Goal: Task Accomplishment & Management: Use online tool/utility

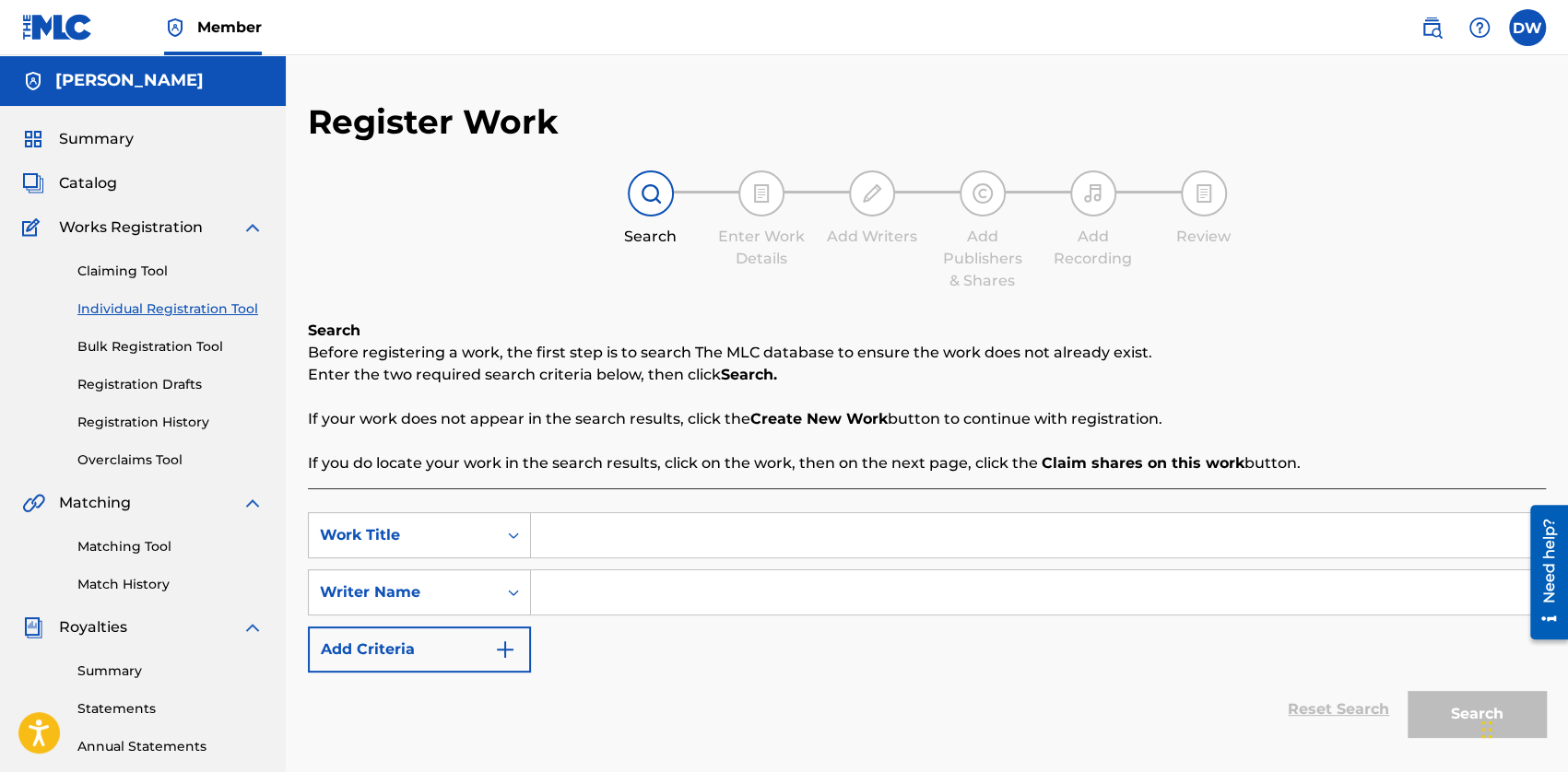
click at [658, 610] on input "Search Form" at bounding box center [1038, 592] width 1014 height 44
type input "[PERSON_NAME]"
click at [622, 544] on input "Search Form" at bounding box center [1038, 534] width 1014 height 44
click at [696, 514] on input "Search Form" at bounding box center [1038, 534] width 1014 height 44
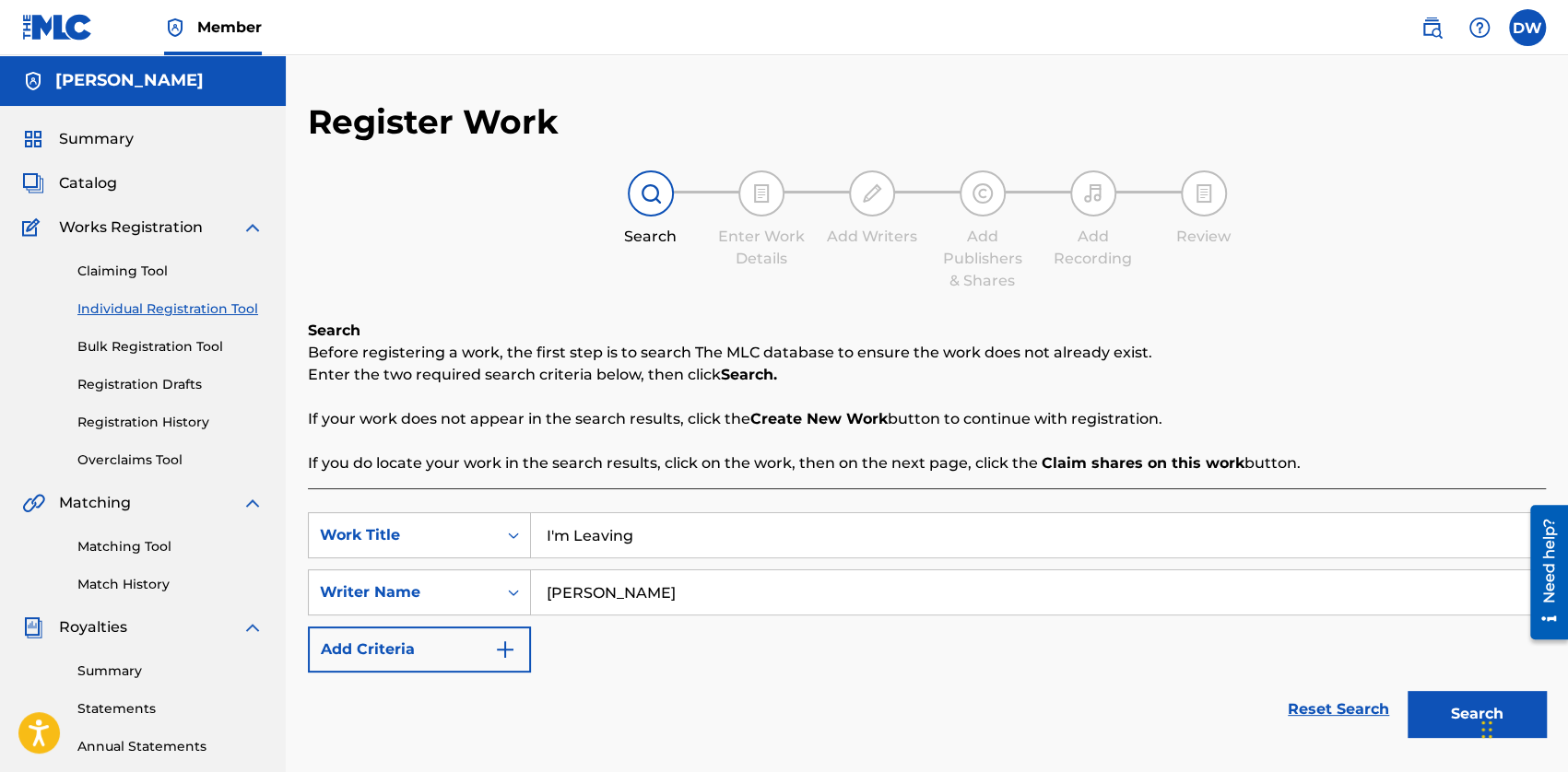
type input "I'm Leaving"
click at [982, 668] on button "Search" at bounding box center [1476, 714] width 138 height 46
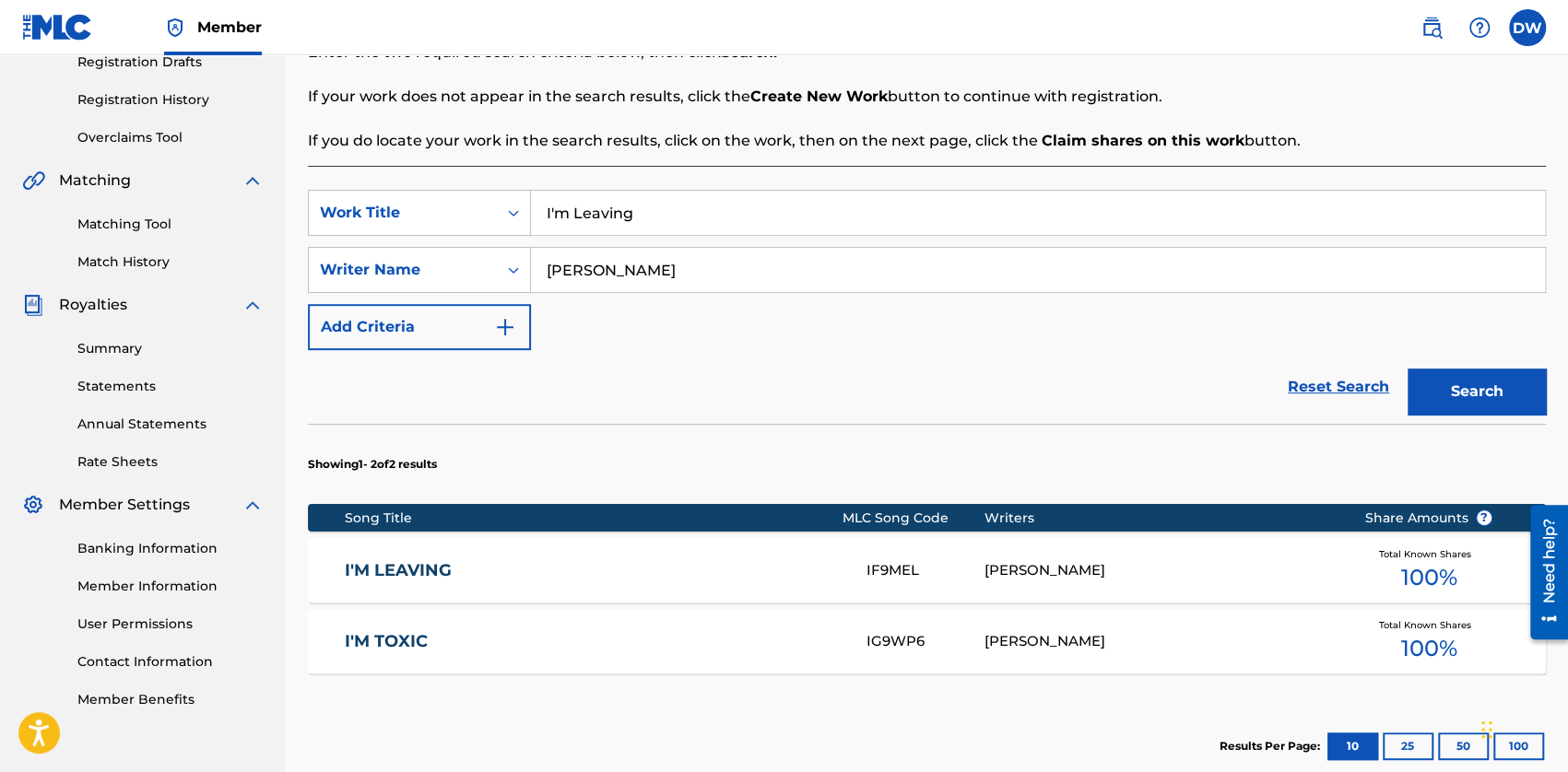
scroll to position [461, 0]
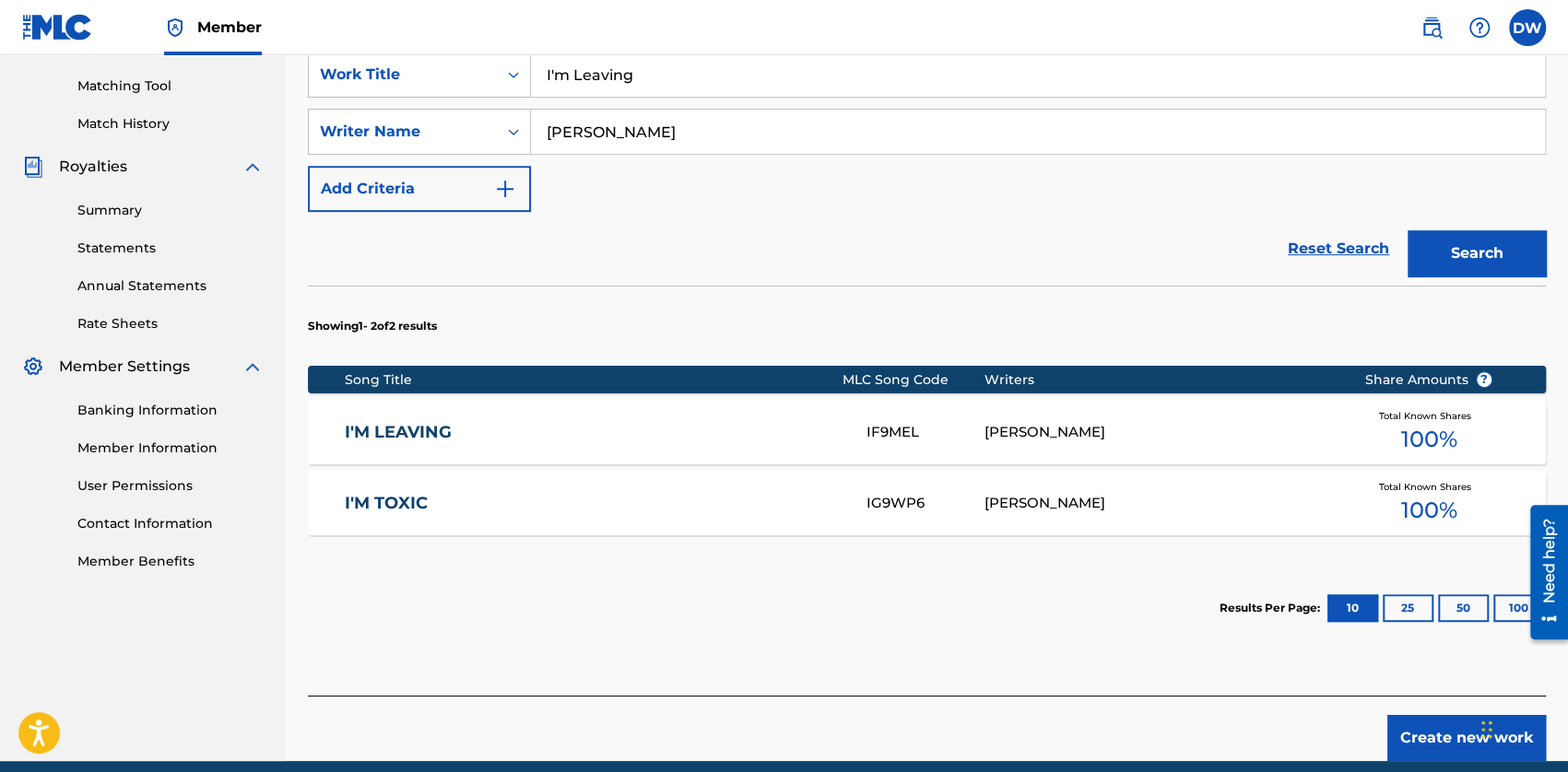
click at [982, 428] on span "100 %" at bounding box center [1430, 440] width 57 height 33
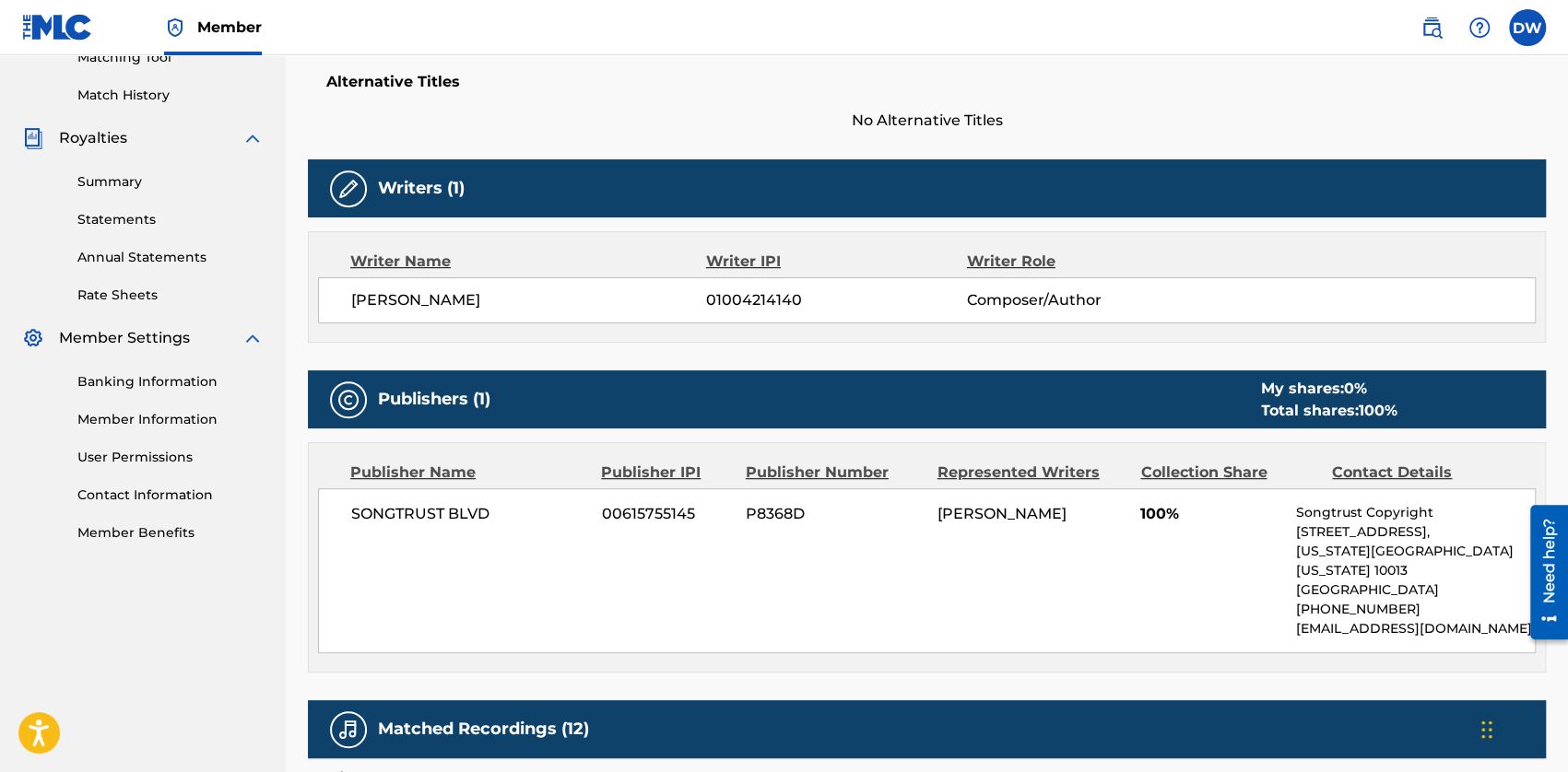
scroll to position [450, 0]
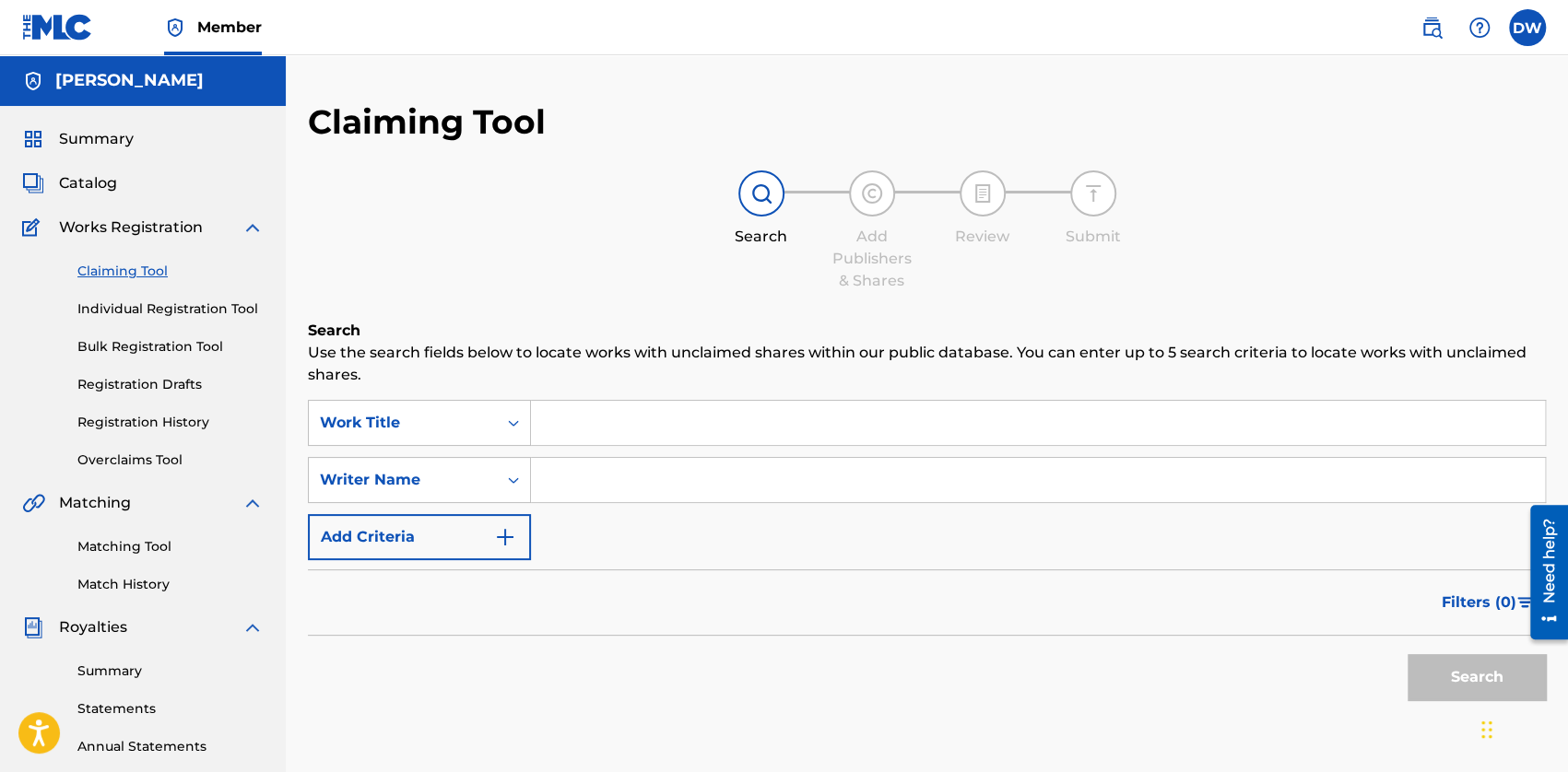
click at [630, 489] on input "Search Form" at bounding box center [1038, 480] width 1014 height 44
type input "[PERSON_NAME]"
click at [607, 424] on input "Search Form" at bounding box center [1038, 422] width 1014 height 44
drag, startPoint x: 136, startPoint y: 373, endPoint x: 111, endPoint y: 270, distance: 106.0
click at [136, 373] on div "Claiming Tool Individual Registration Tool Bulk Registration Tool Registration …" at bounding box center [143, 354] width 242 height 231
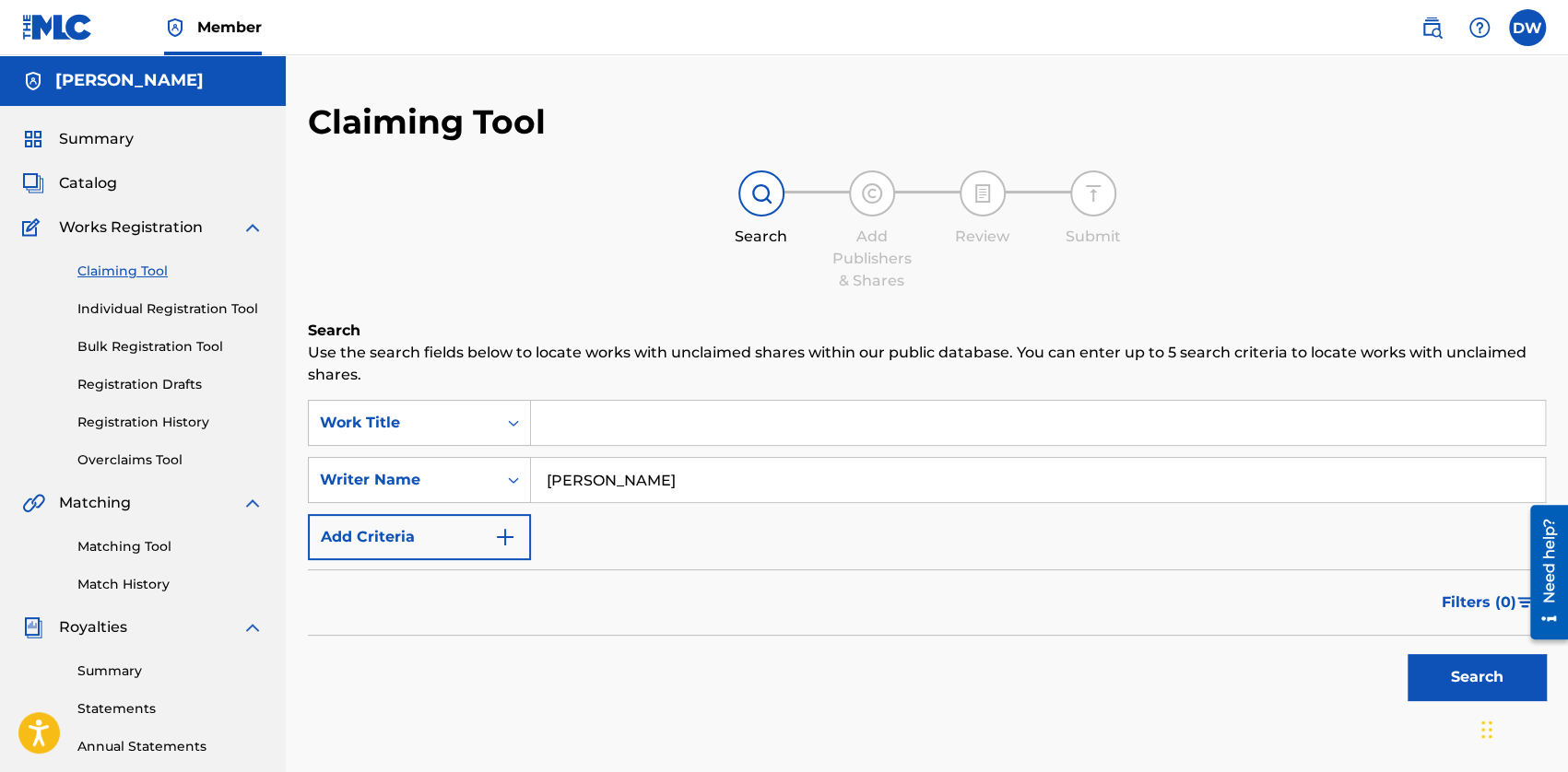
click at [70, 174] on span "Catalog" at bounding box center [88, 183] width 59 height 22
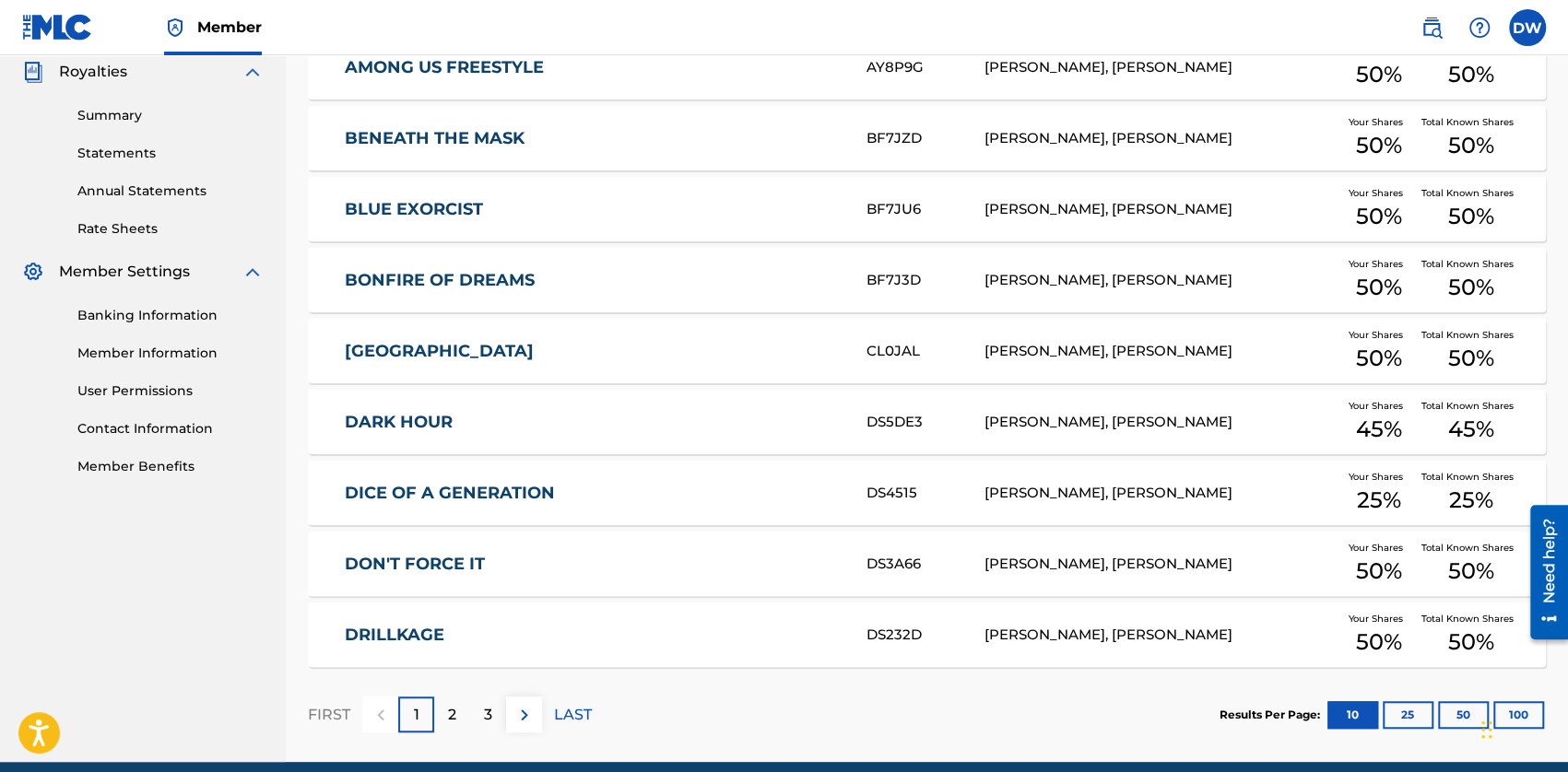
scroll to position [633, 0]
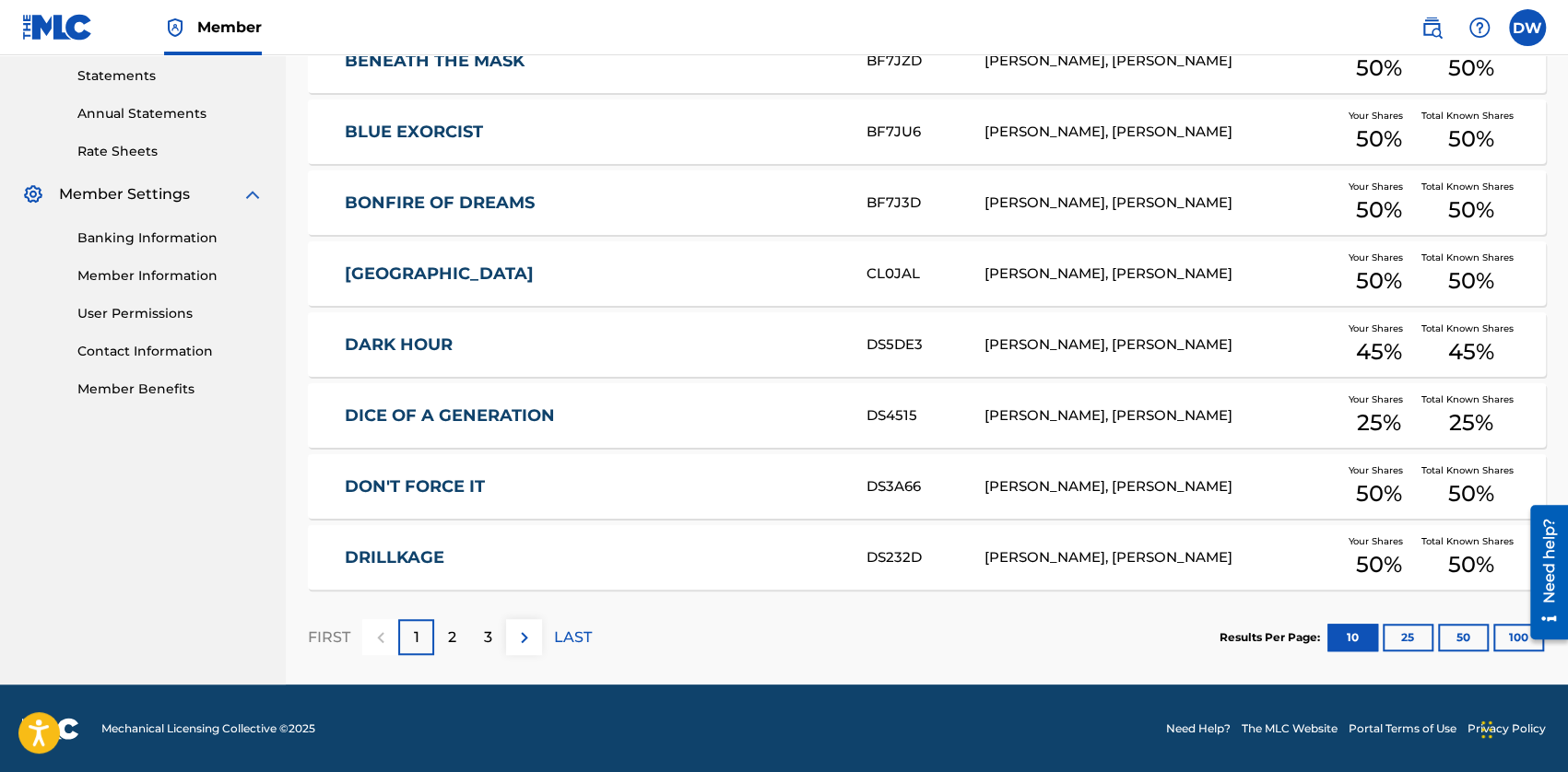
click at [458, 644] on div "2" at bounding box center [451, 637] width 36 height 36
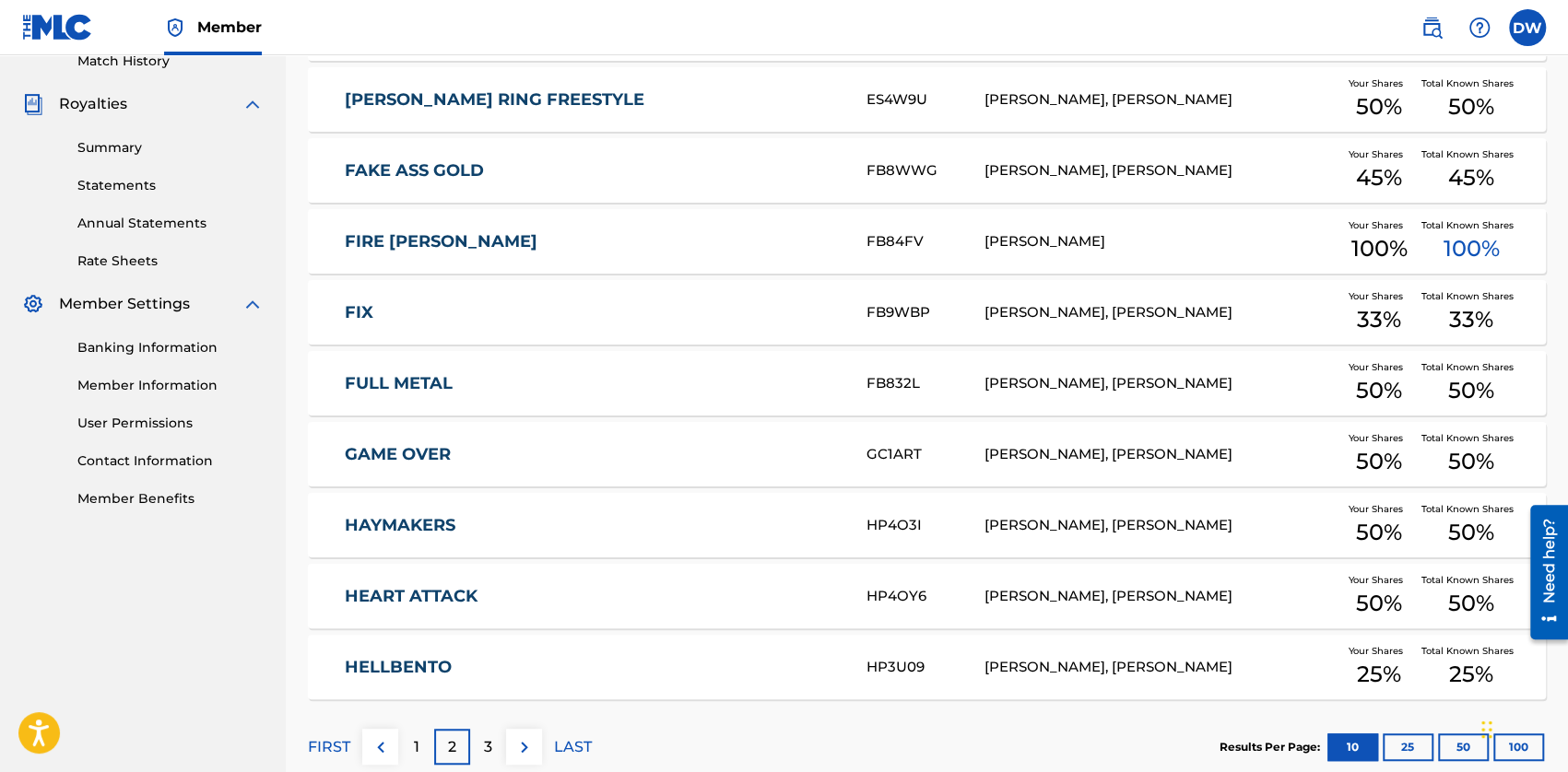
scroll to position [541, 0]
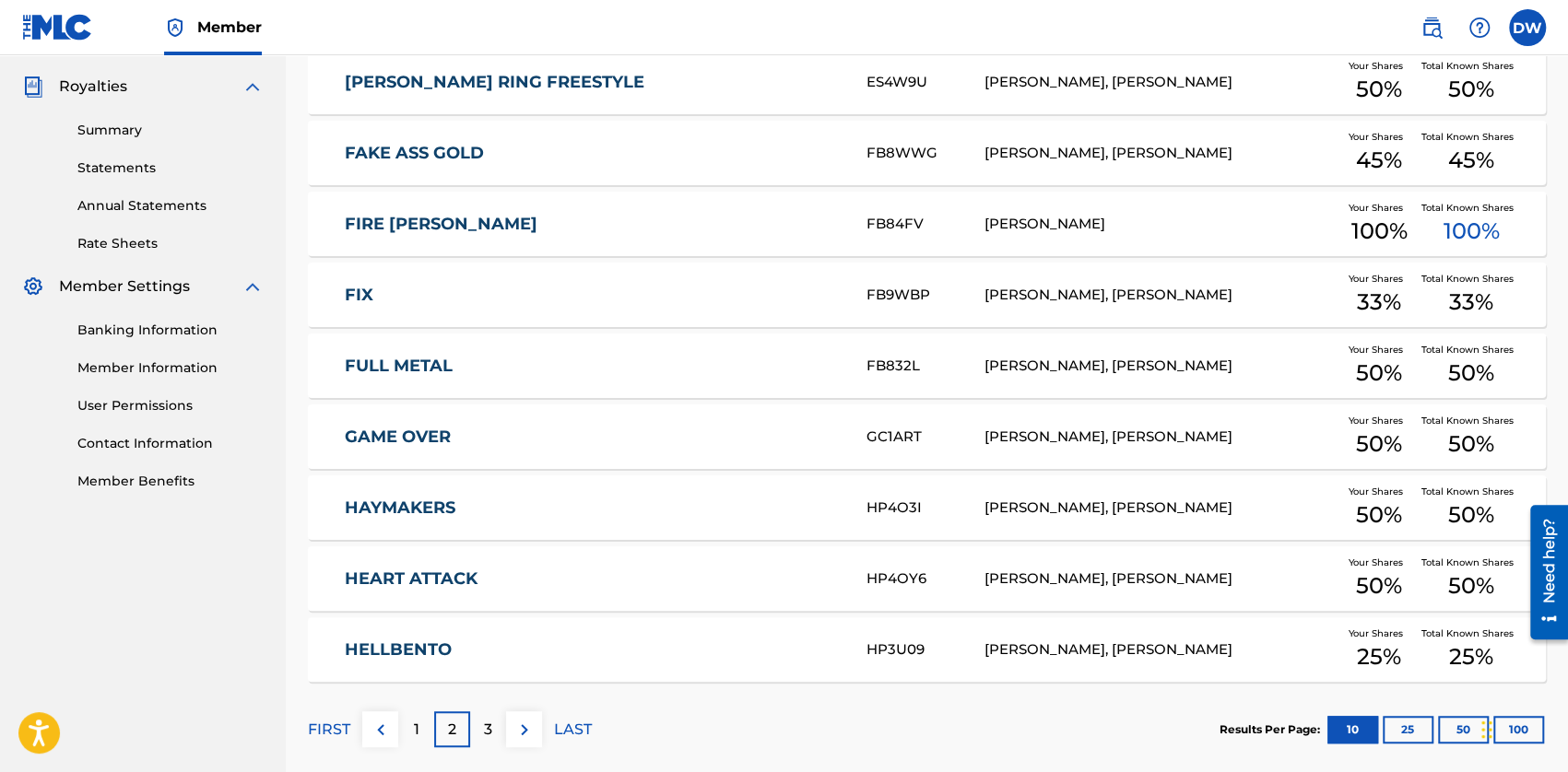
click at [435, 570] on link "HEART ATTACK" at bounding box center [592, 579] width 496 height 21
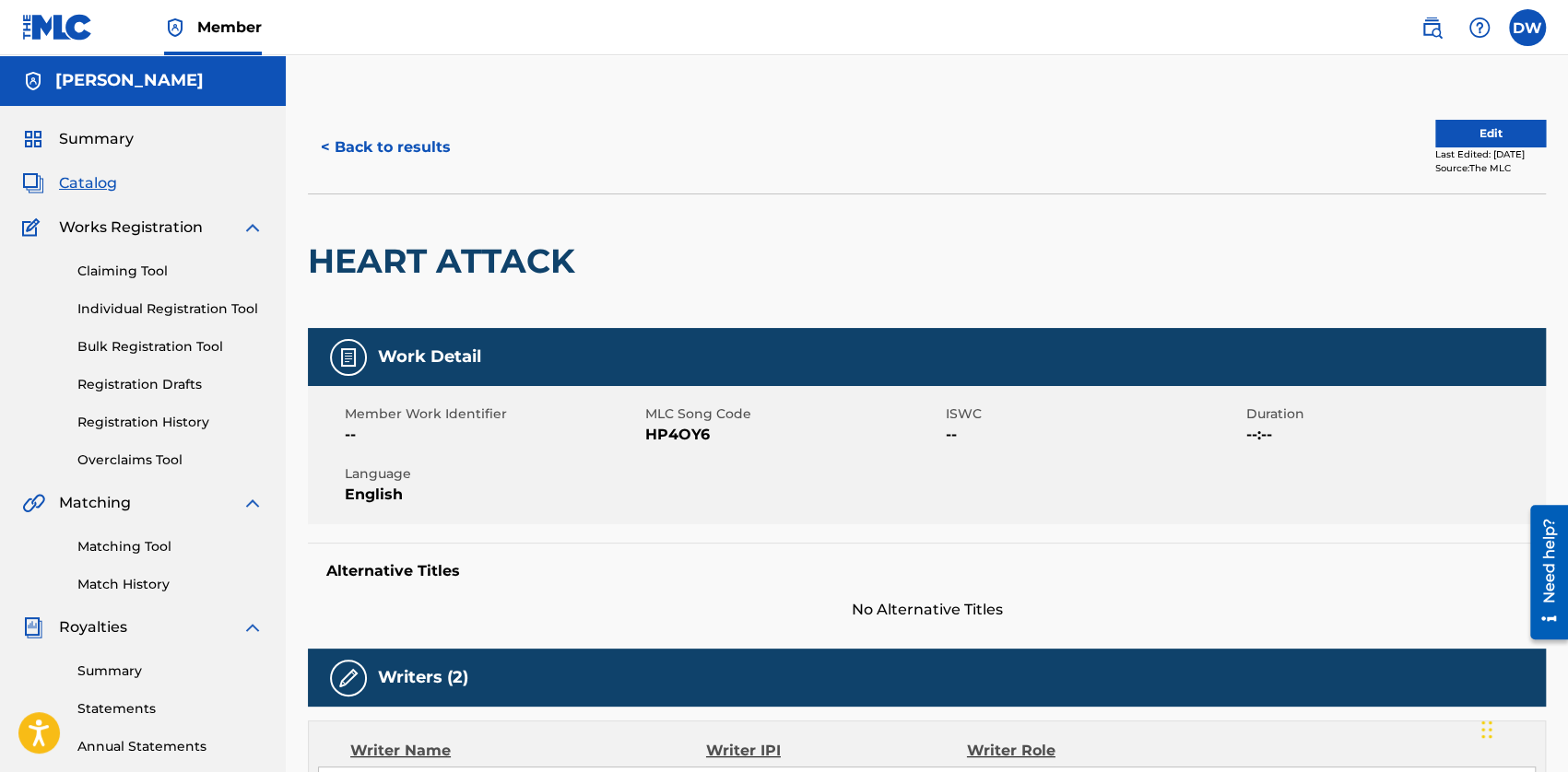
click at [120, 309] on link "Individual Registration Tool" at bounding box center [170, 309] width 186 height 19
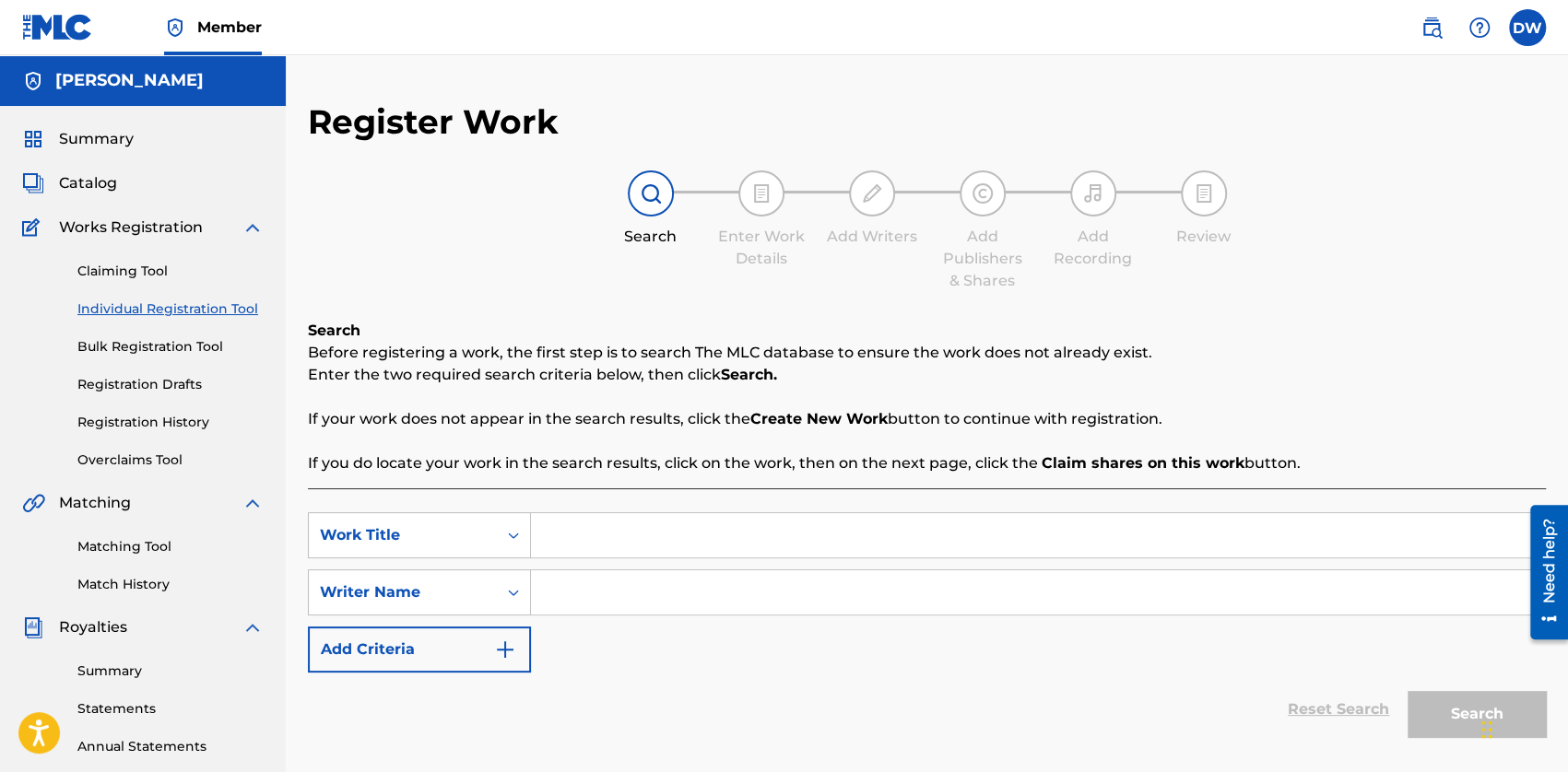
click at [665, 579] on input "Search Form" at bounding box center [1038, 592] width 1014 height 44
type input "[PERSON_NAME]"
click at [571, 522] on input "Search Form" at bounding box center [1038, 534] width 1014 height 44
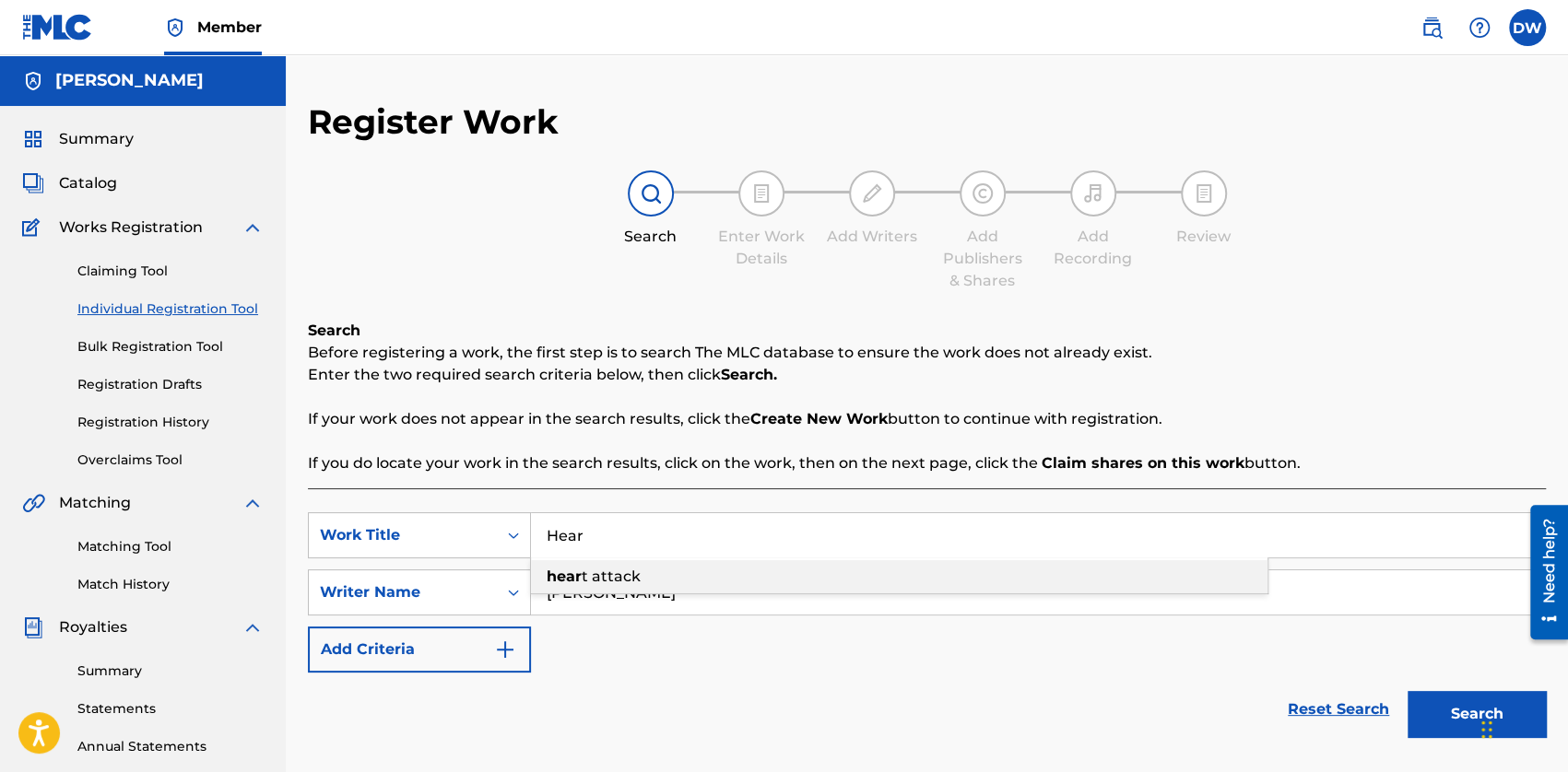
click at [588, 581] on span "t attack" at bounding box center [610, 576] width 59 height 18
type input "heart attack"
click at [982, 668] on button "Search" at bounding box center [1476, 714] width 138 height 46
click at [109, 305] on link "Individual Registration Tool" at bounding box center [170, 309] width 186 height 19
click at [135, 329] on div "Claiming Tool Individual Registration Tool Bulk Registration Tool Registration …" at bounding box center [143, 354] width 242 height 231
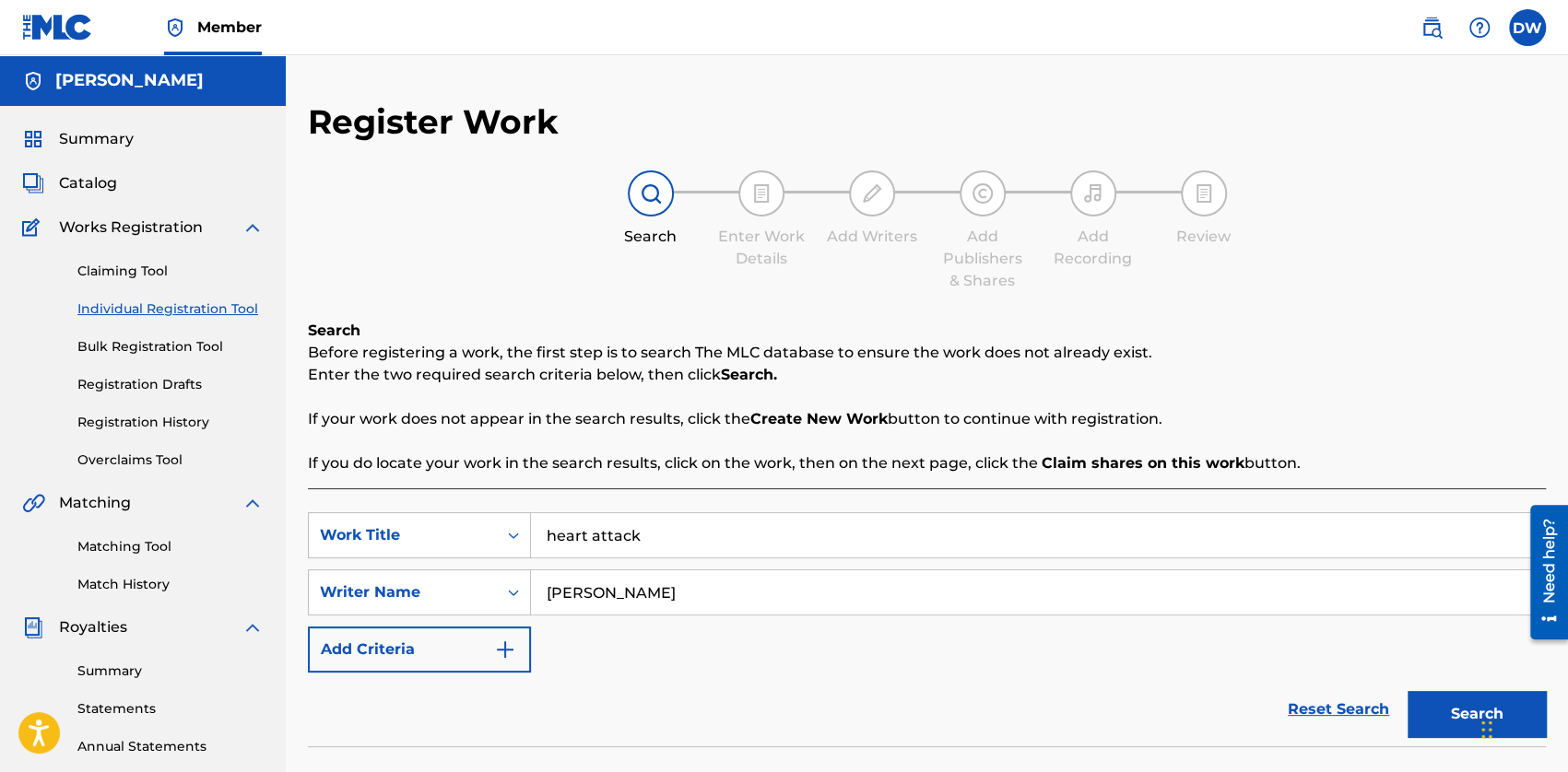
click at [137, 344] on link "Bulk Registration Tool" at bounding box center [170, 347] width 186 height 19
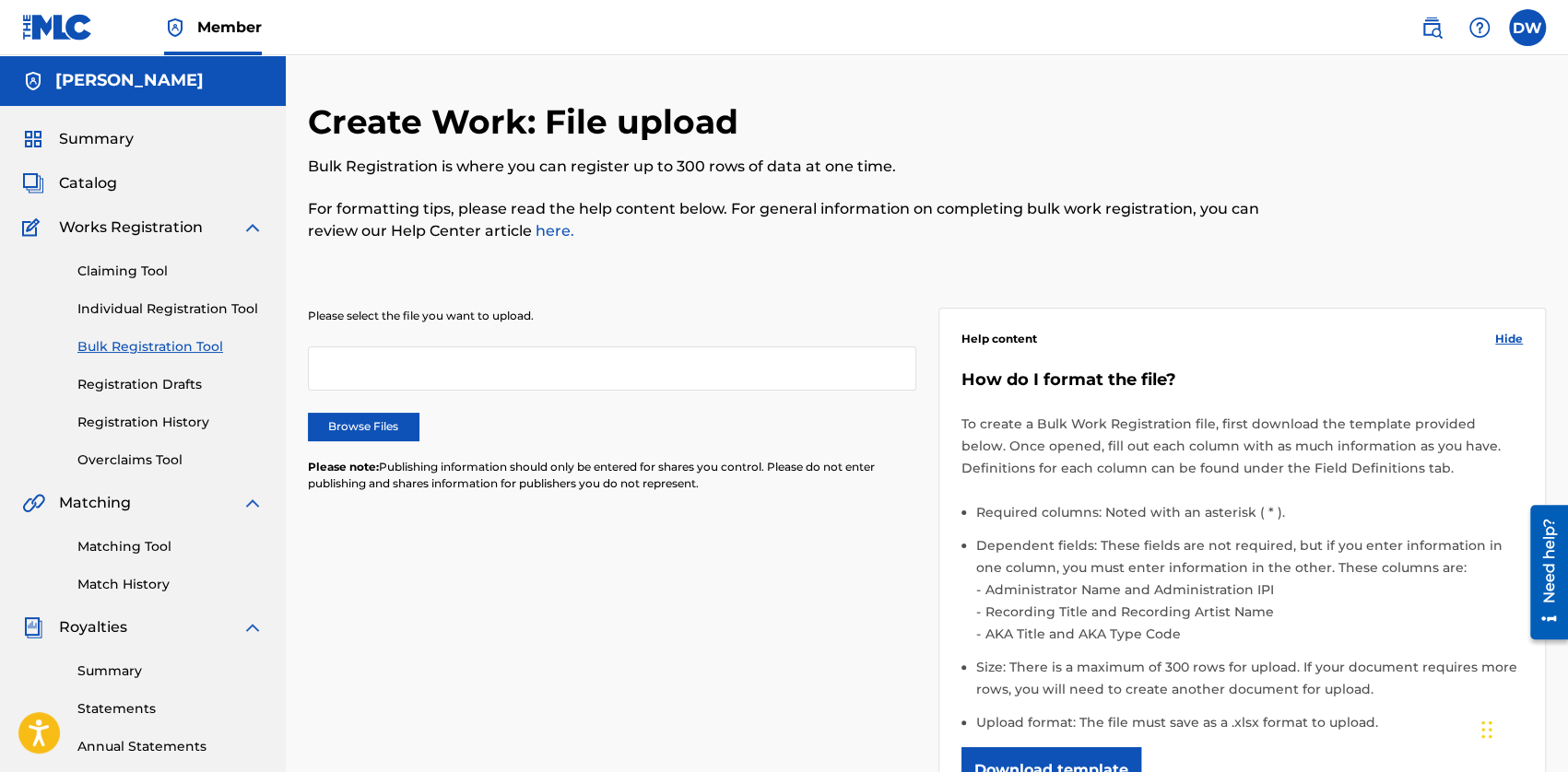
click at [150, 305] on link "Individual Registration Tool" at bounding box center [170, 309] width 186 height 19
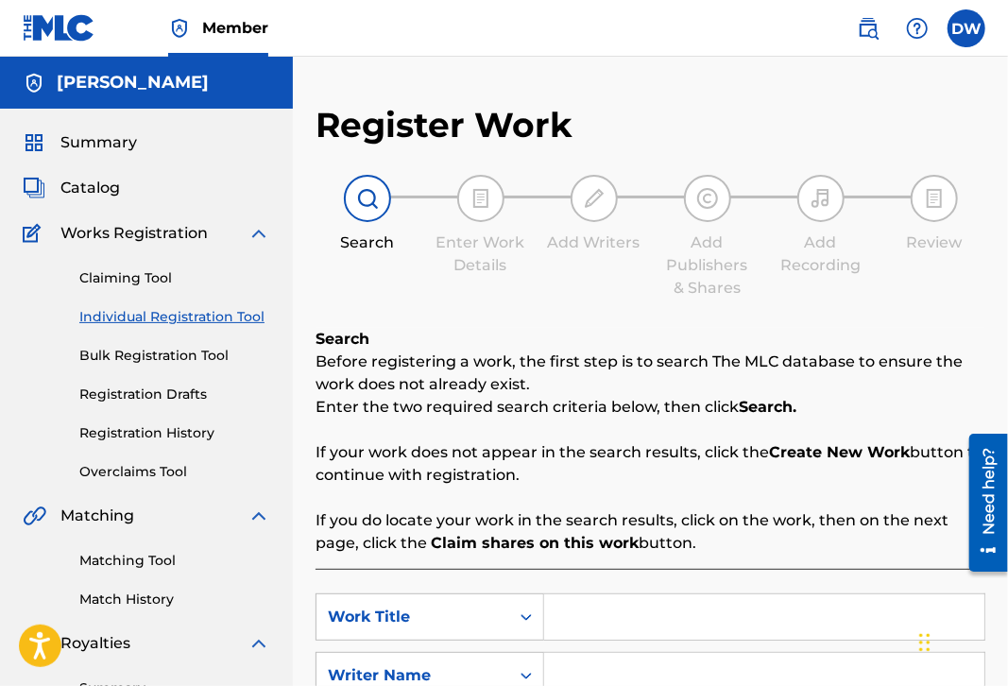
click at [211, 94] on div "[PERSON_NAME]" at bounding box center [146, 83] width 293 height 52
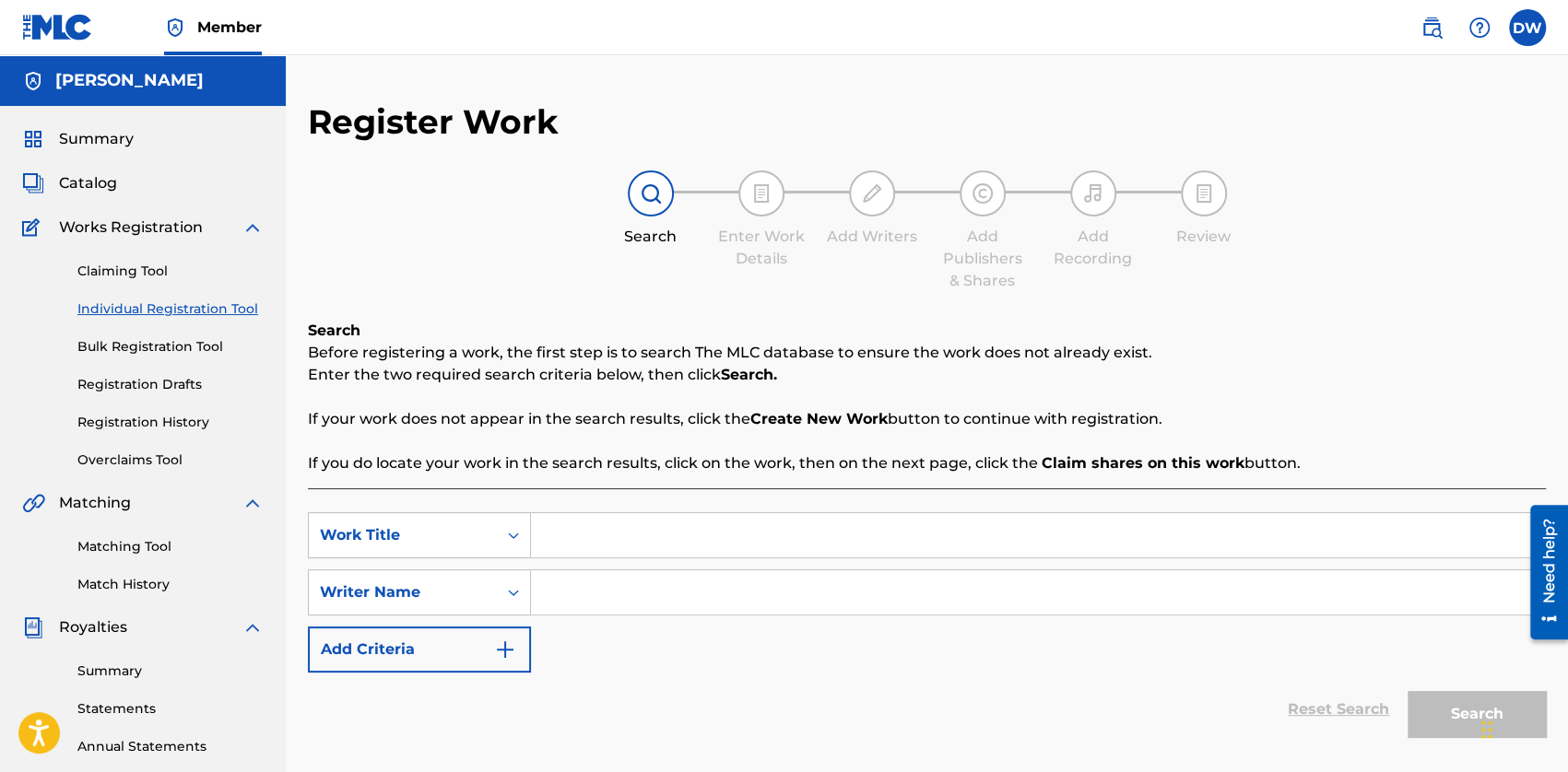
click at [632, 589] on input "Search Form" at bounding box center [1038, 592] width 1014 height 44
type input "k"
type input "KHANTRAST"
click at [586, 560] on div "SearchWithCriteria1b2c09e3-b74d-4069-88f0-01d195876a94 Work Title SearchWithCri…" at bounding box center [926, 592] width 1237 height 160
click at [590, 543] on input "Search Form" at bounding box center [1038, 534] width 1014 height 44
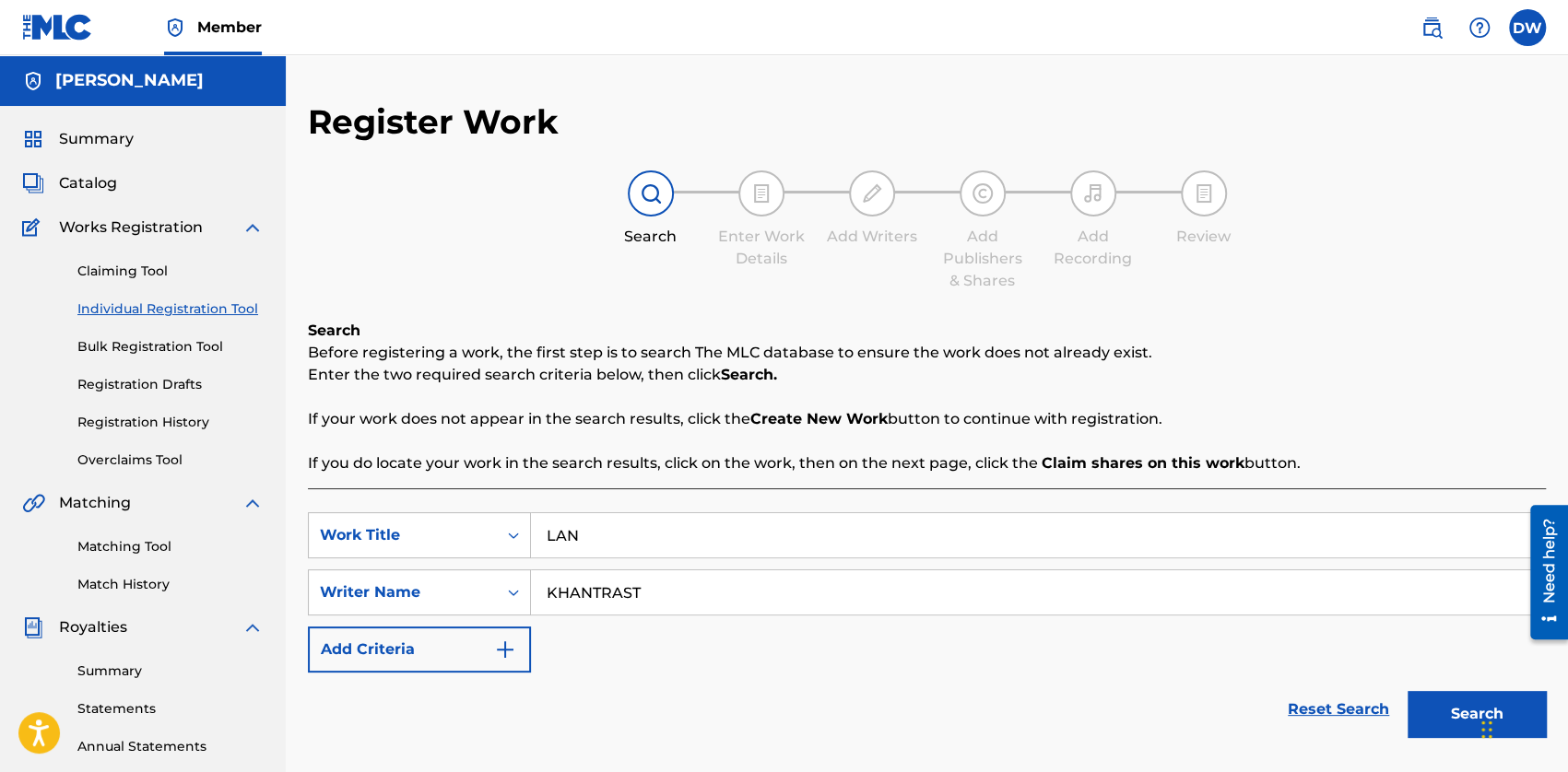
type input "LAN"
click at [132, 272] on link "Claiming Tool" at bounding box center [170, 271] width 186 height 19
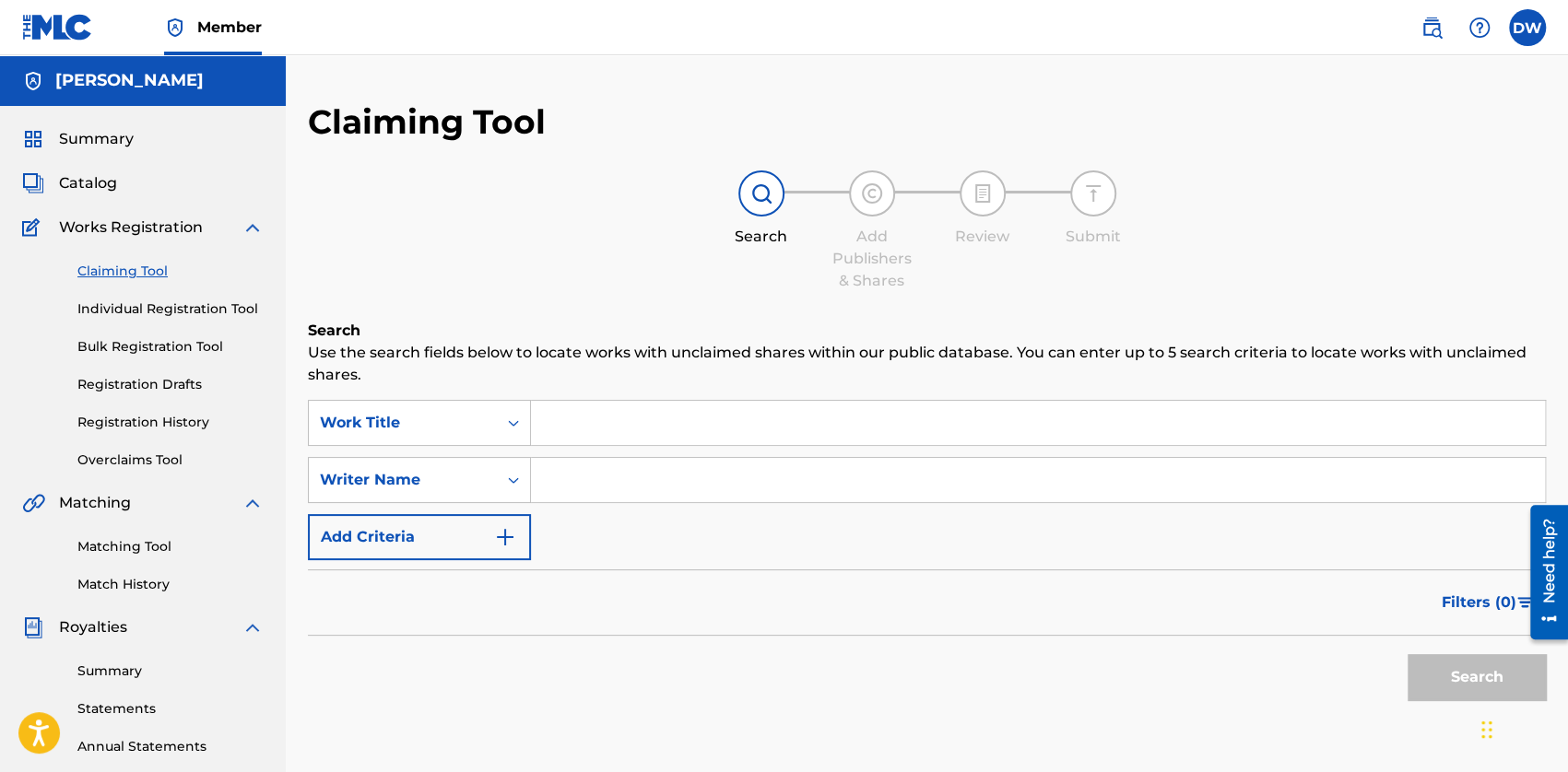
click at [588, 472] on input "Search Form" at bounding box center [1038, 480] width 1014 height 44
type input "[PERSON_NAME]"
click at [608, 440] on input "Search Form" at bounding box center [1038, 422] width 1014 height 44
click at [982, 668] on button "Search" at bounding box center [1476, 676] width 138 height 46
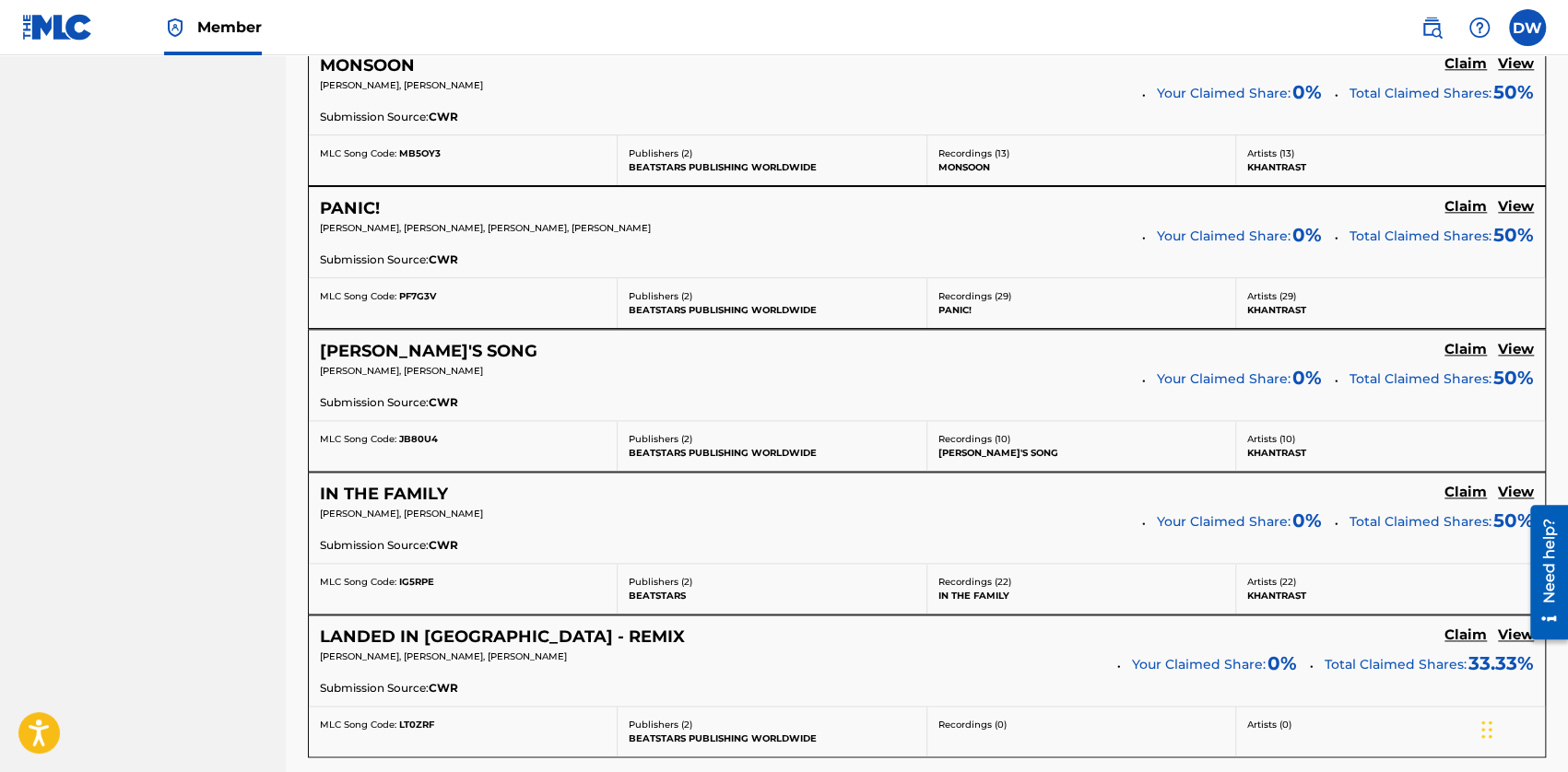
scroll to position [1474, 0]
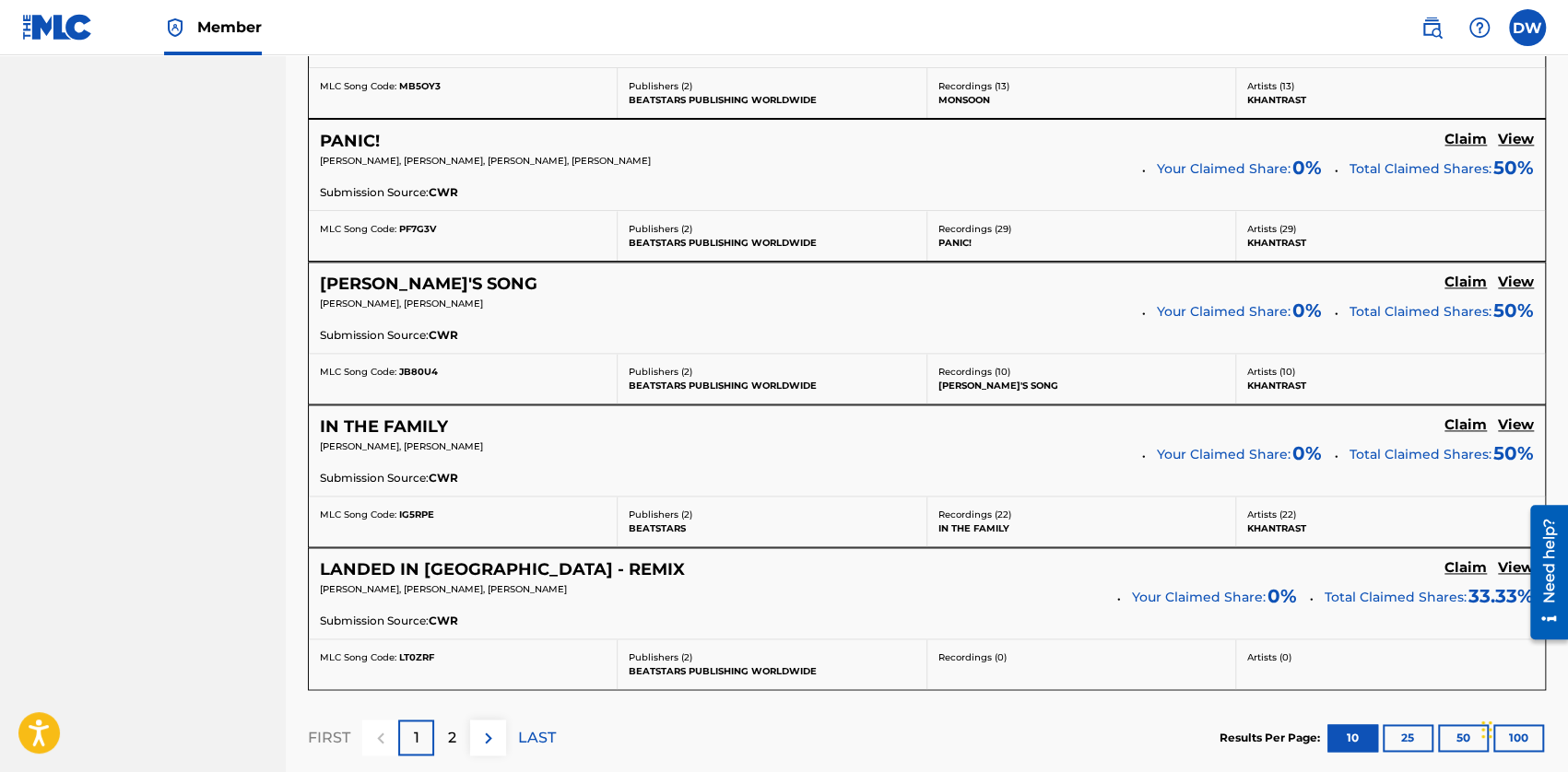
click at [982, 561] on h5 "View" at bounding box center [1515, 568] width 36 height 18
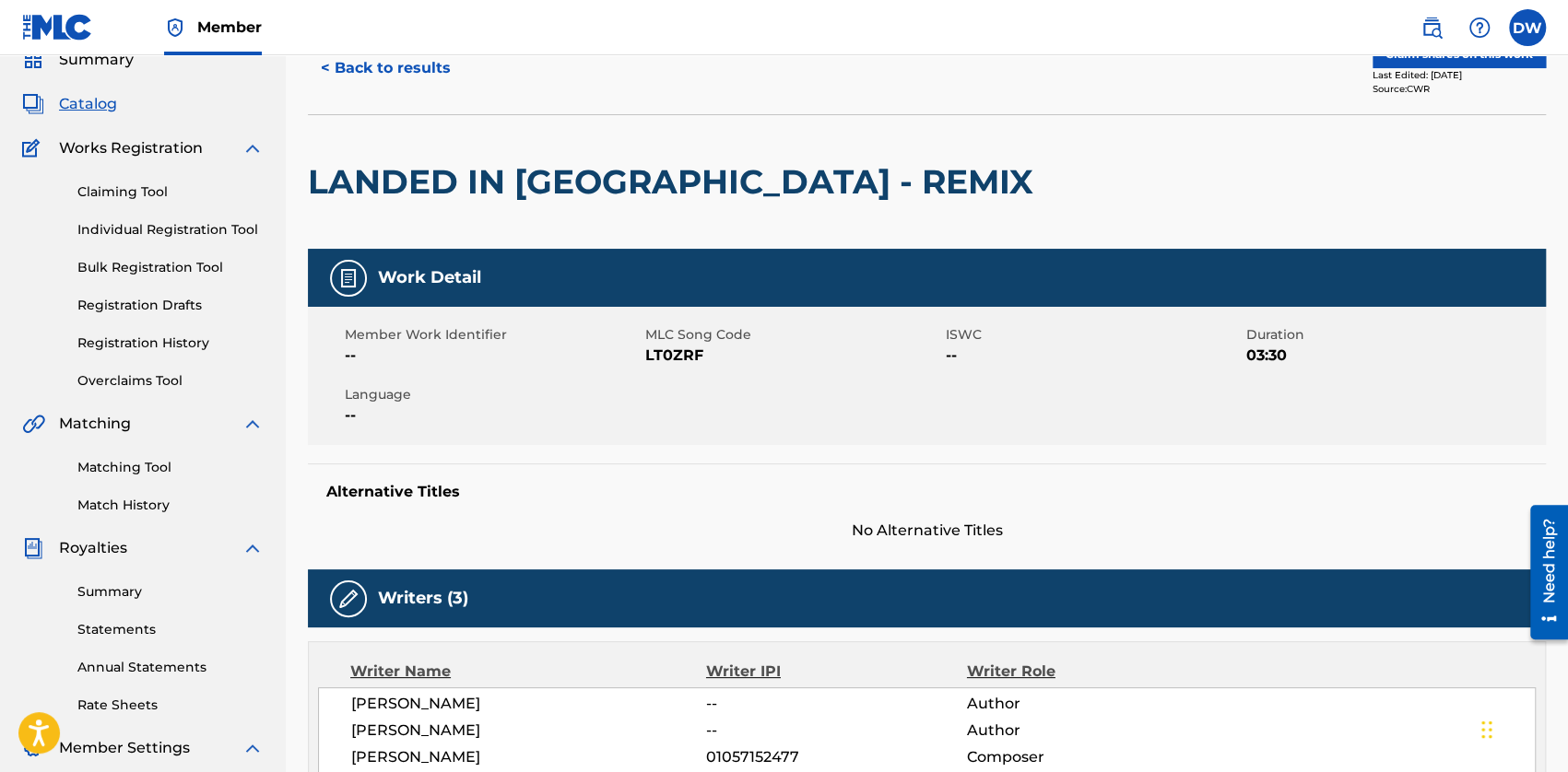
scroll to position [368, 0]
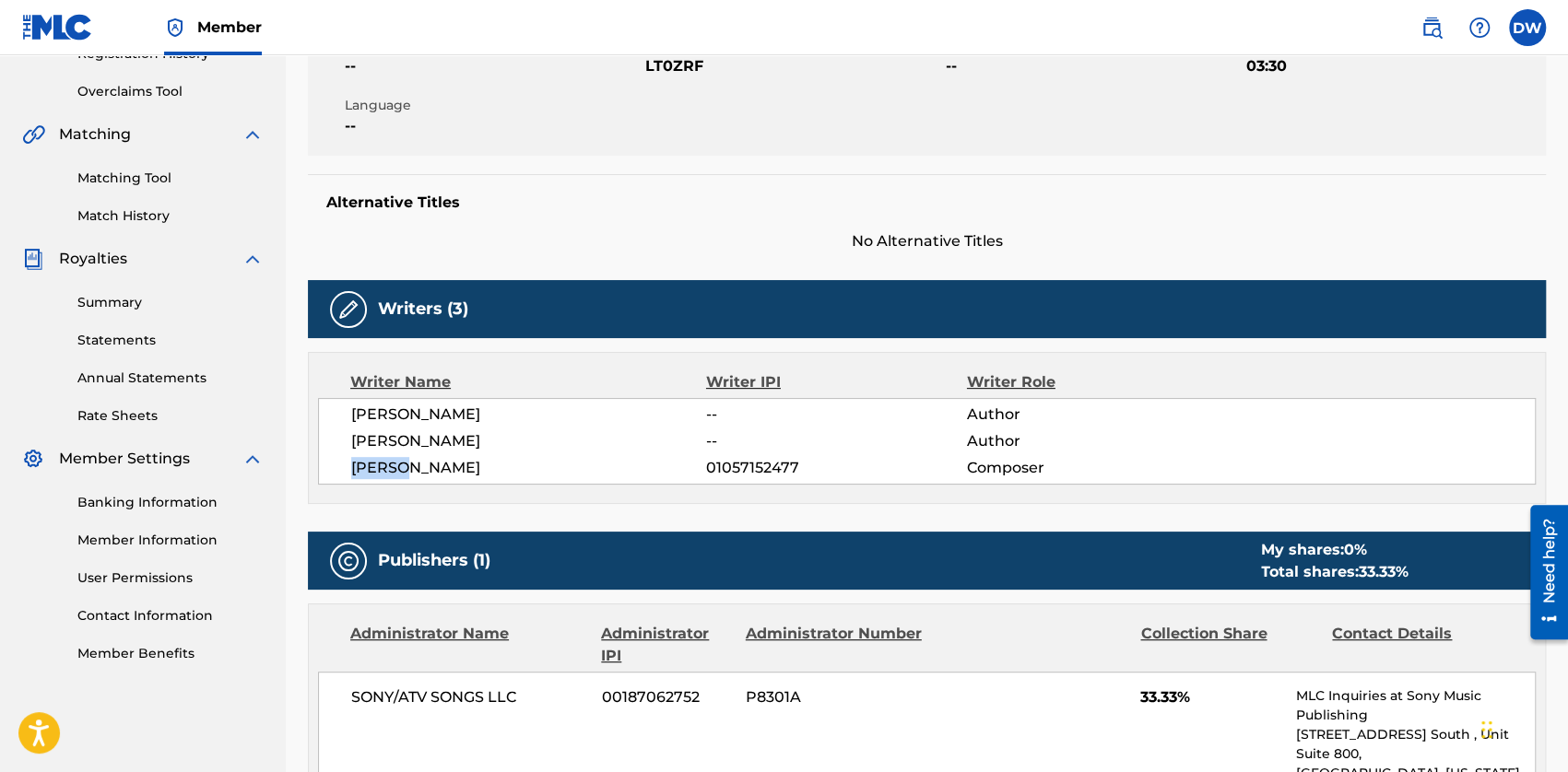
drag, startPoint x: 348, startPoint y: 463, endPoint x: 406, endPoint y: 465, distance: 58.0
click at [406, 465] on div "[PERSON_NAME] -- Author [PERSON_NAME] -- Author [PERSON_NAME] 01057152477 Compo…" at bounding box center [926, 441] width 1217 height 87
click at [404, 457] on span "[PERSON_NAME]" at bounding box center [529, 468] width 355 height 22
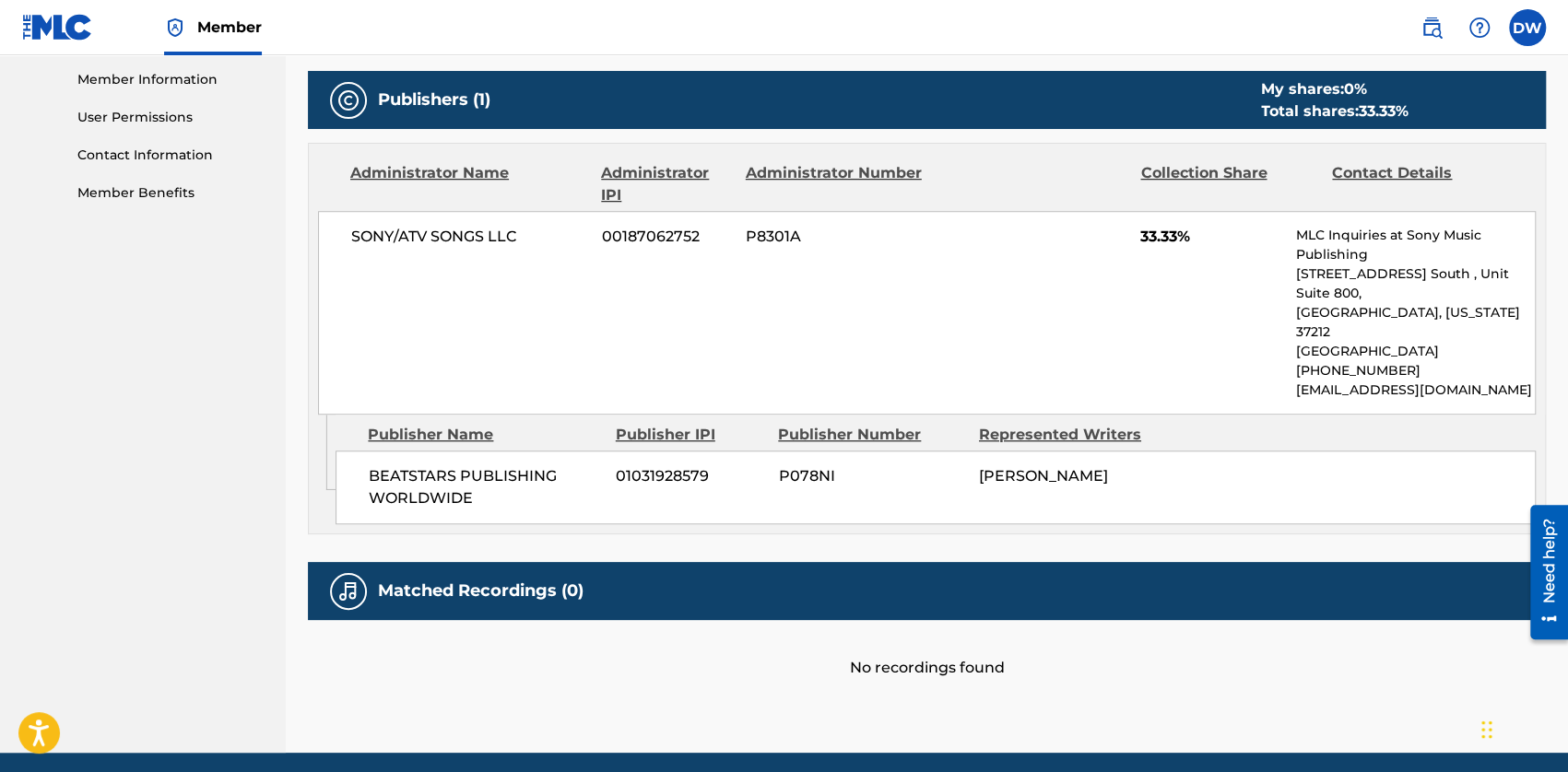
scroll to position [737, 0]
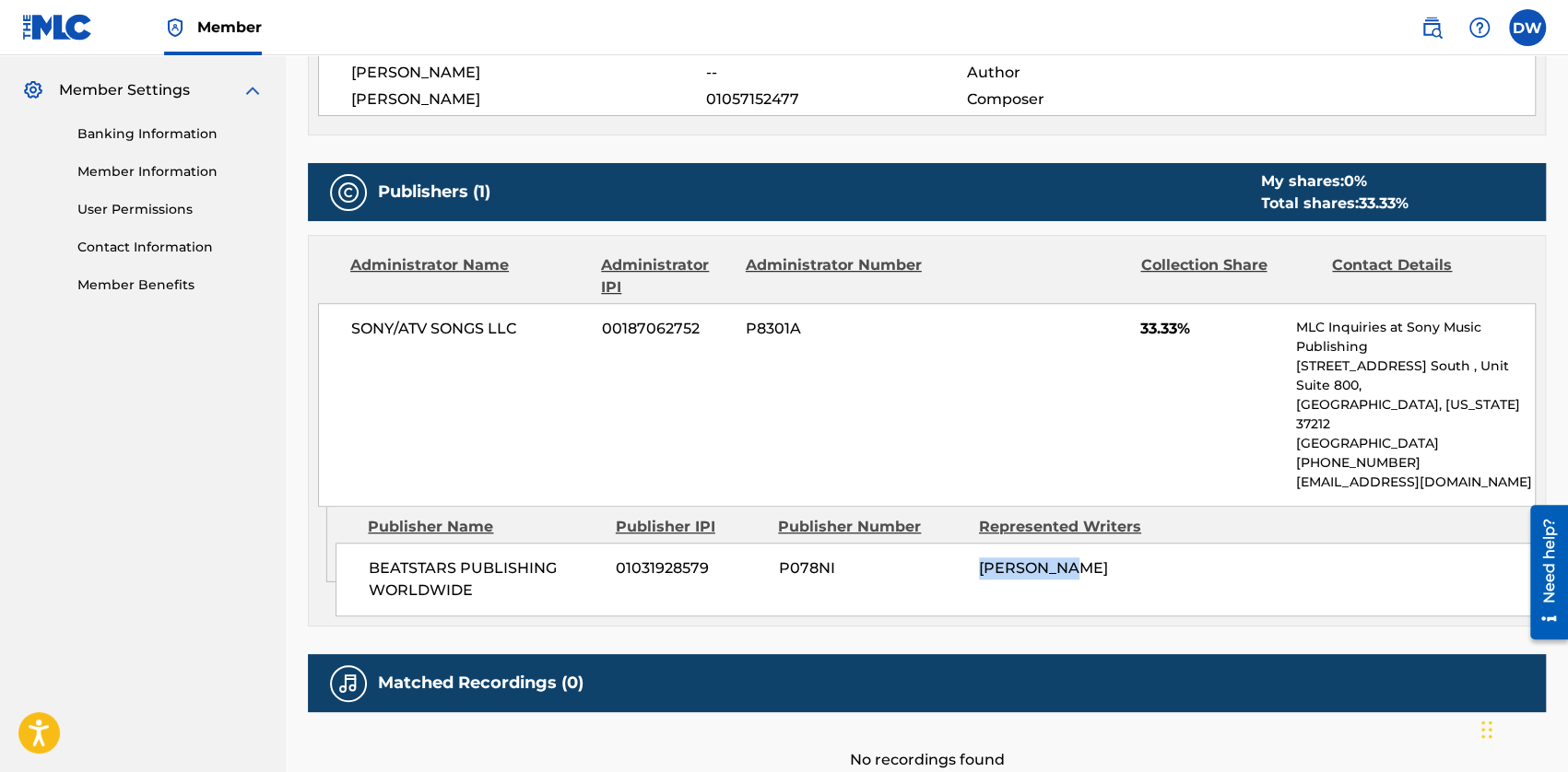
drag, startPoint x: 1016, startPoint y: 524, endPoint x: 1085, endPoint y: 521, distance: 69.1
click at [982, 543] on div "BEATSTARS PUBLISHING WORLDWIDE 01031928579 P078NI [PERSON_NAME]" at bounding box center [935, 580] width 1200 height 74
click at [982, 560] on span "[PERSON_NAME]" at bounding box center [1043, 568] width 129 height 18
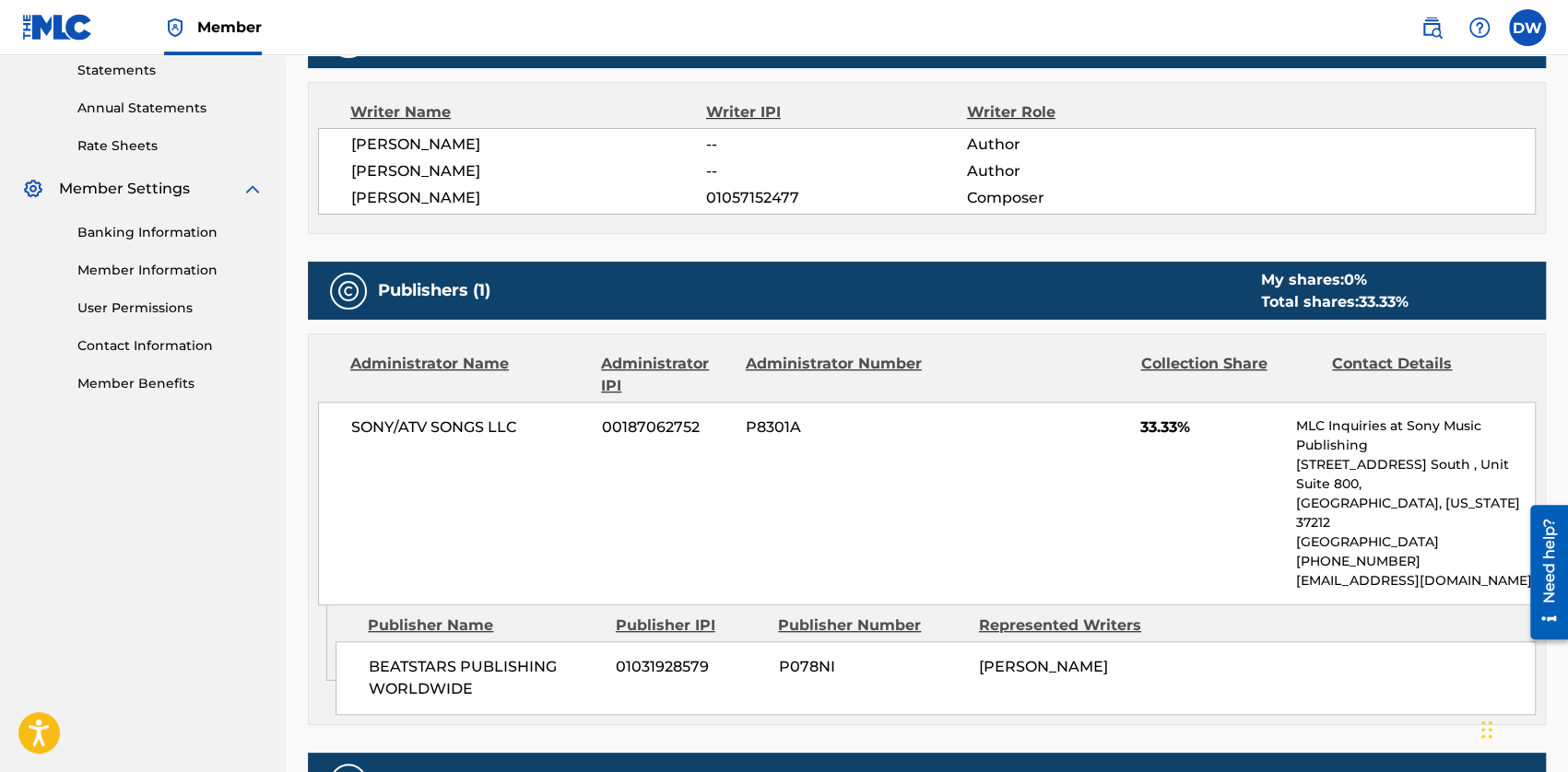
scroll to position [553, 0]
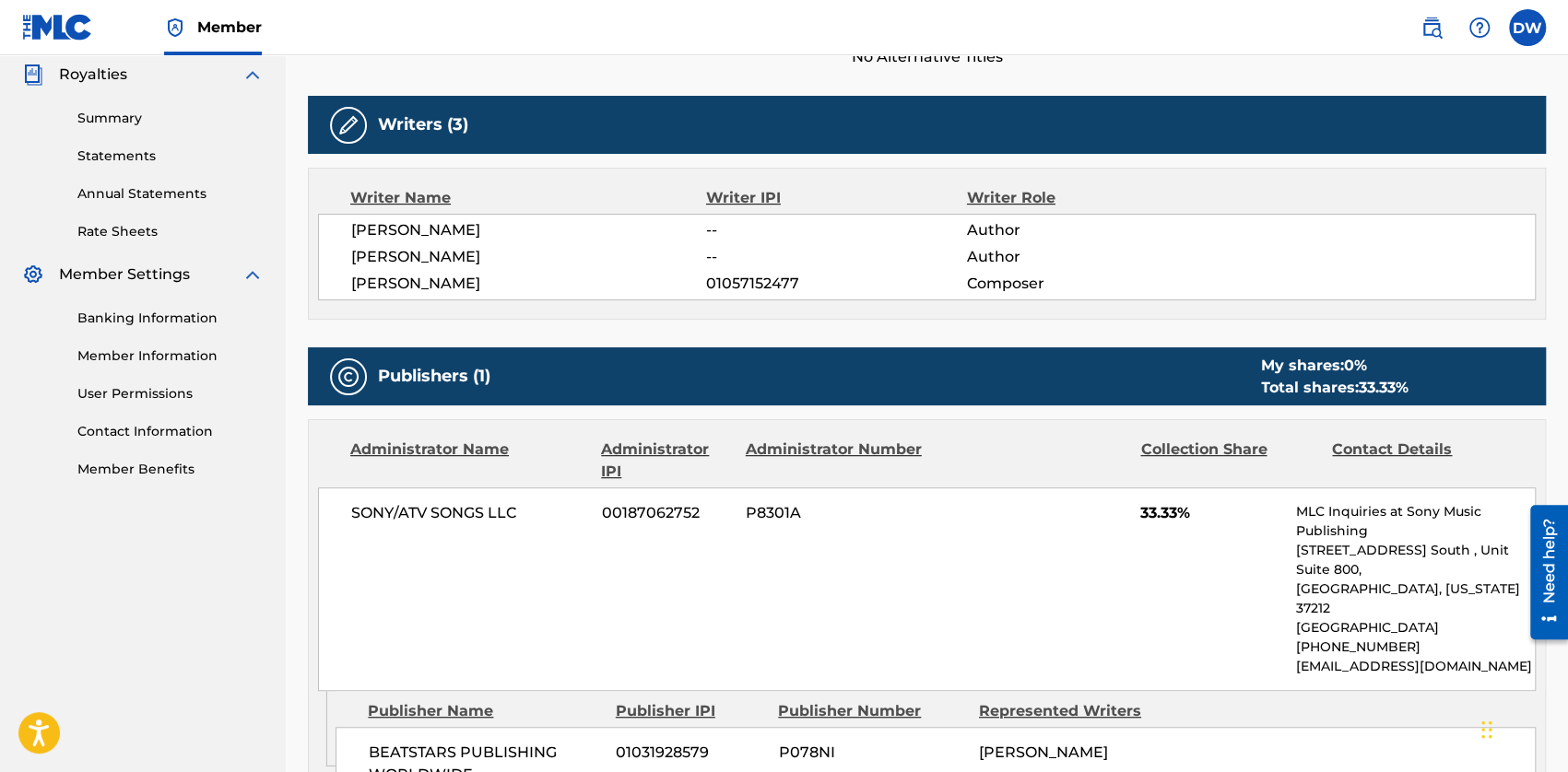
drag, startPoint x: 7, startPoint y: 2, endPoint x: 565, endPoint y: 246, distance: 609.0
click at [565, 246] on span "[PERSON_NAME]" at bounding box center [529, 256] width 355 height 22
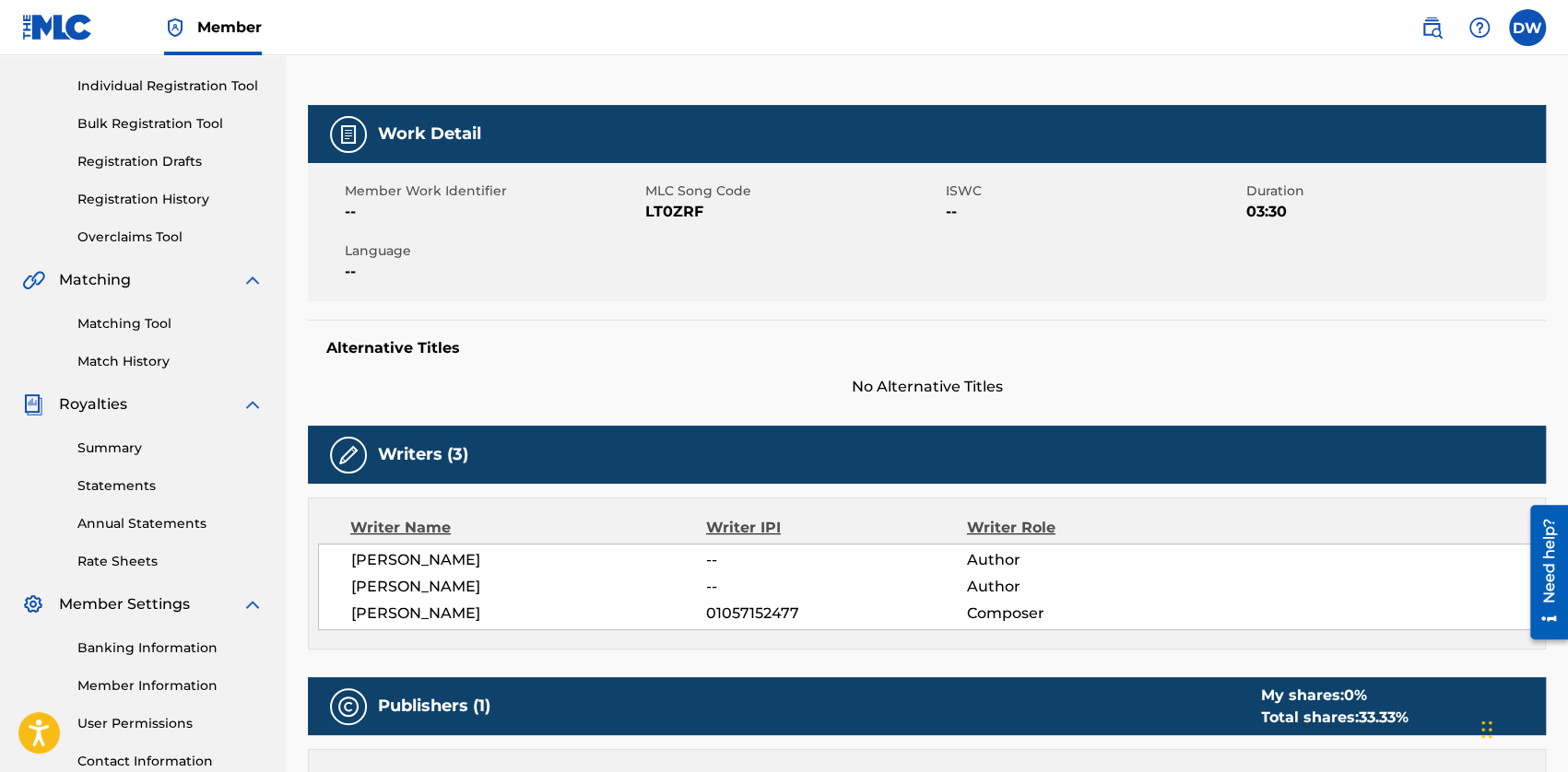
scroll to position [184, 0]
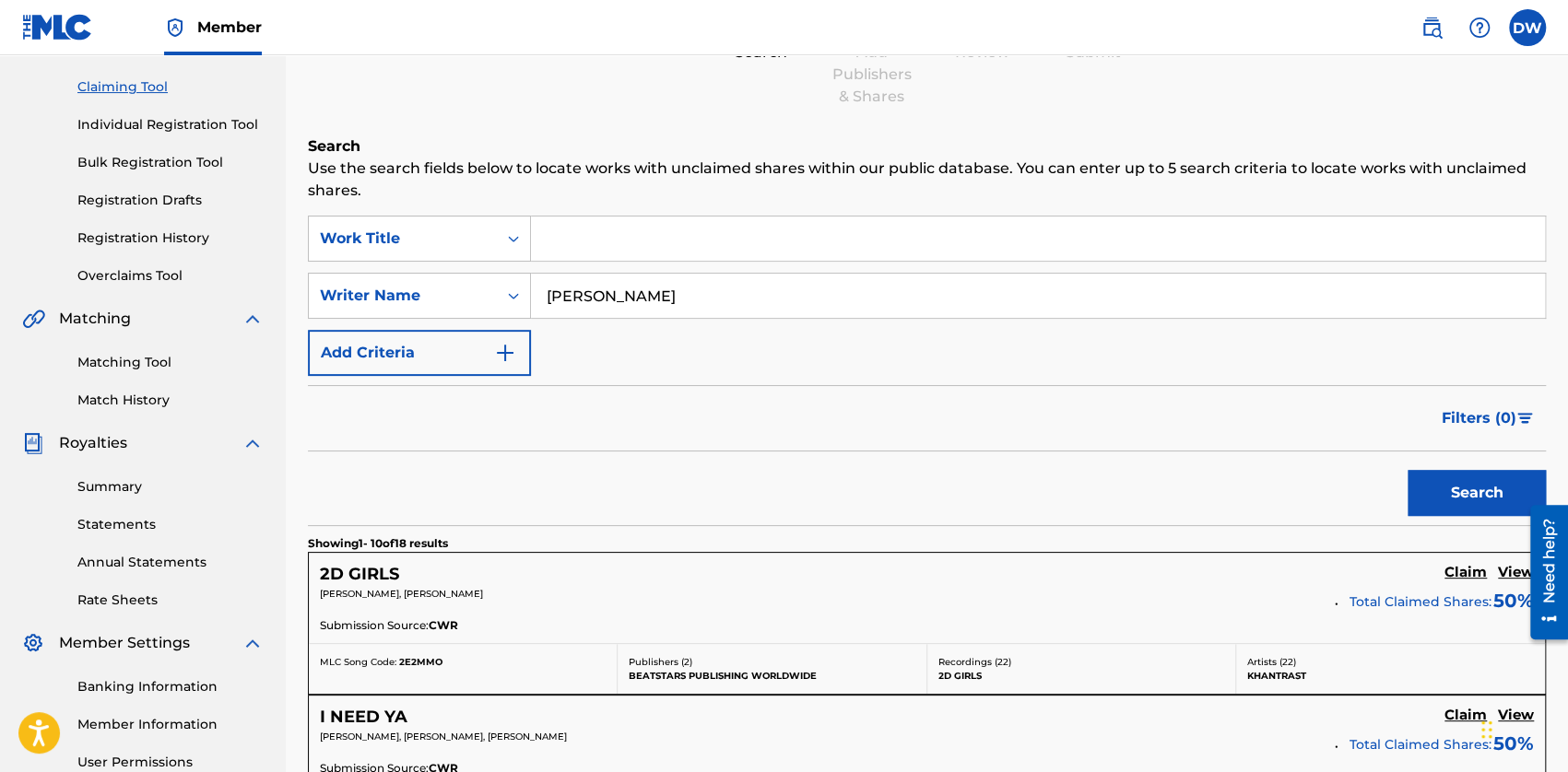
scroll to position [1474, 0]
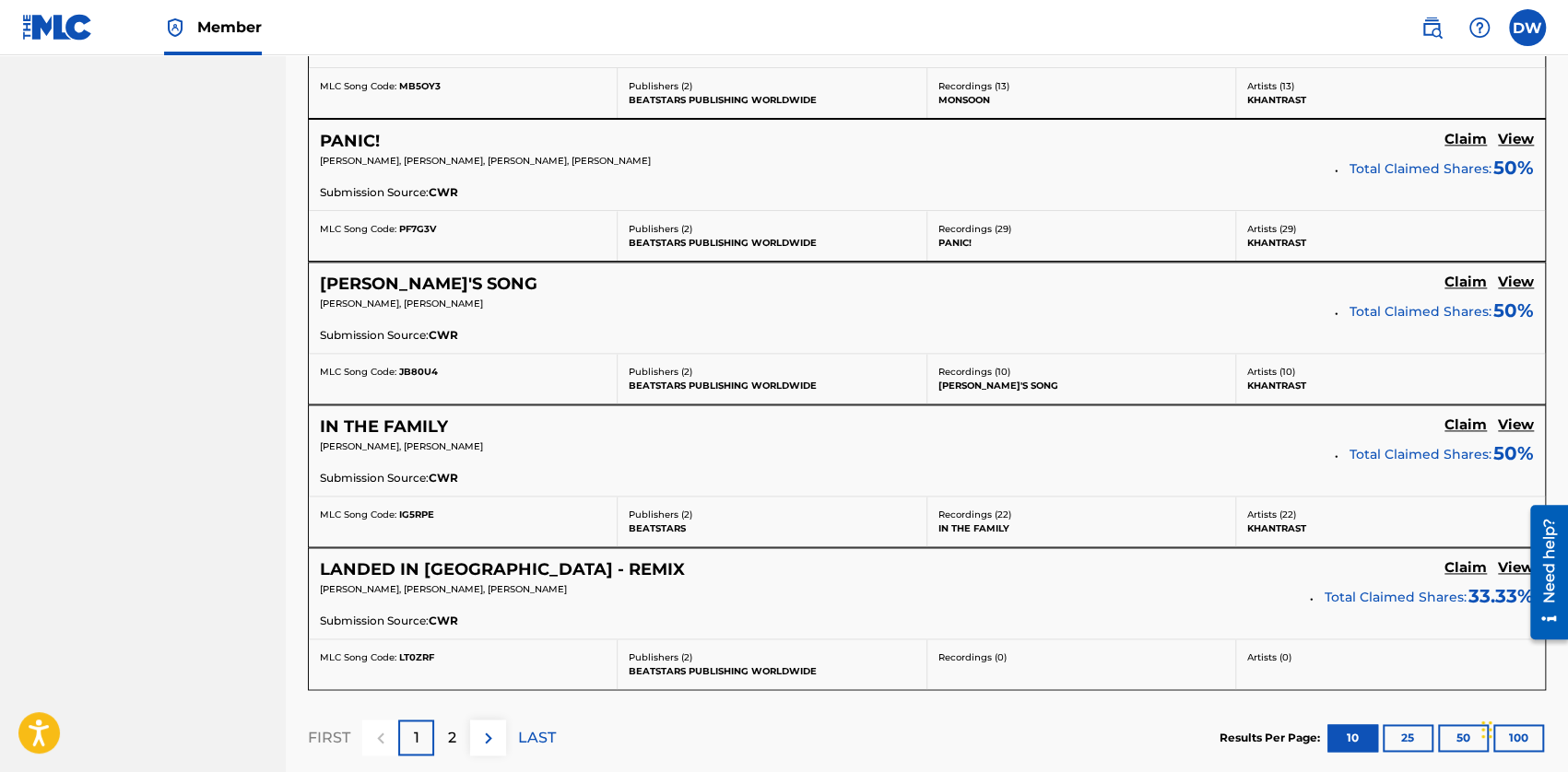
click at [982, 416] on div "IN THE FAMILY Claim View" at bounding box center [926, 427] width 1214 height 21
click at [982, 419] on h5 "View" at bounding box center [1515, 425] width 36 height 18
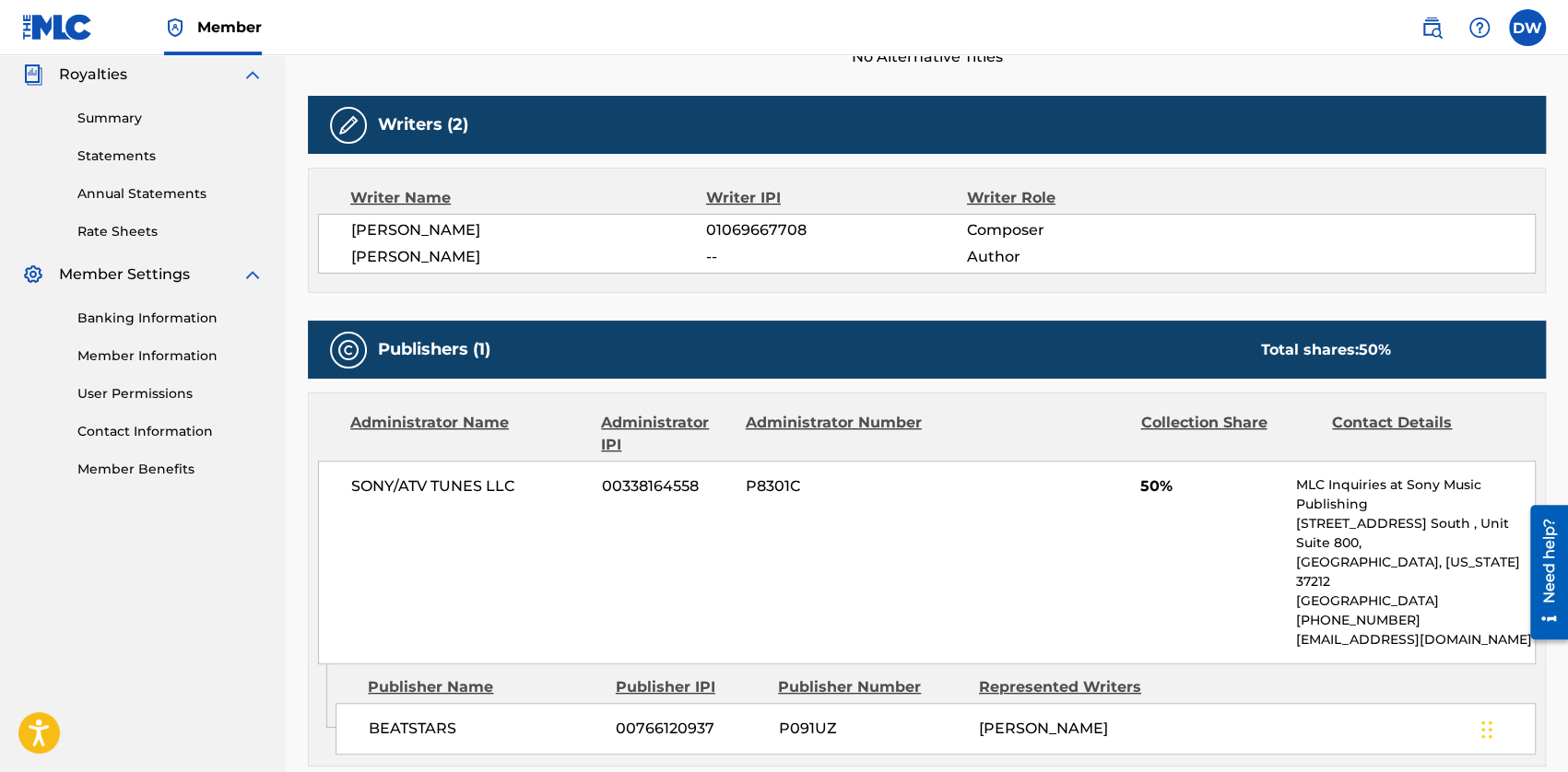
scroll to position [368, 0]
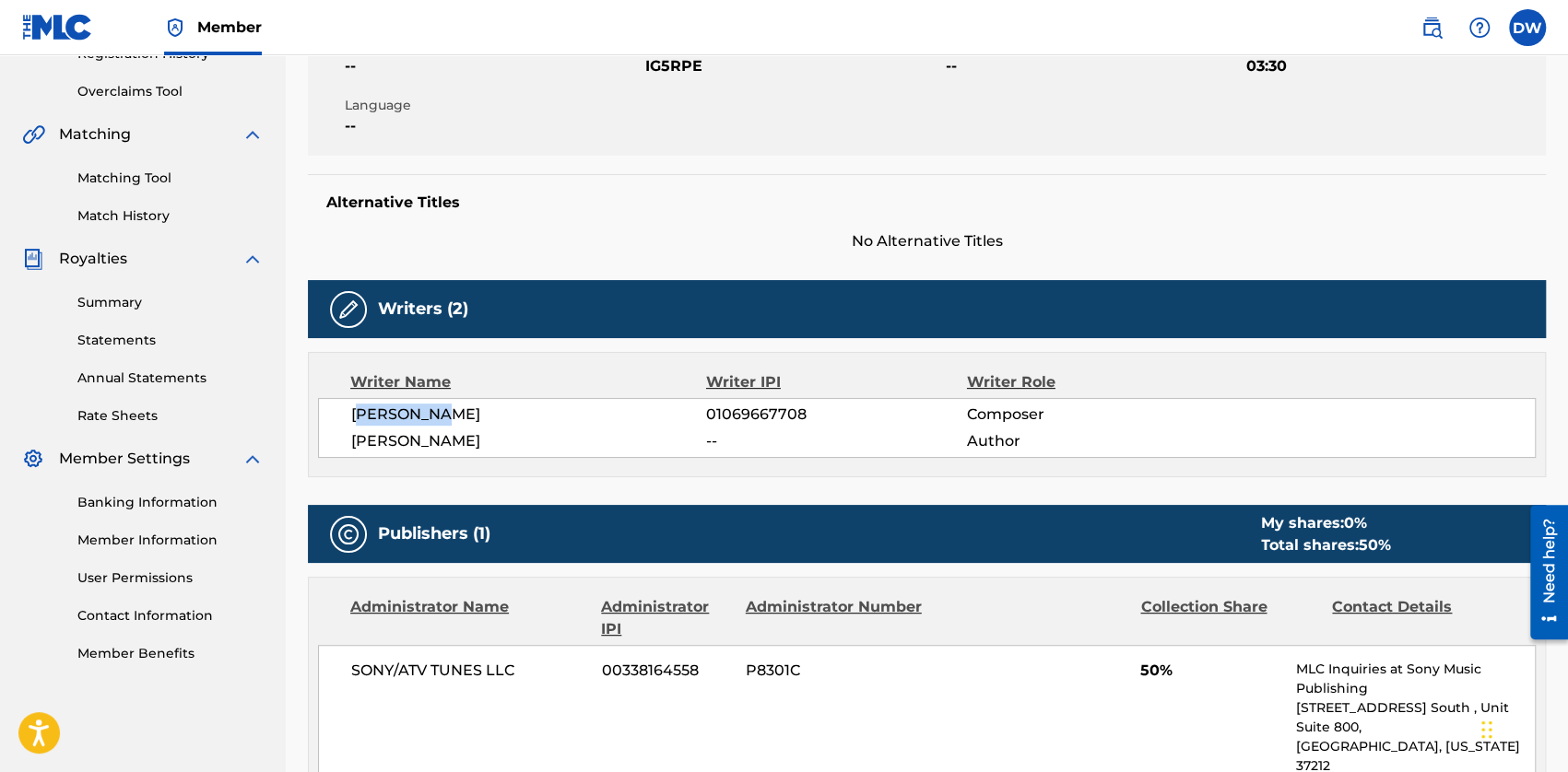
drag, startPoint x: 365, startPoint y: 410, endPoint x: 446, endPoint y: 411, distance: 81.0
click at [446, 411] on span "[PERSON_NAME]" at bounding box center [529, 414] width 355 height 22
drag, startPoint x: 464, startPoint y: 411, endPoint x: 577, endPoint y: 418, distance: 113.2
click at [577, 418] on span "[PERSON_NAME]" at bounding box center [529, 414] width 355 height 22
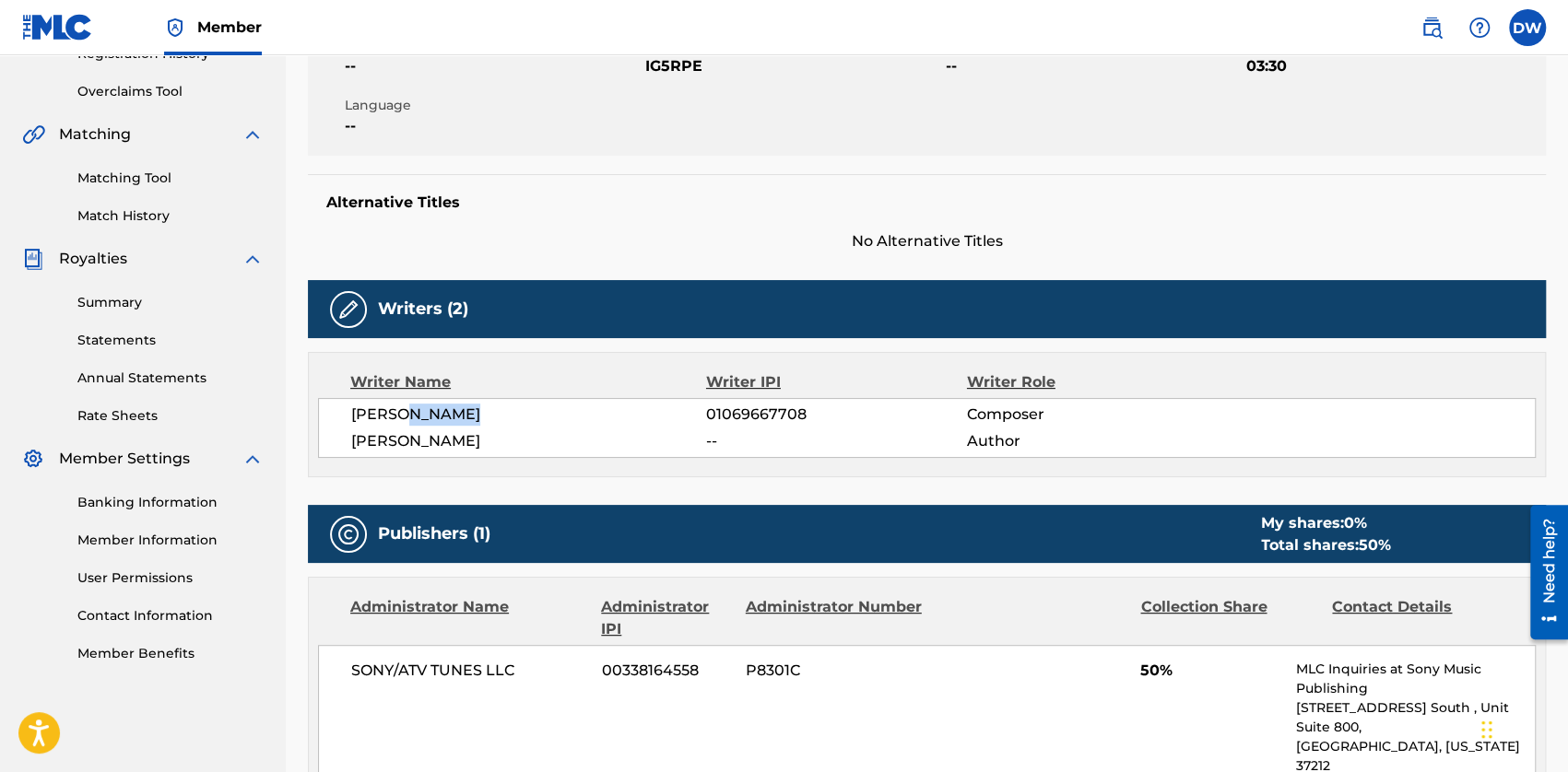
click at [580, 419] on span "[PERSON_NAME]" at bounding box center [529, 414] width 355 height 22
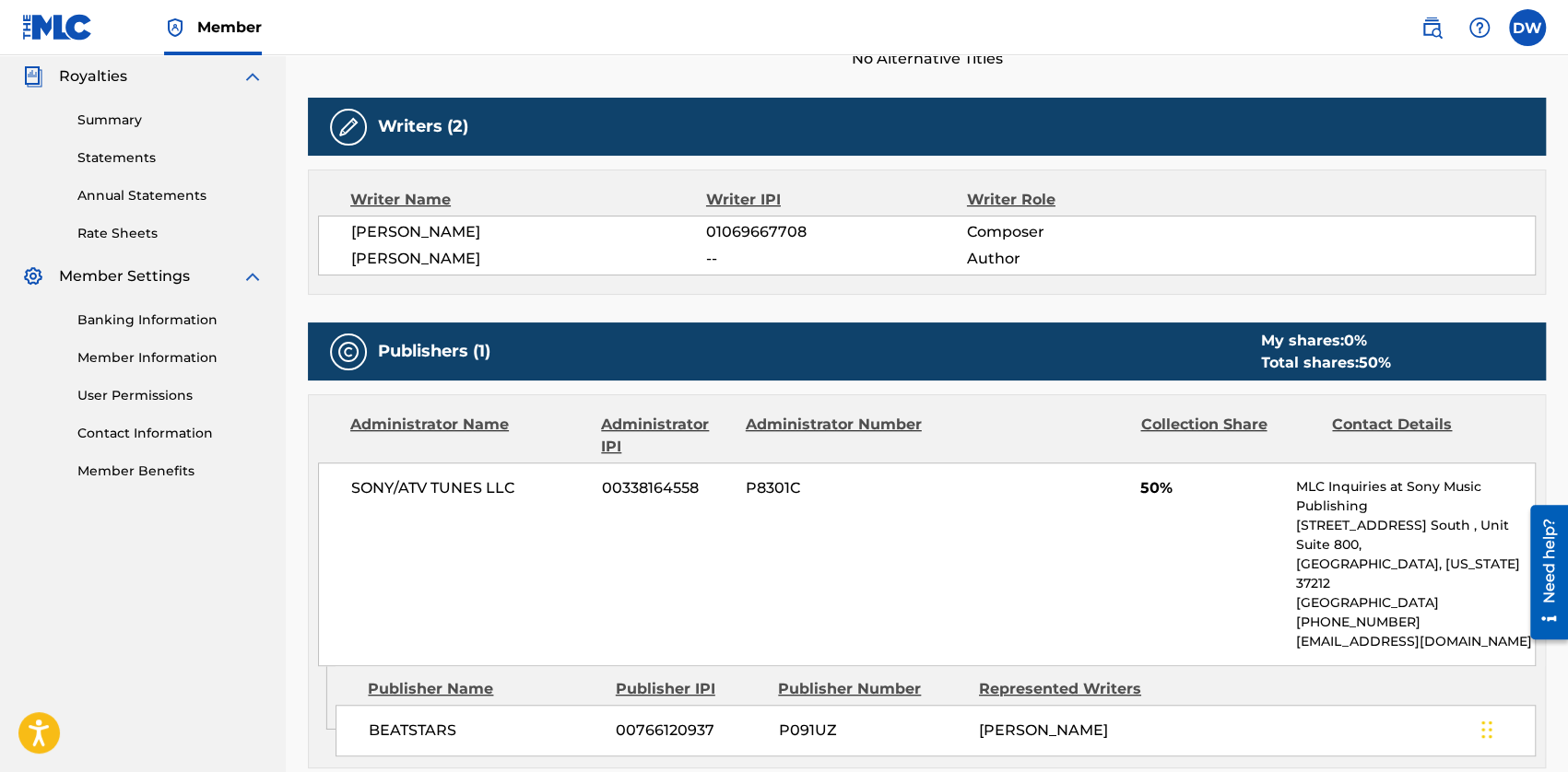
scroll to position [553, 0]
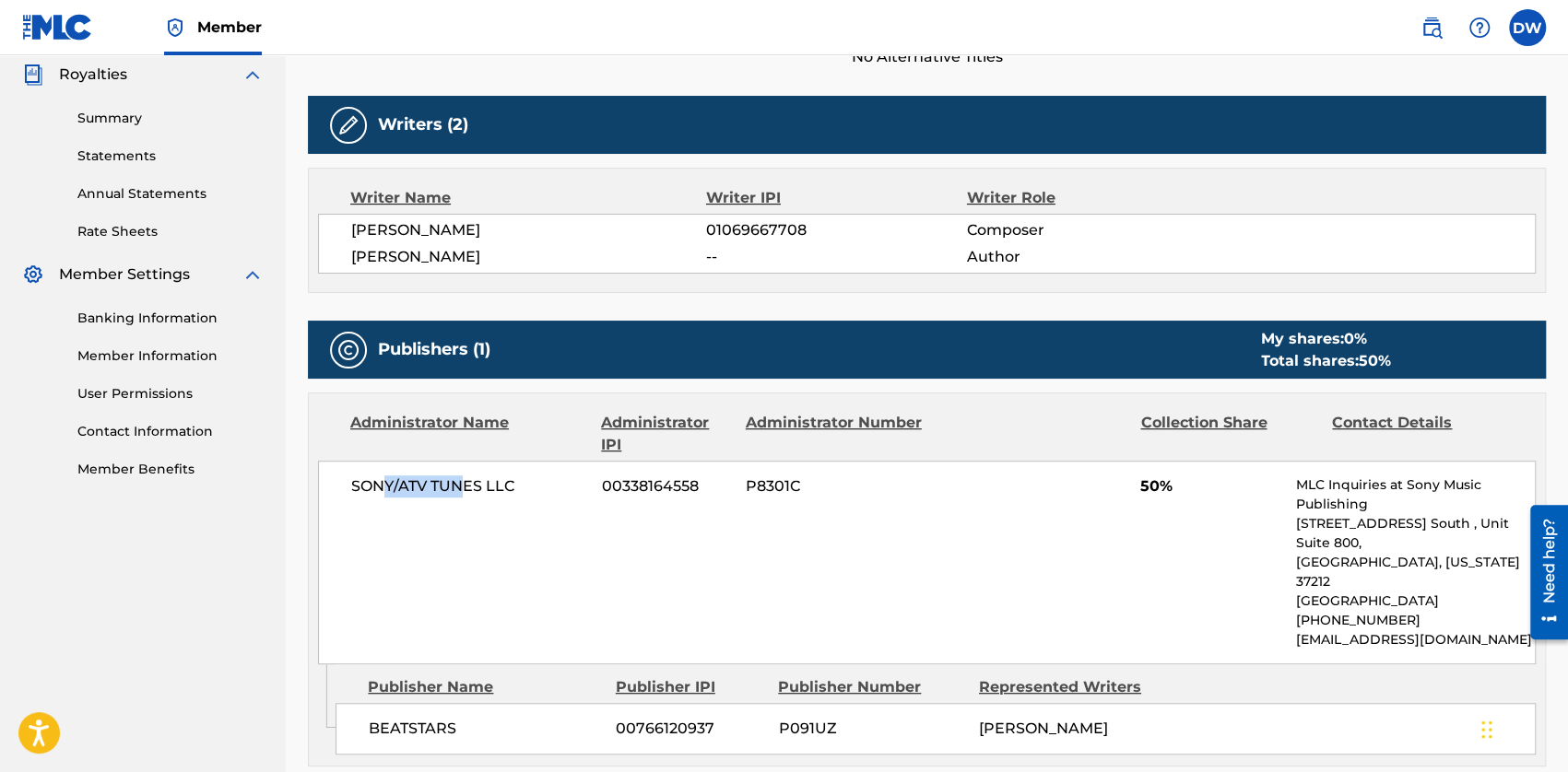
drag, startPoint x: 446, startPoint y: 484, endPoint x: 457, endPoint y: 484, distance: 11.0
click at [457, 484] on span "SONY/ATV TUNES LLC" at bounding box center [469, 486] width 237 height 22
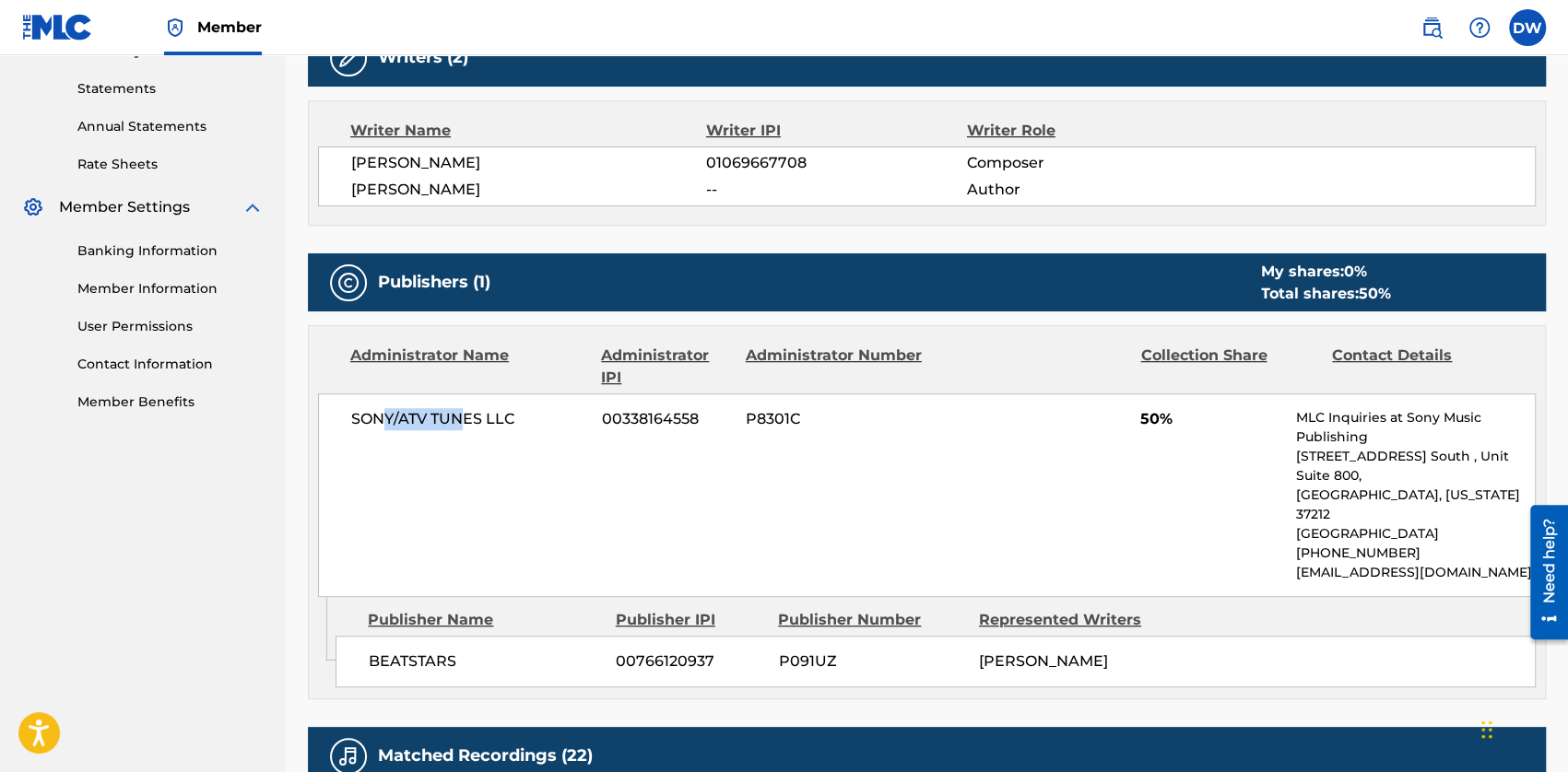
scroll to position [737, 0]
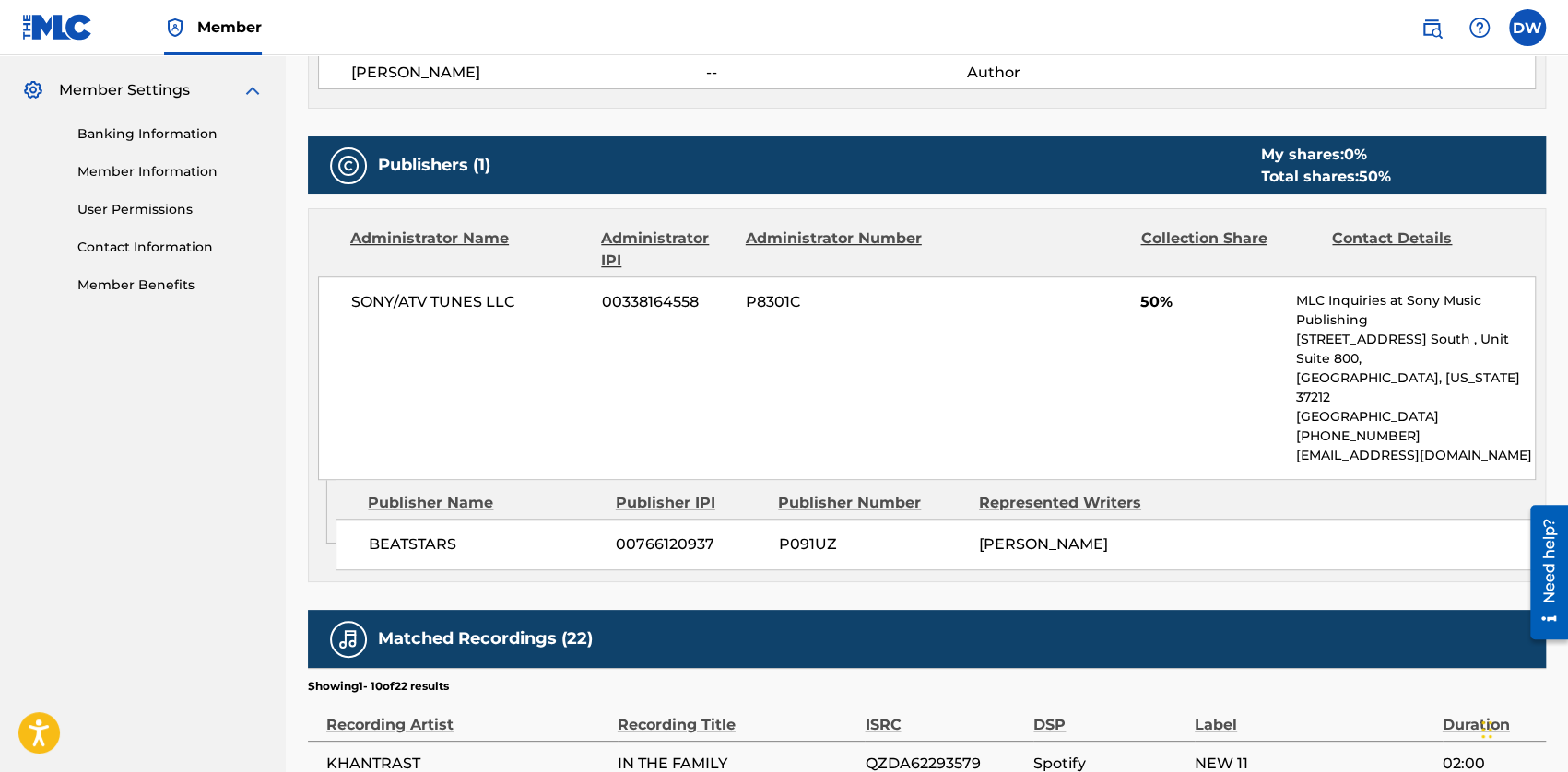
drag, startPoint x: 420, startPoint y: 506, endPoint x: 479, endPoint y: 502, distance: 59.1
click at [461, 533] on span "BEATSTARS" at bounding box center [485, 544] width 233 height 22
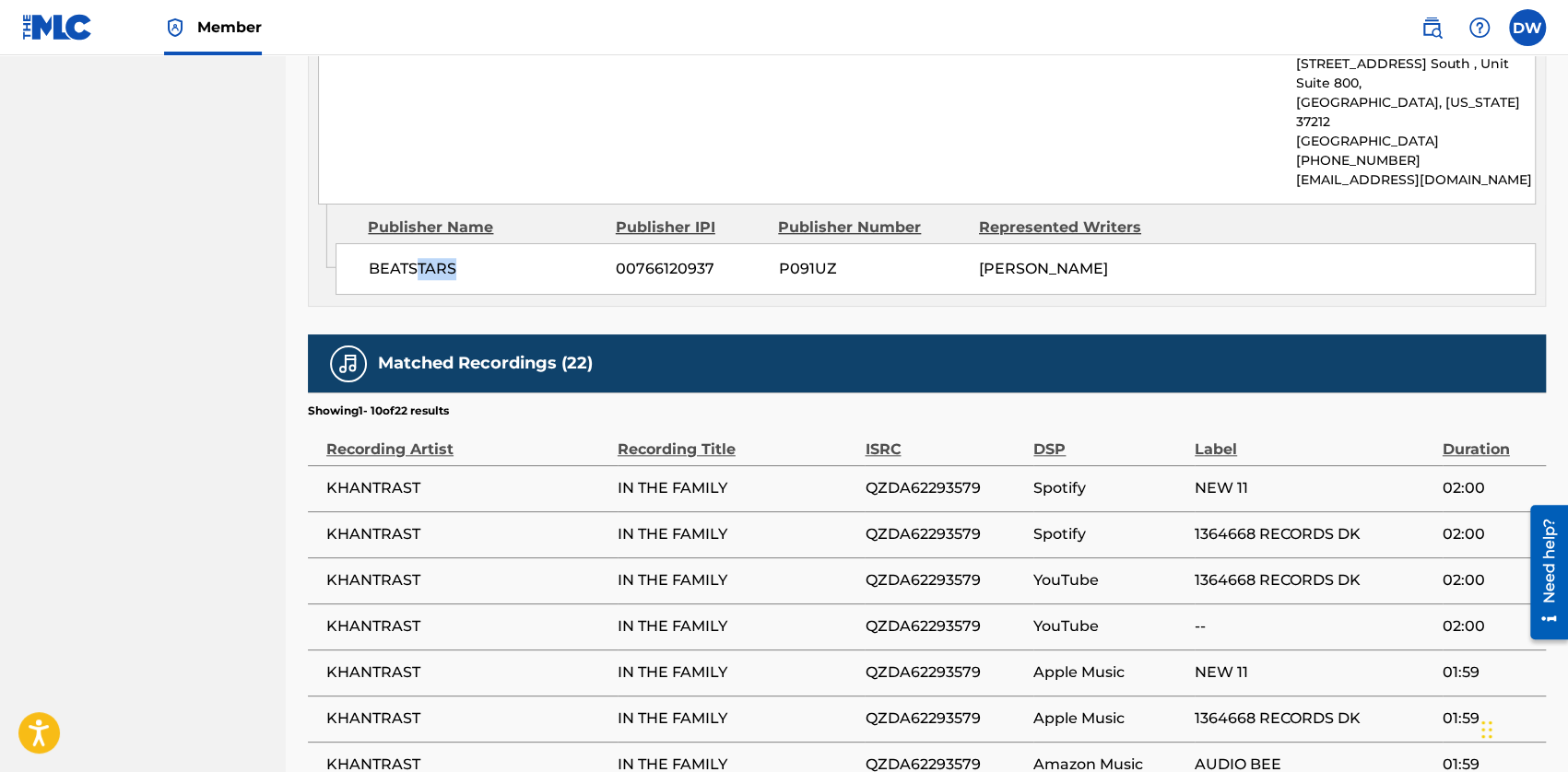
scroll to position [1014, 0]
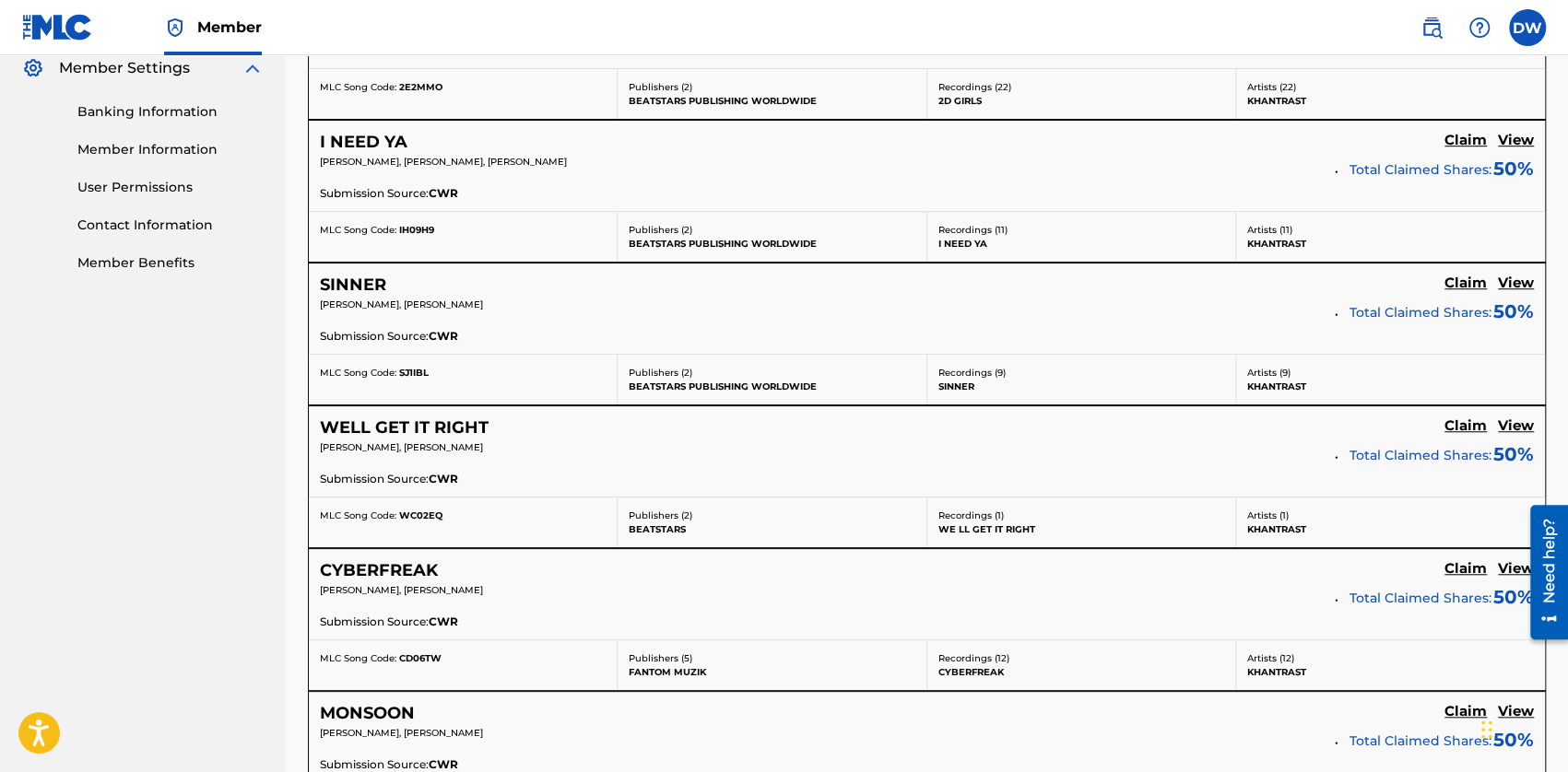
scroll to position [737, 0]
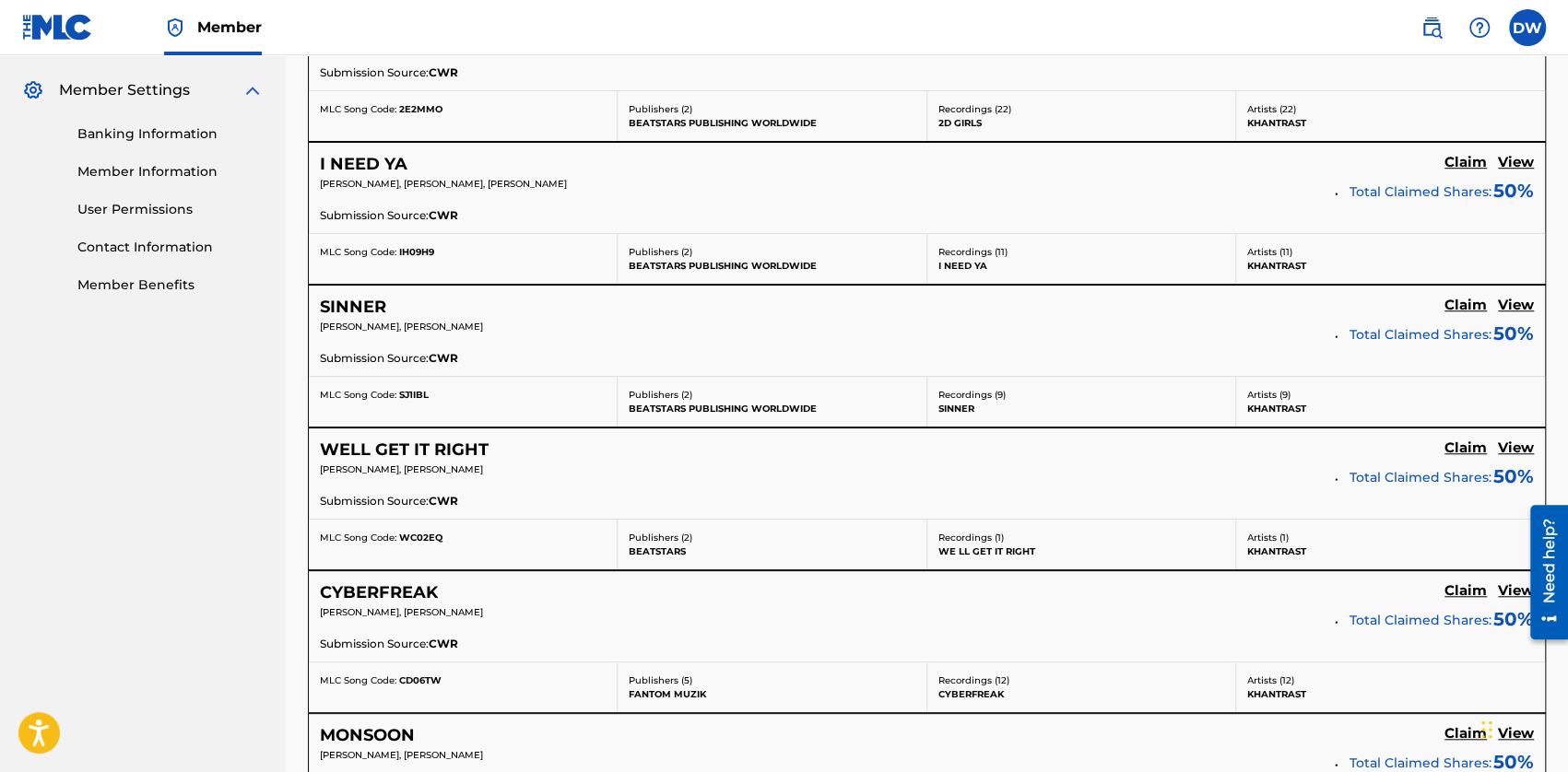
click at [982, 303] on h5 "View" at bounding box center [1515, 305] width 36 height 18
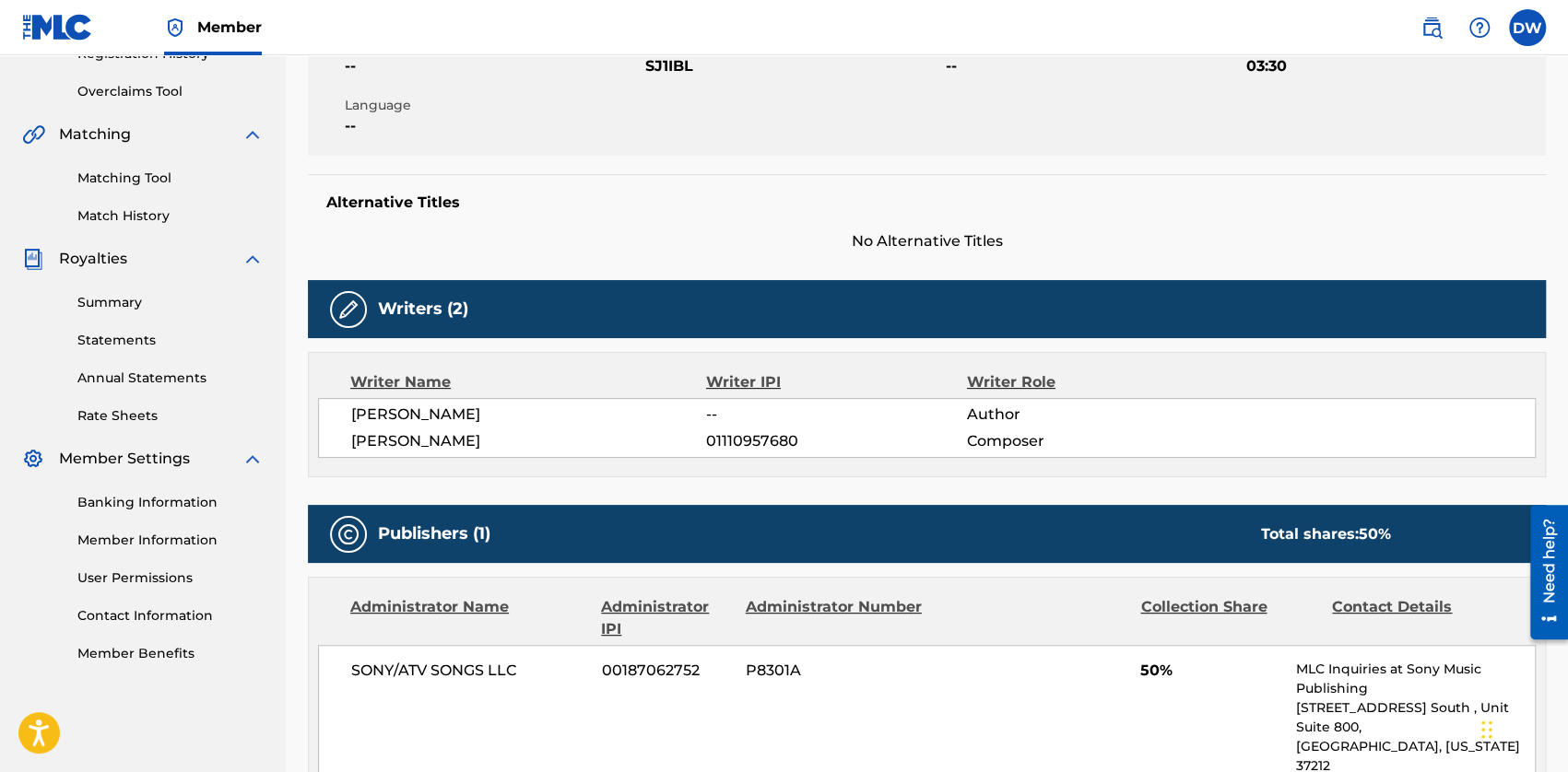
scroll to position [461, 0]
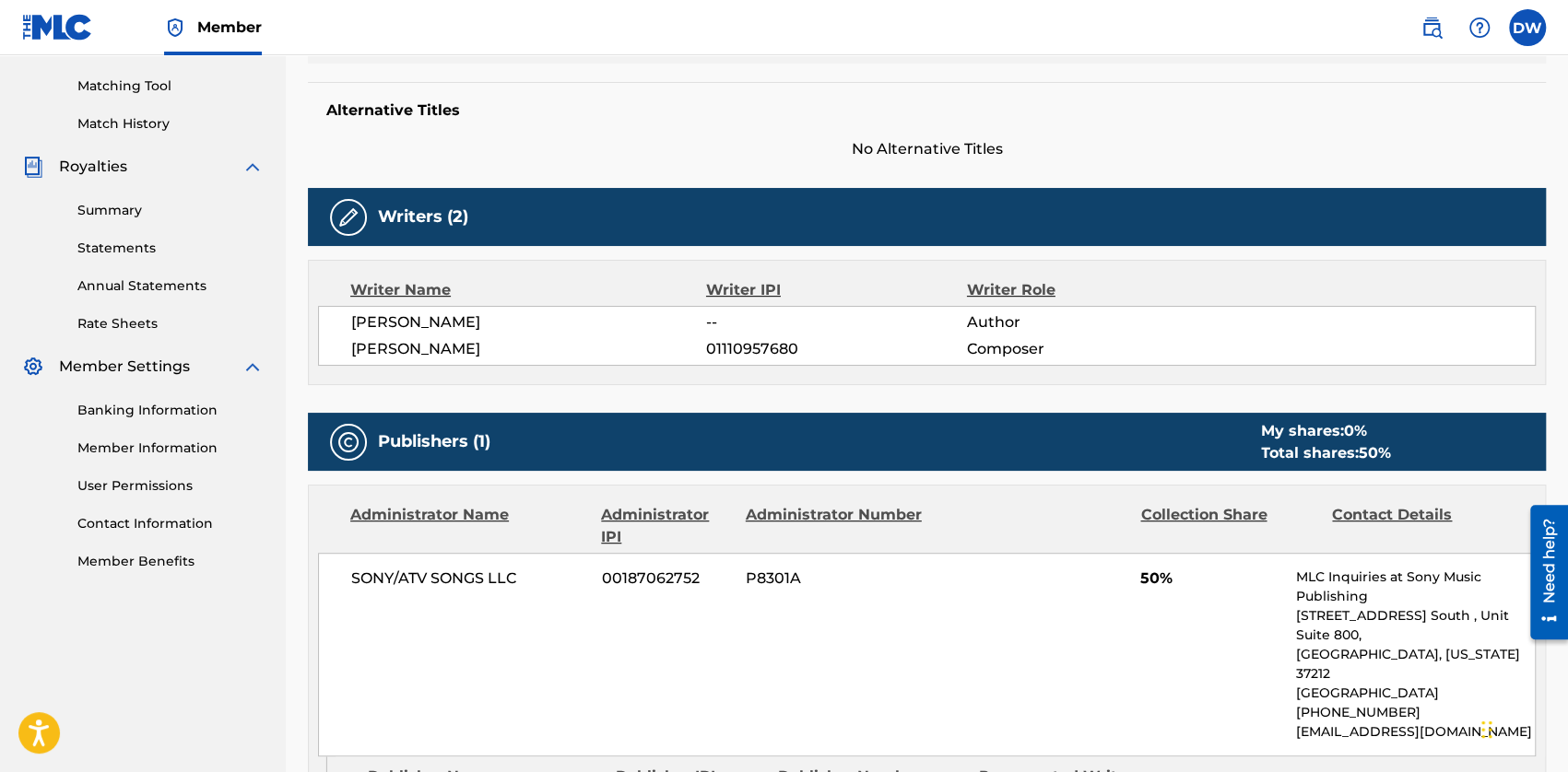
scroll to position [737, 0]
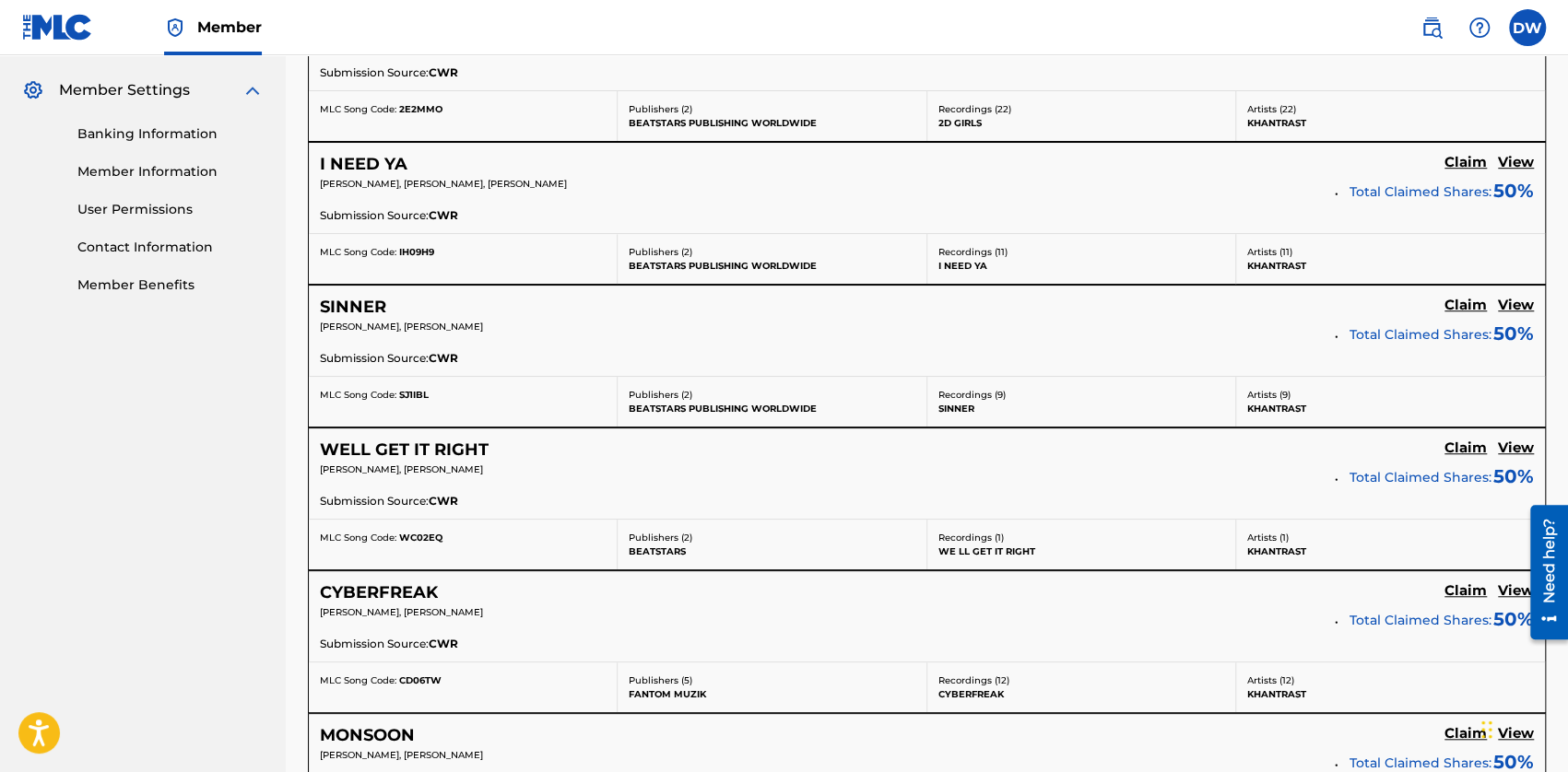
click at [982, 88] on div "2D GIRLS Claim View [PERSON_NAME], [PERSON_NAME] Total Claimed Shares: 50 % Sub…" at bounding box center [926, 45] width 1235 height 91
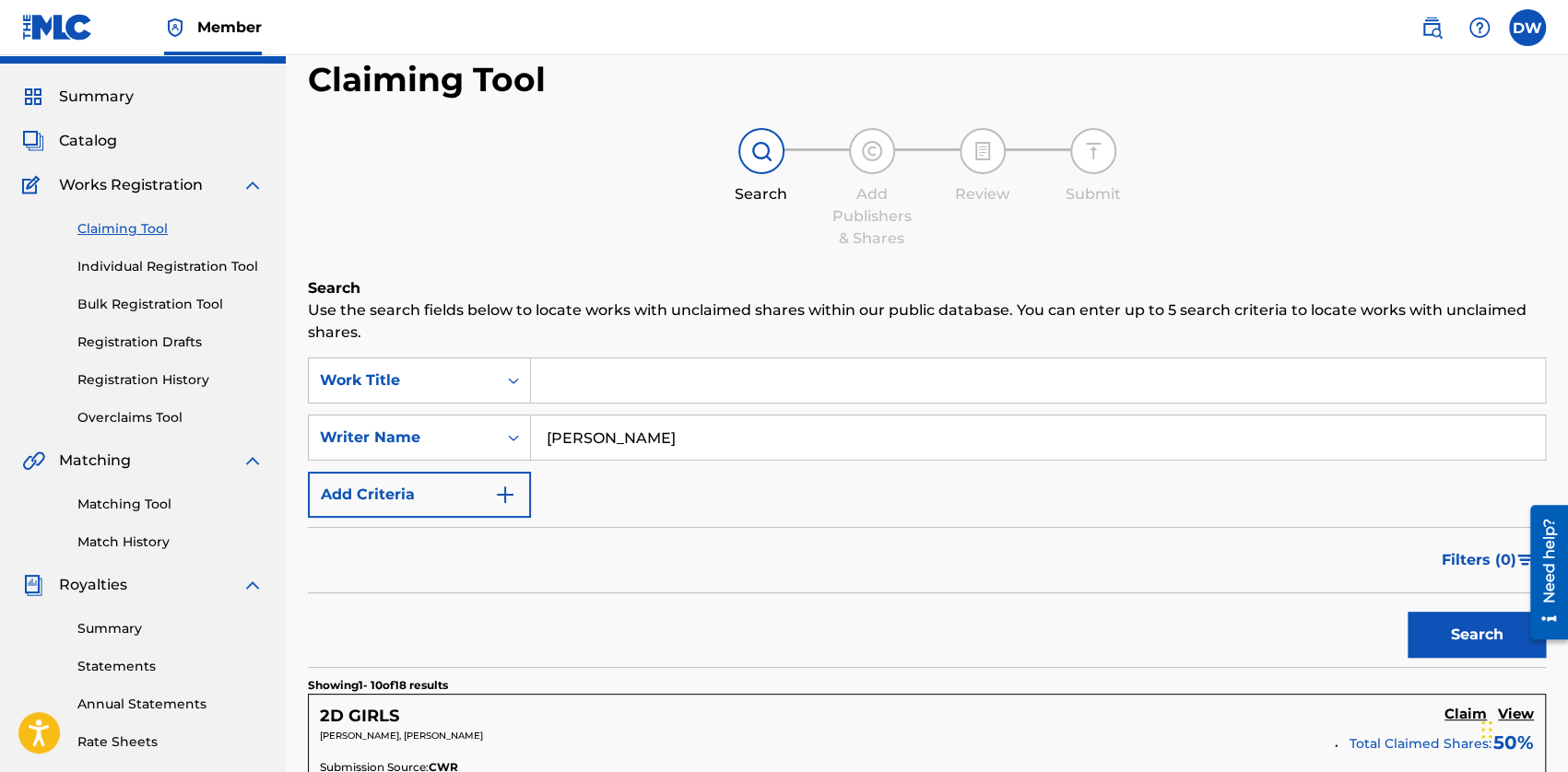
scroll to position [0, 0]
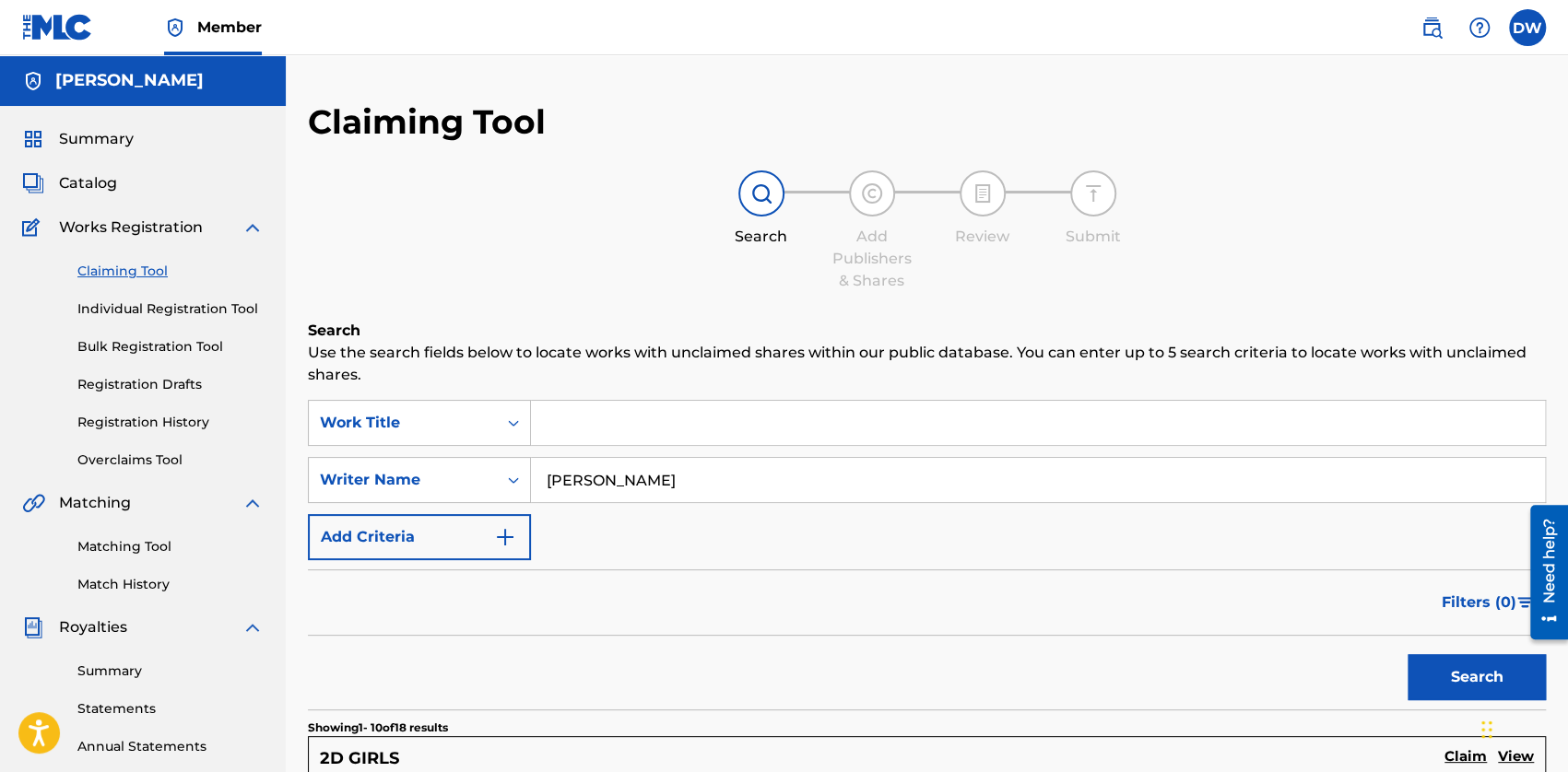
click at [982, 198] on div "Search Add Publishers & Shares Review Submit" at bounding box center [926, 231] width 1237 height 122
click at [982, 177] on div "Search Add Publishers & Shares Review Submit" at bounding box center [926, 231] width 1237 height 122
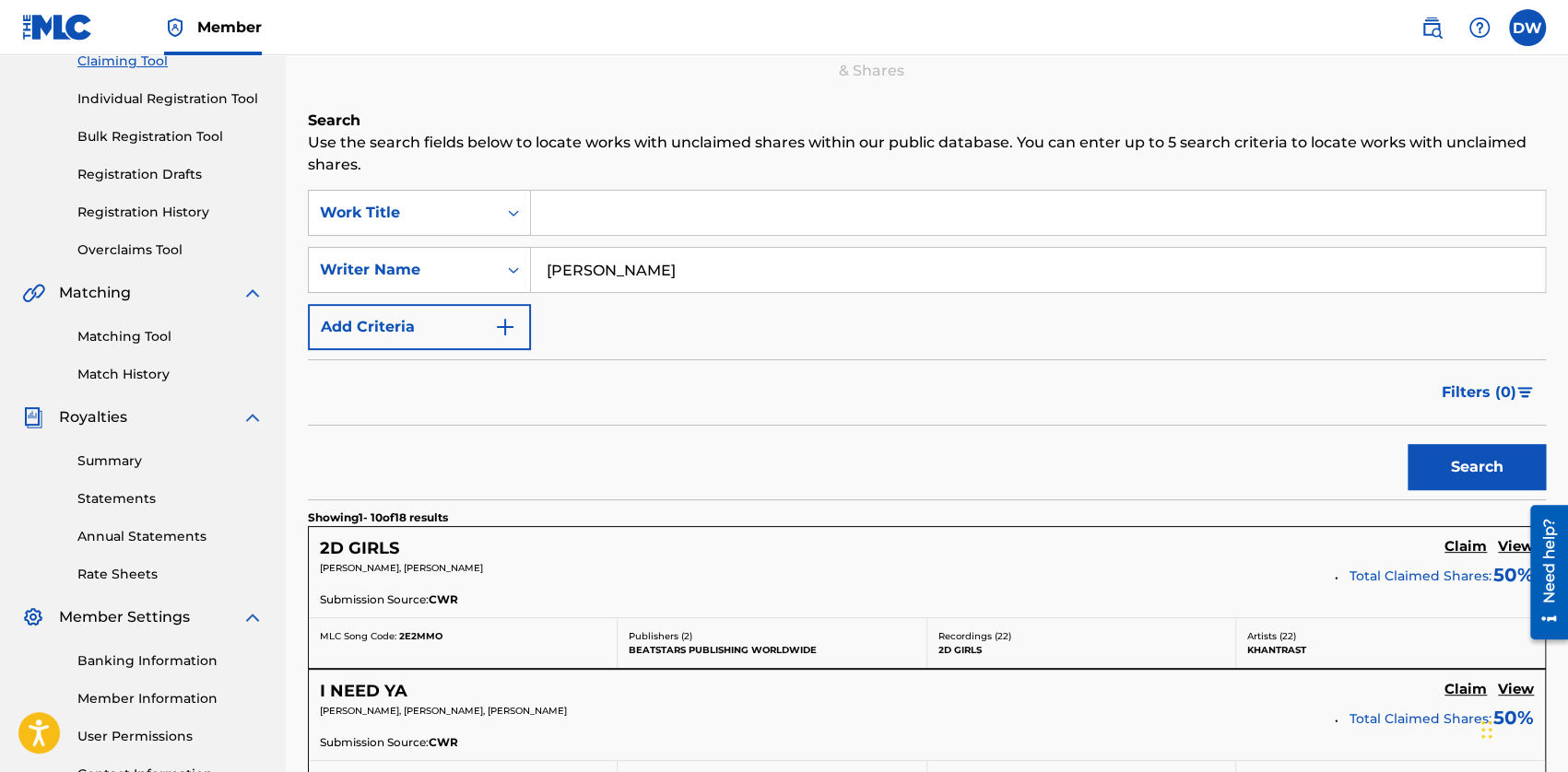
scroll to position [93, 0]
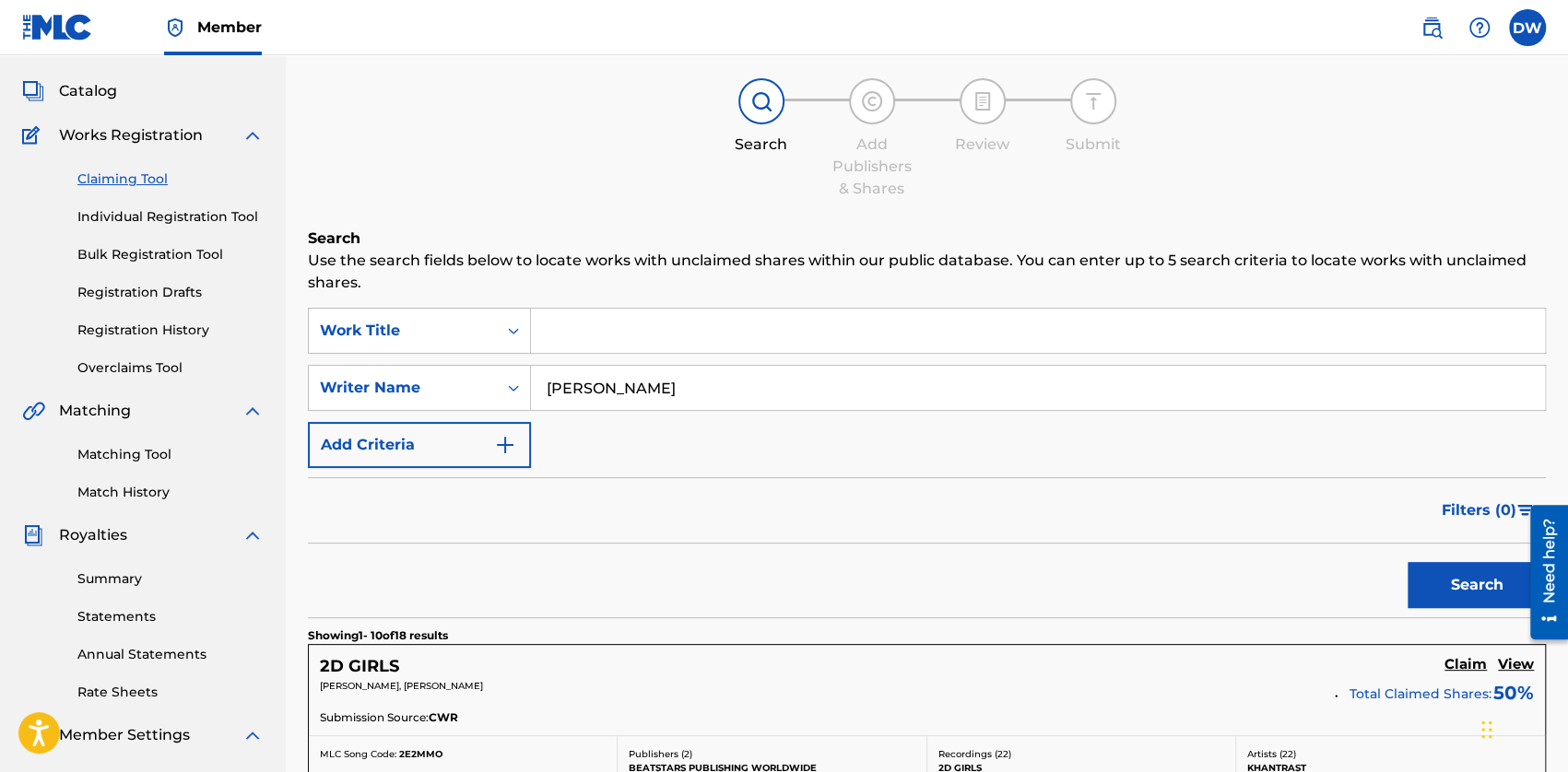
click at [982, 155] on div "Search Add Publishers & Shares Review Submit" at bounding box center [926, 138] width 1237 height 122
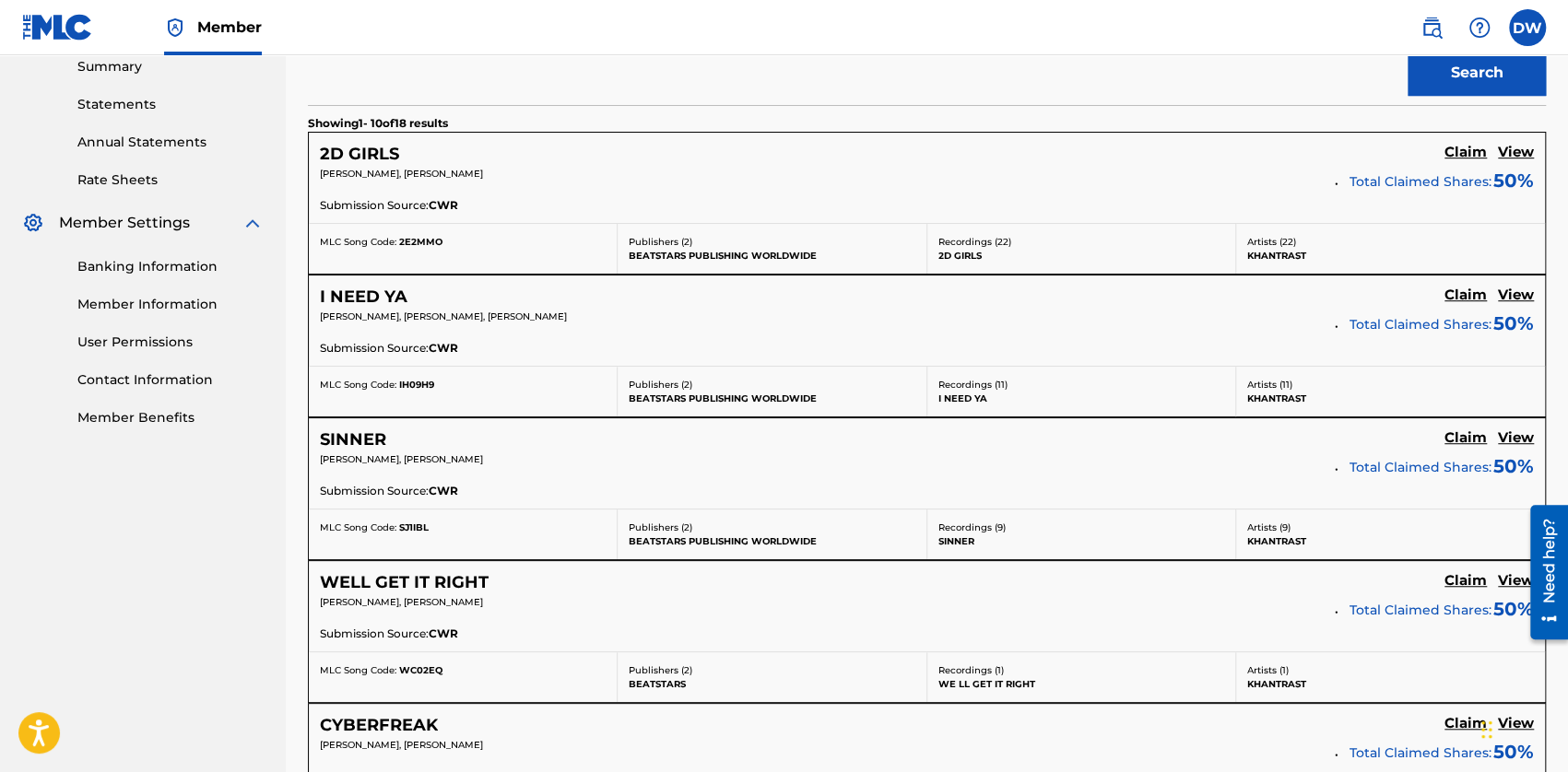
scroll to position [645, 0]
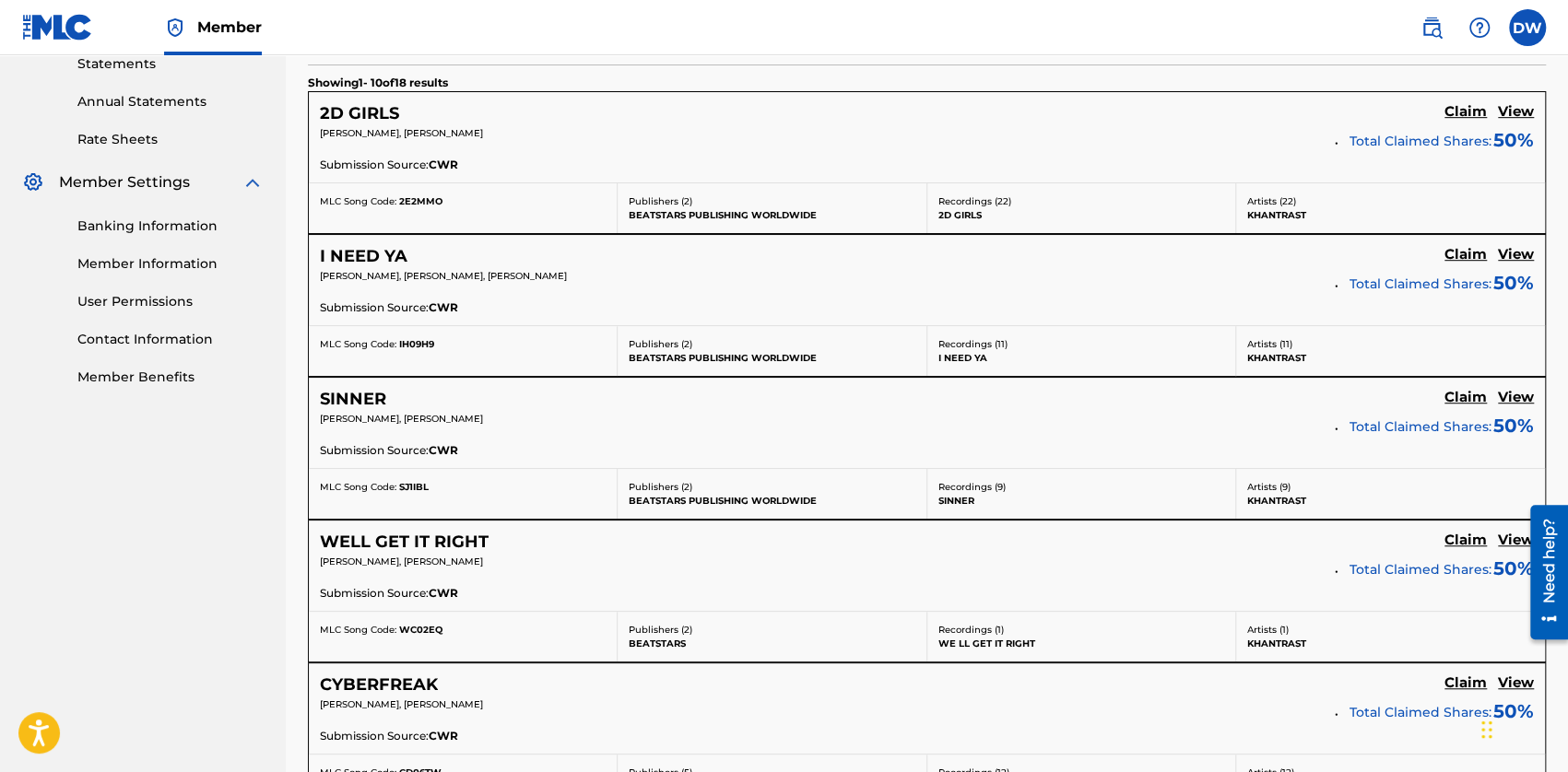
click at [982, 397] on h5 "View" at bounding box center [1515, 398] width 36 height 18
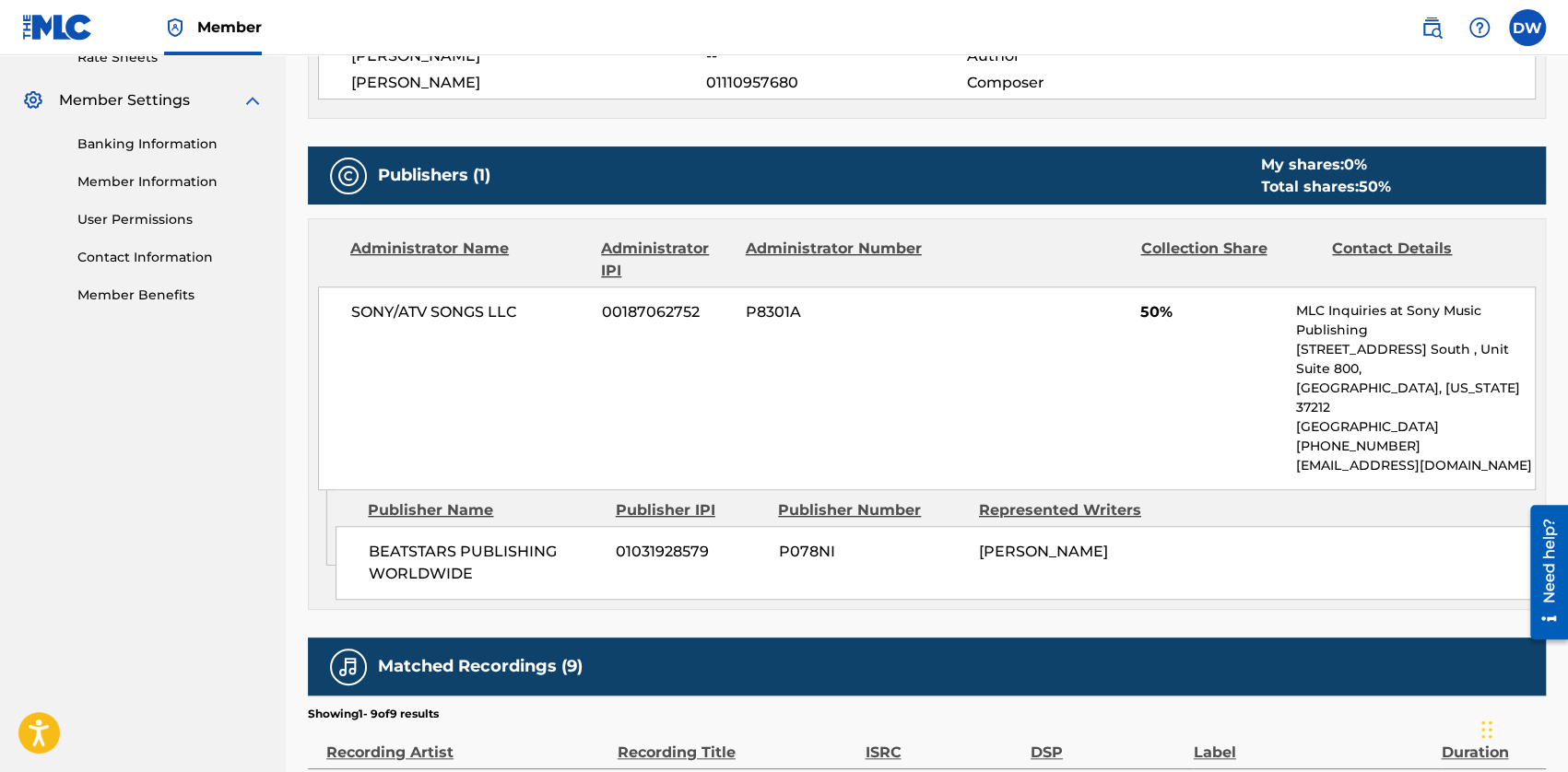
scroll to position [645, 0]
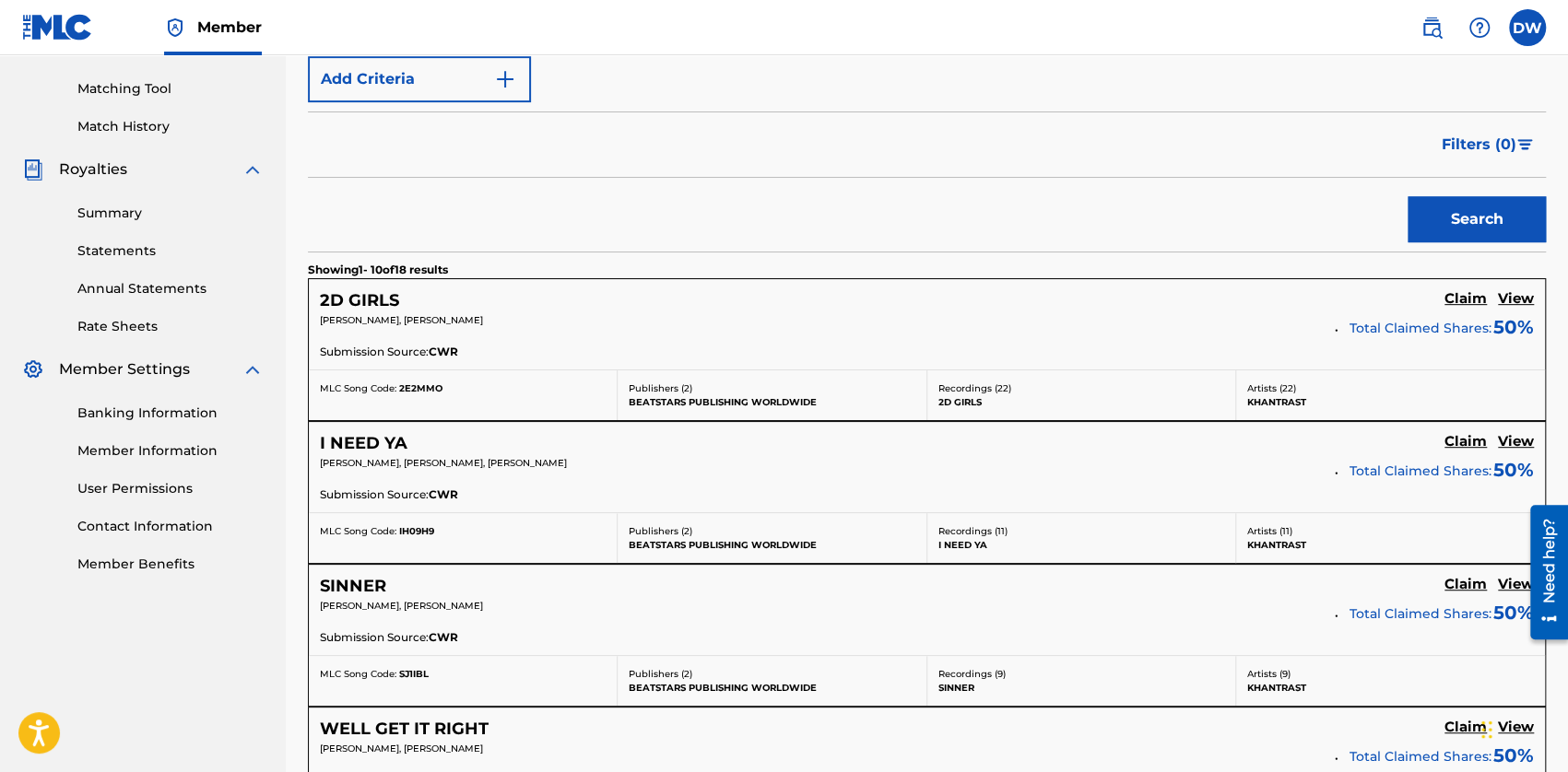
scroll to position [460, 0]
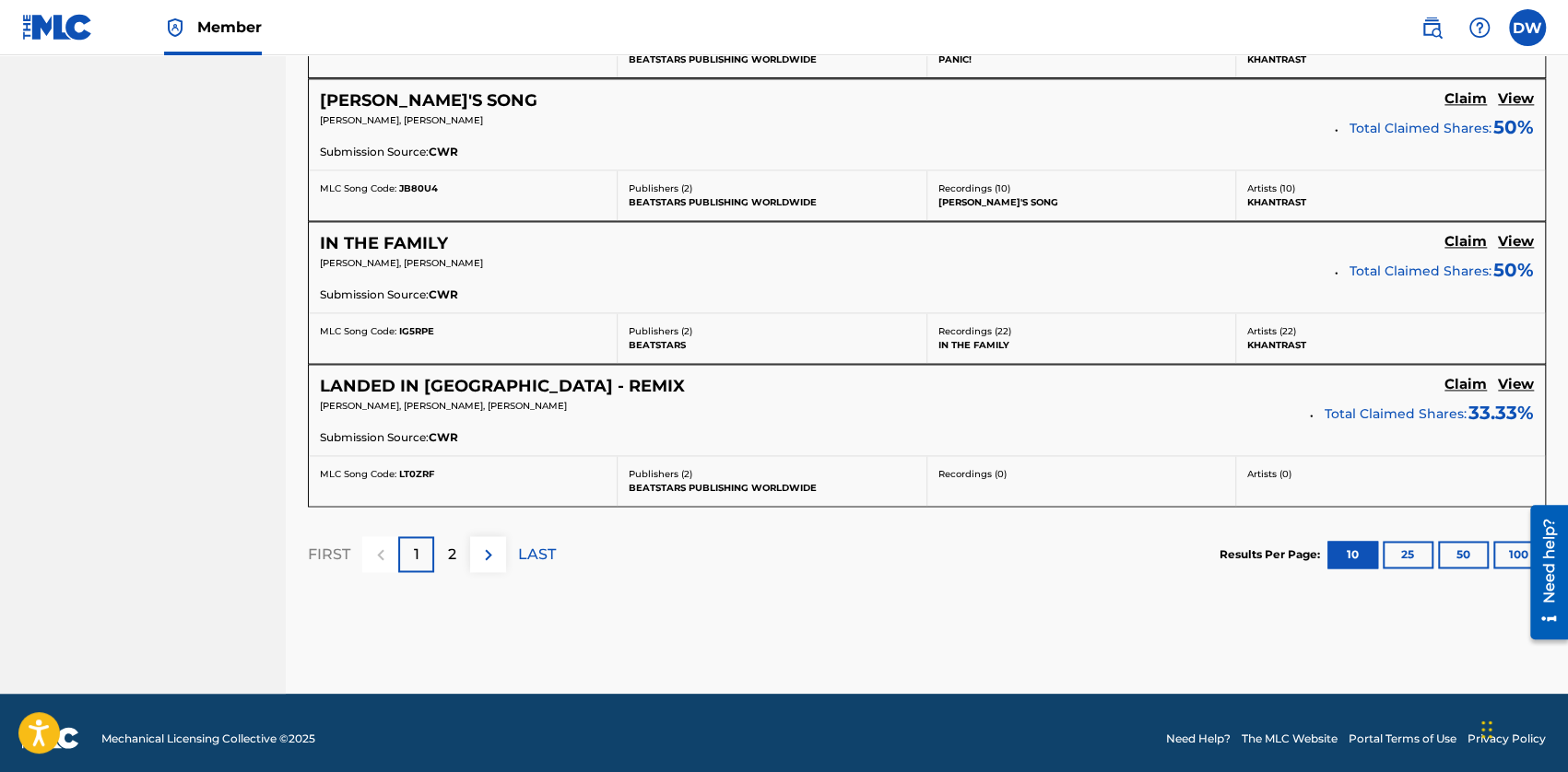
click at [982, 549] on button "25" at bounding box center [1408, 555] width 51 height 27
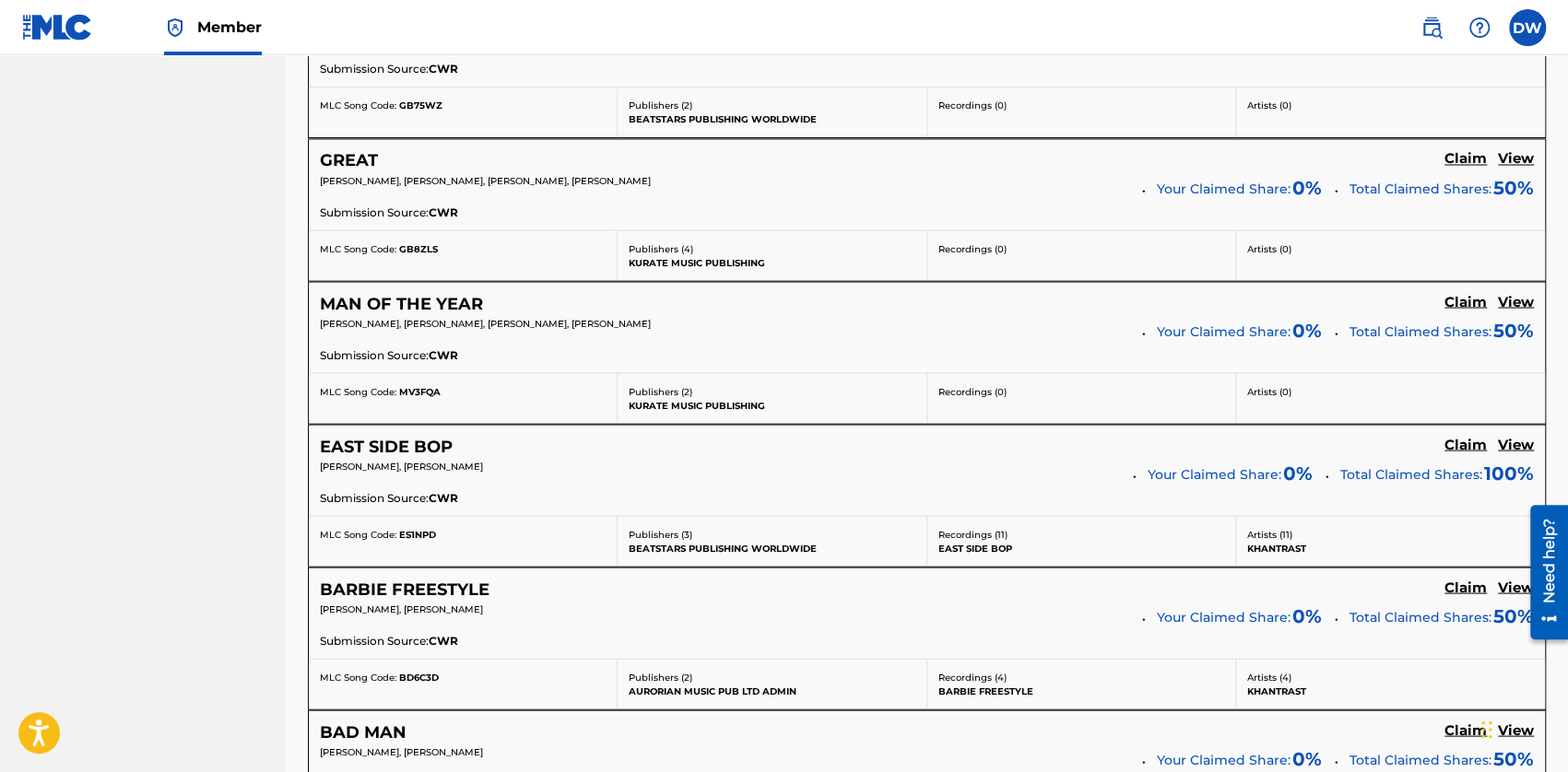
scroll to position [2210, 0]
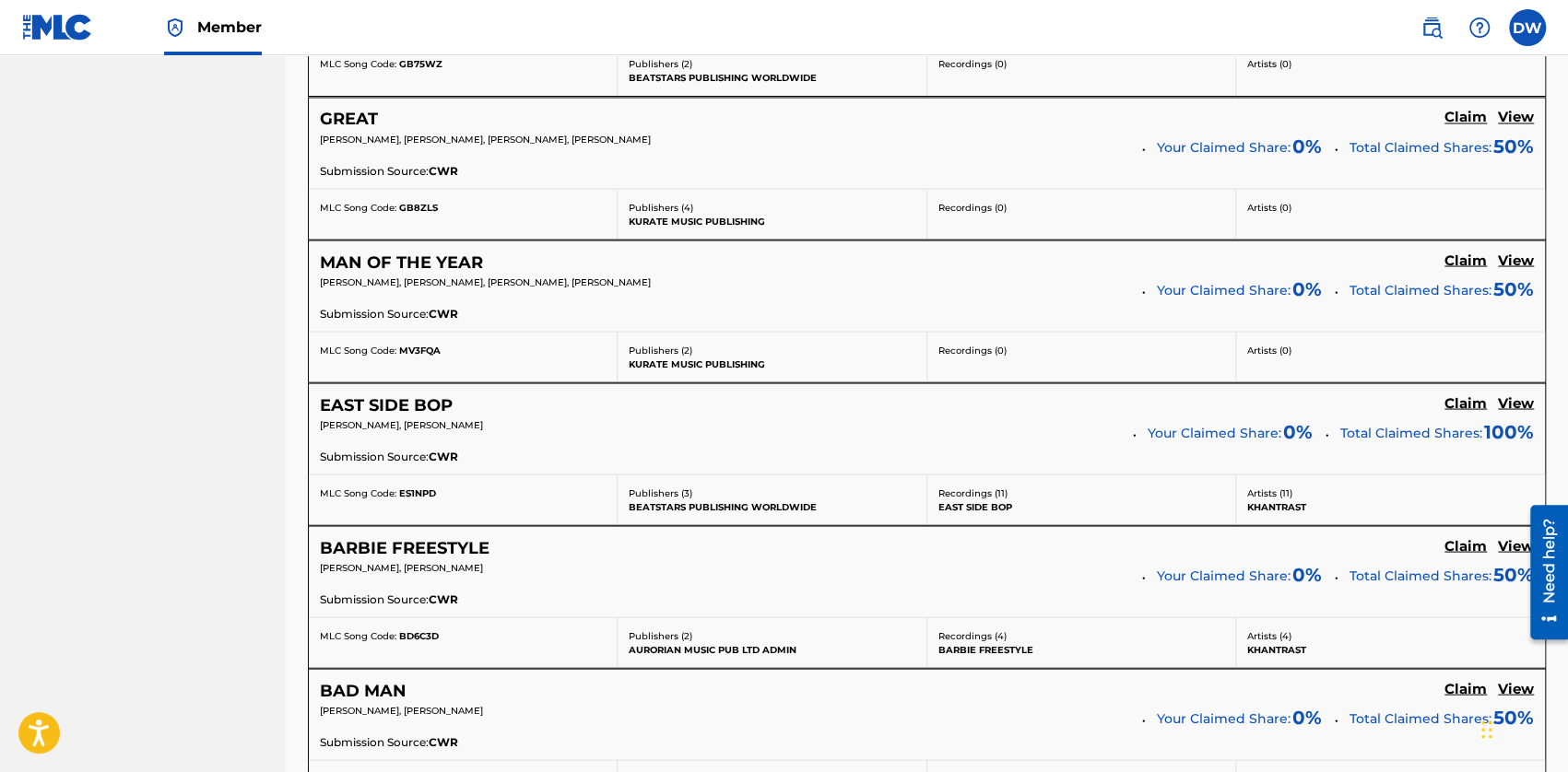
click at [982, 395] on h5 "View" at bounding box center [1515, 404] width 36 height 18
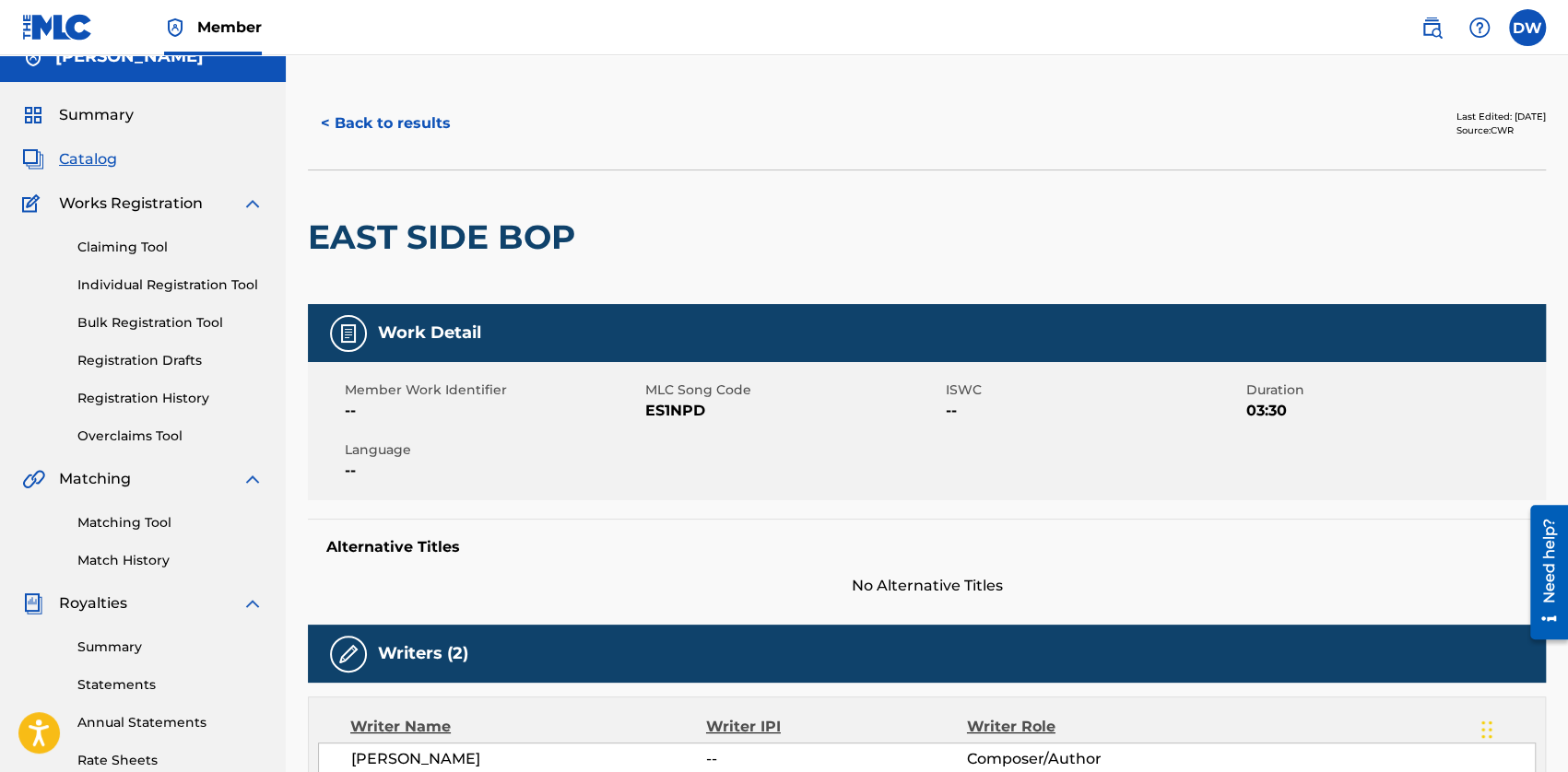
scroll to position [461, 0]
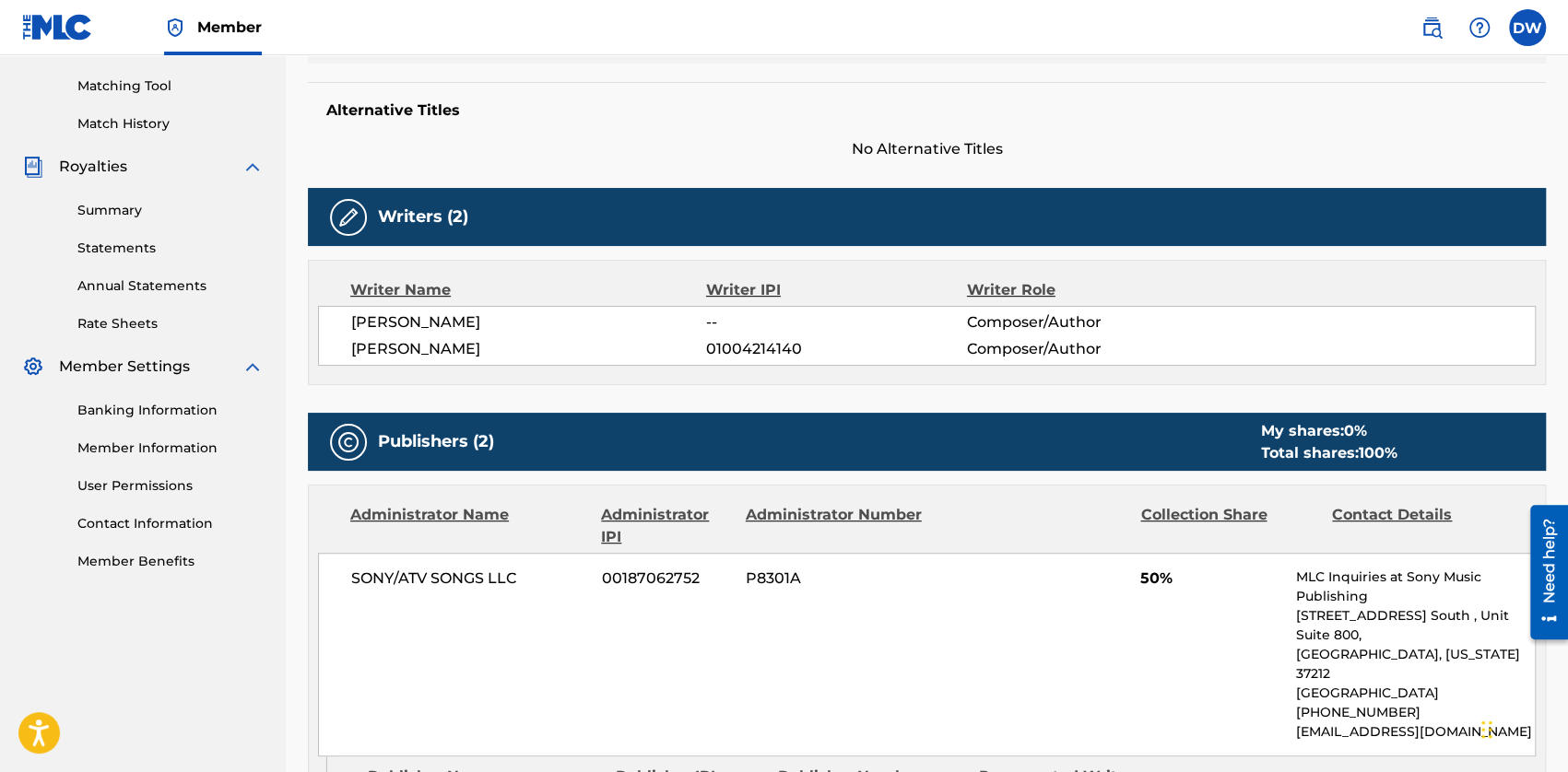
scroll to position [2210, 0]
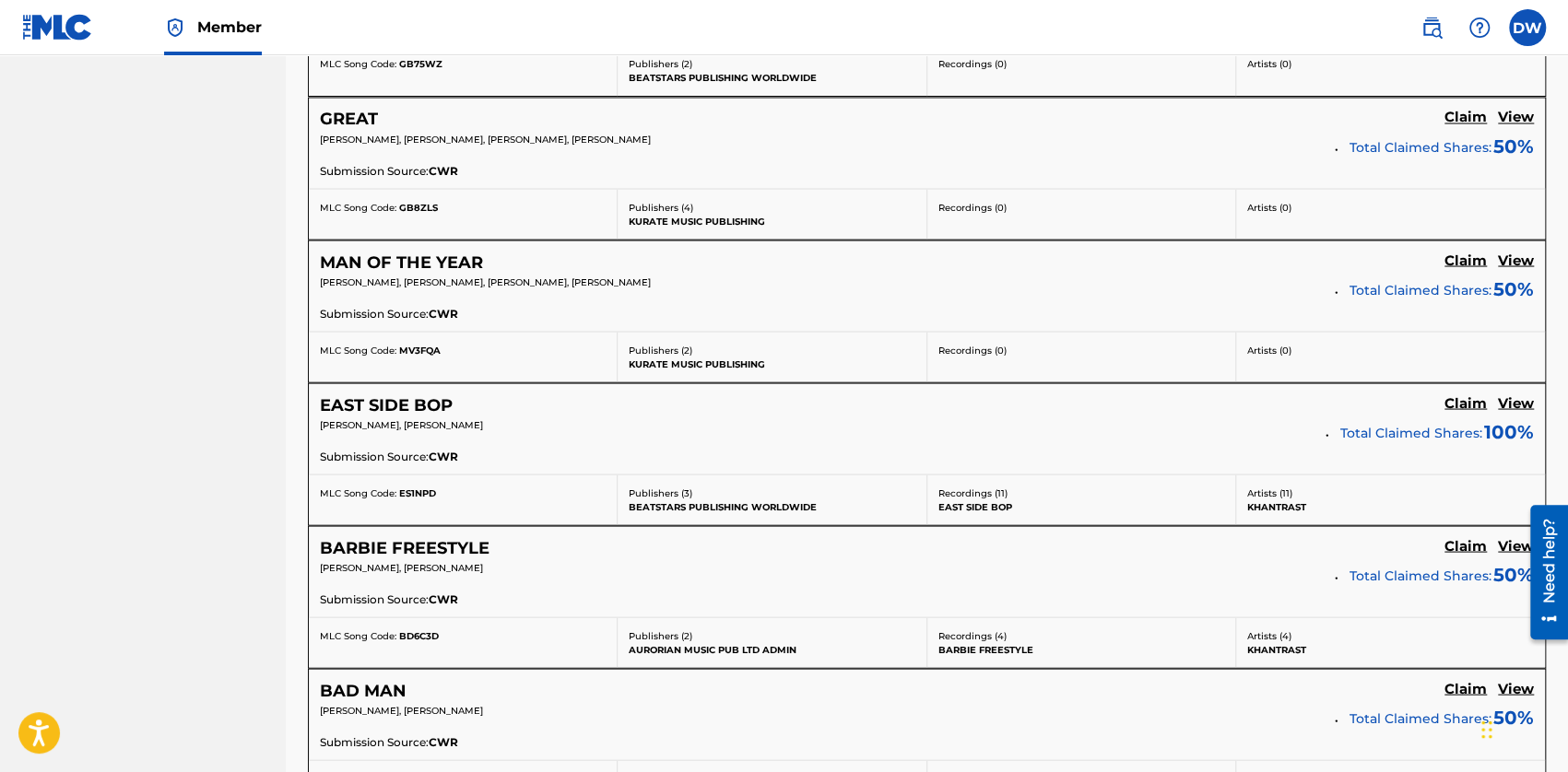
click at [982, 251] on h5 "View" at bounding box center [1515, 260] width 36 height 18
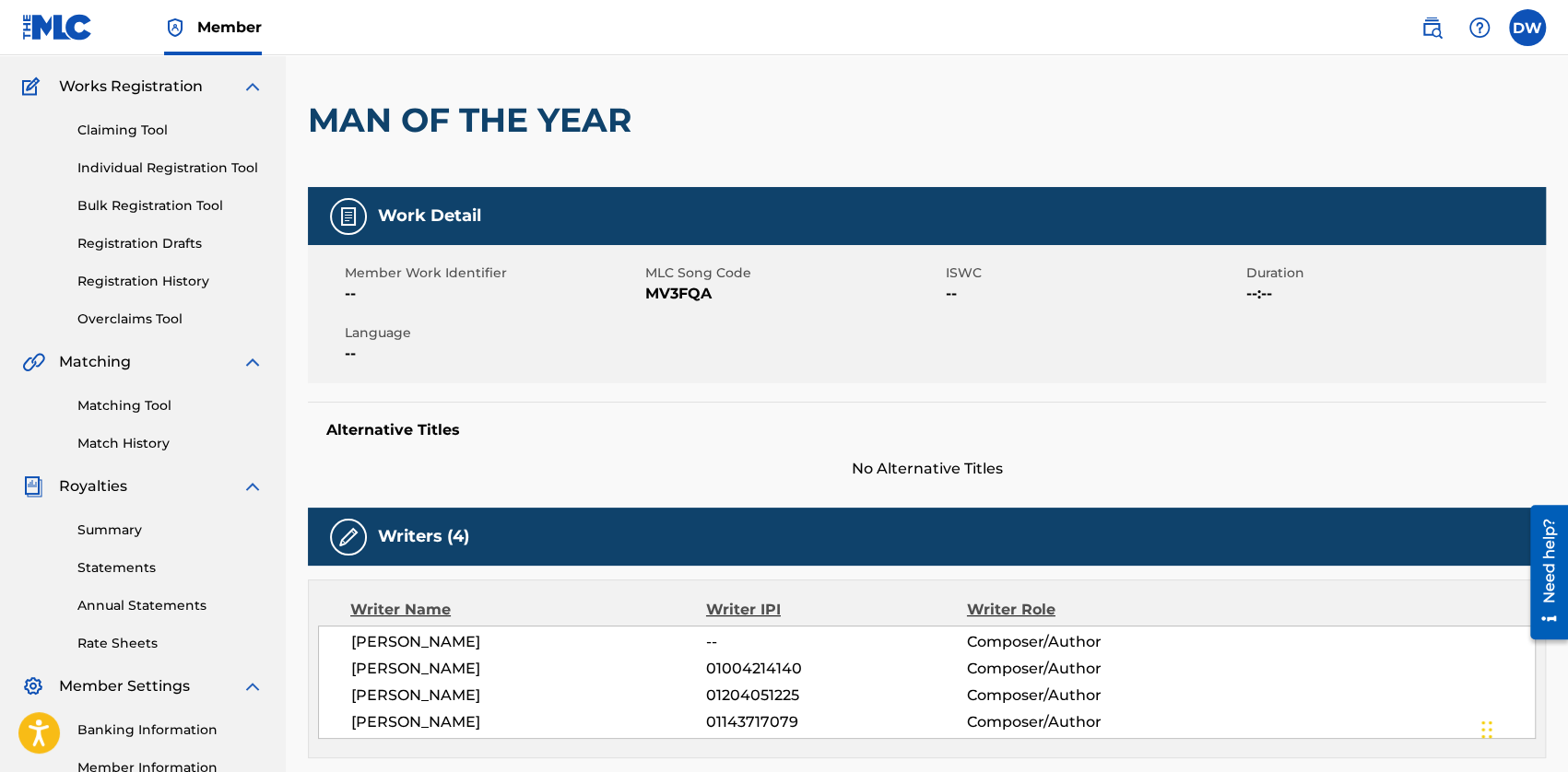
scroll to position [326, 0]
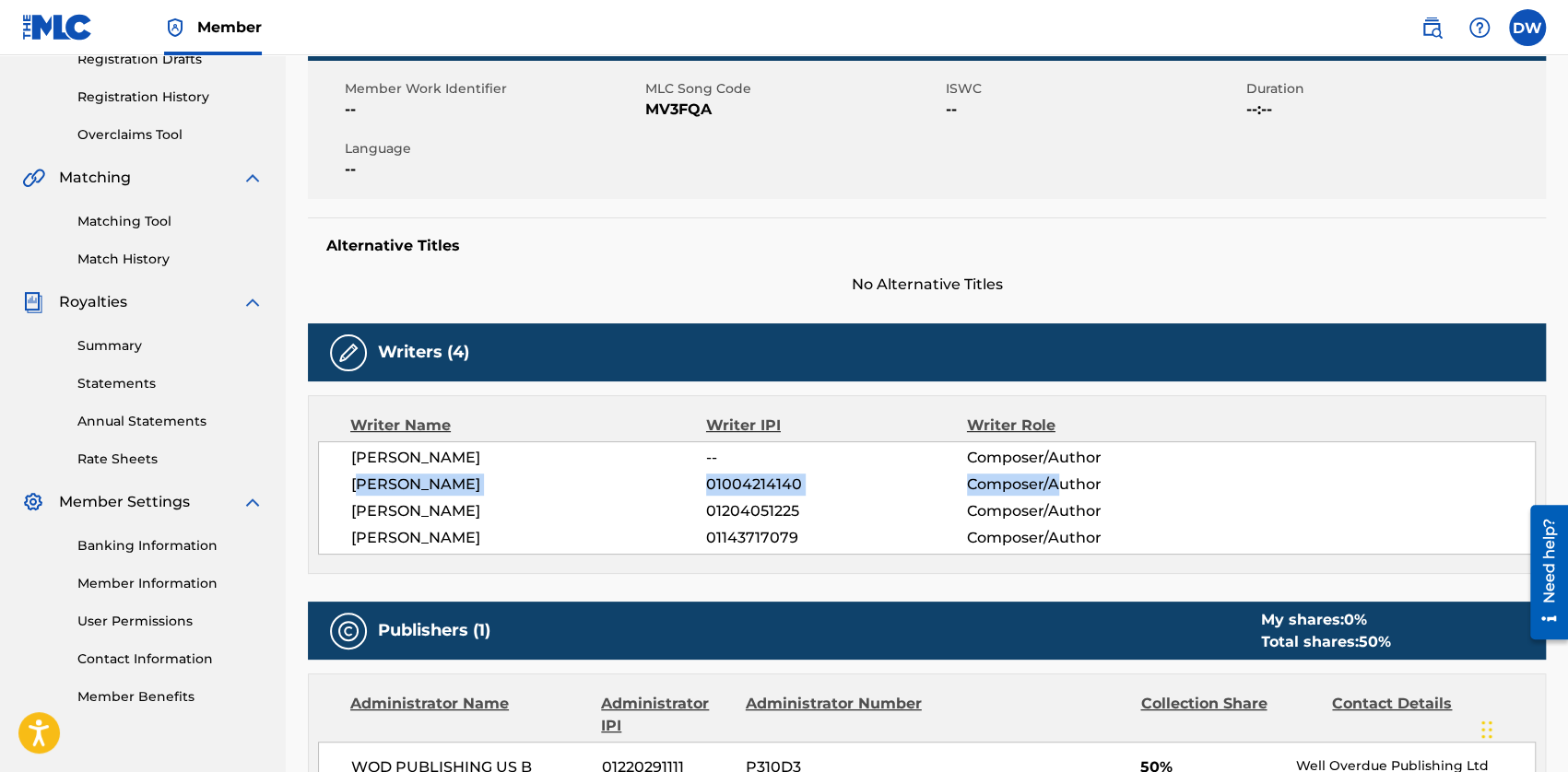
drag, startPoint x: 361, startPoint y: 480, endPoint x: 1060, endPoint y: 482, distance: 699.0
click at [982, 482] on div "[PERSON_NAME] 01004214140 Composer/Author" at bounding box center [943, 484] width 1184 height 22
click at [982, 482] on span "Composer/Author" at bounding box center [1084, 484] width 237 height 22
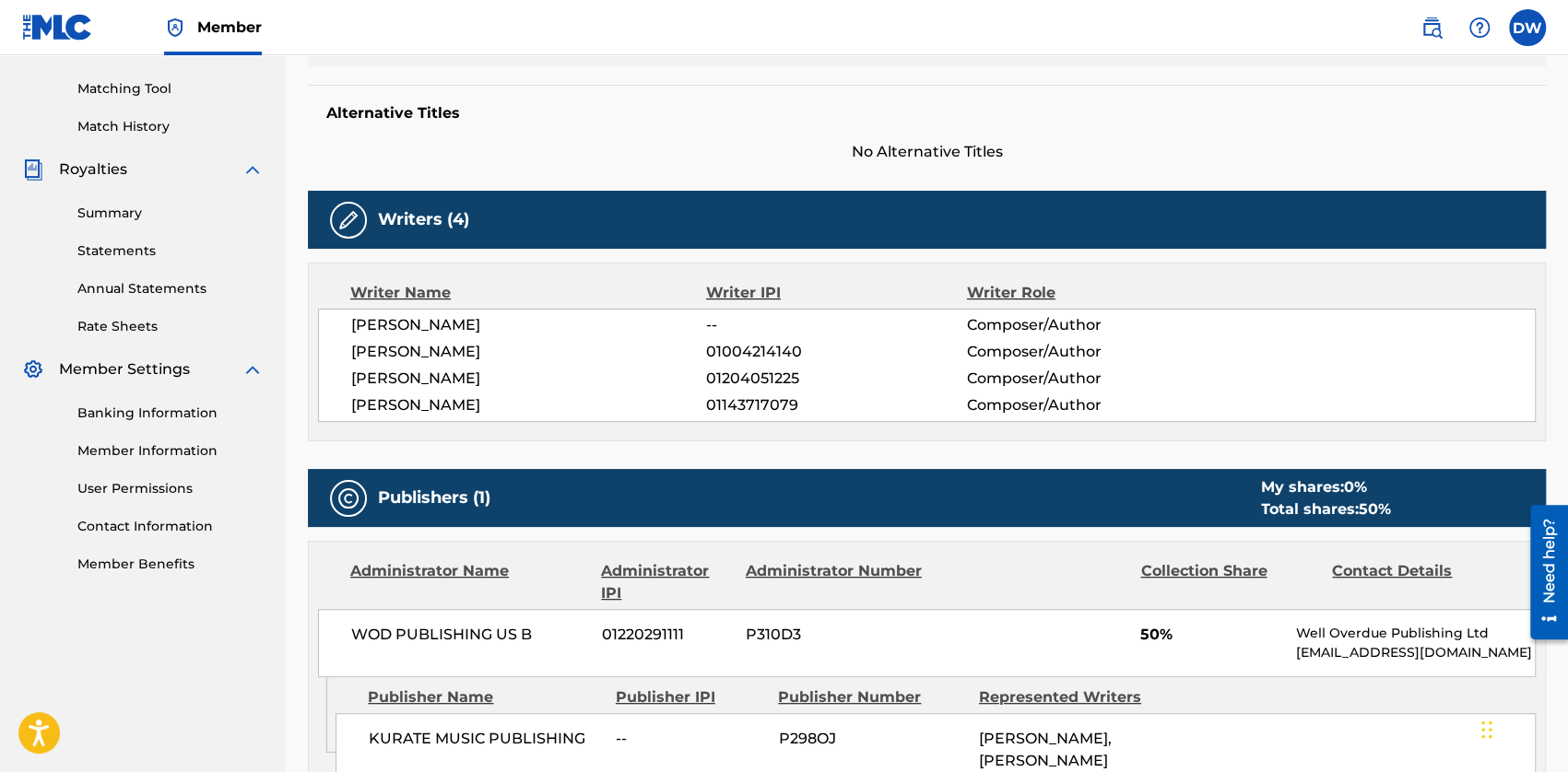
scroll to position [694, 0]
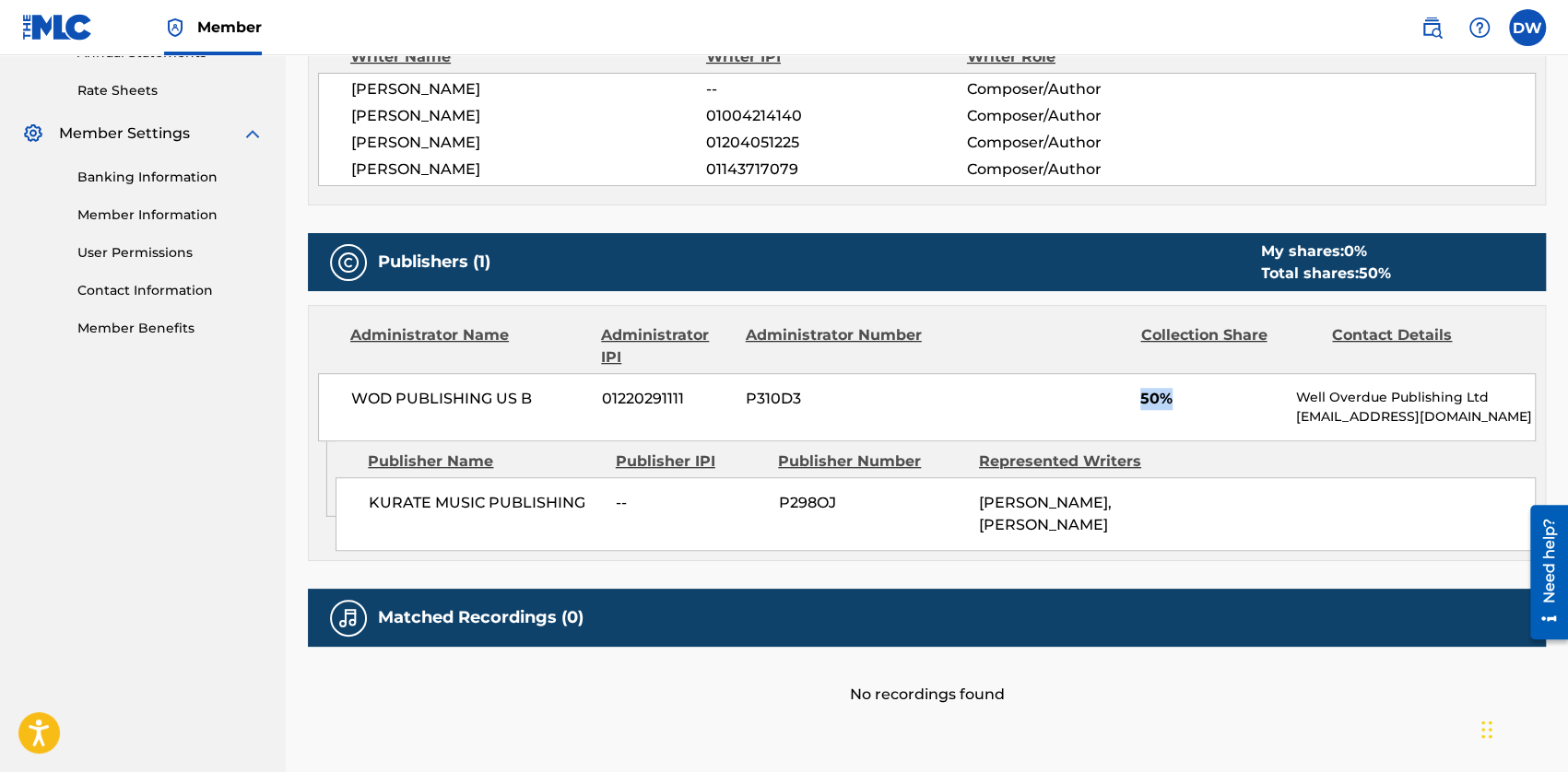
drag, startPoint x: 1122, startPoint y: 397, endPoint x: 1171, endPoint y: 399, distance: 49.0
click at [982, 399] on div "WOD PUBLISHING US B 01220291111 P310D3 50% Well Overdue Publishing Ltd [EMAIL_A…" at bounding box center [926, 407] width 1217 height 68
click at [982, 397] on span "50%" at bounding box center [1211, 399] width 142 height 22
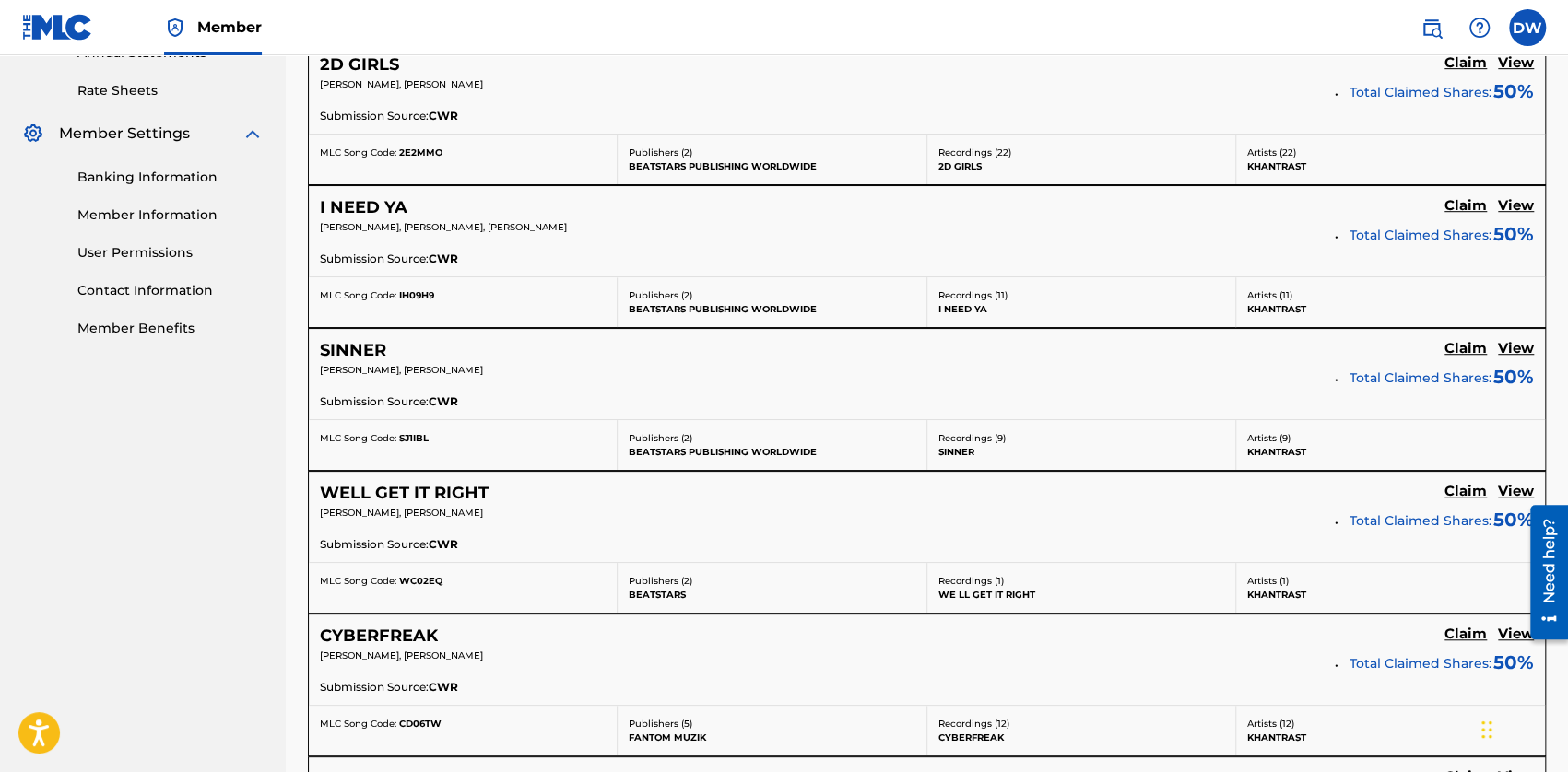
scroll to position [2210, 0]
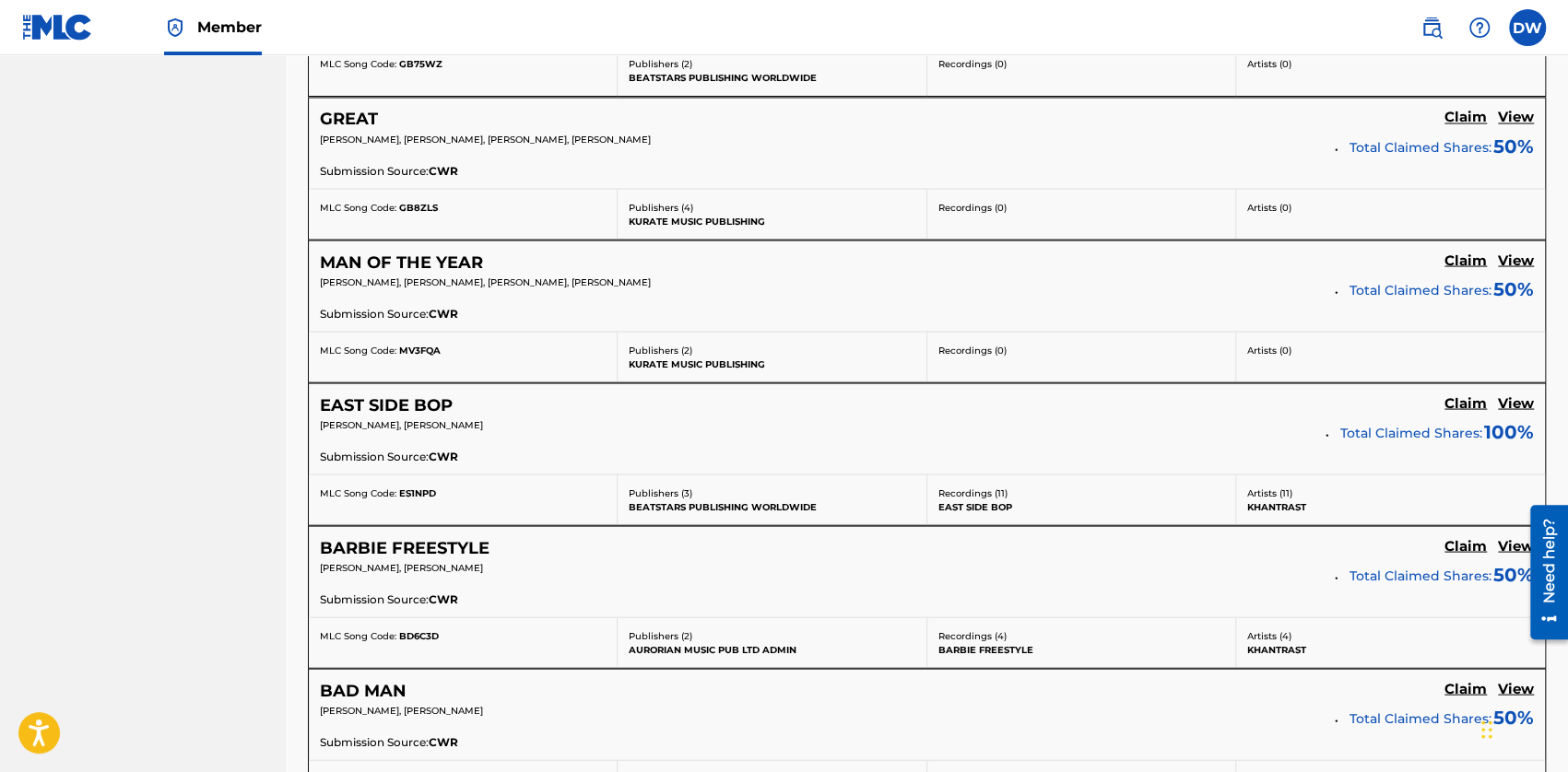
click at [982, 395] on h5 "View" at bounding box center [1515, 404] width 36 height 18
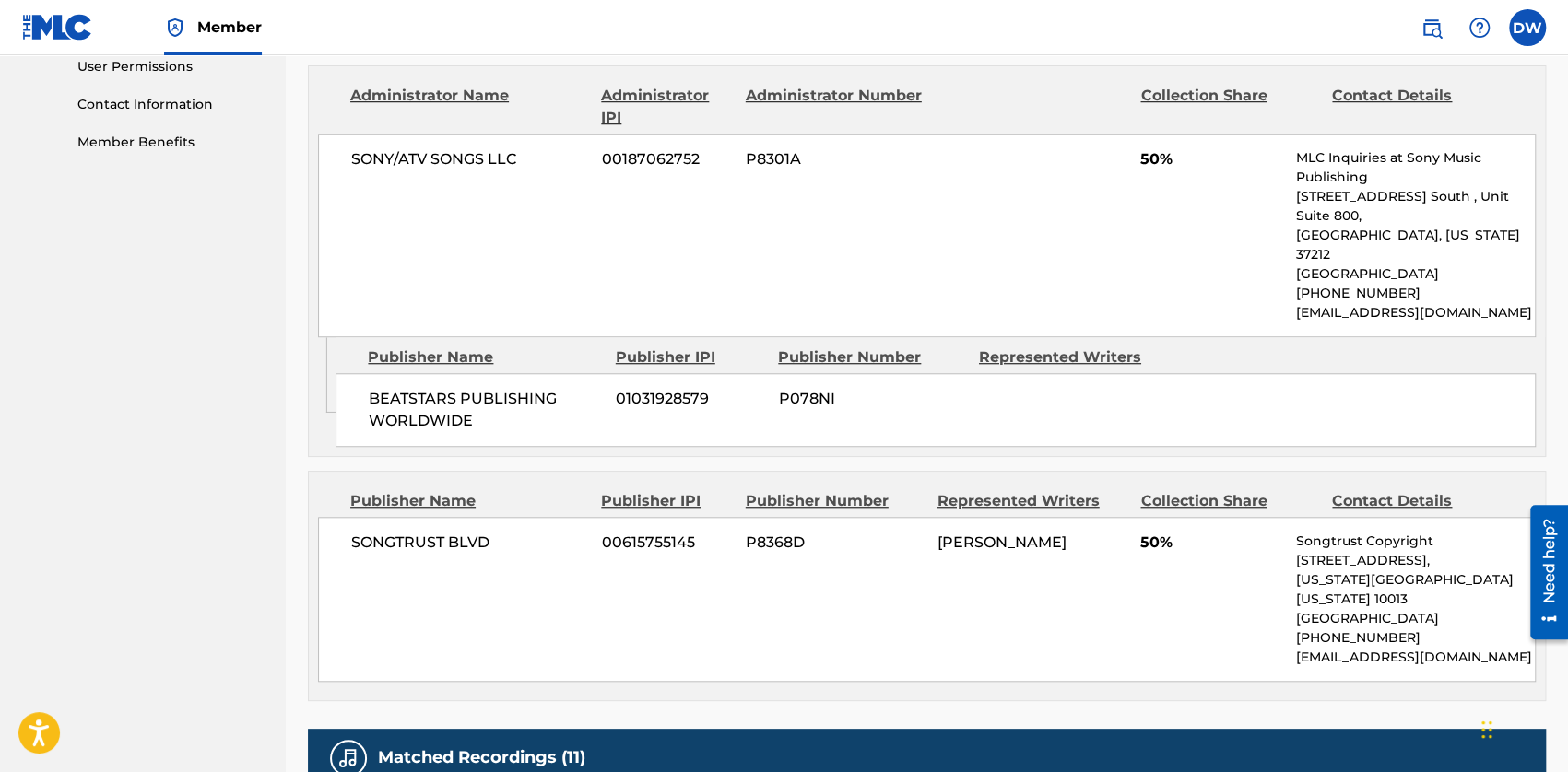
scroll to position [921, 0]
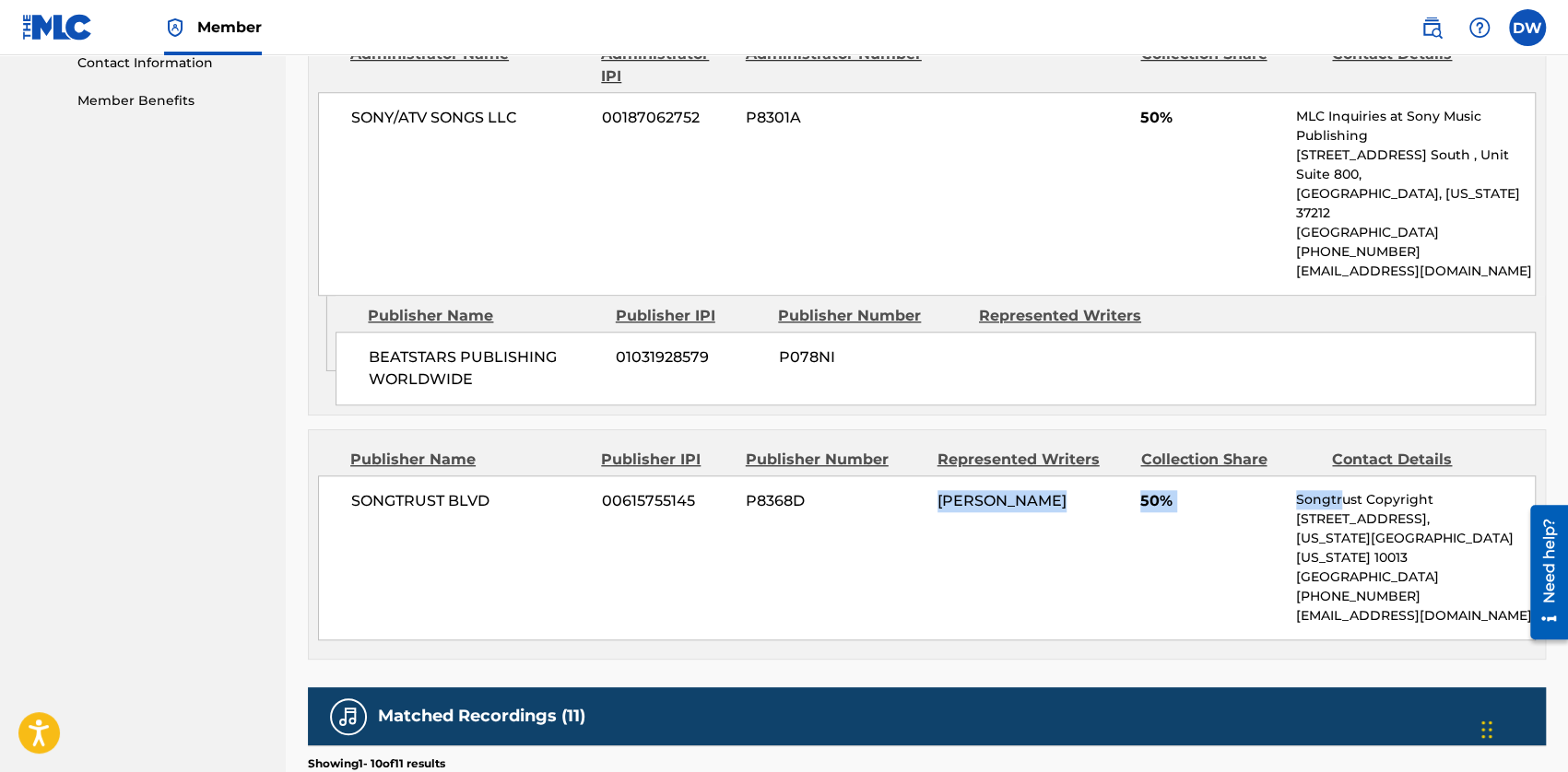
drag, startPoint x: 934, startPoint y: 449, endPoint x: 1339, endPoint y: 451, distance: 405.0
click at [982, 476] on div "SONGTRUST BLVD 00615755145 P8368D [PERSON_NAME] 50% Songtrust Copyright [STREET…" at bounding box center [926, 558] width 1217 height 165
click at [982, 490] on p "Songtrust Copyright" at bounding box center [1415, 500] width 239 height 19
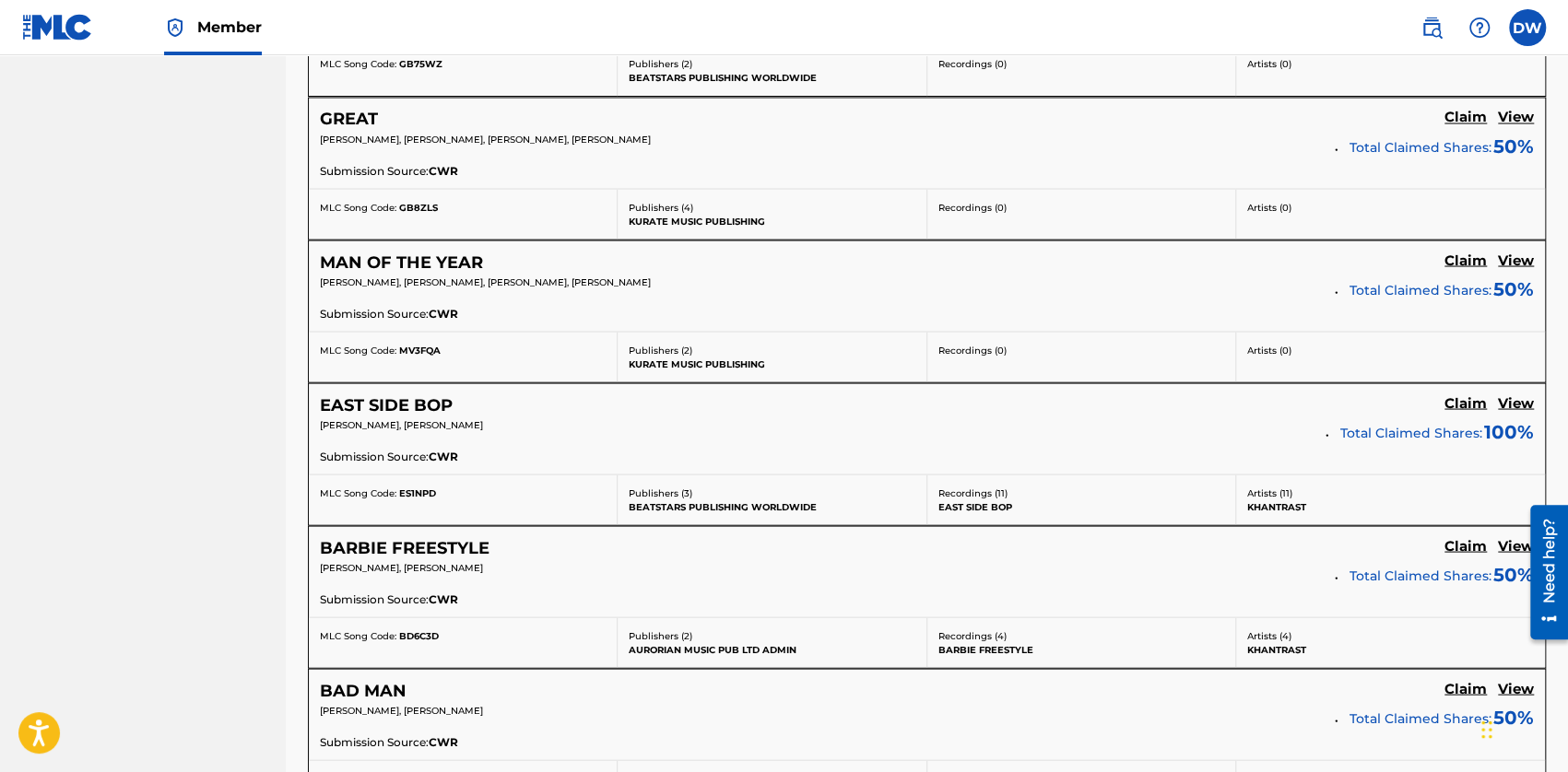
click at [982, 251] on h5 "View" at bounding box center [1515, 260] width 36 height 18
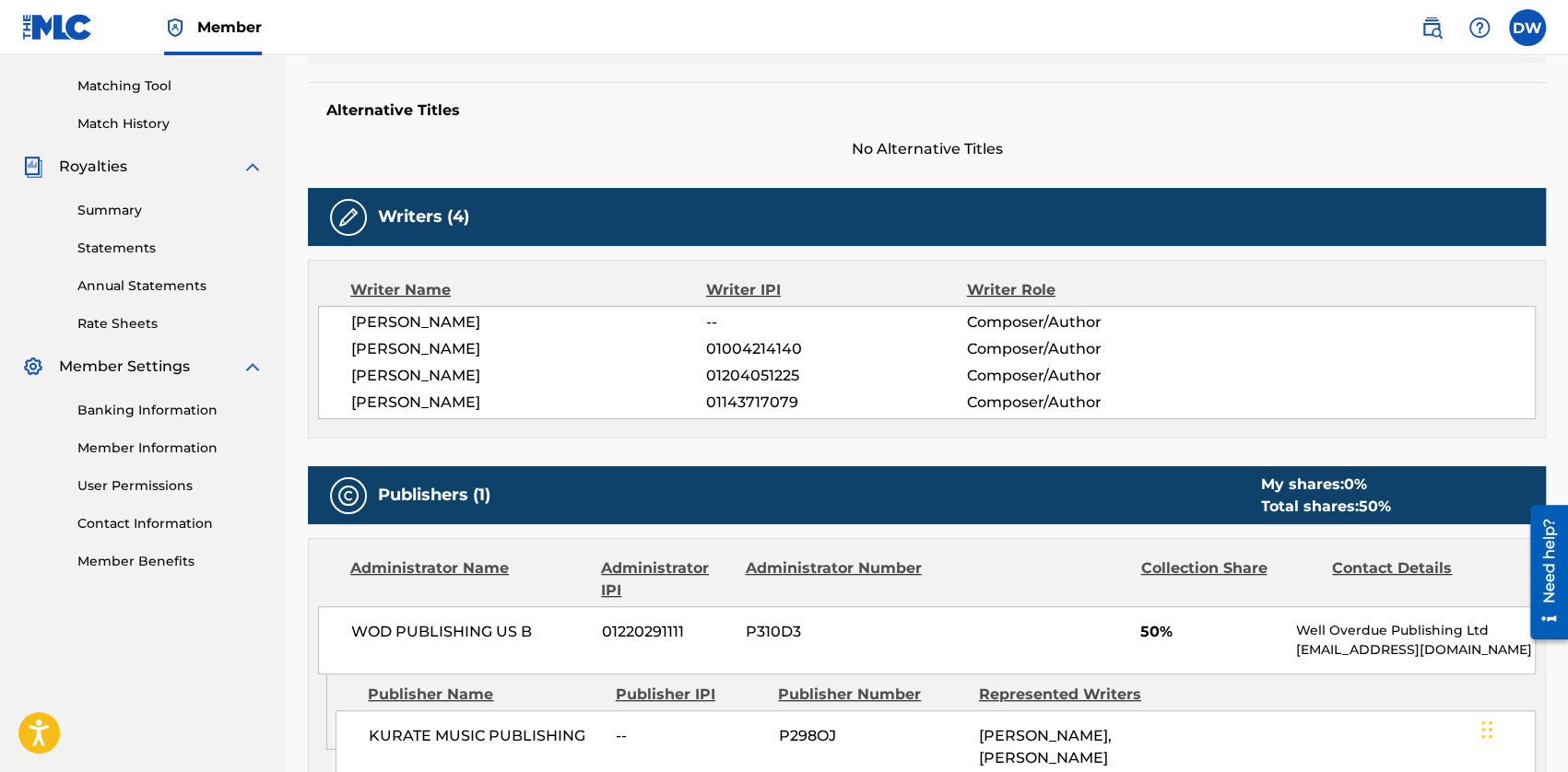
scroll to position [645, 0]
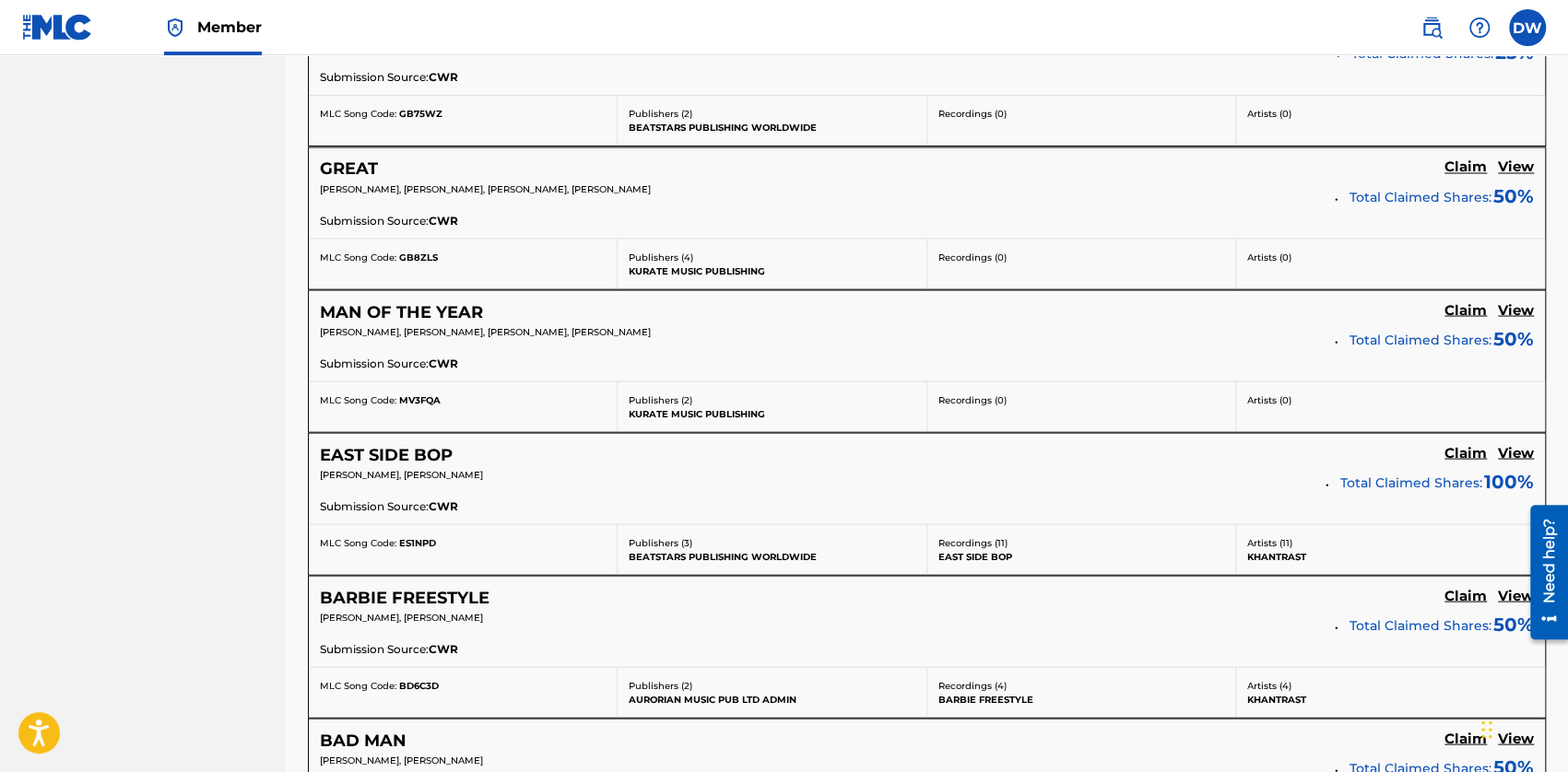
scroll to position [2118, 0]
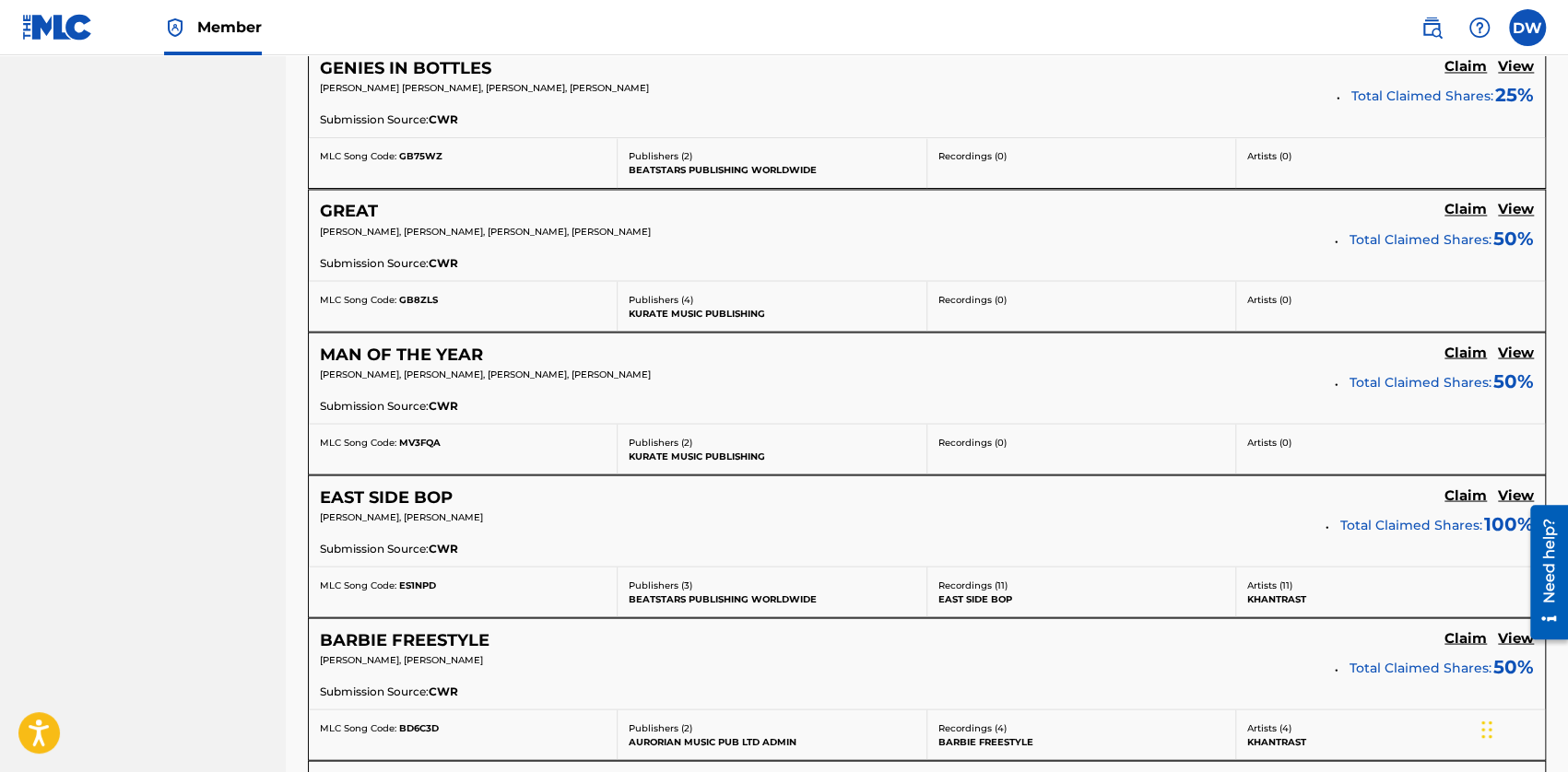
click at [982, 201] on h5 "View" at bounding box center [1515, 210] width 36 height 18
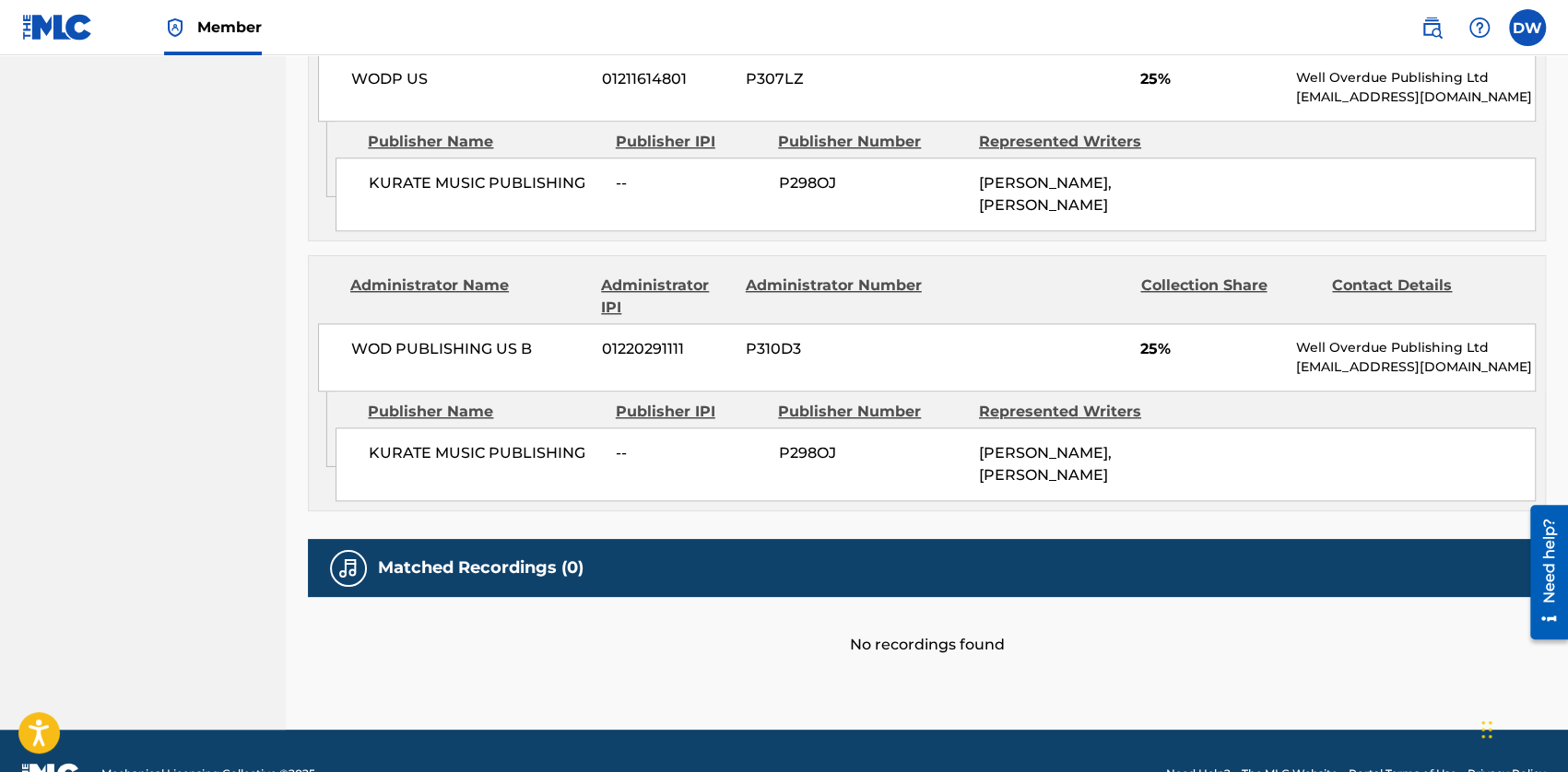
scroll to position [921, 0]
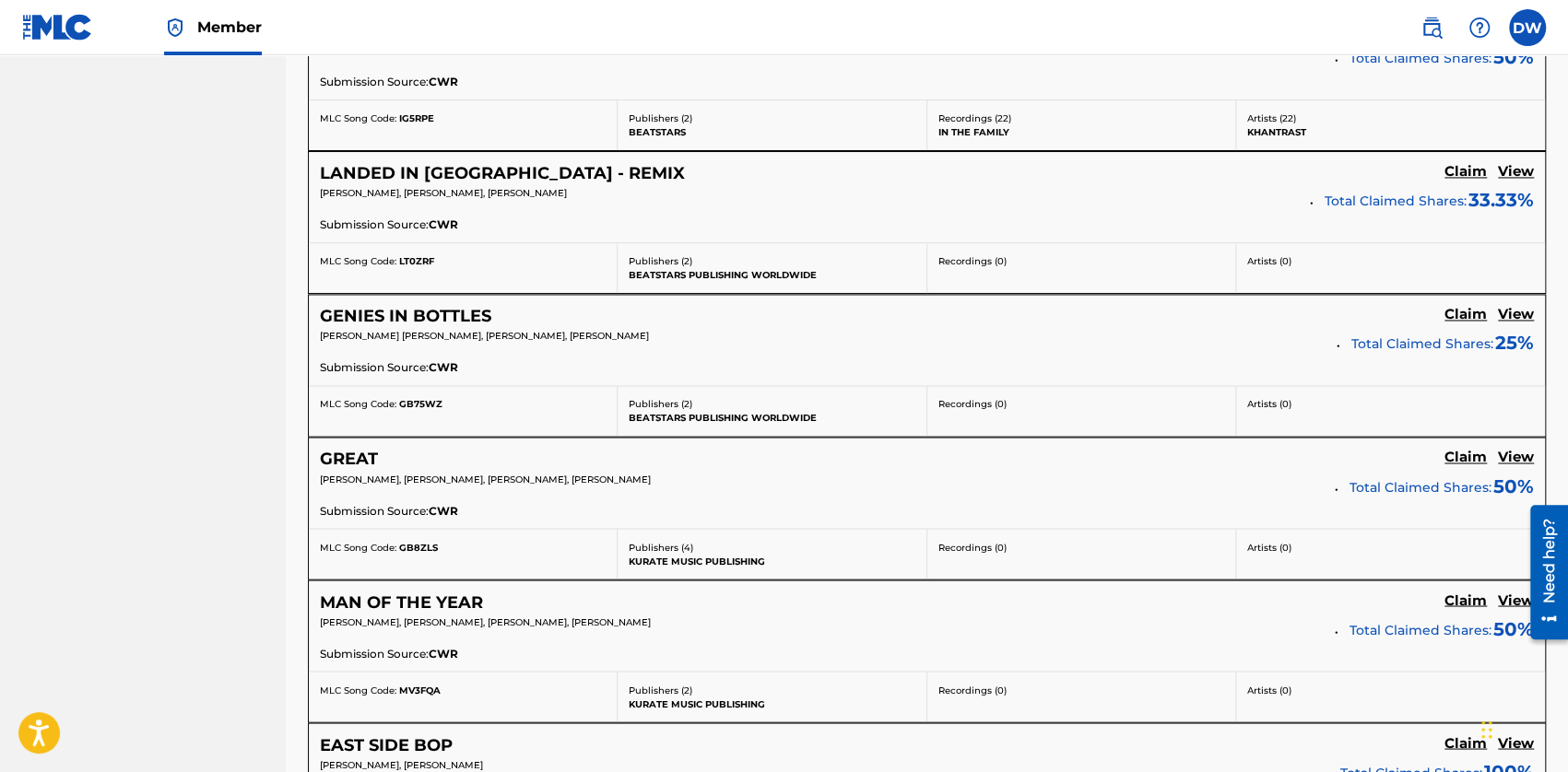
scroll to position [1841, 0]
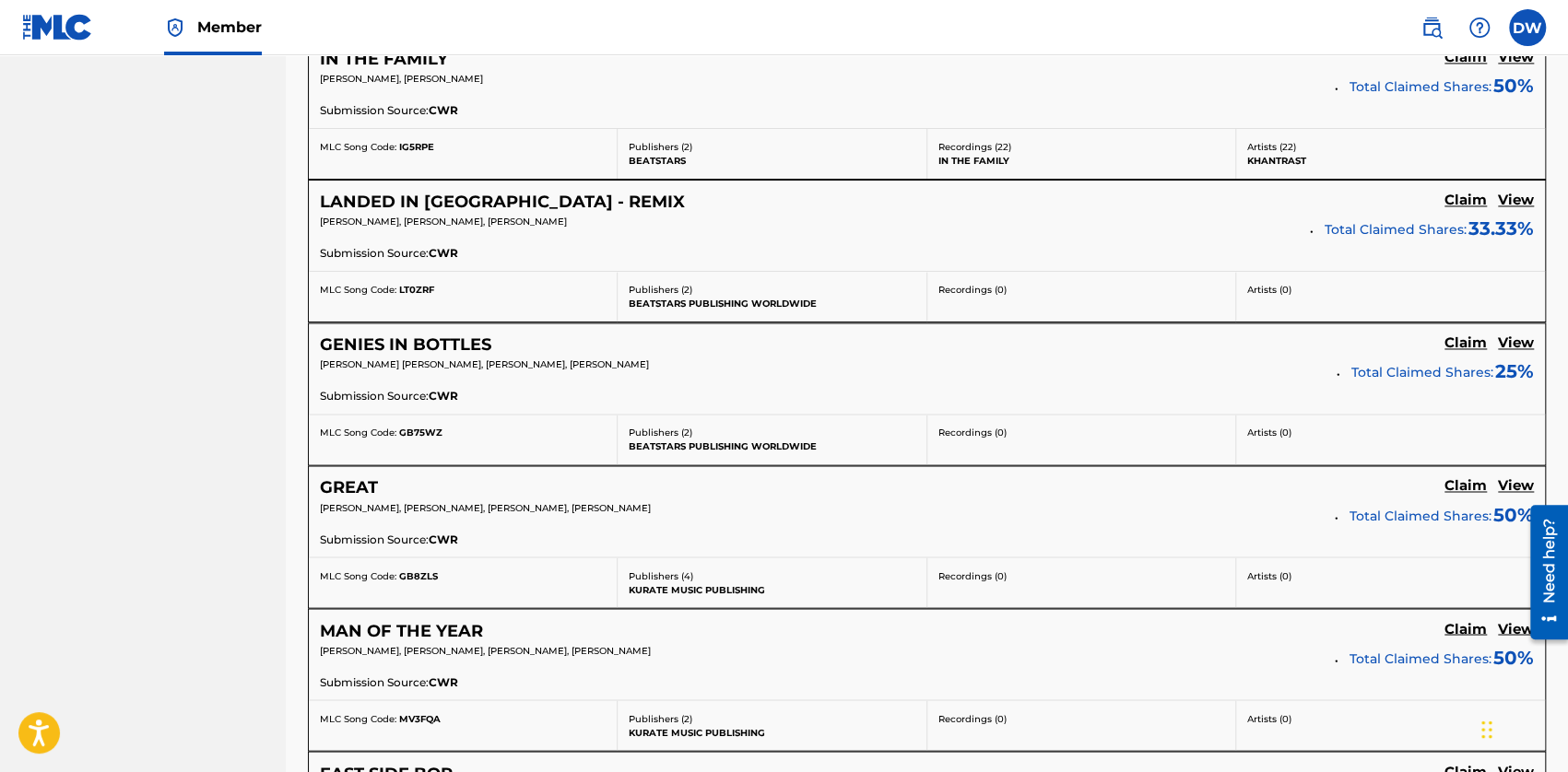
click at [982, 192] on h5 "View" at bounding box center [1515, 201] width 36 height 18
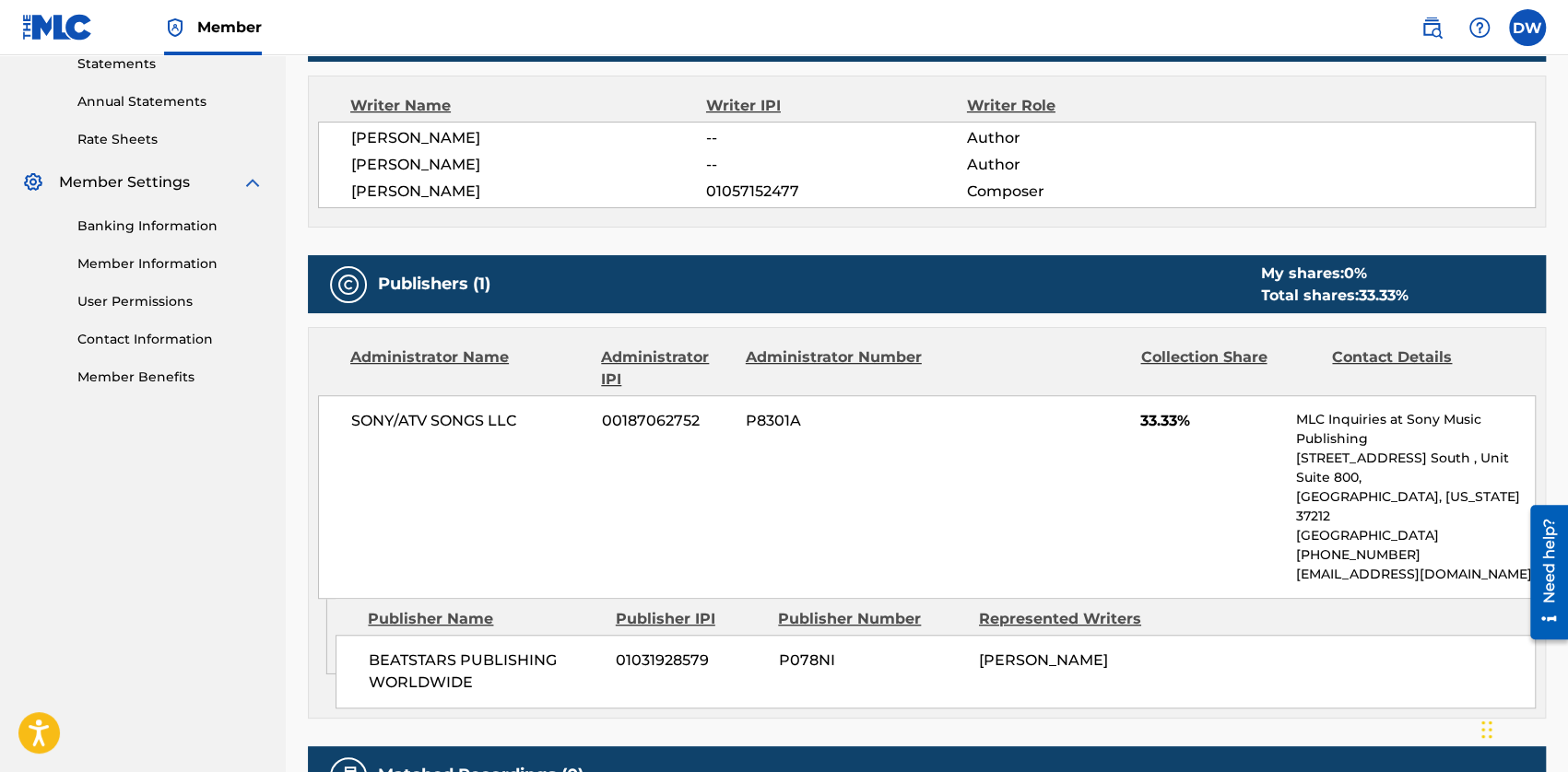
scroll to position [737, 0]
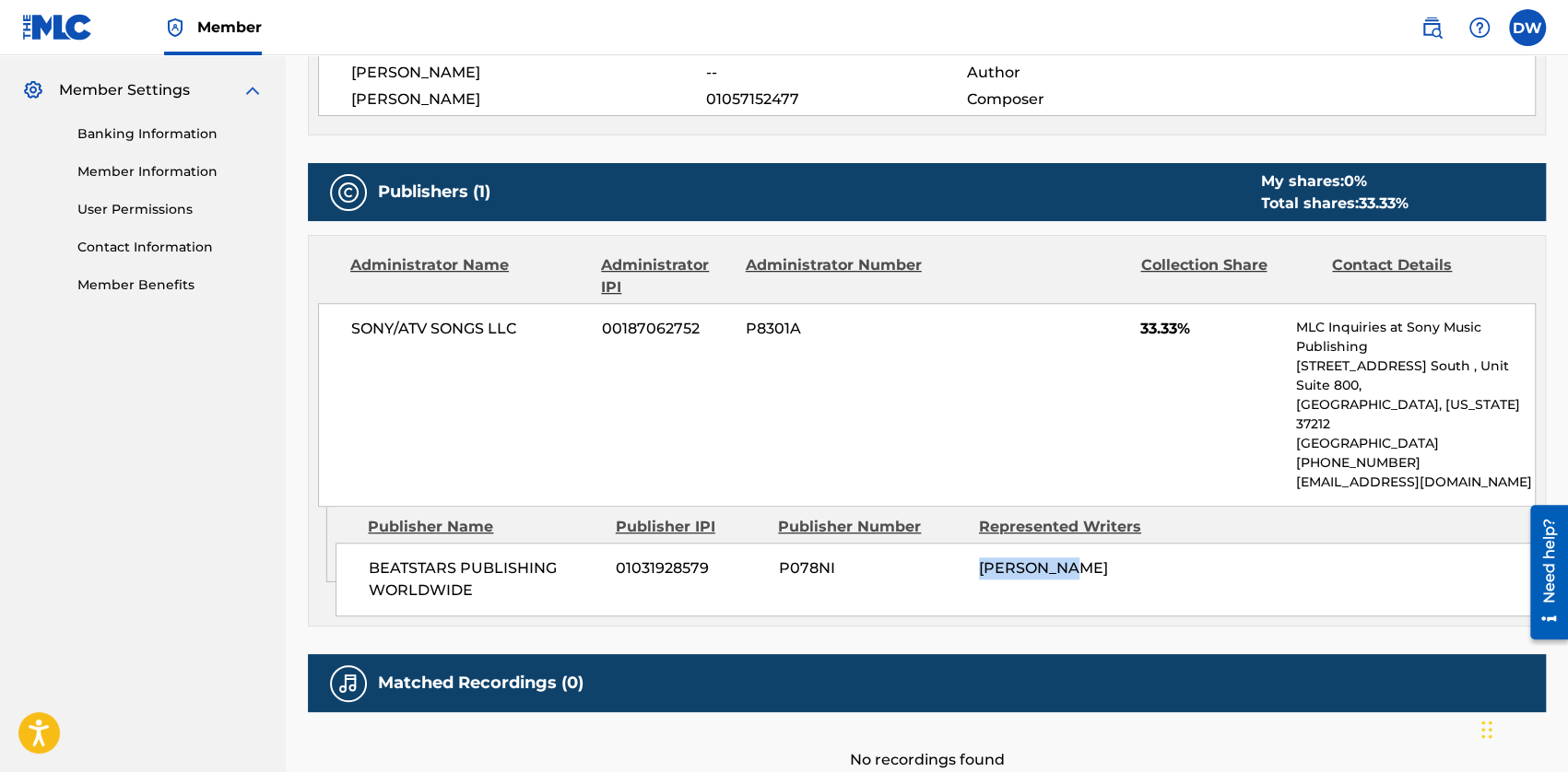
drag, startPoint x: 982, startPoint y: 529, endPoint x: 1077, endPoint y: 522, distance: 95.3
click at [982, 560] on span "[PERSON_NAME]" at bounding box center [1043, 568] width 129 height 18
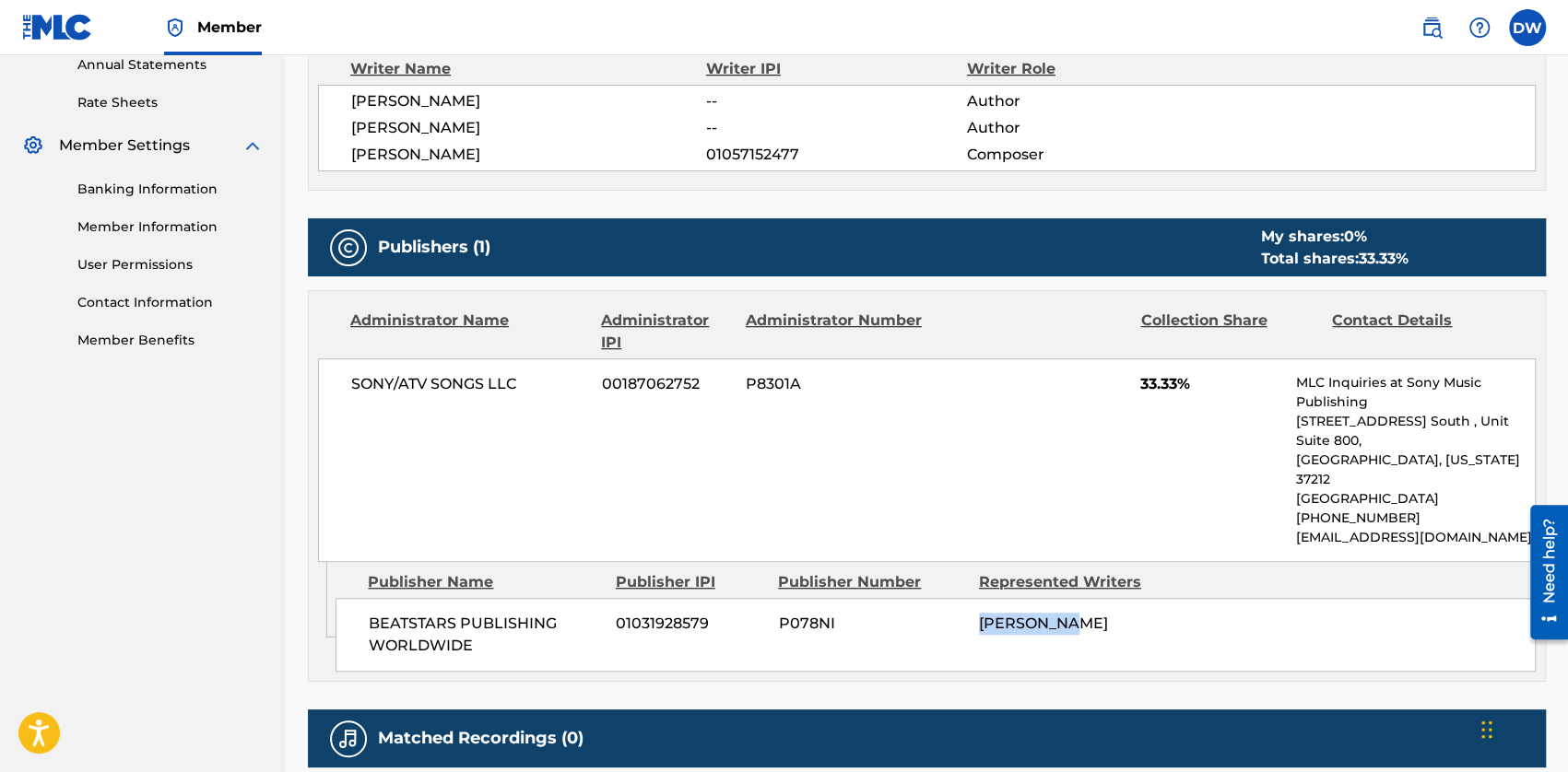
scroll to position [645, 0]
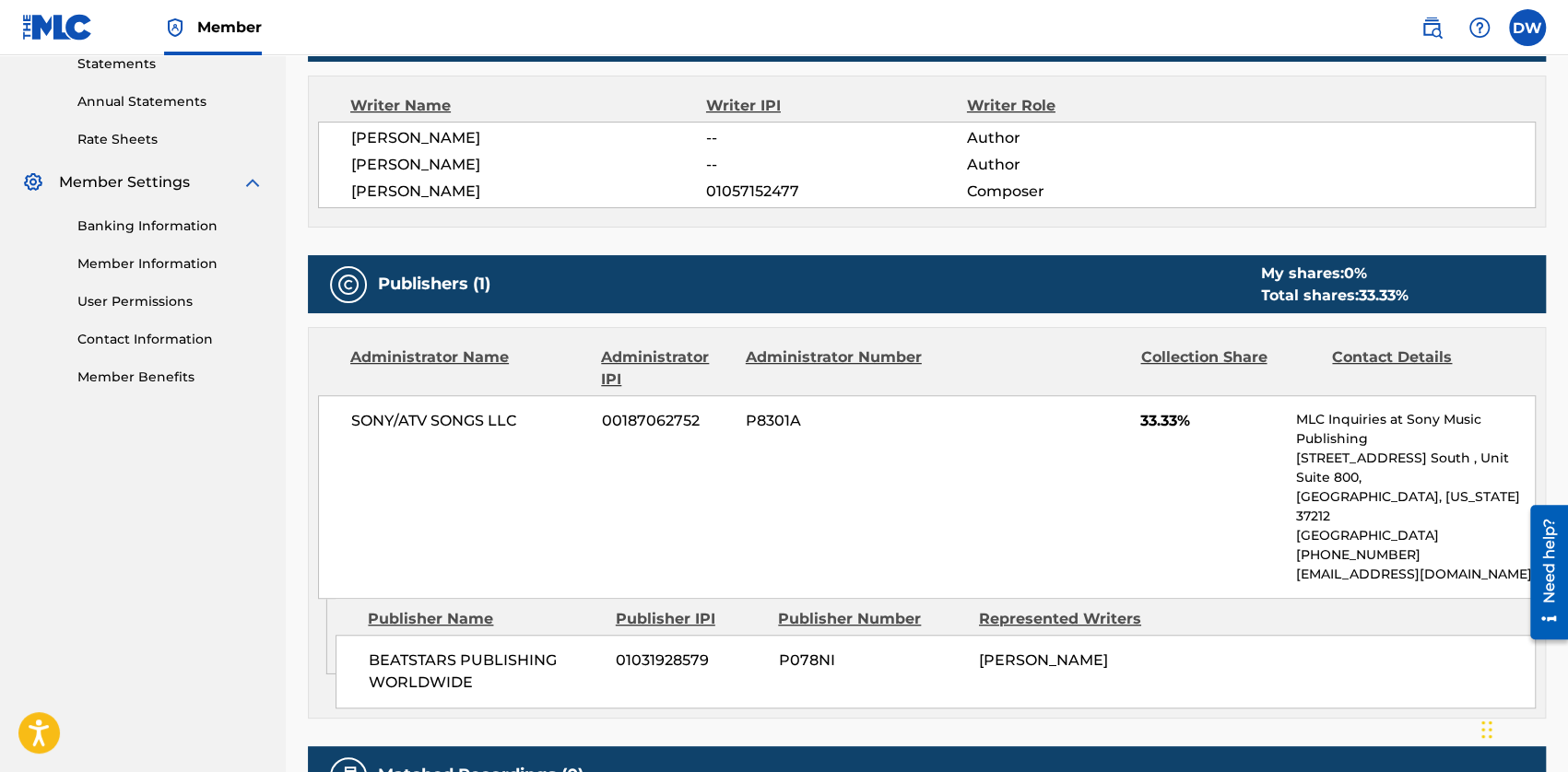
click at [982, 428] on span "33.33%" at bounding box center [1211, 421] width 142 height 22
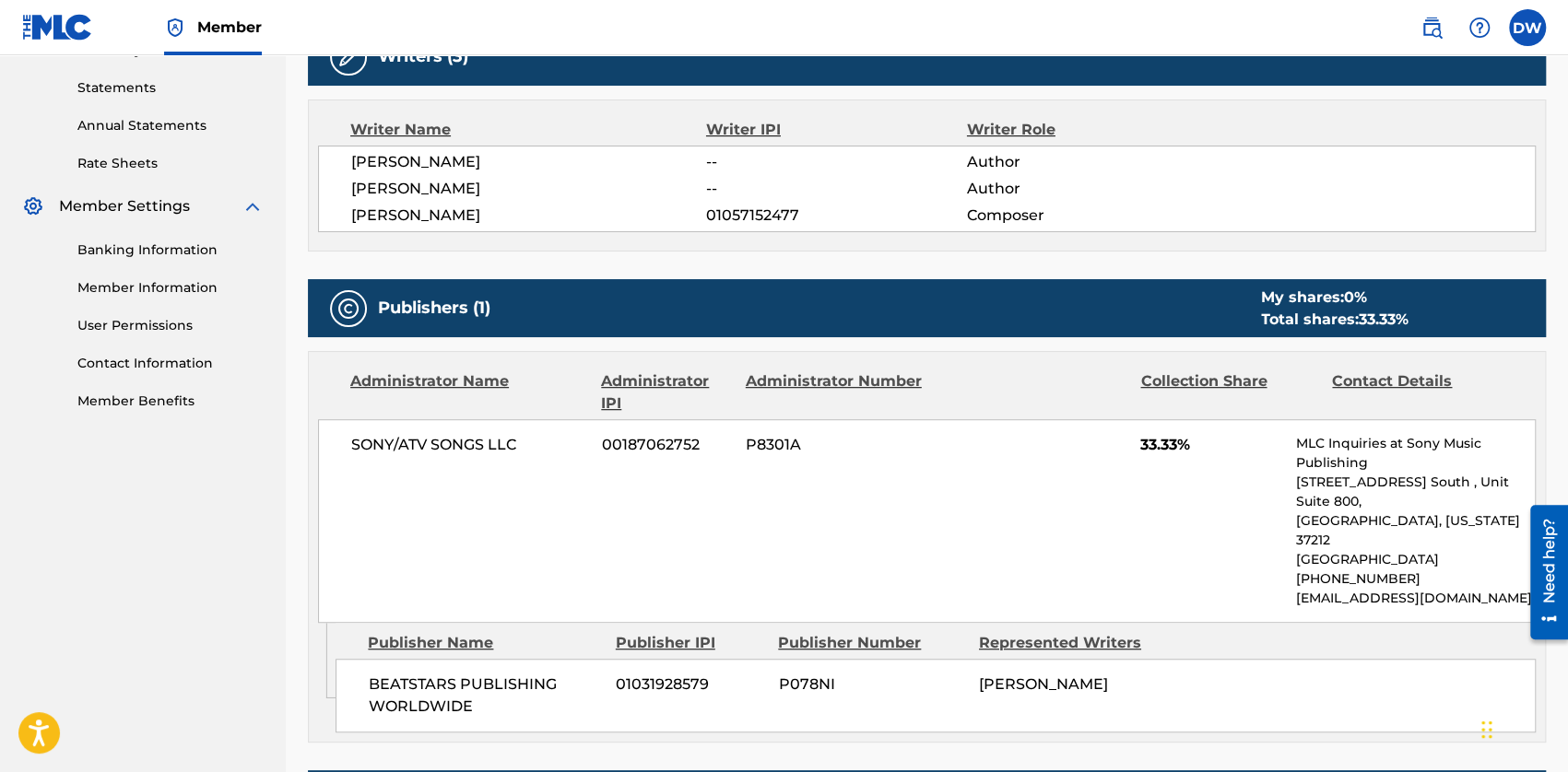
scroll to position [487, 0]
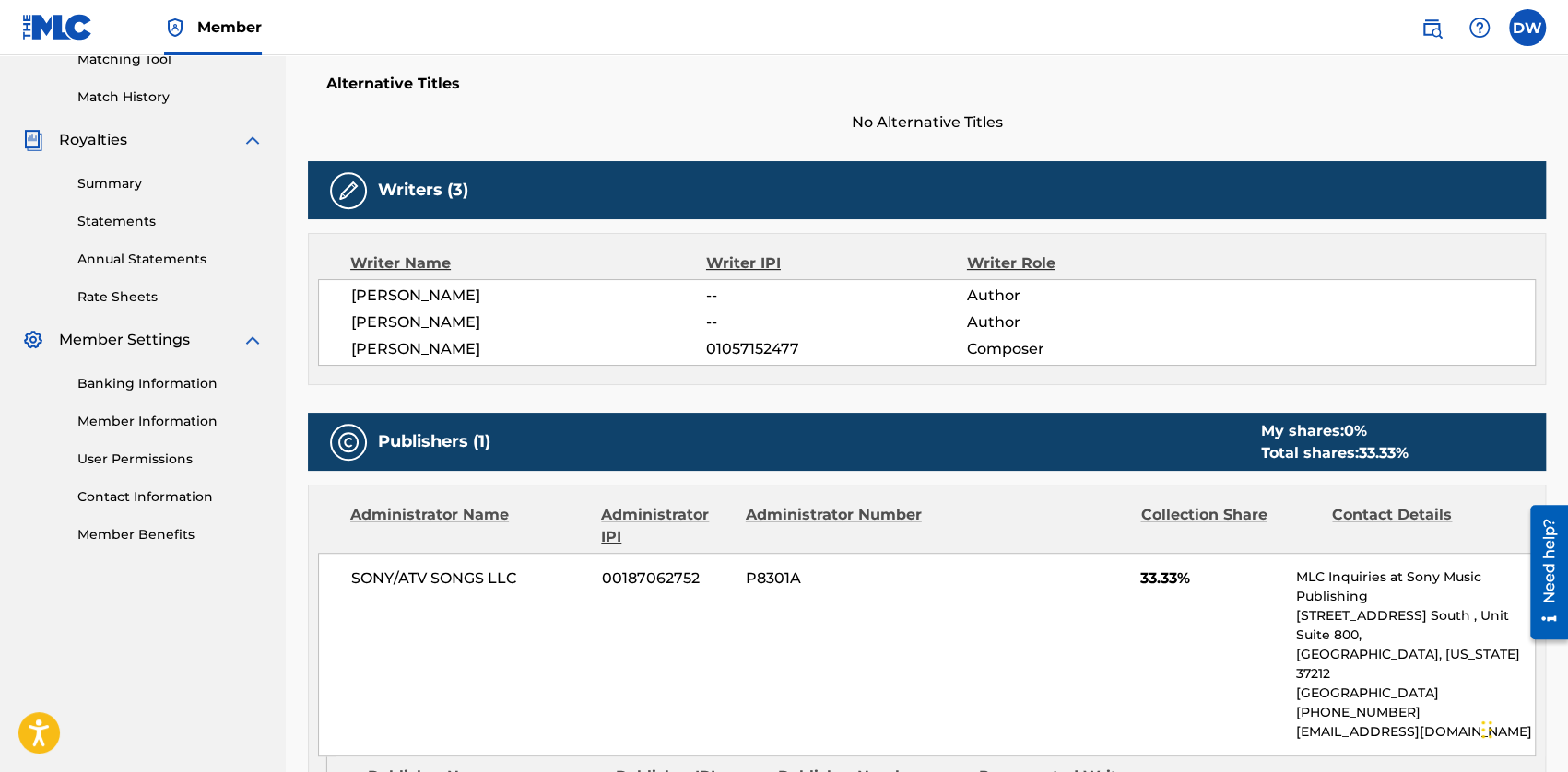
drag, startPoint x: 348, startPoint y: 294, endPoint x: 515, endPoint y: 288, distance: 167.1
click at [515, 288] on div "[PERSON_NAME] -- Author [PERSON_NAME] -- Author [PERSON_NAME] 01057152477 Compo…" at bounding box center [926, 322] width 1217 height 87
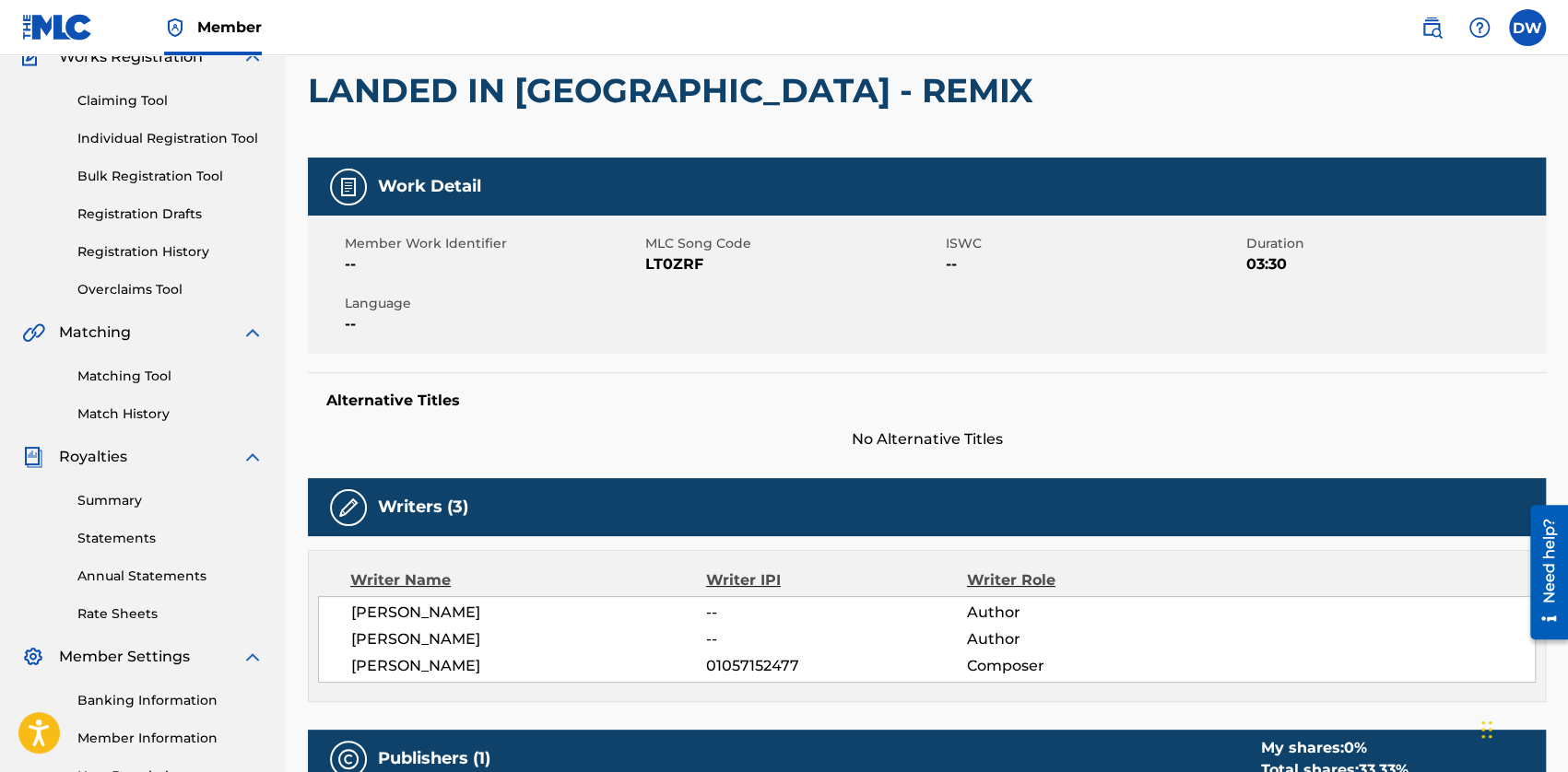
scroll to position [303, 0]
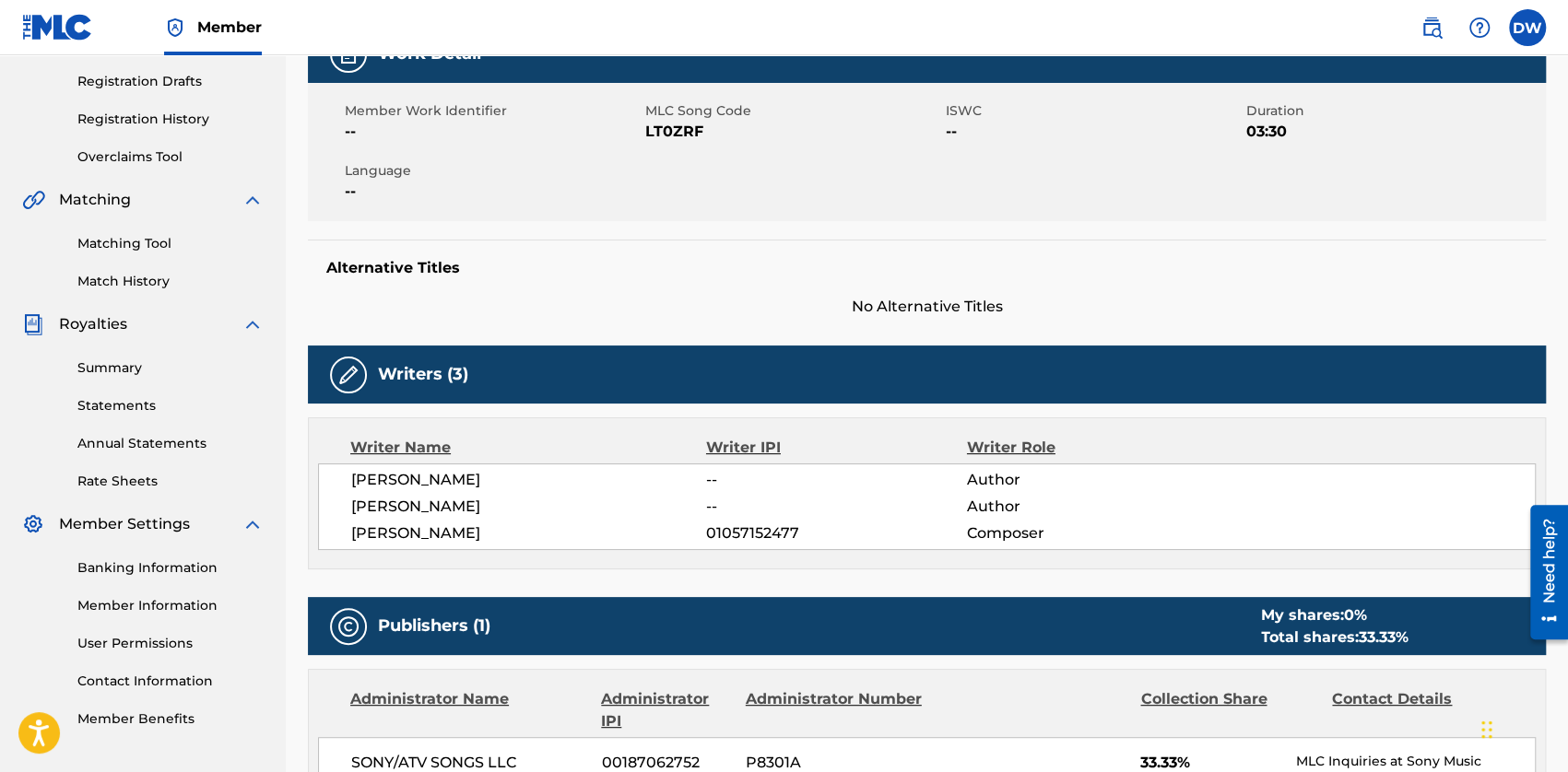
click at [381, 491] on div "[PERSON_NAME] -- Author [PERSON_NAME] -- Author [PERSON_NAME] 01057152477 Compo…" at bounding box center [926, 506] width 1217 height 87
drag, startPoint x: 345, startPoint y: 483, endPoint x: 528, endPoint y: 474, distance: 183.2
click at [528, 474] on div "[PERSON_NAME] -- Author [PERSON_NAME] -- Author [PERSON_NAME] 01057152477 Compo…" at bounding box center [926, 506] width 1217 height 87
click at [464, 482] on span "[PERSON_NAME]" at bounding box center [529, 480] width 355 height 22
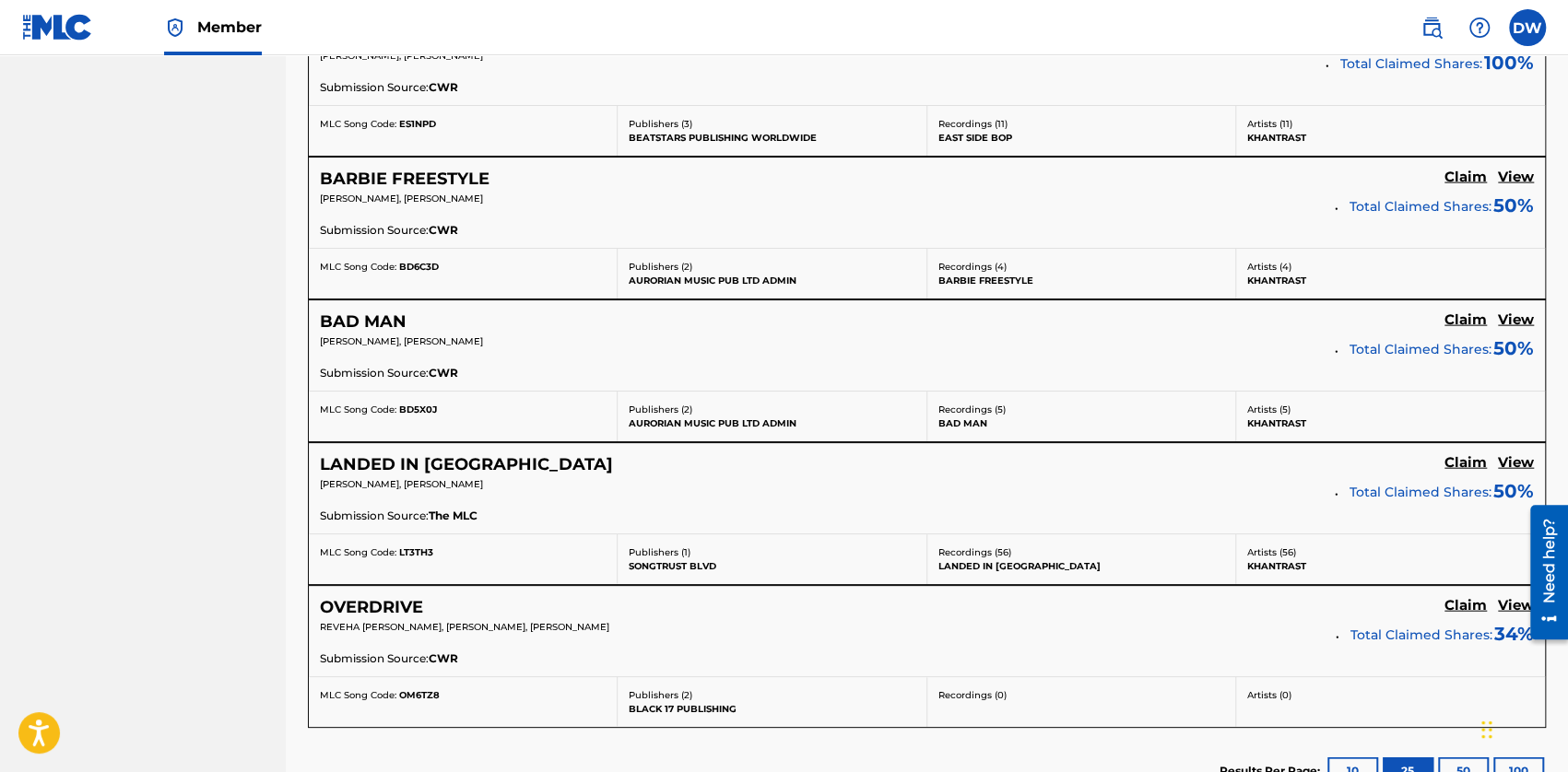
scroll to position [2762, 0]
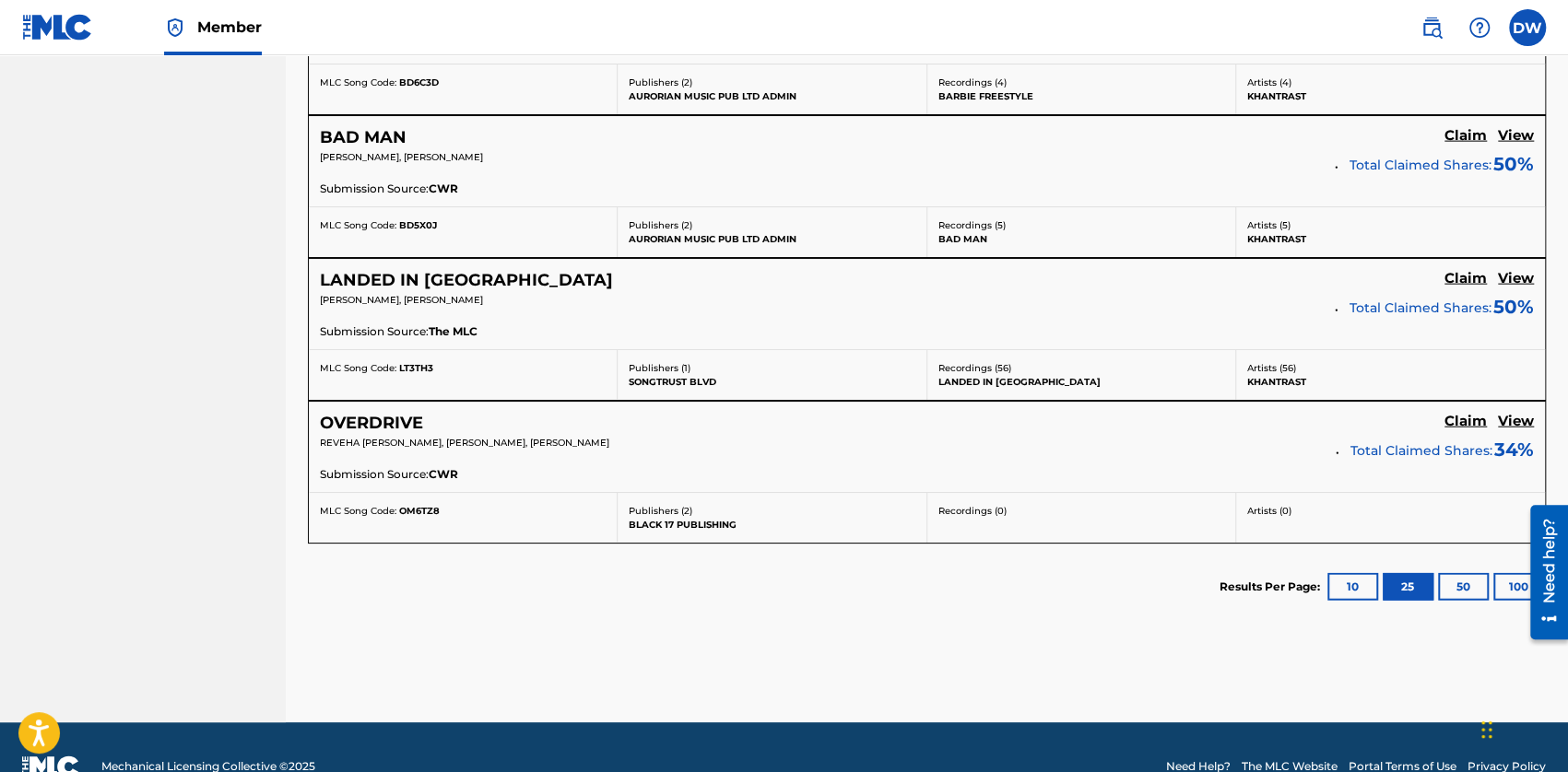
click at [982, 574] on button "50" at bounding box center [1463, 587] width 51 height 27
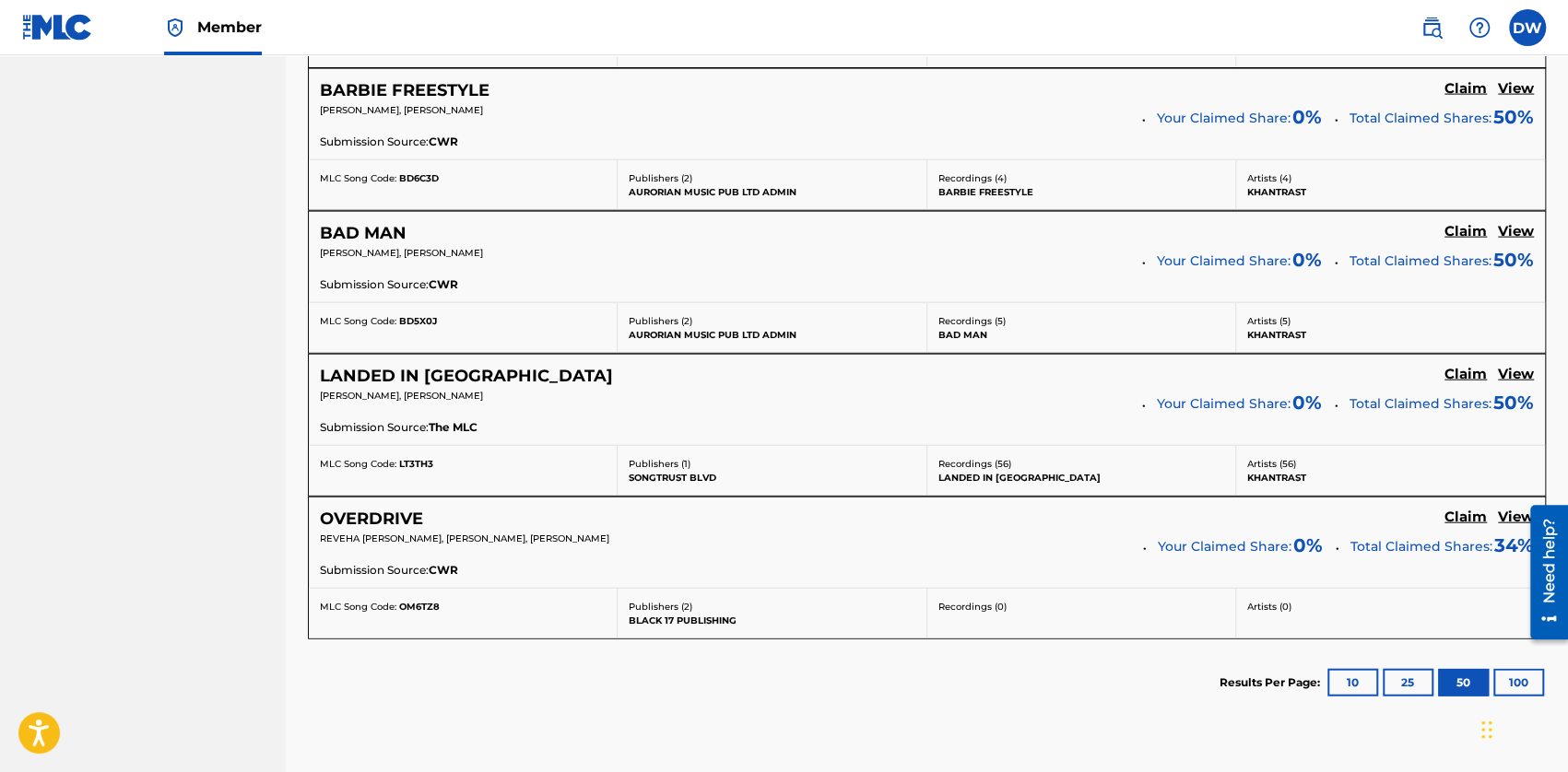
scroll to position [2600, 0]
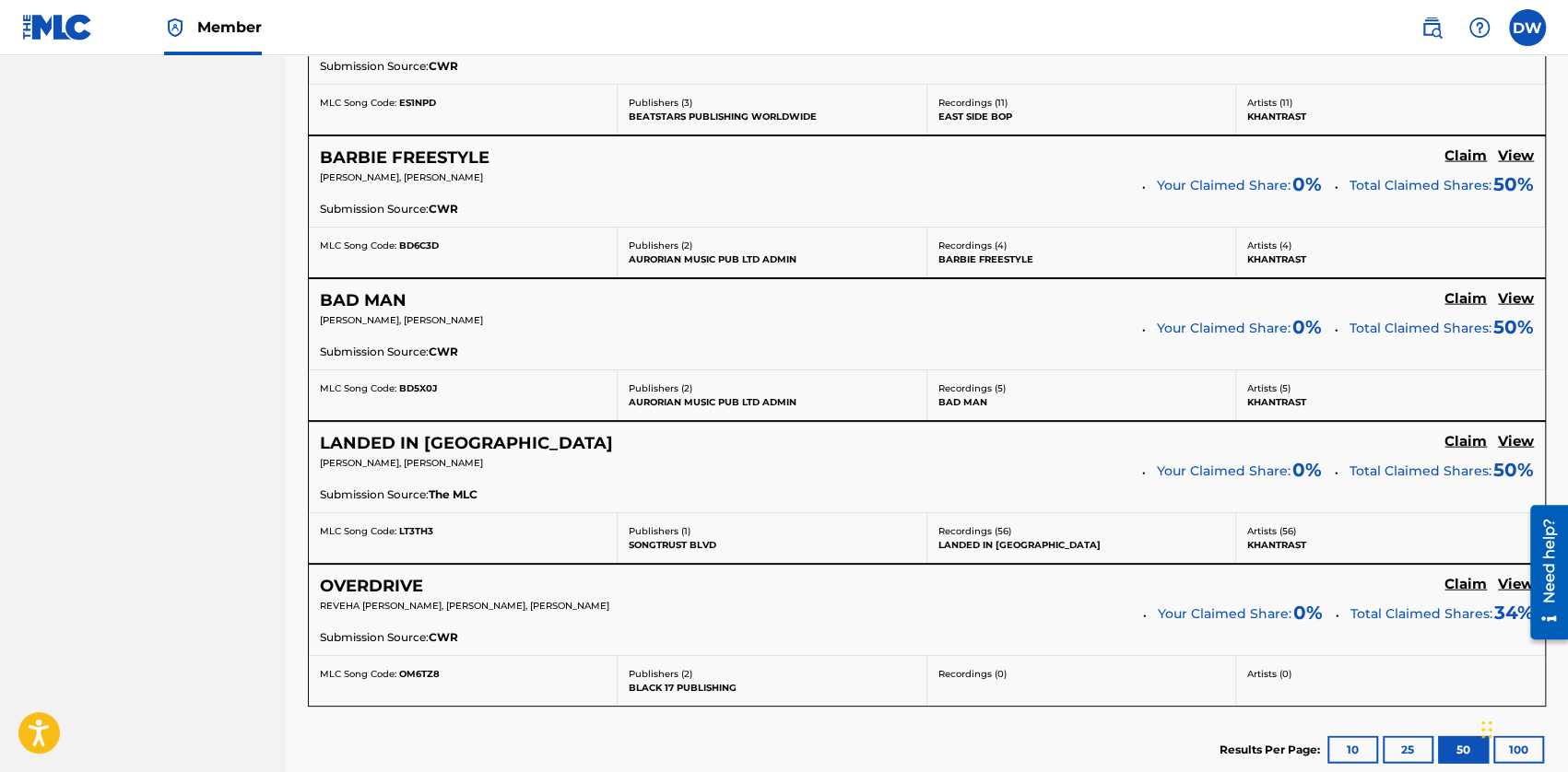
click at [982, 433] on h5 "View" at bounding box center [1515, 442] width 36 height 18
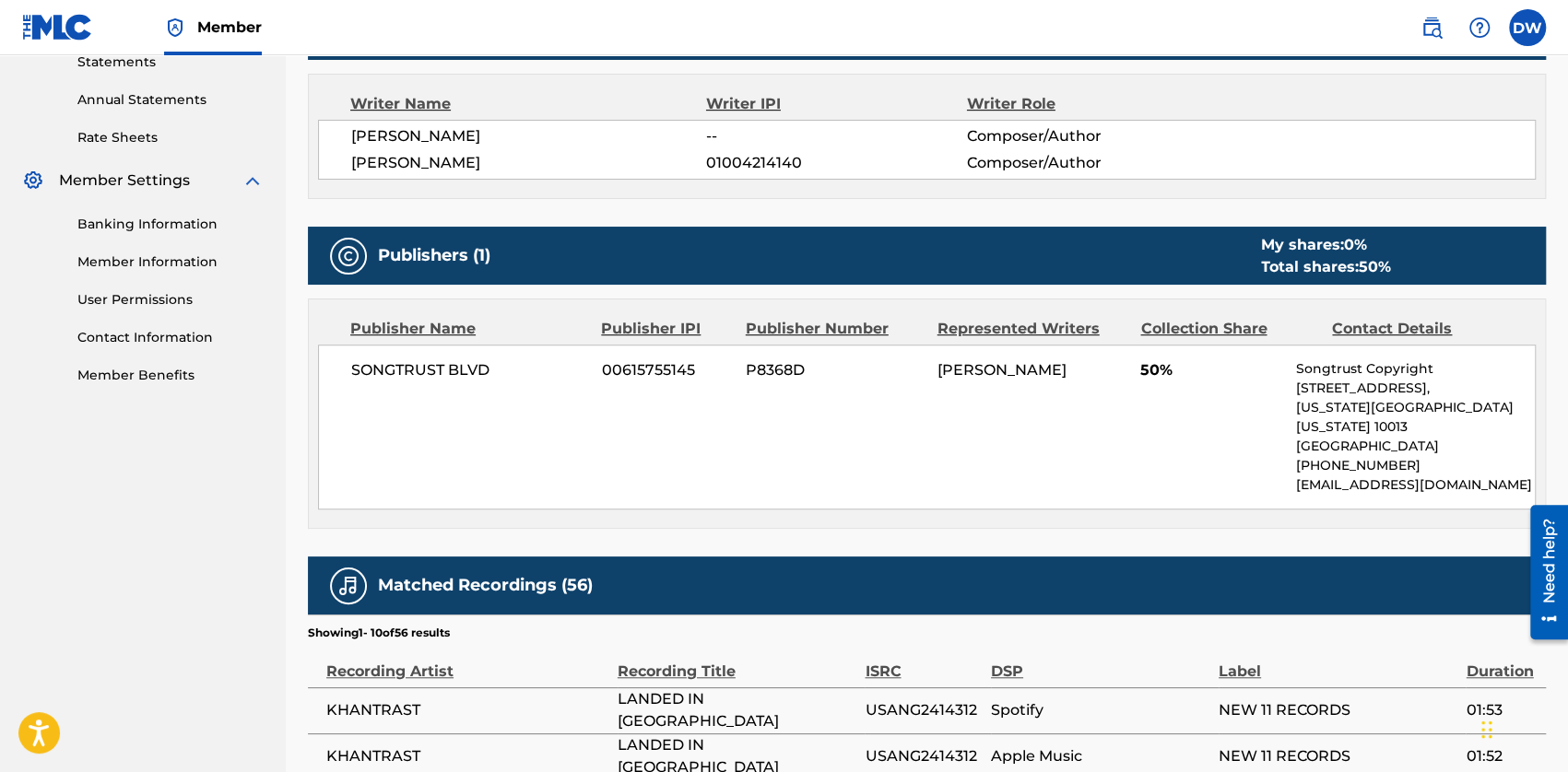
scroll to position [461, 0]
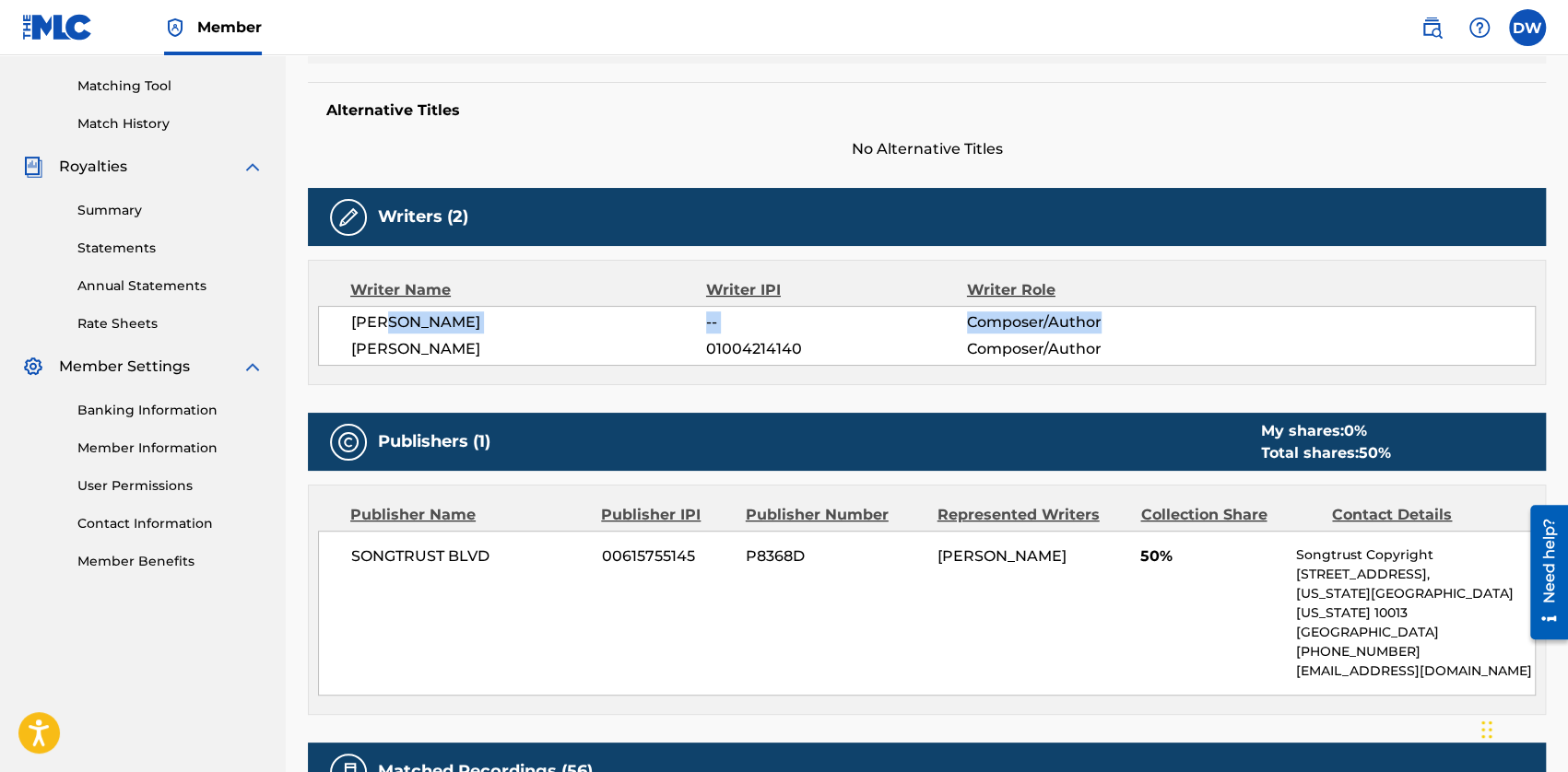
drag, startPoint x: 396, startPoint y: 320, endPoint x: 1100, endPoint y: 320, distance: 704.0
click at [982, 320] on div "[PERSON_NAME] -- Composer/Author" at bounding box center [943, 322] width 1184 height 22
click at [982, 320] on span "Composer/Author" at bounding box center [1084, 322] width 237 height 22
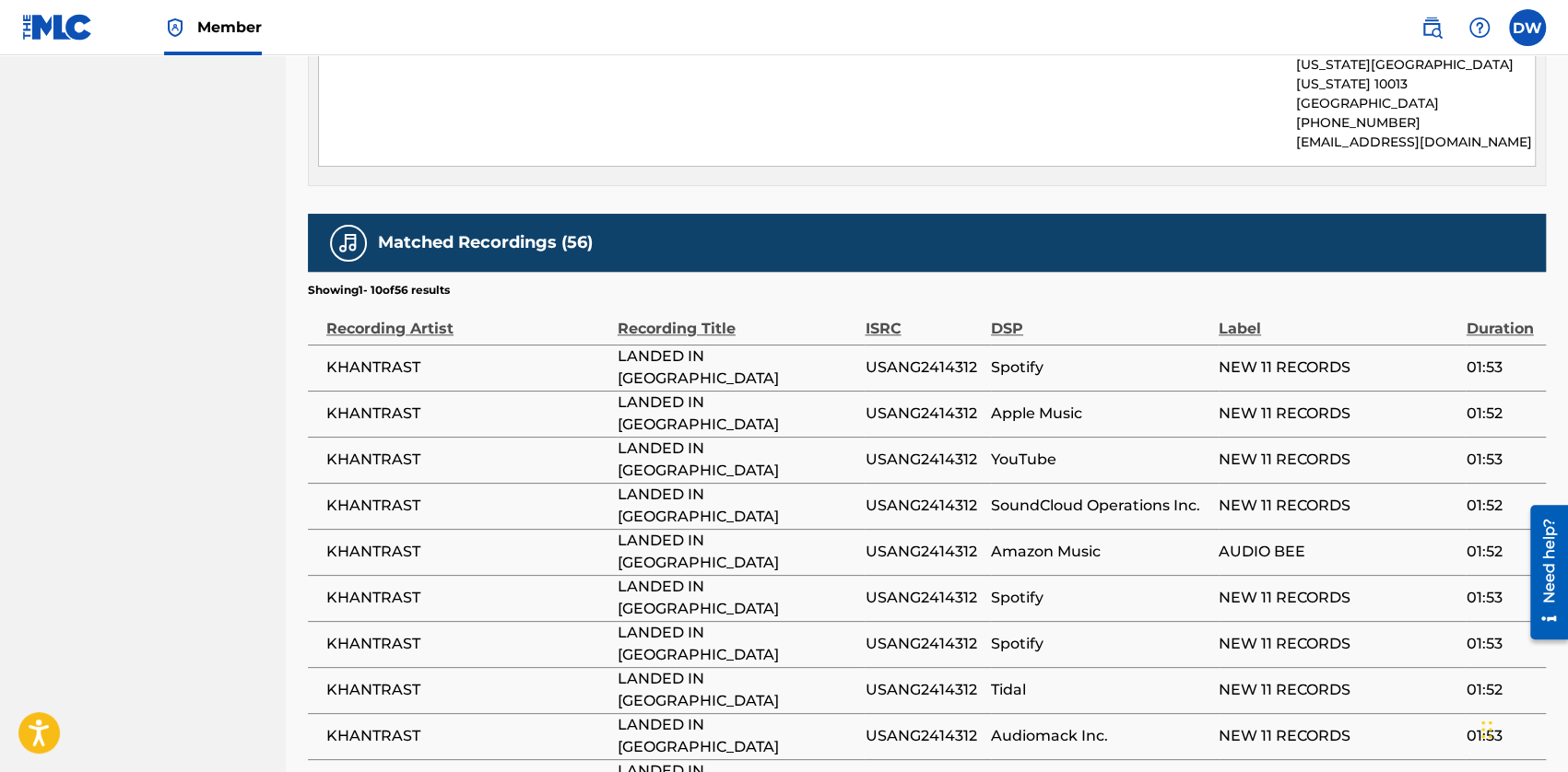
scroll to position [1105, 0]
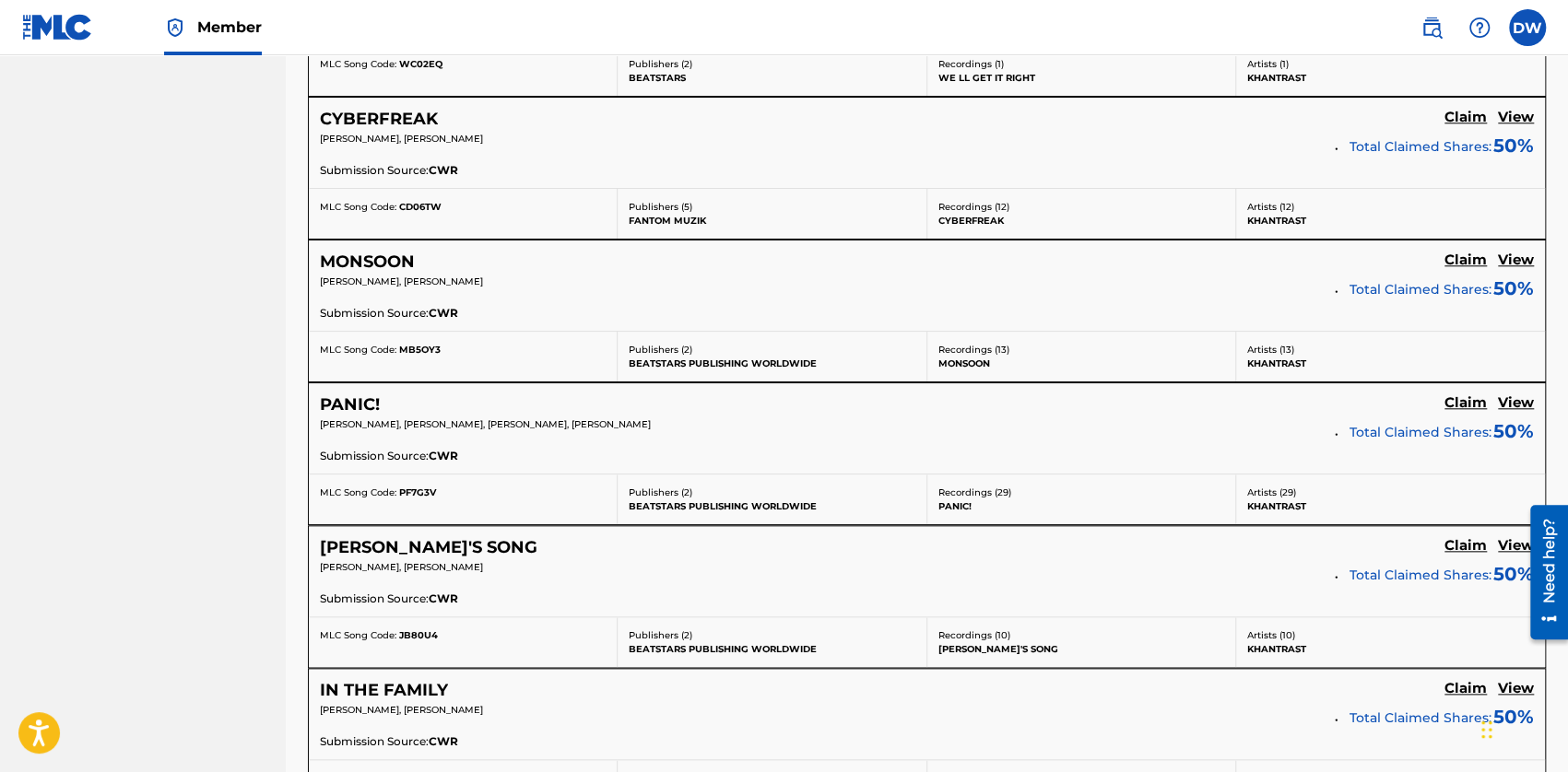
scroll to position [2600, 0]
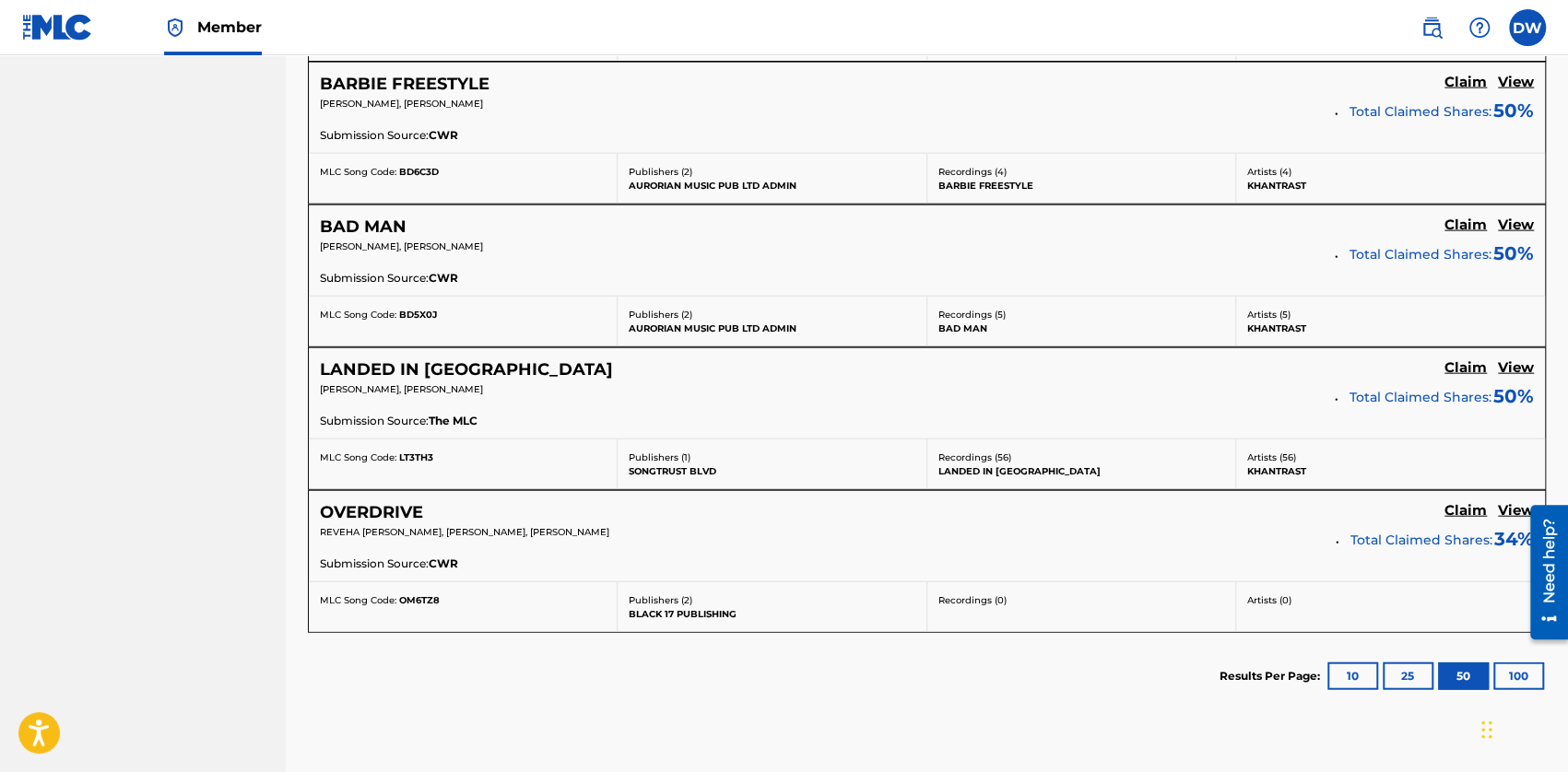
scroll to position [2784, 0]
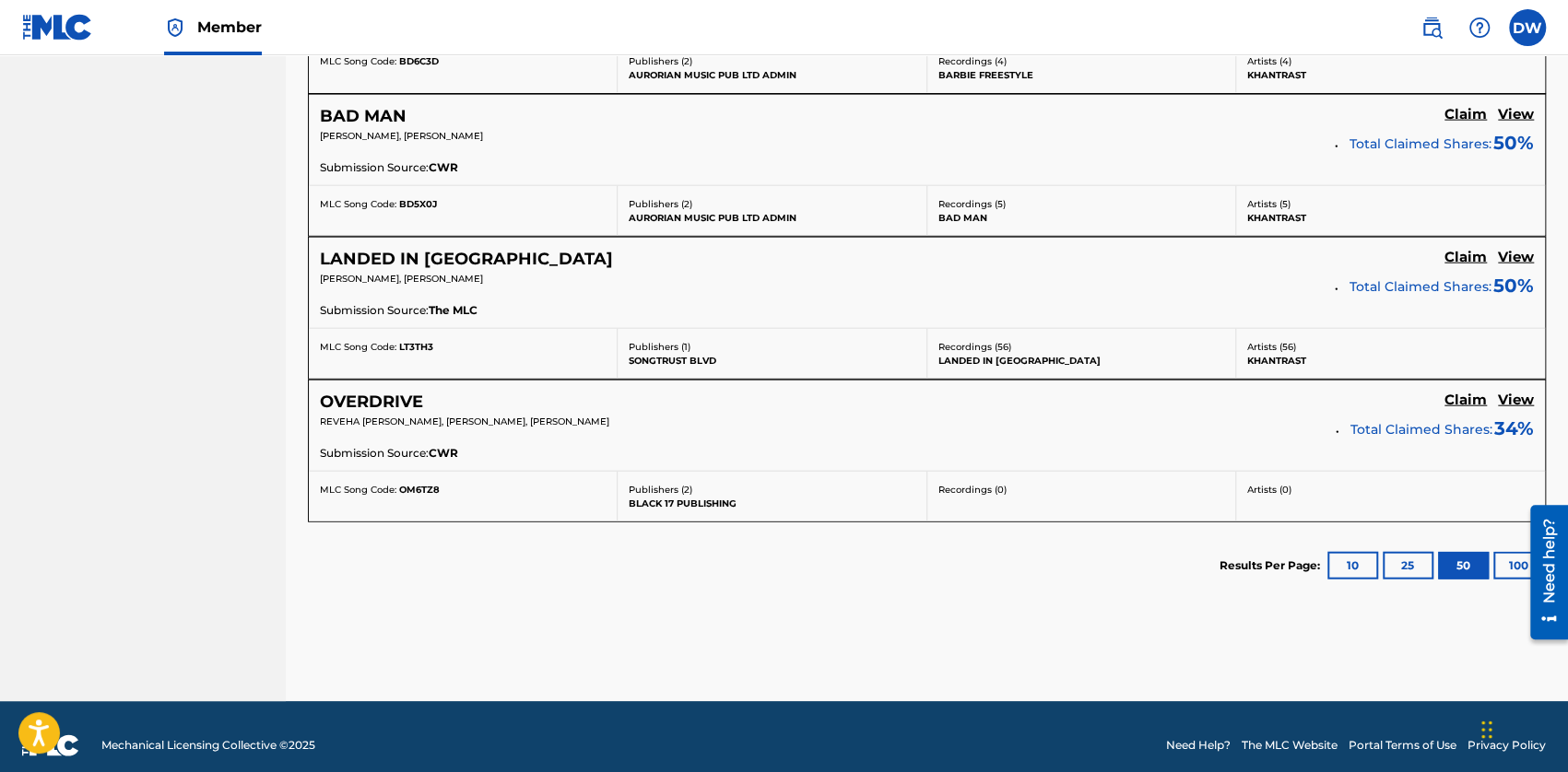
click at [982, 556] on div at bounding box center [1542, 572] width 52 height 148
click at [982, 555] on button "100" at bounding box center [1518, 565] width 51 height 27
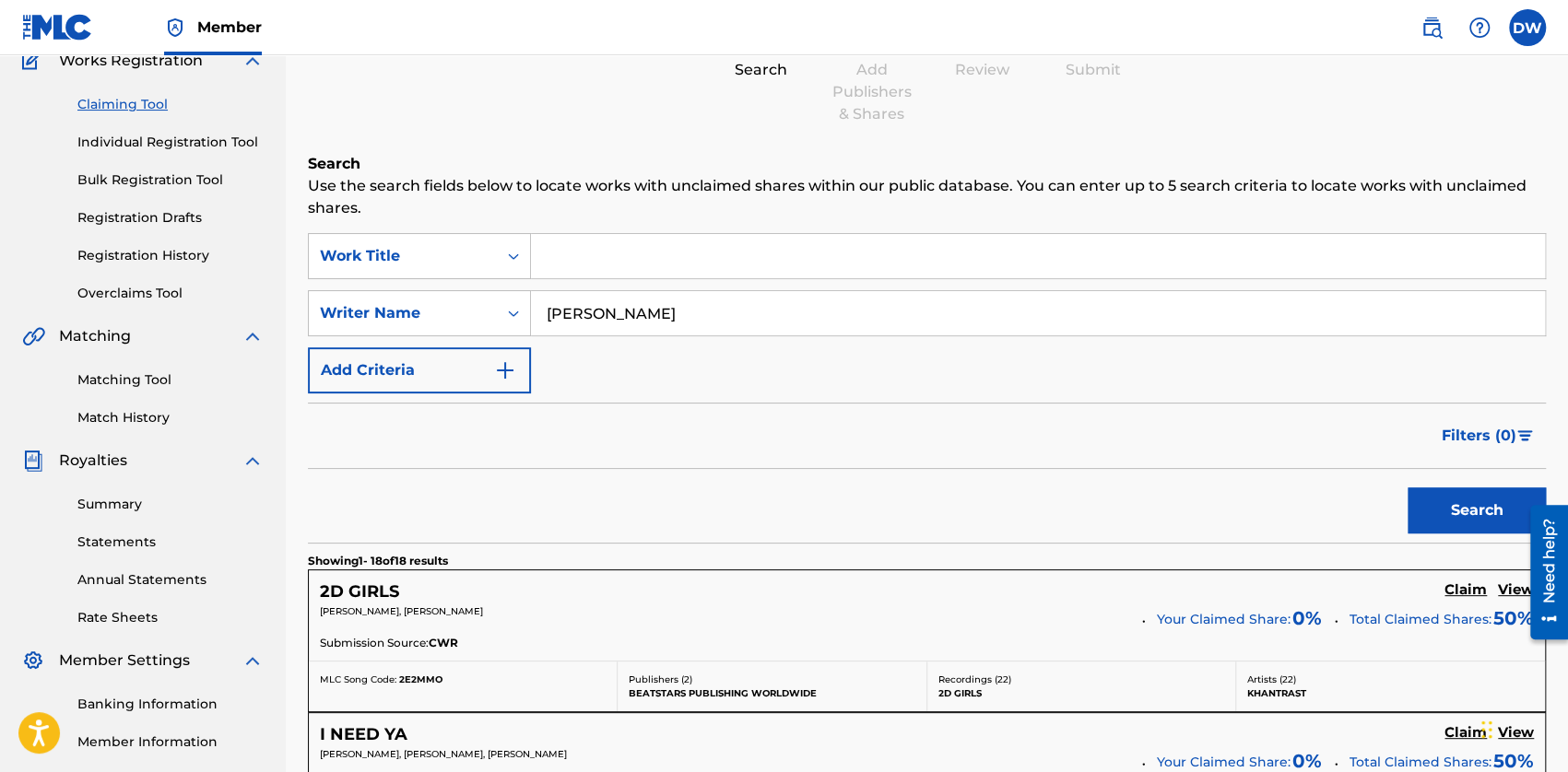
scroll to position [184, 0]
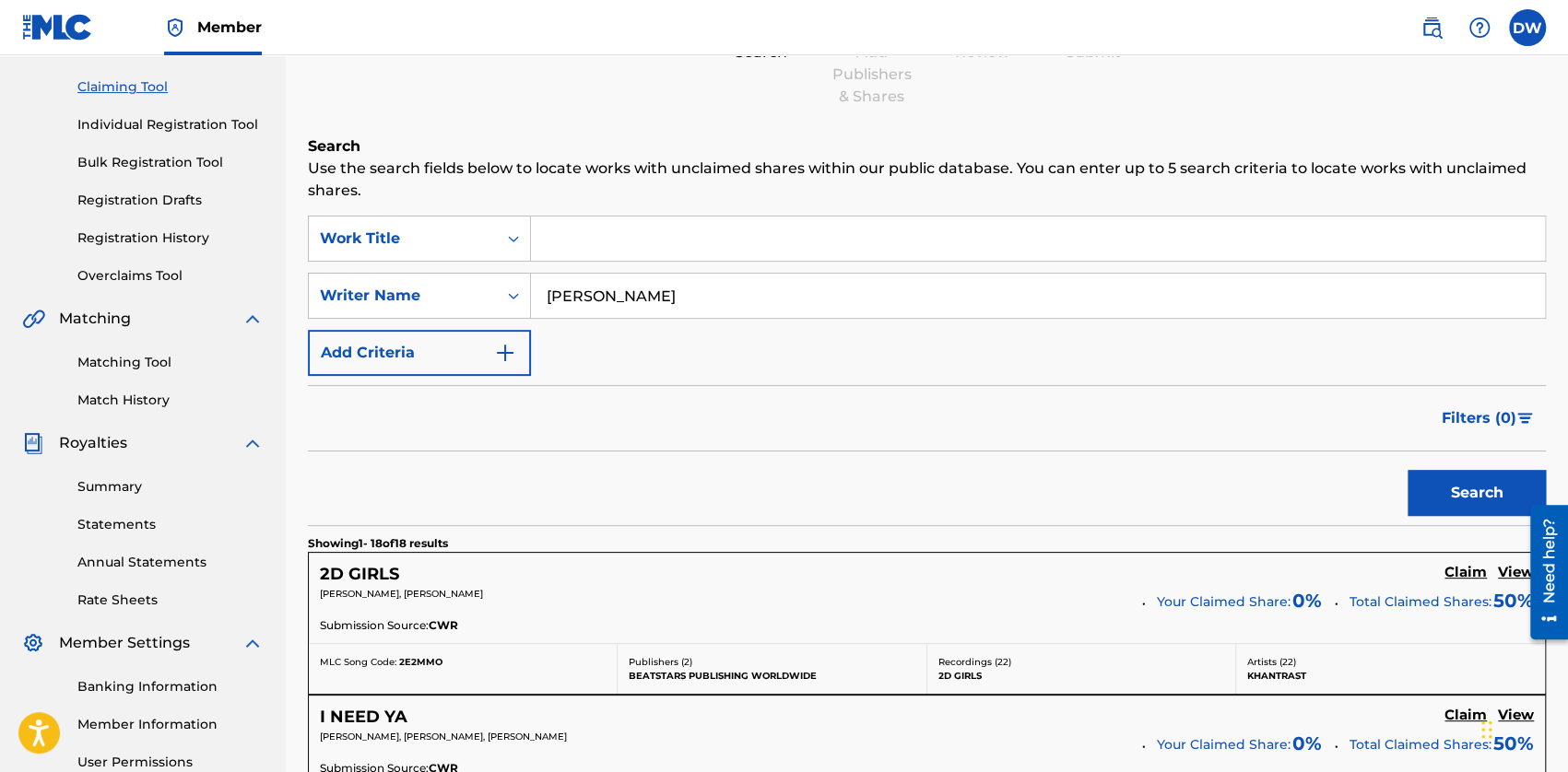
click at [982, 84] on div "Search Add Publishers & Shares Review Submit" at bounding box center [926, 47] width 1237 height 122
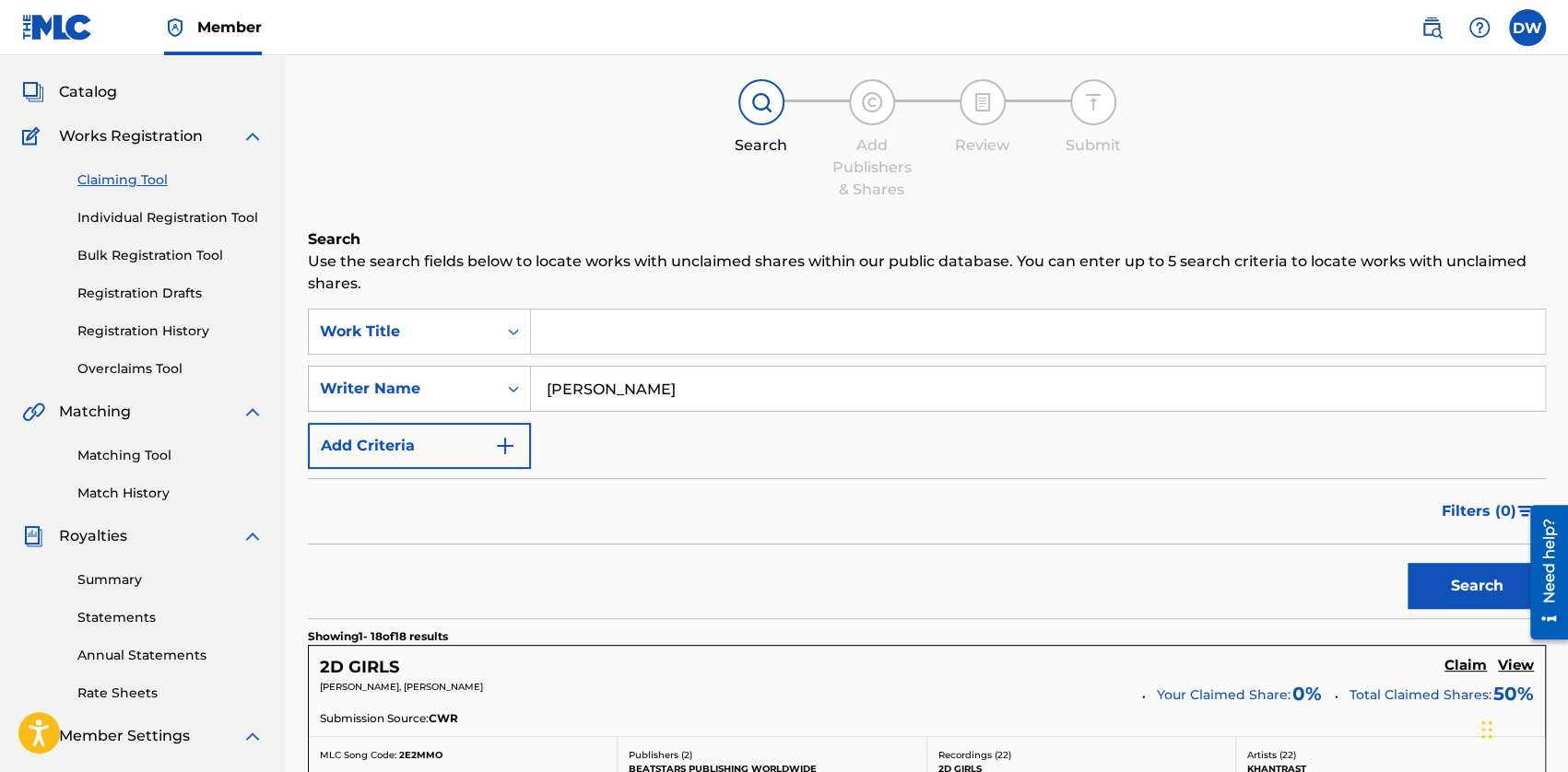
scroll to position [0, 0]
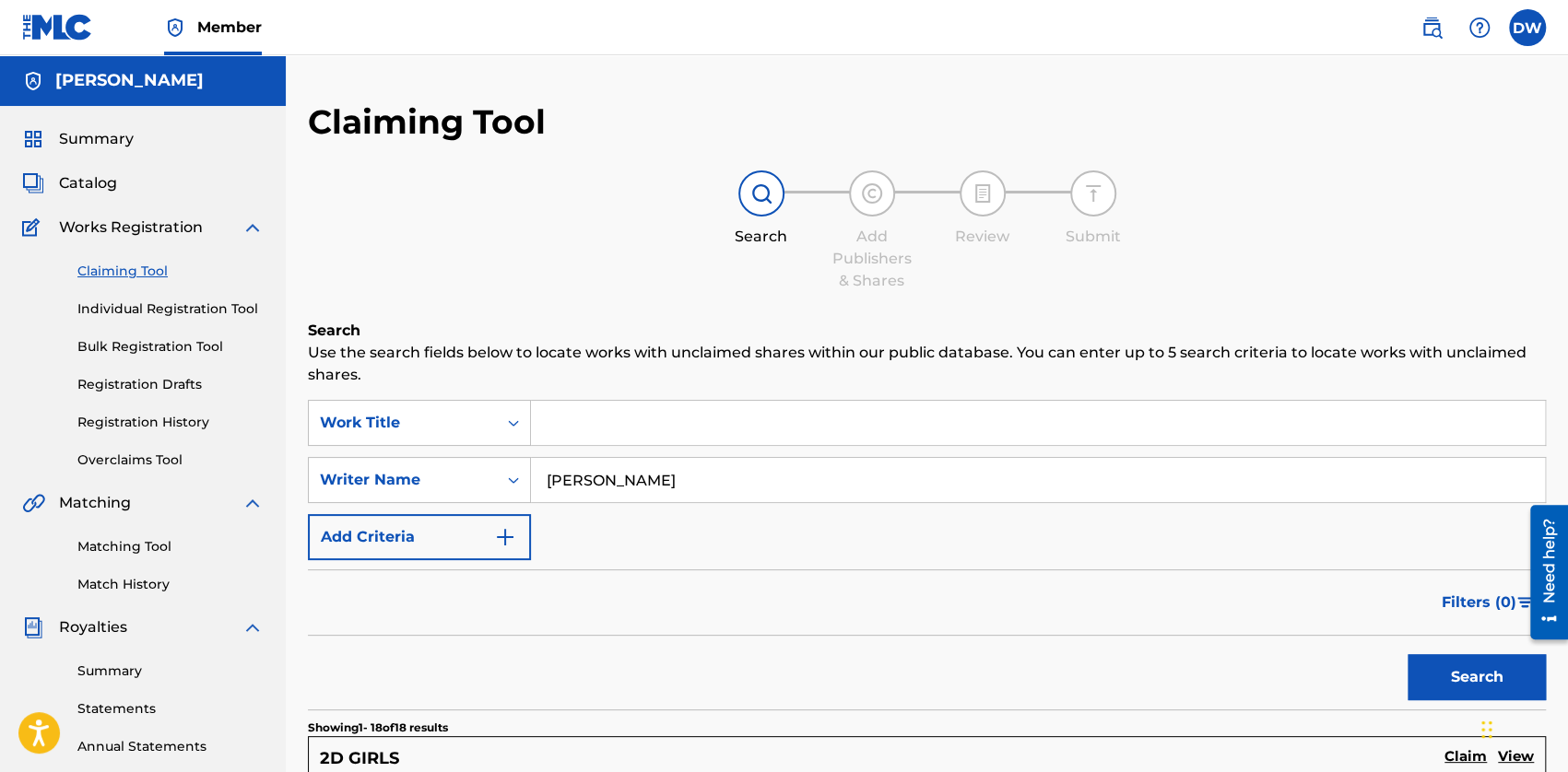
click at [95, 432] on div "Claiming Tool Individual Registration Tool Bulk Registration Tool Registration …" at bounding box center [143, 354] width 242 height 231
click at [102, 421] on link "Registration History" at bounding box center [170, 422] width 186 height 19
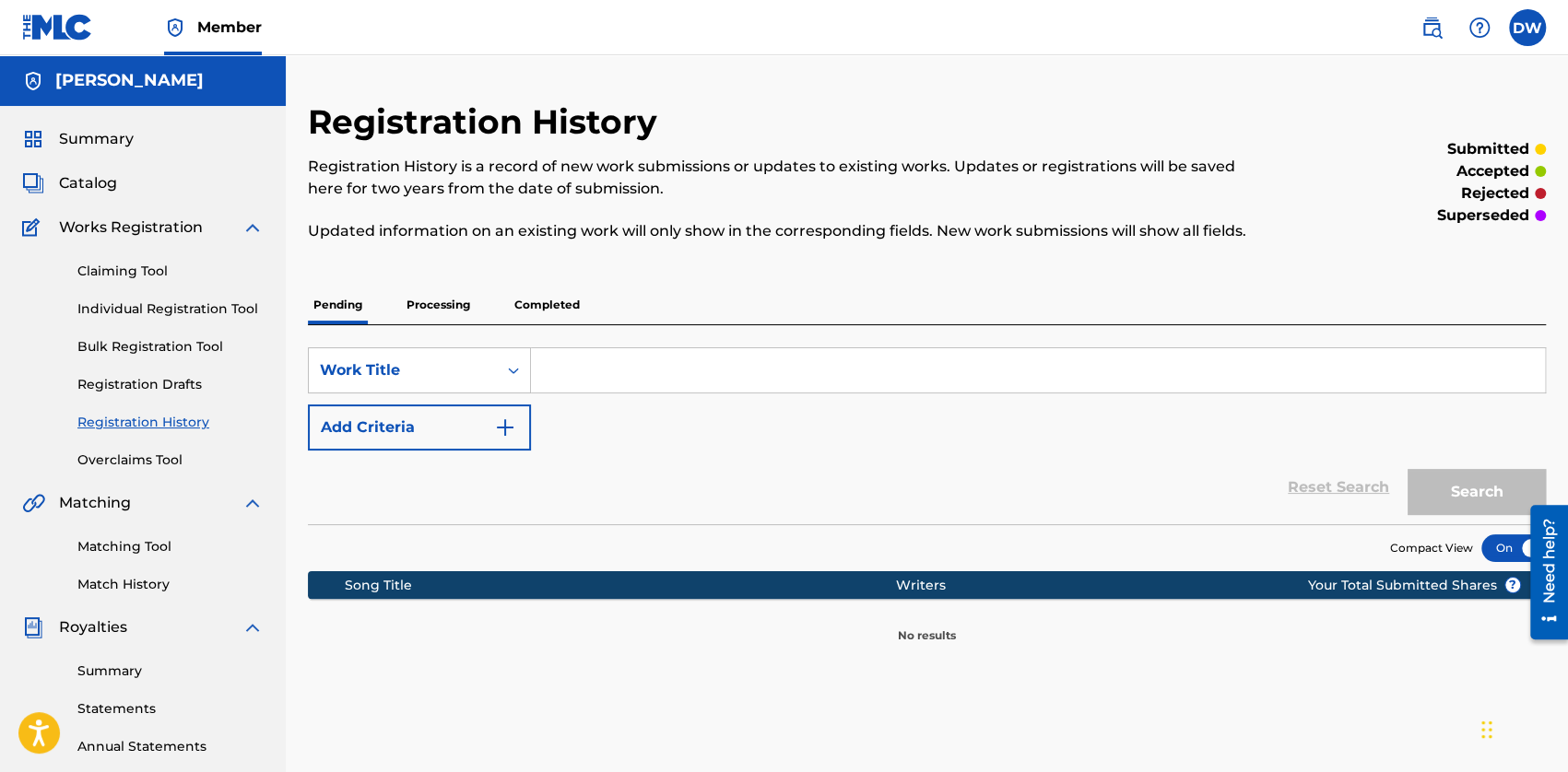
click at [435, 322] on p "Processing" at bounding box center [438, 305] width 75 height 39
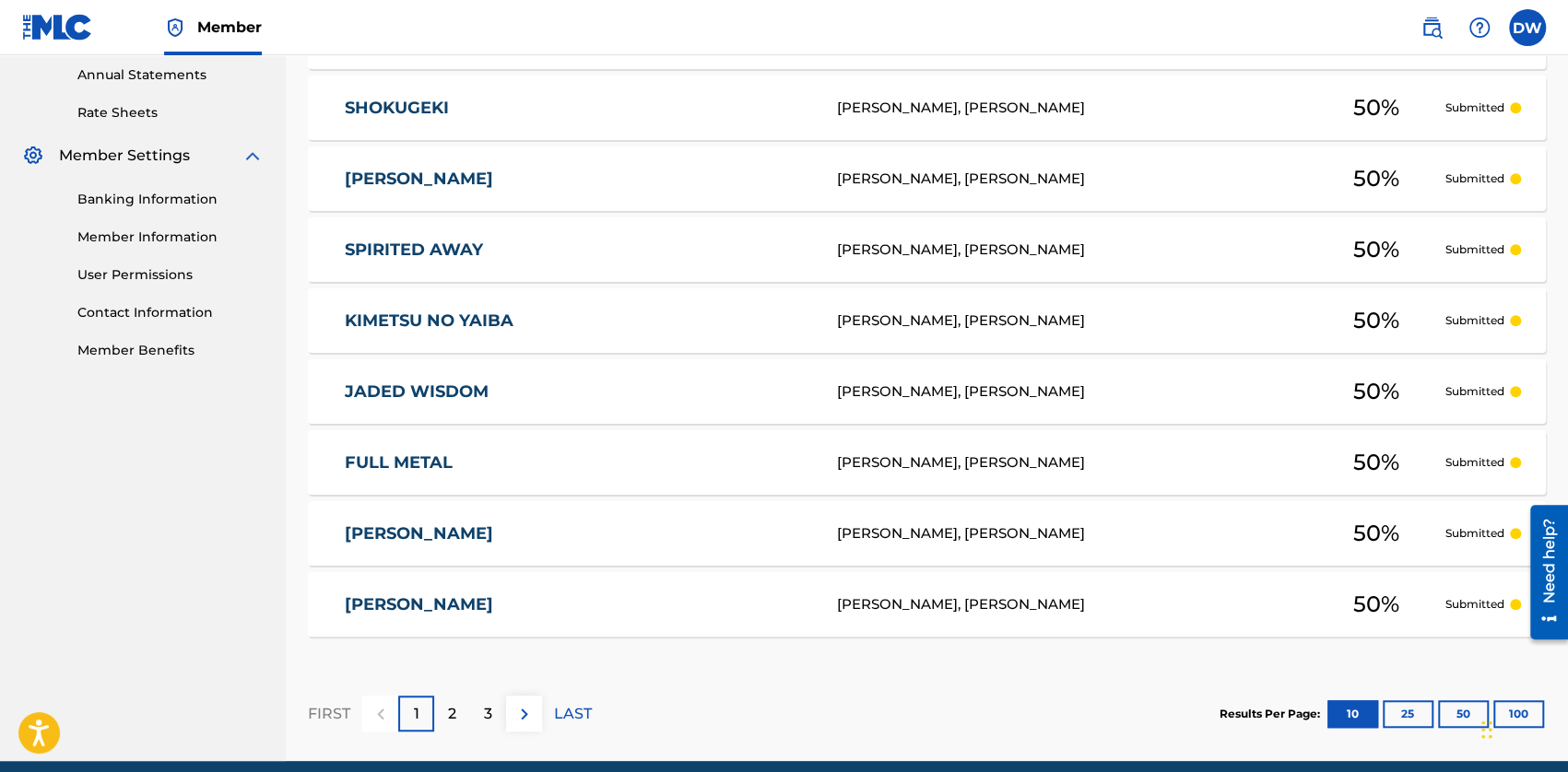
scroll to position [737, 0]
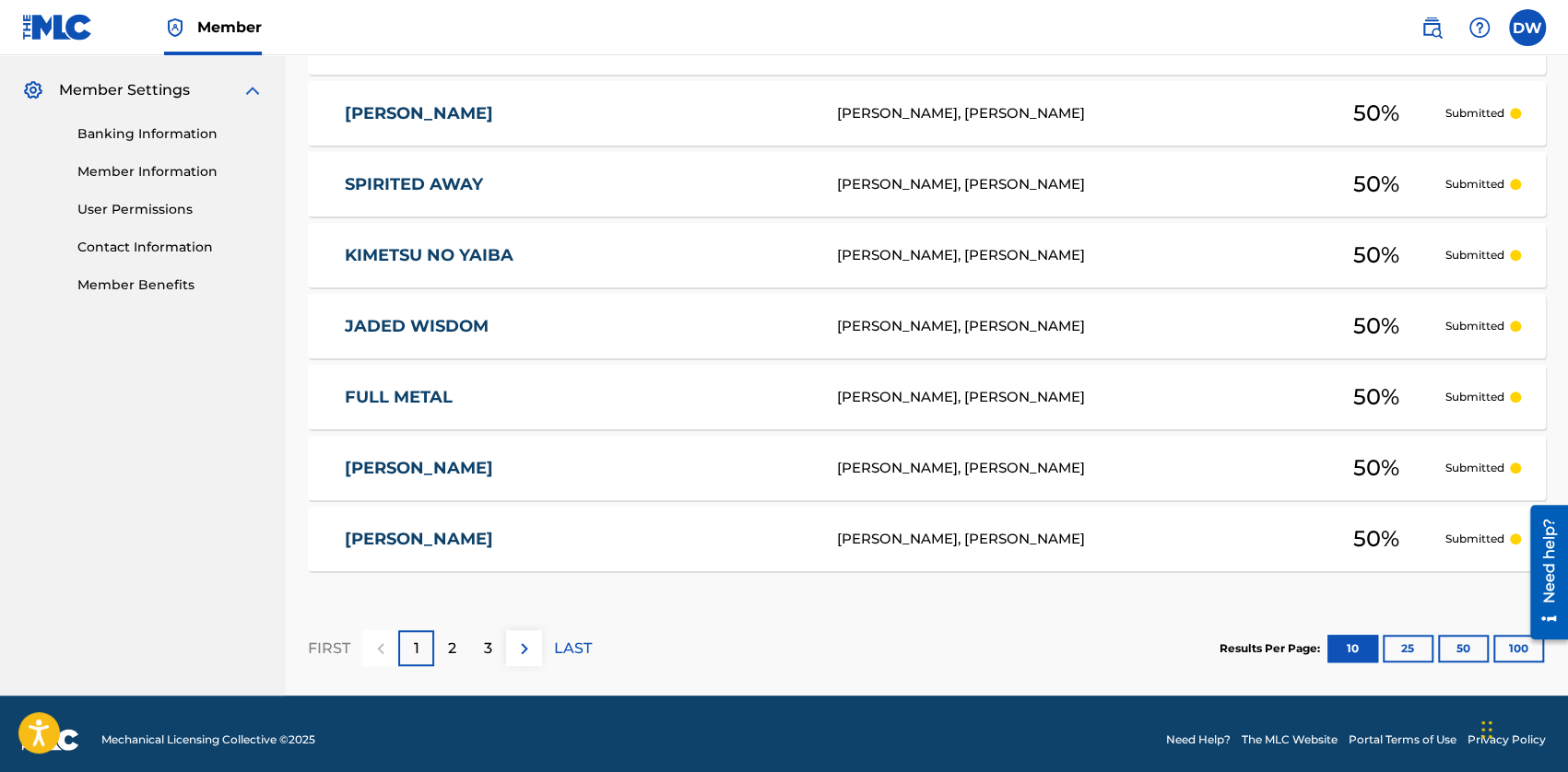
click at [445, 641] on div "2" at bounding box center [451, 647] width 36 height 36
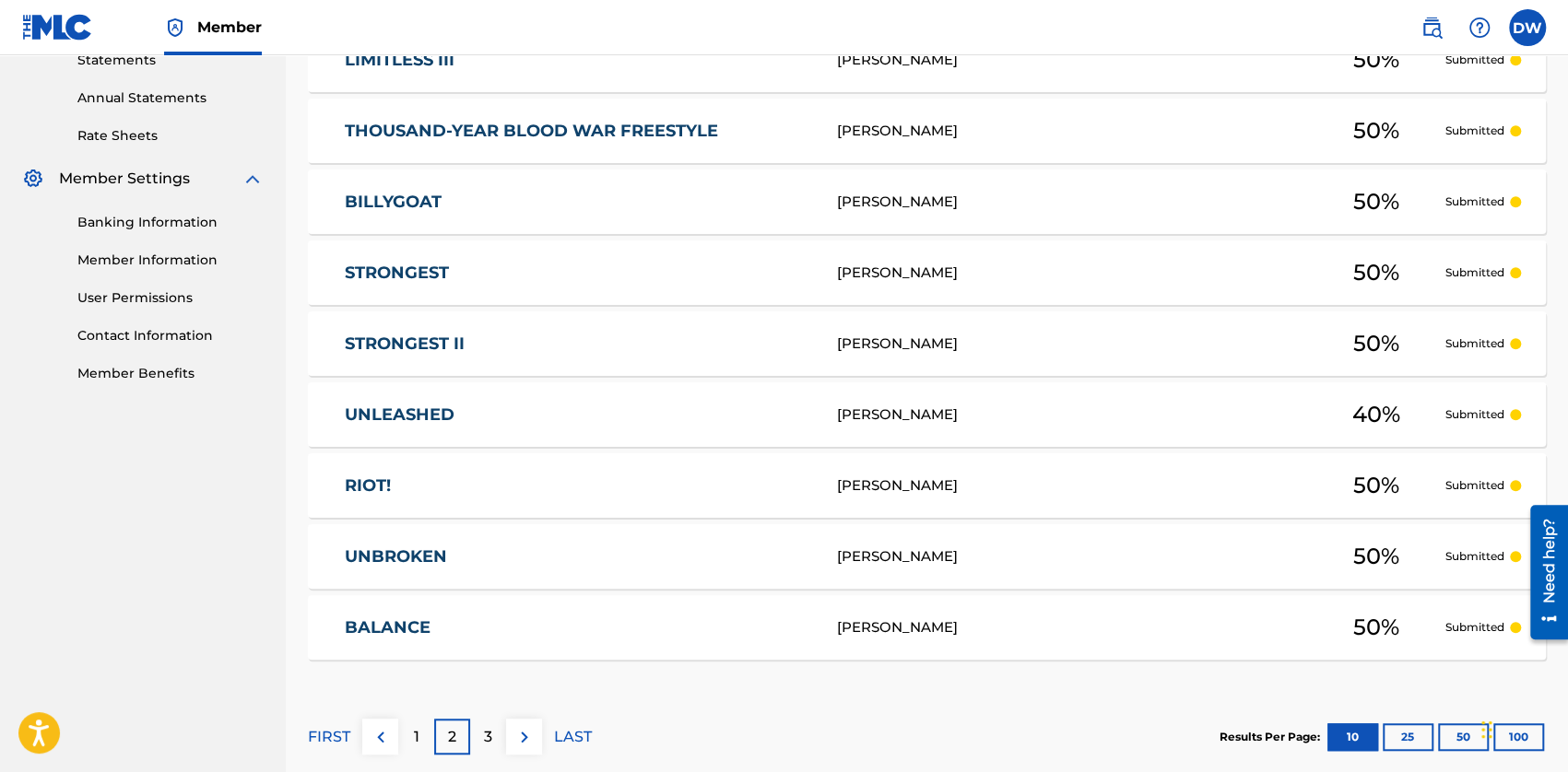
scroll to position [553, 0]
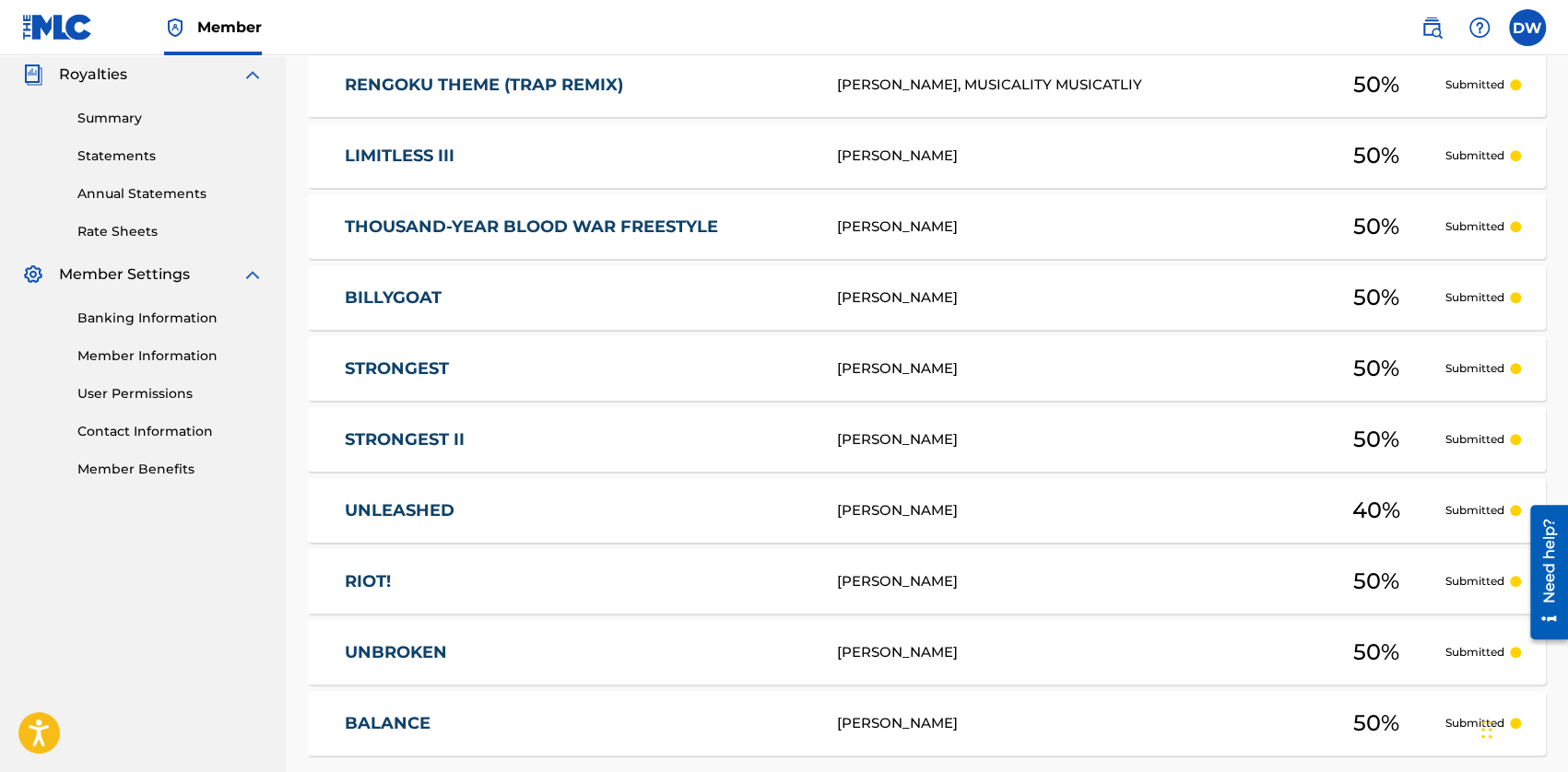
click at [129, 601] on nav "[PERSON_NAME] Summary Catalog Works Registration Claiming Tool Individual Regis…" at bounding box center [142, 191] width 286 height 1377
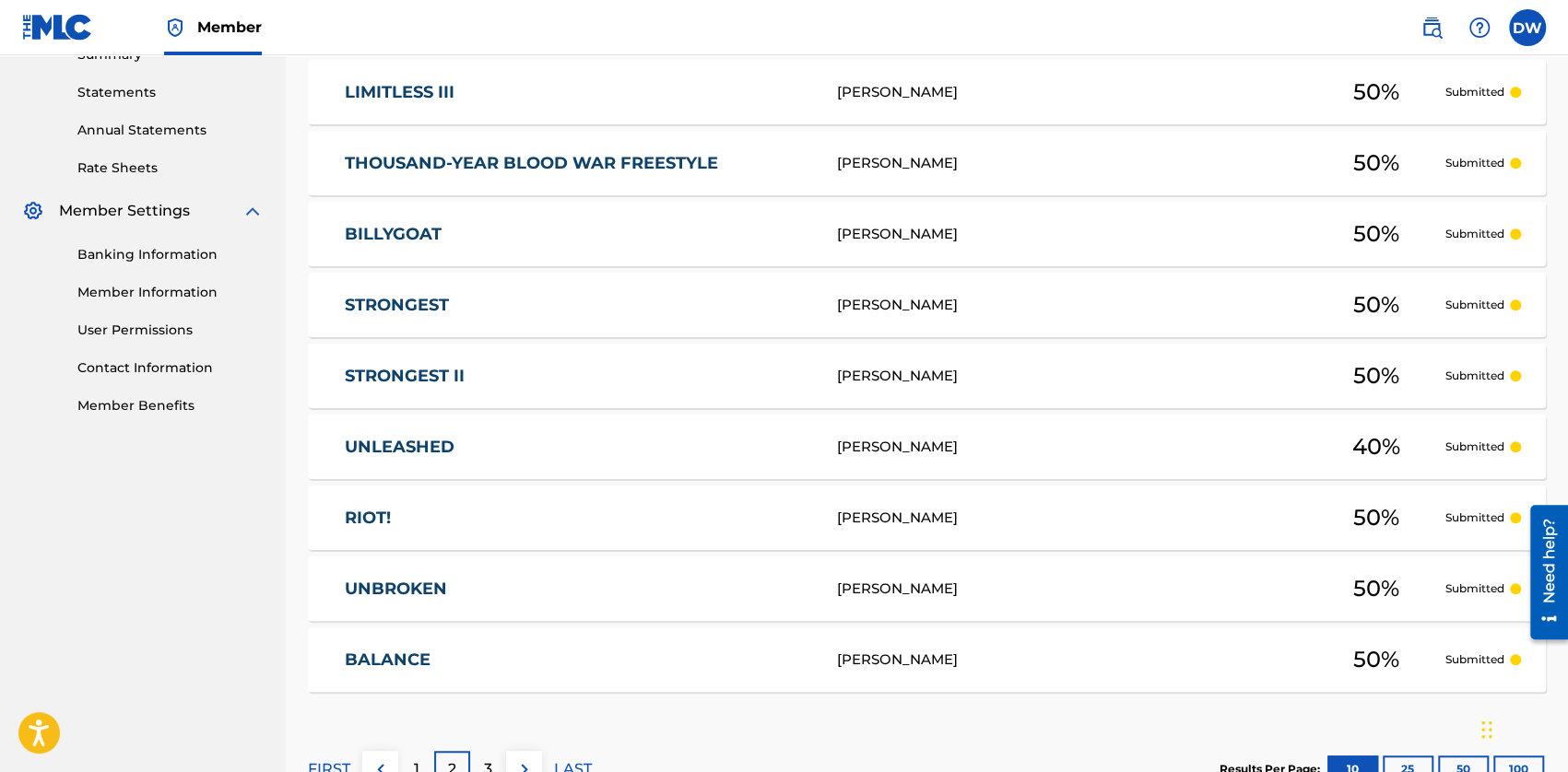
scroll to position [748, 0]
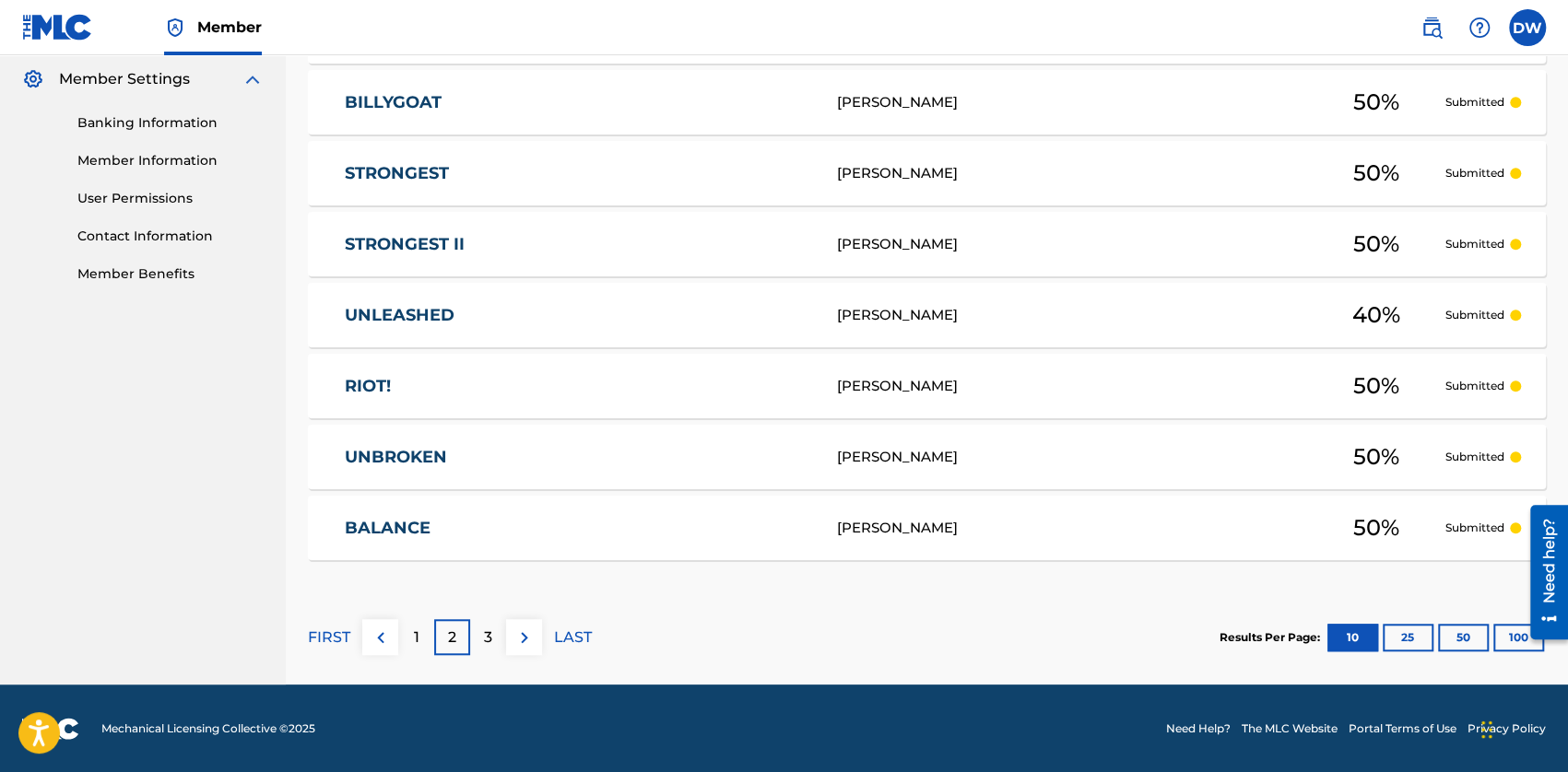
click at [982, 638] on button "25" at bounding box center [1408, 637] width 51 height 27
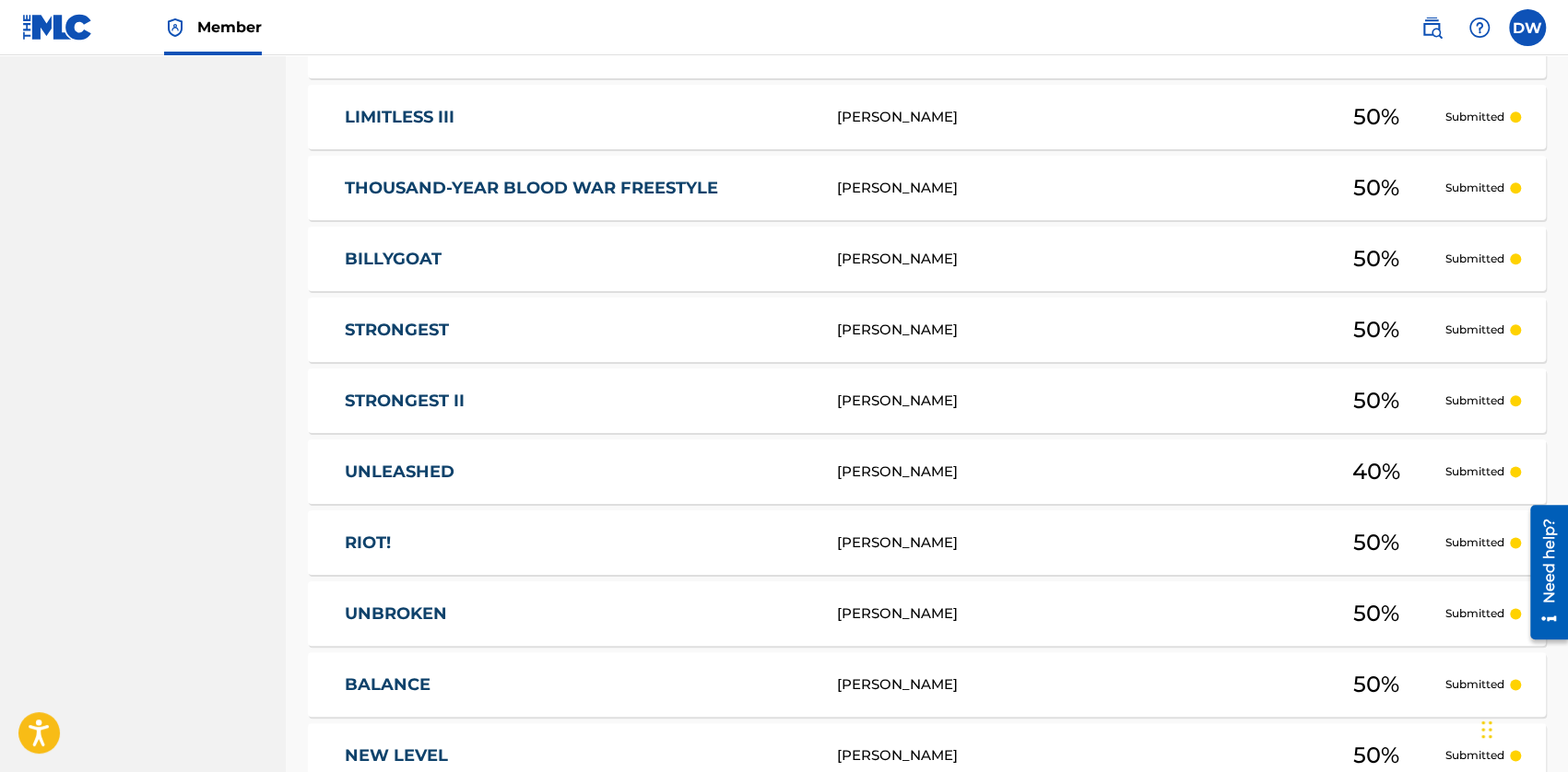
scroll to position [1761, 0]
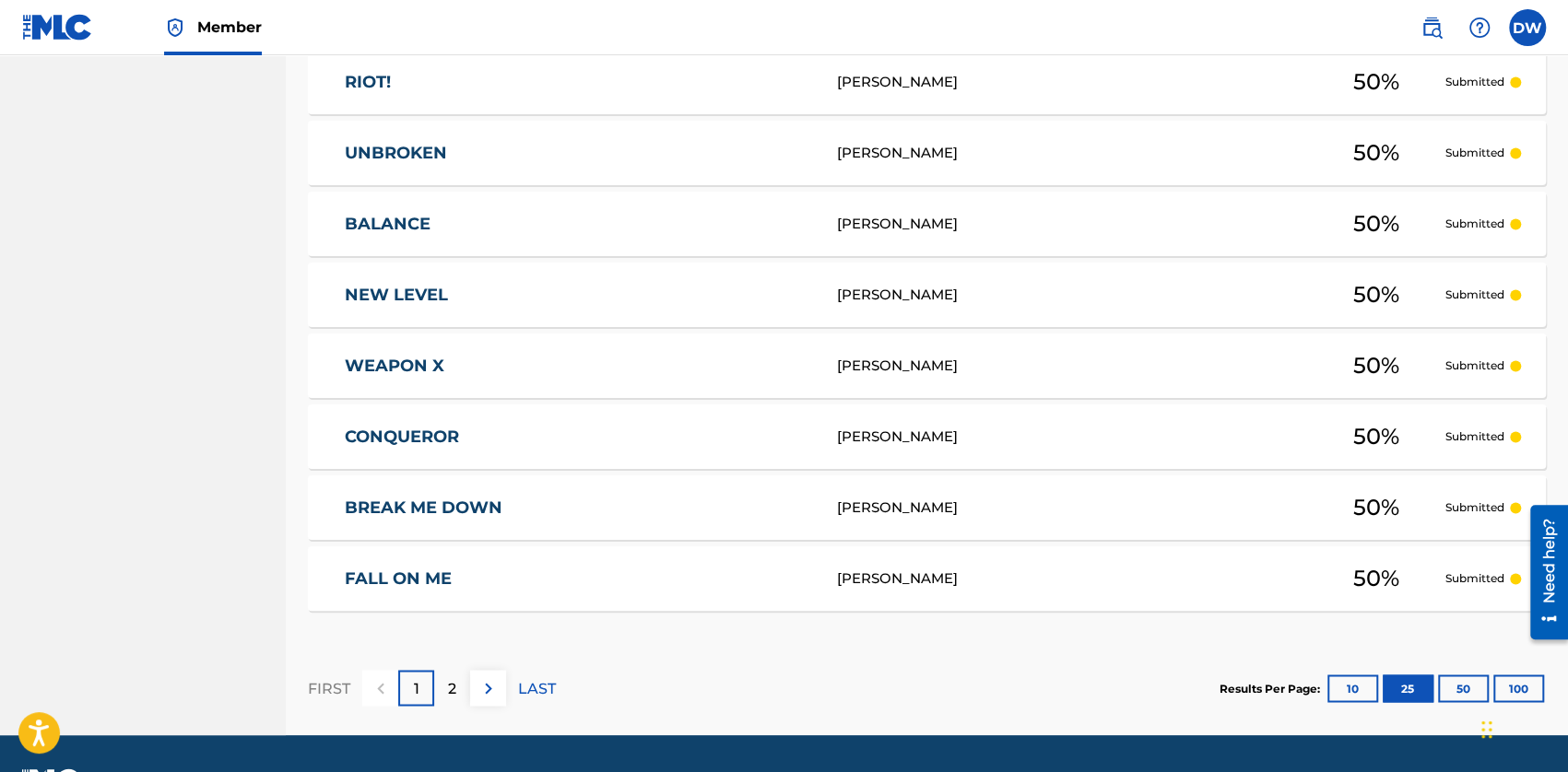
click at [450, 668] on p "2" at bounding box center [451, 688] width 9 height 22
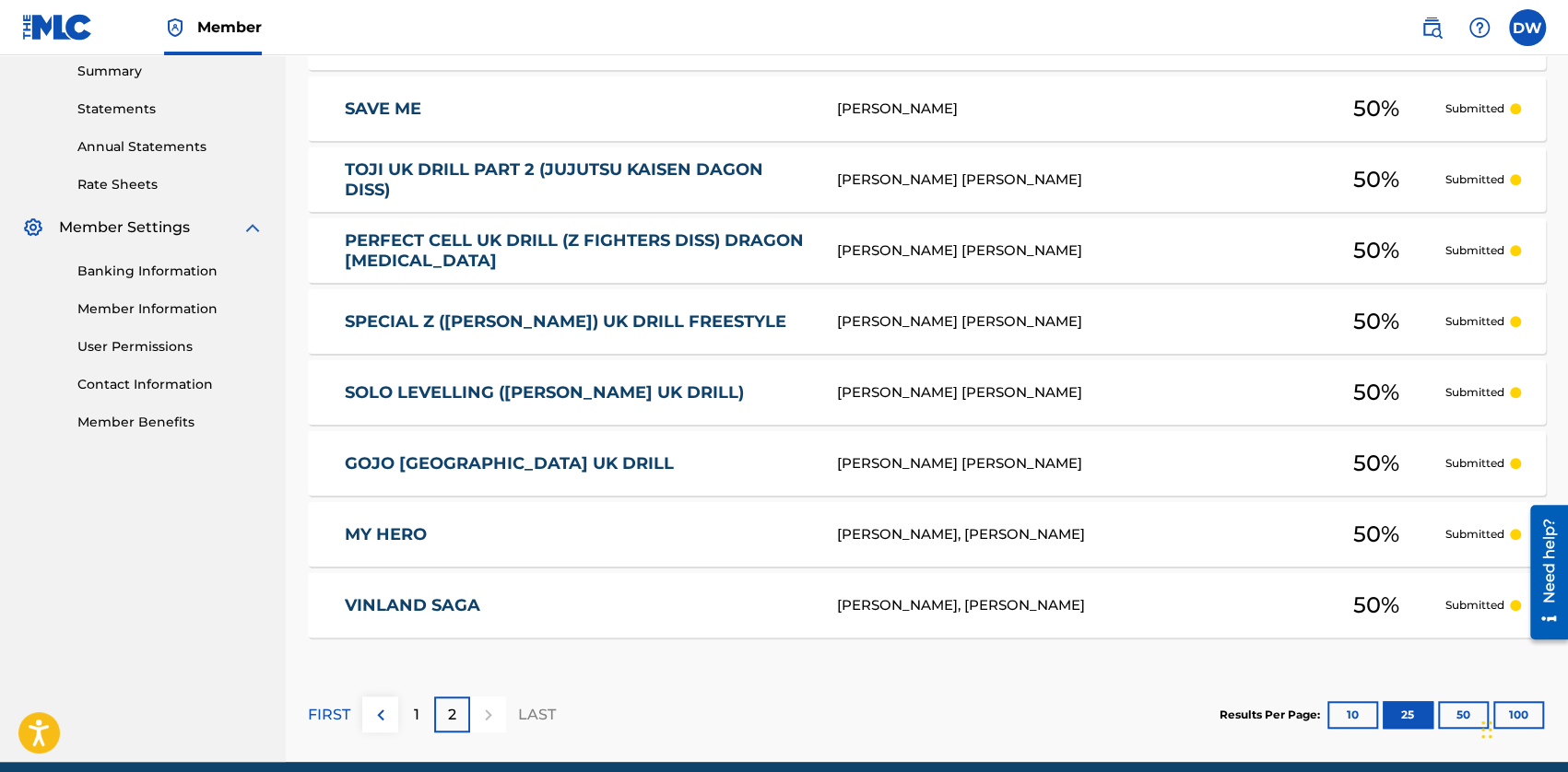
scroll to position [493, 0]
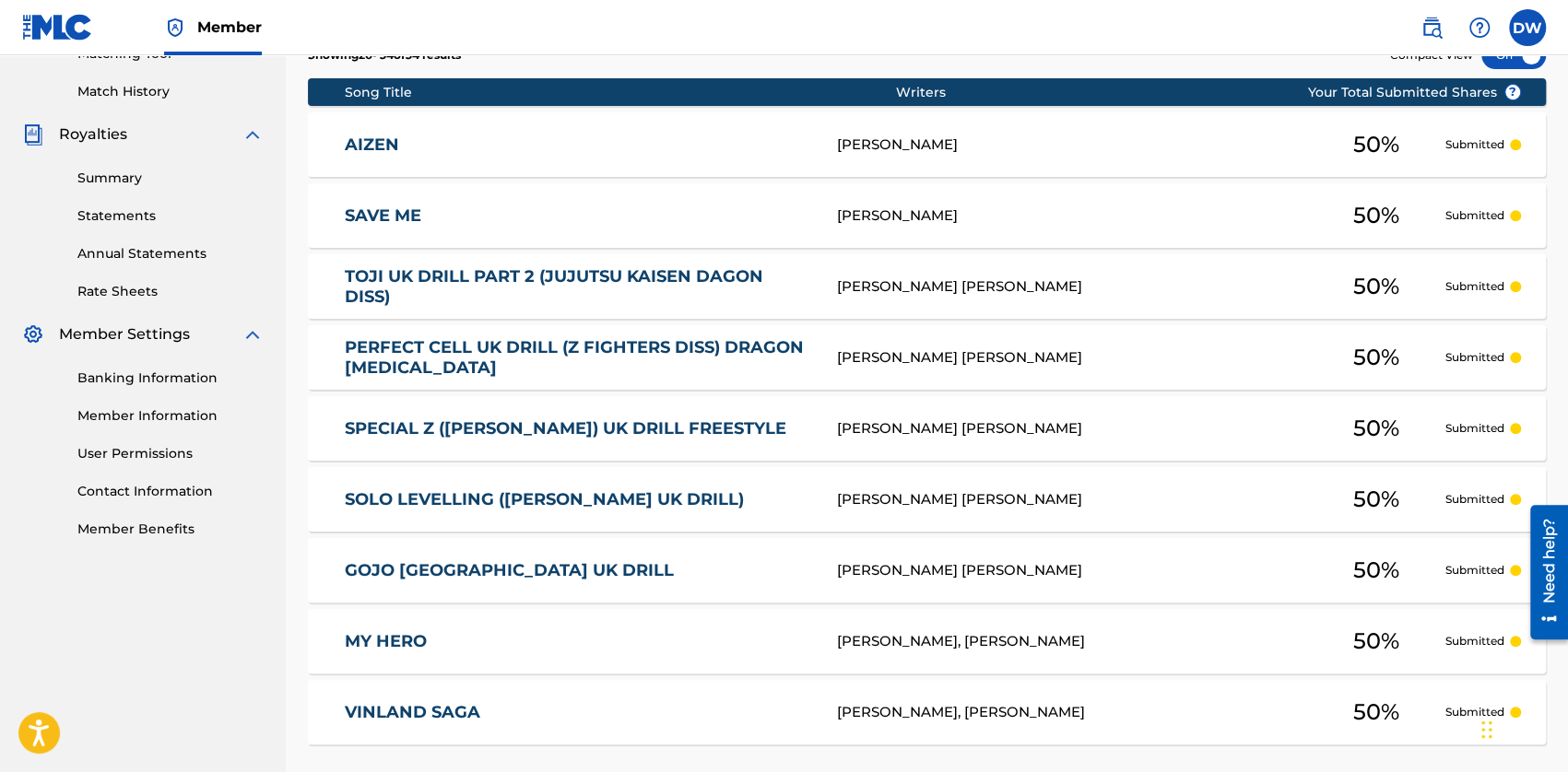
click at [851, 287] on div "[PERSON_NAME] [PERSON_NAME]" at bounding box center [1072, 288] width 470 height 21
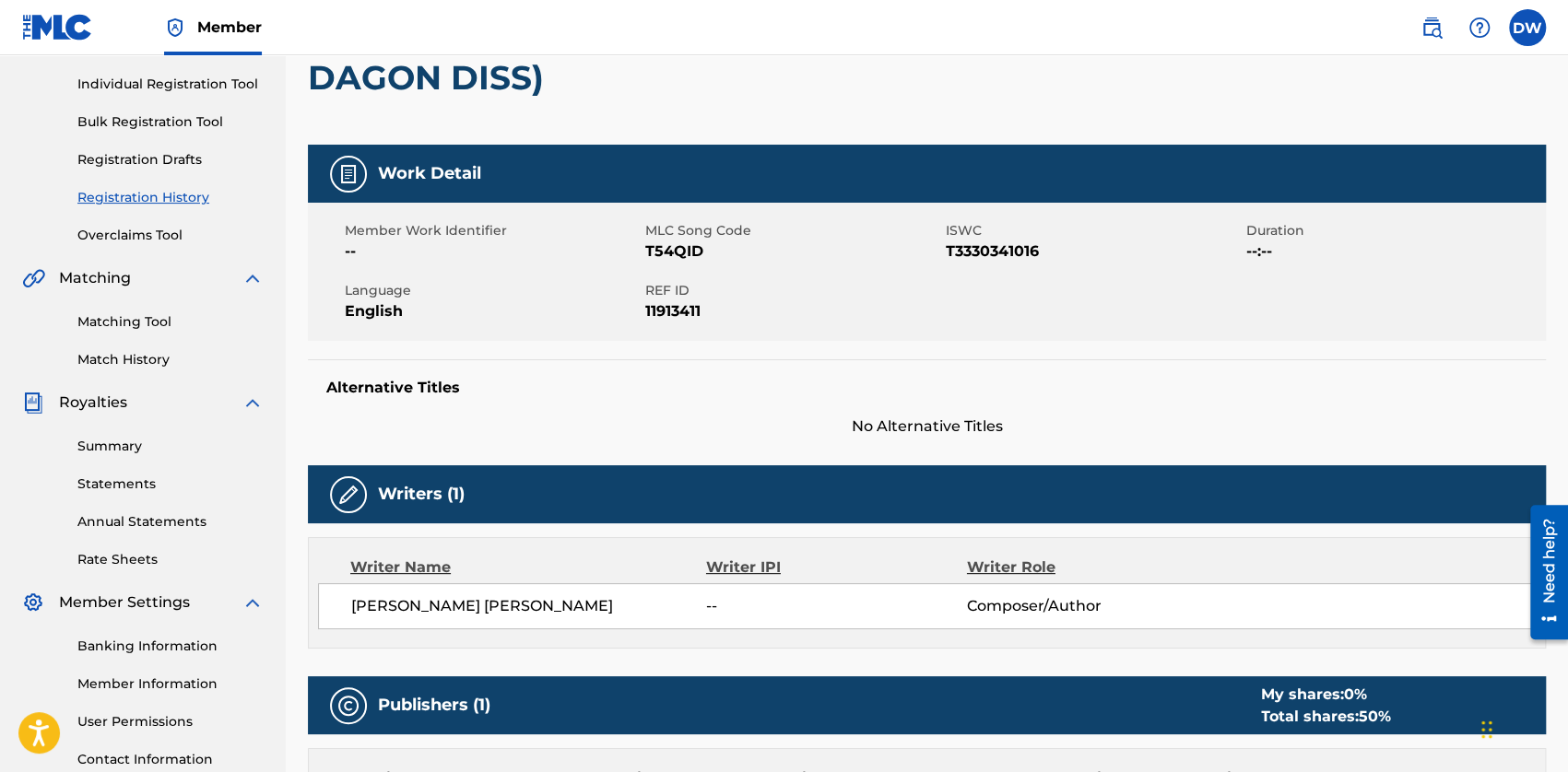
scroll to position [368, 0]
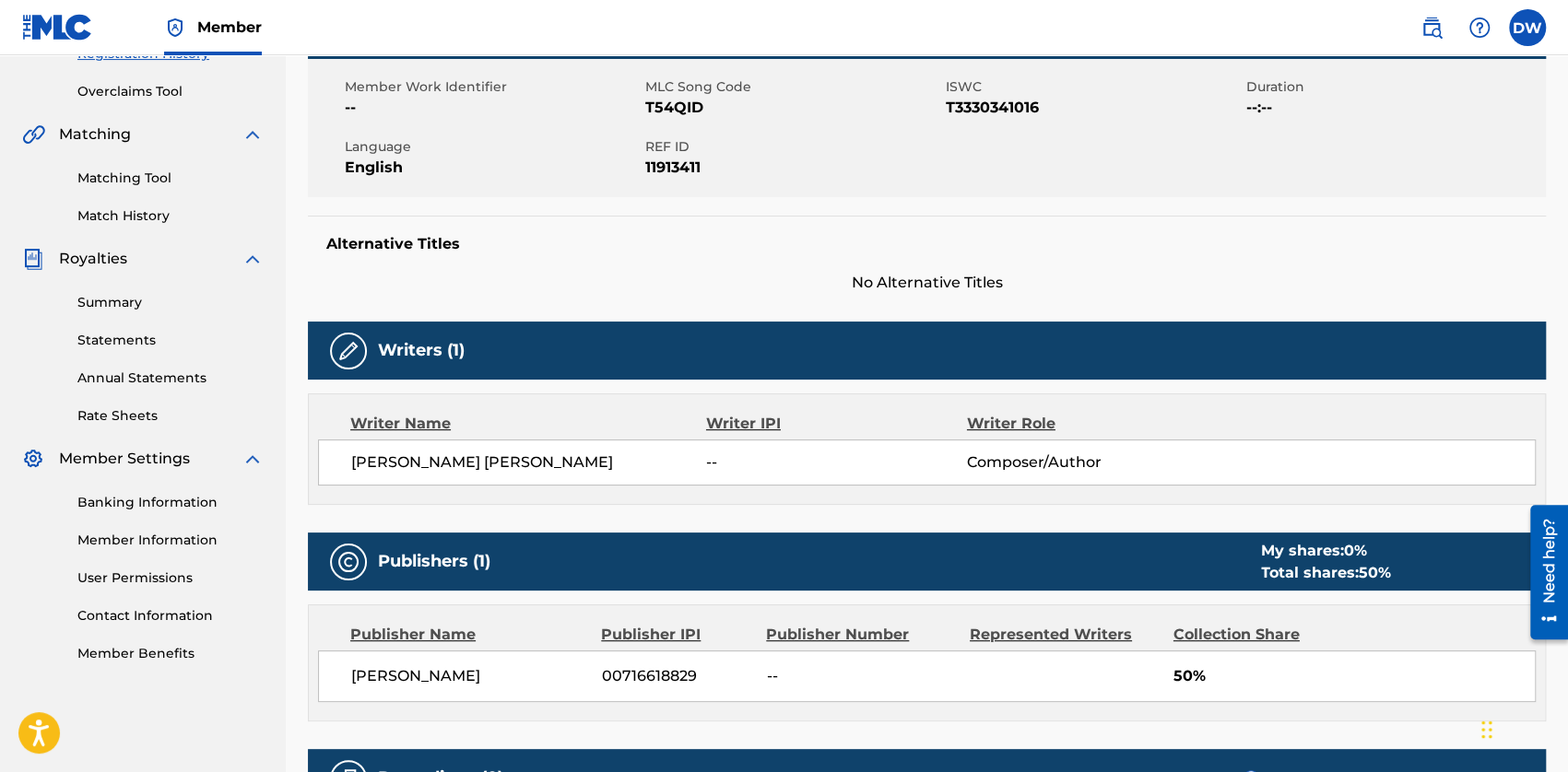
drag, startPoint x: 353, startPoint y: 455, endPoint x: 594, endPoint y: 476, distance: 241.9
click at [594, 474] on span "[PERSON_NAME] [PERSON_NAME]" at bounding box center [529, 462] width 355 height 22
click at [460, 451] on span "[PERSON_NAME] [PERSON_NAME]" at bounding box center [529, 462] width 355 height 22
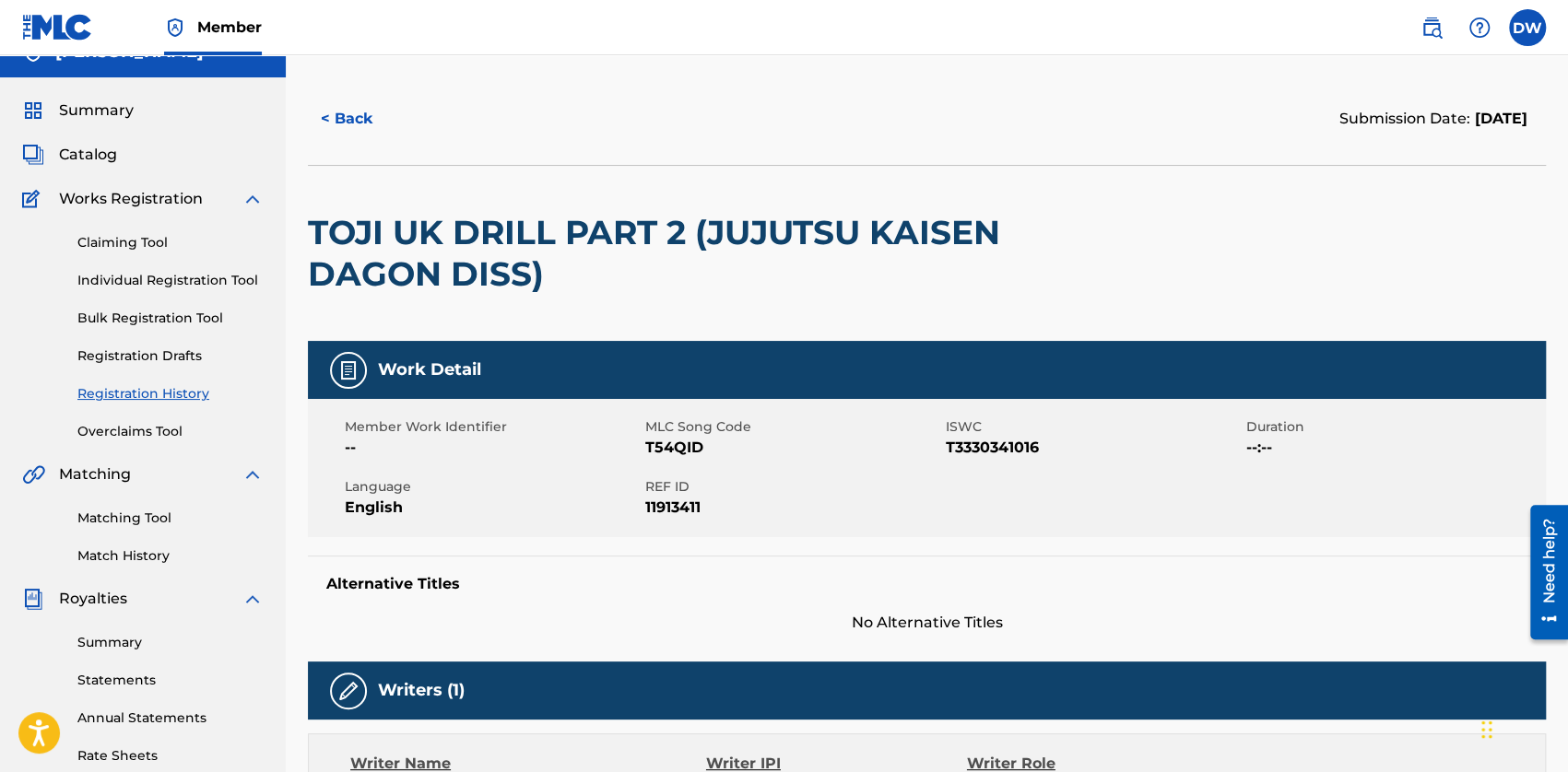
scroll to position [0, 0]
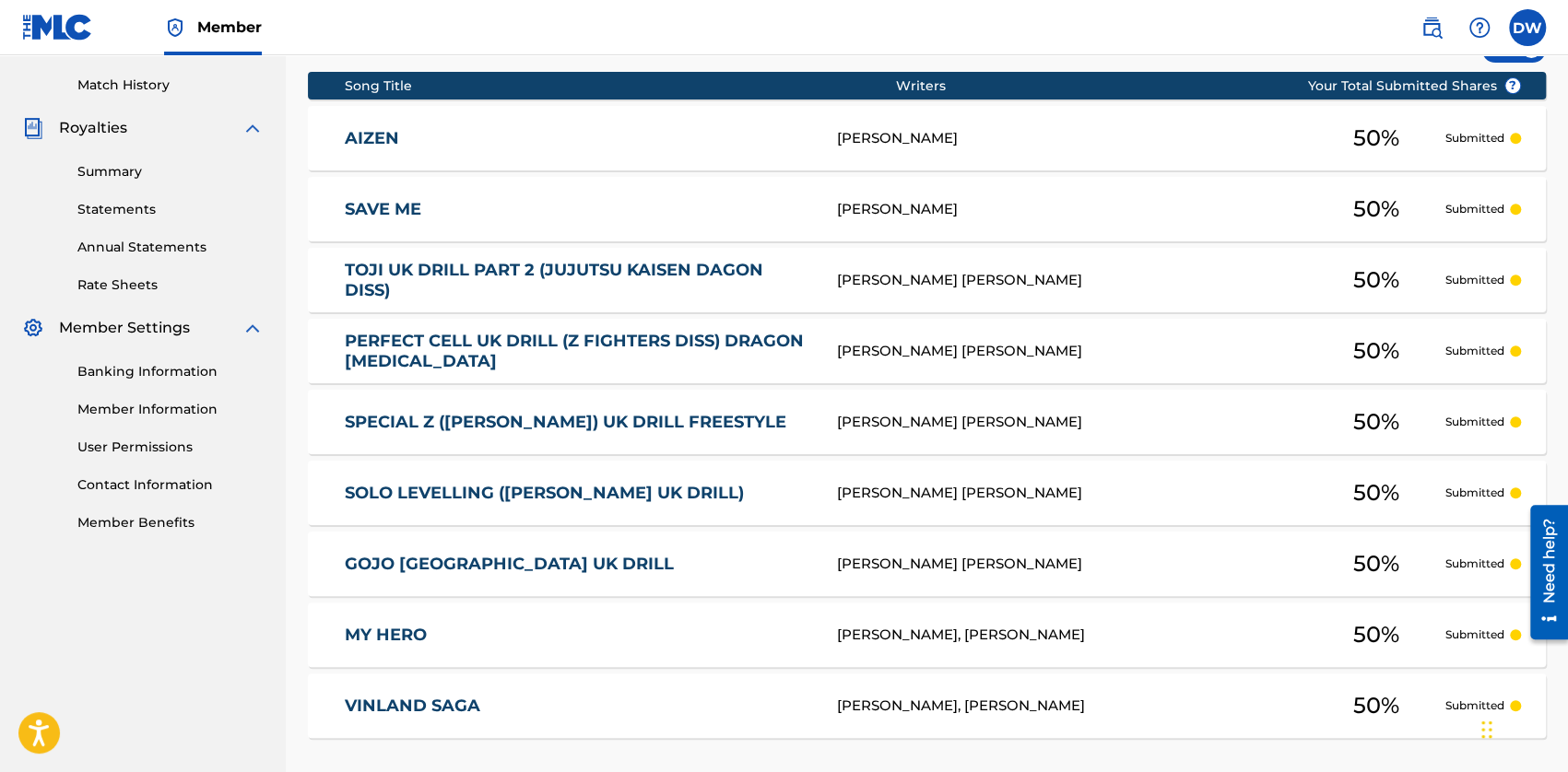
scroll to position [677, 0]
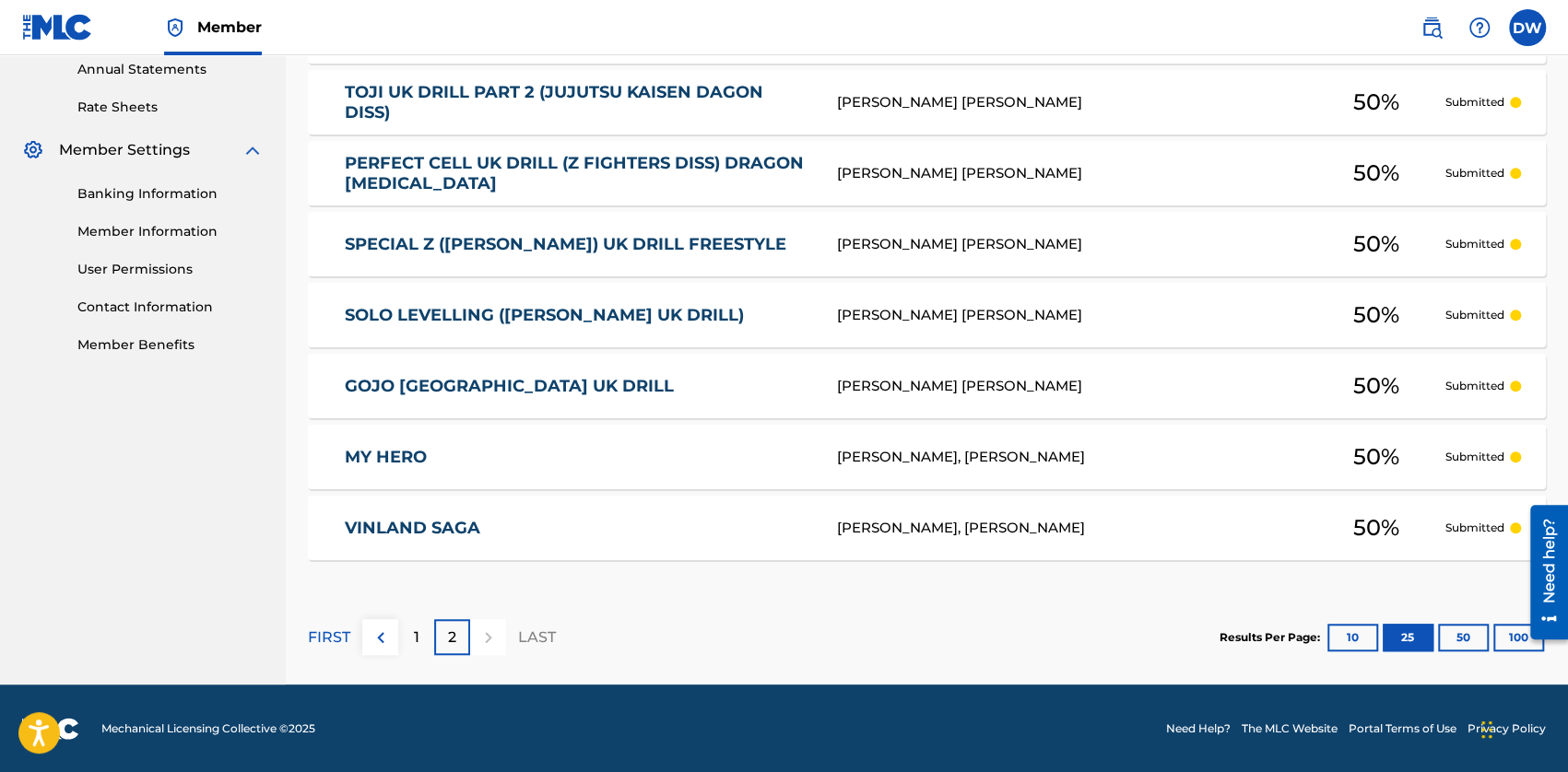
click at [402, 637] on div "1" at bounding box center [415, 637] width 36 height 36
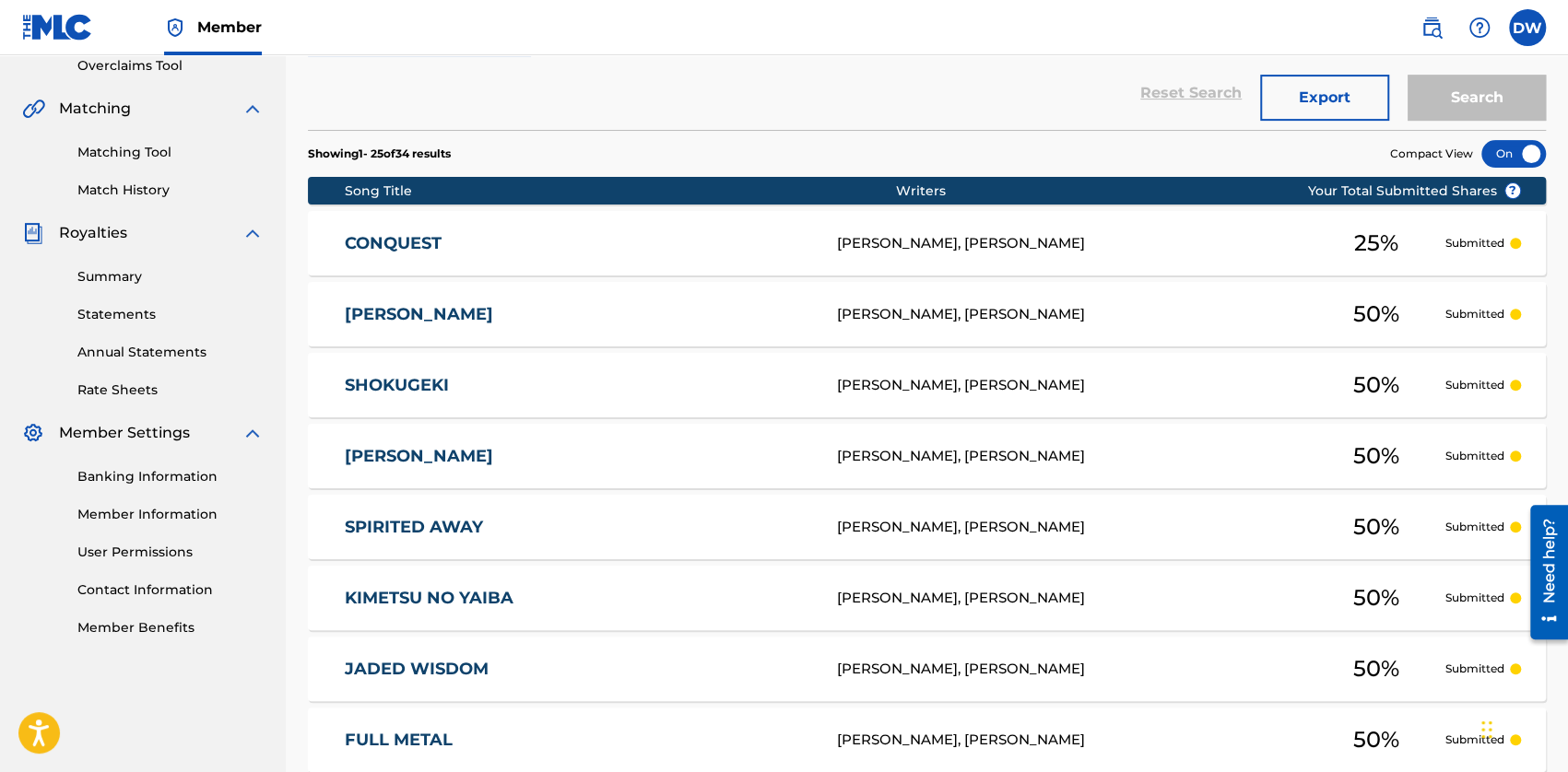
scroll to position [309, 0]
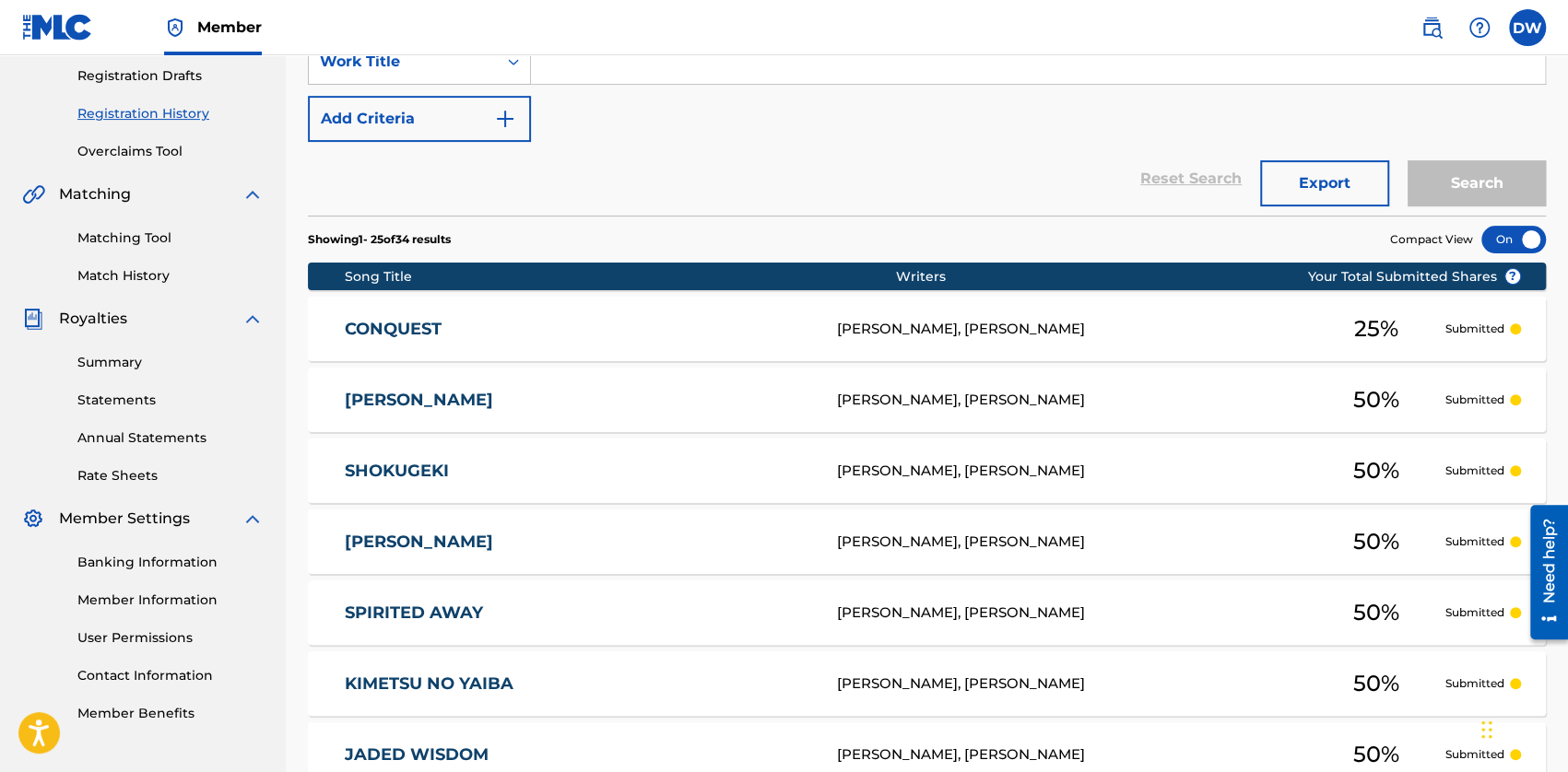
click at [640, 327] on link "CONQUEST" at bounding box center [577, 329] width 467 height 21
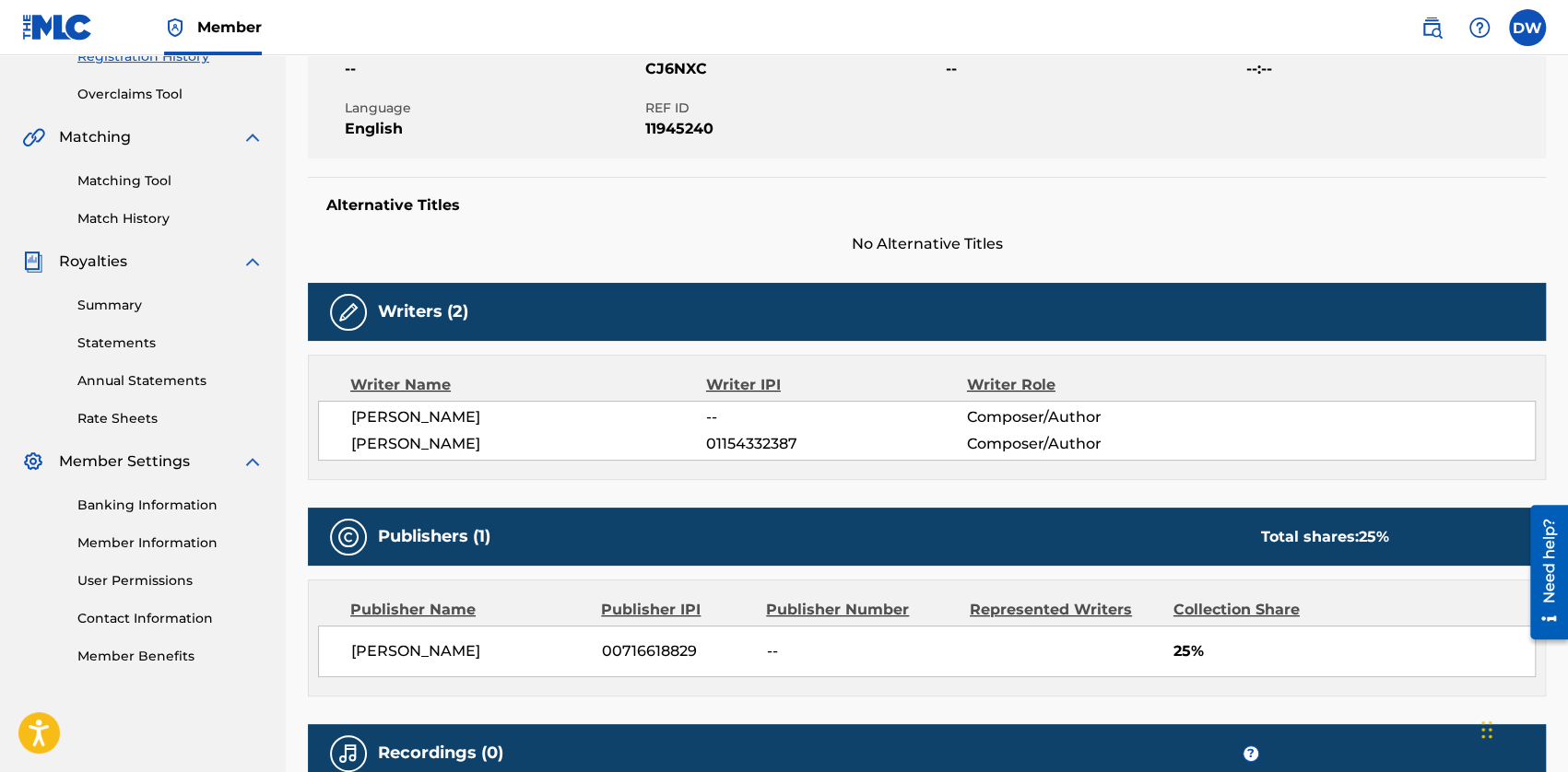
scroll to position [553, 0]
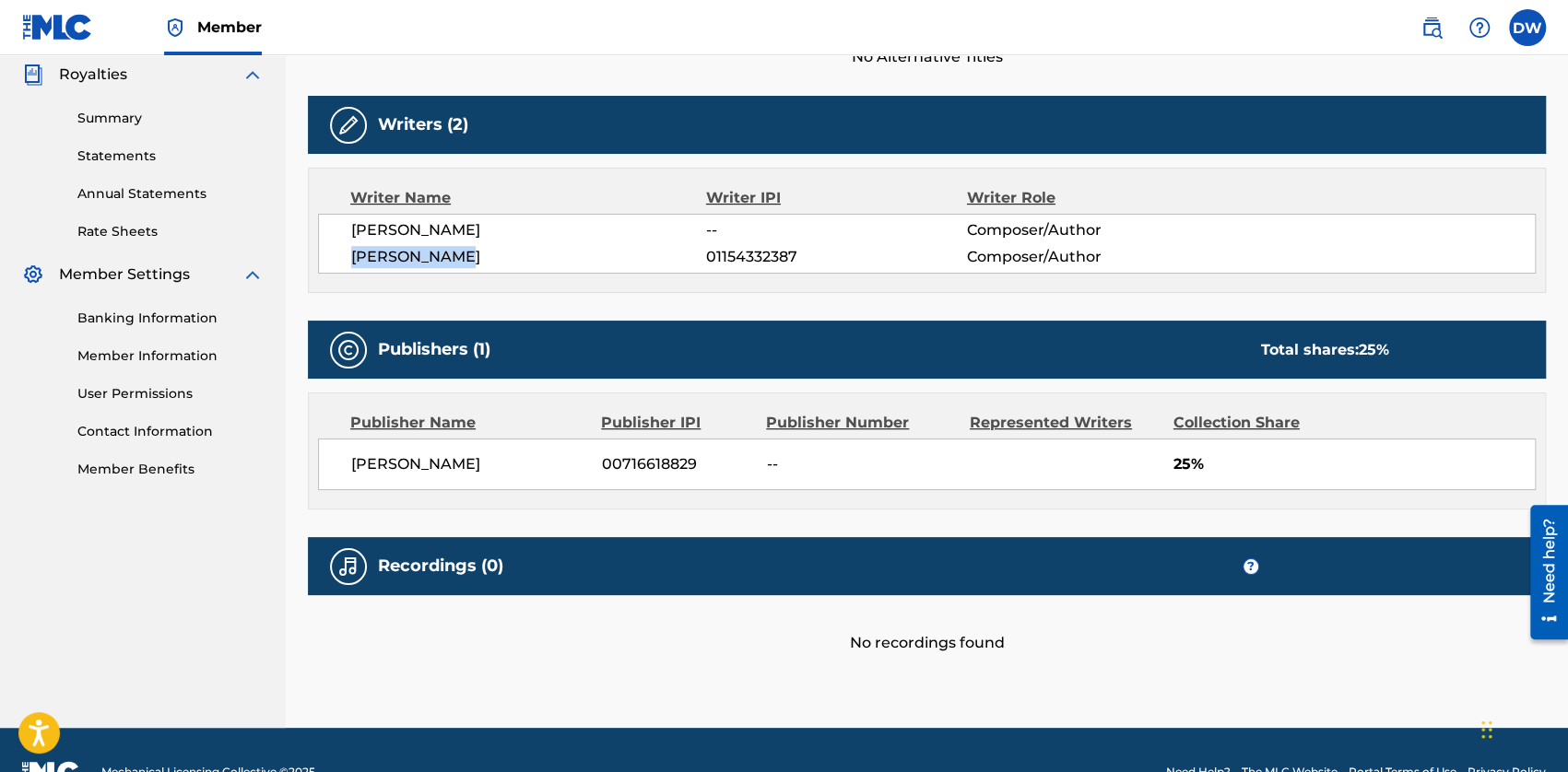
drag, startPoint x: 352, startPoint y: 253, endPoint x: 468, endPoint y: 251, distance: 116.0
click at [468, 251] on span "[PERSON_NAME]" at bounding box center [529, 256] width 355 height 22
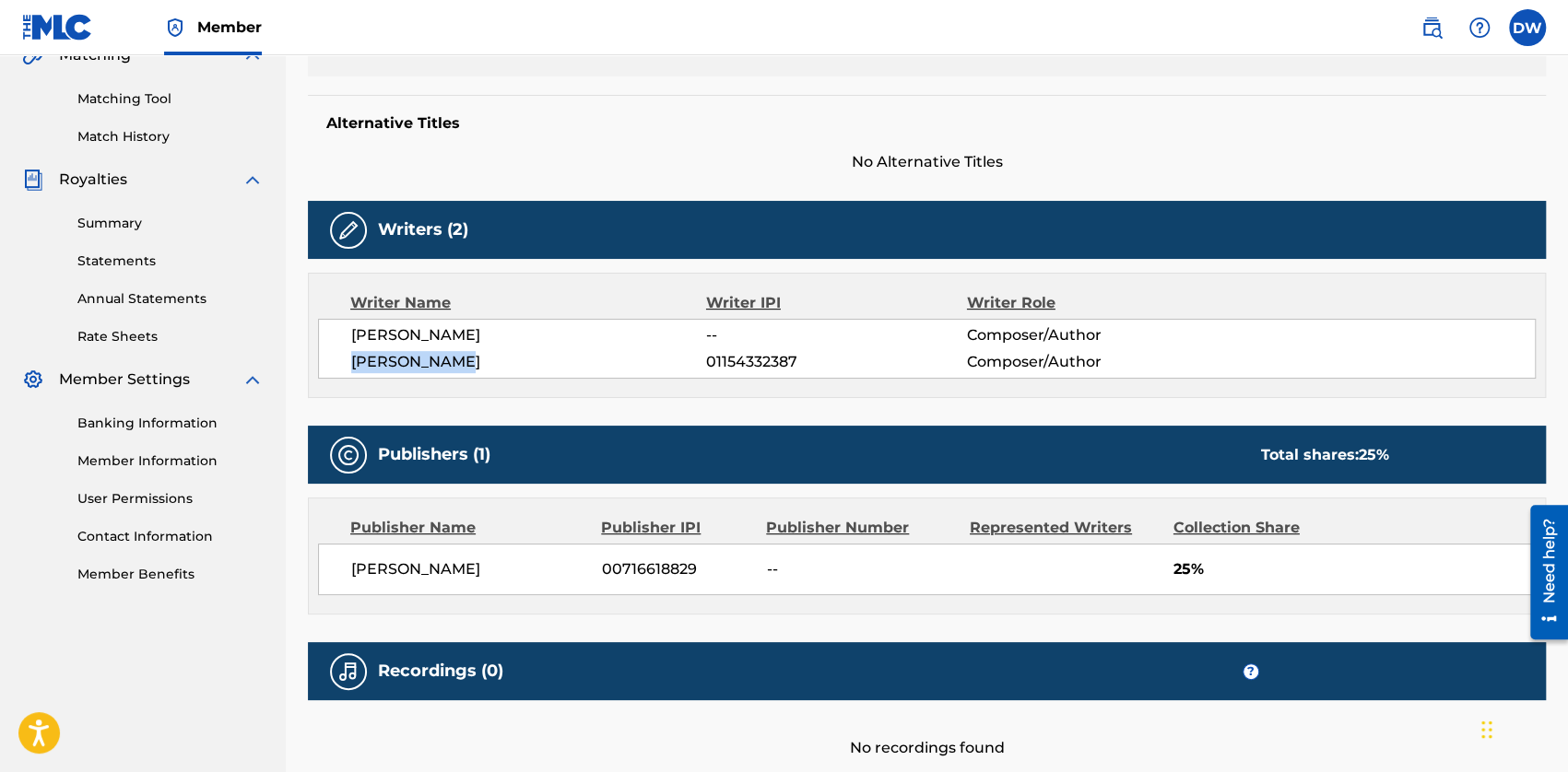
scroll to position [368, 0]
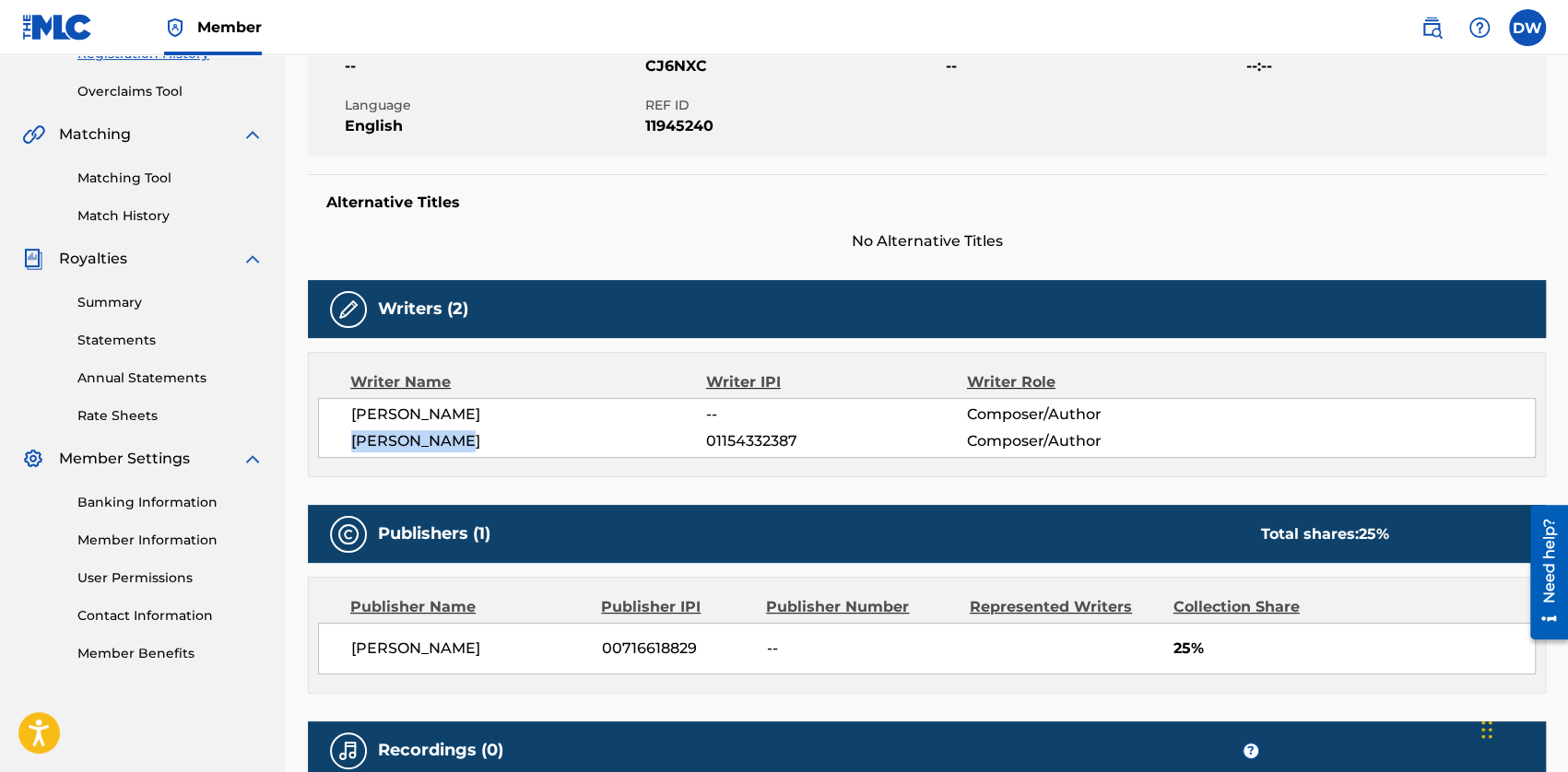
copy span "[PERSON_NAME]"
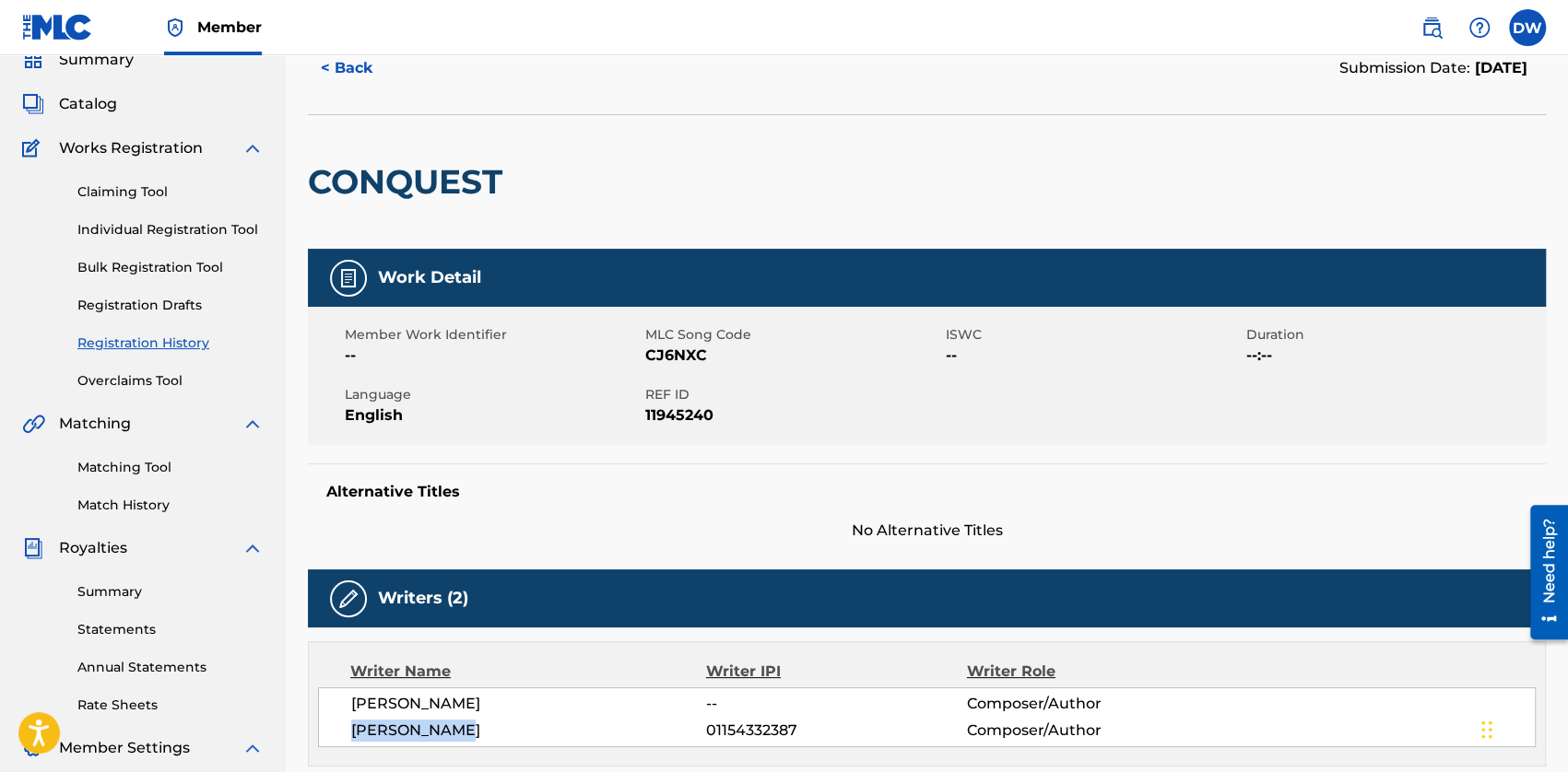
scroll to position [0, 0]
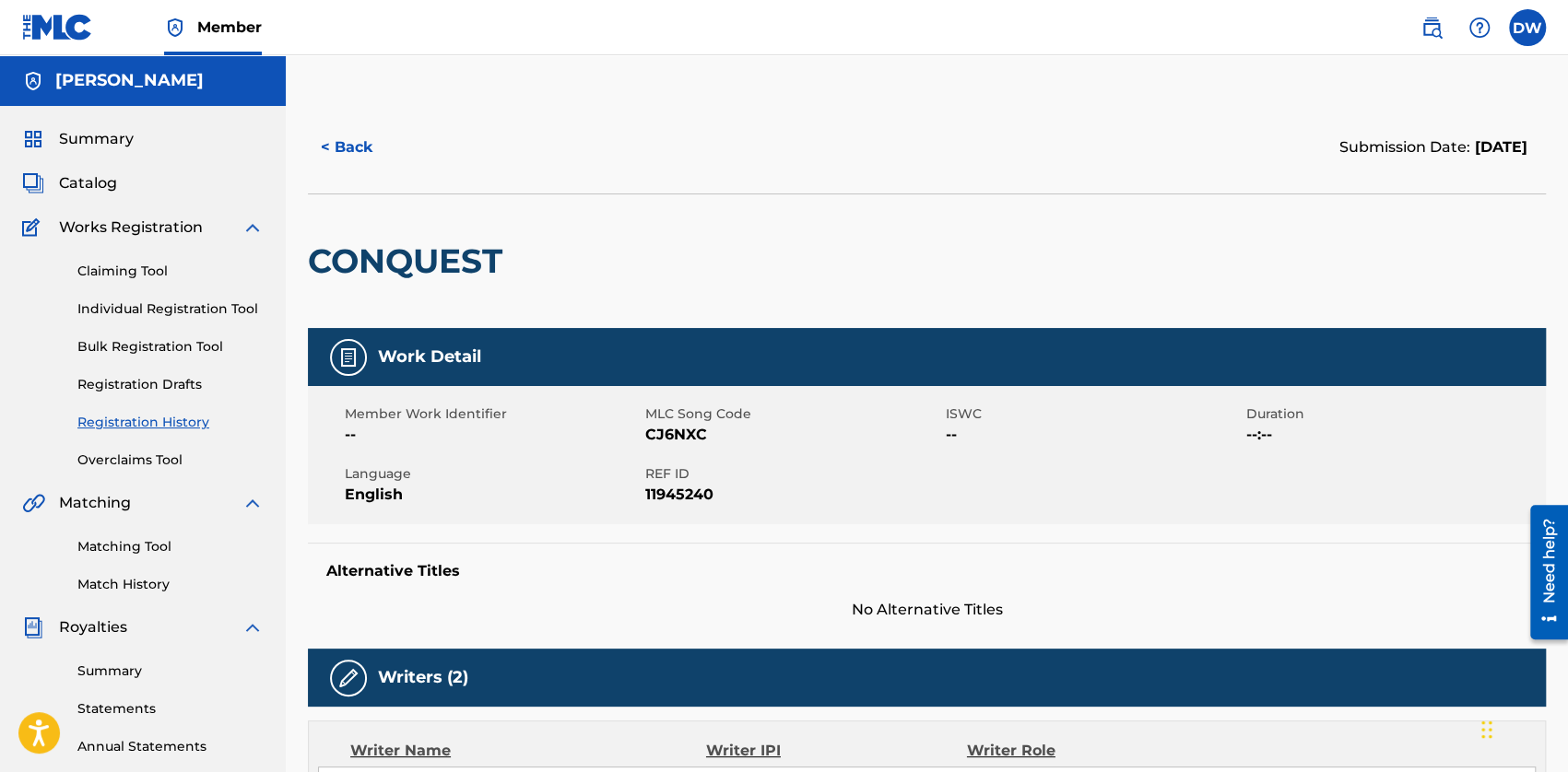
click at [126, 264] on link "Claiming Tool" at bounding box center [170, 271] width 186 height 19
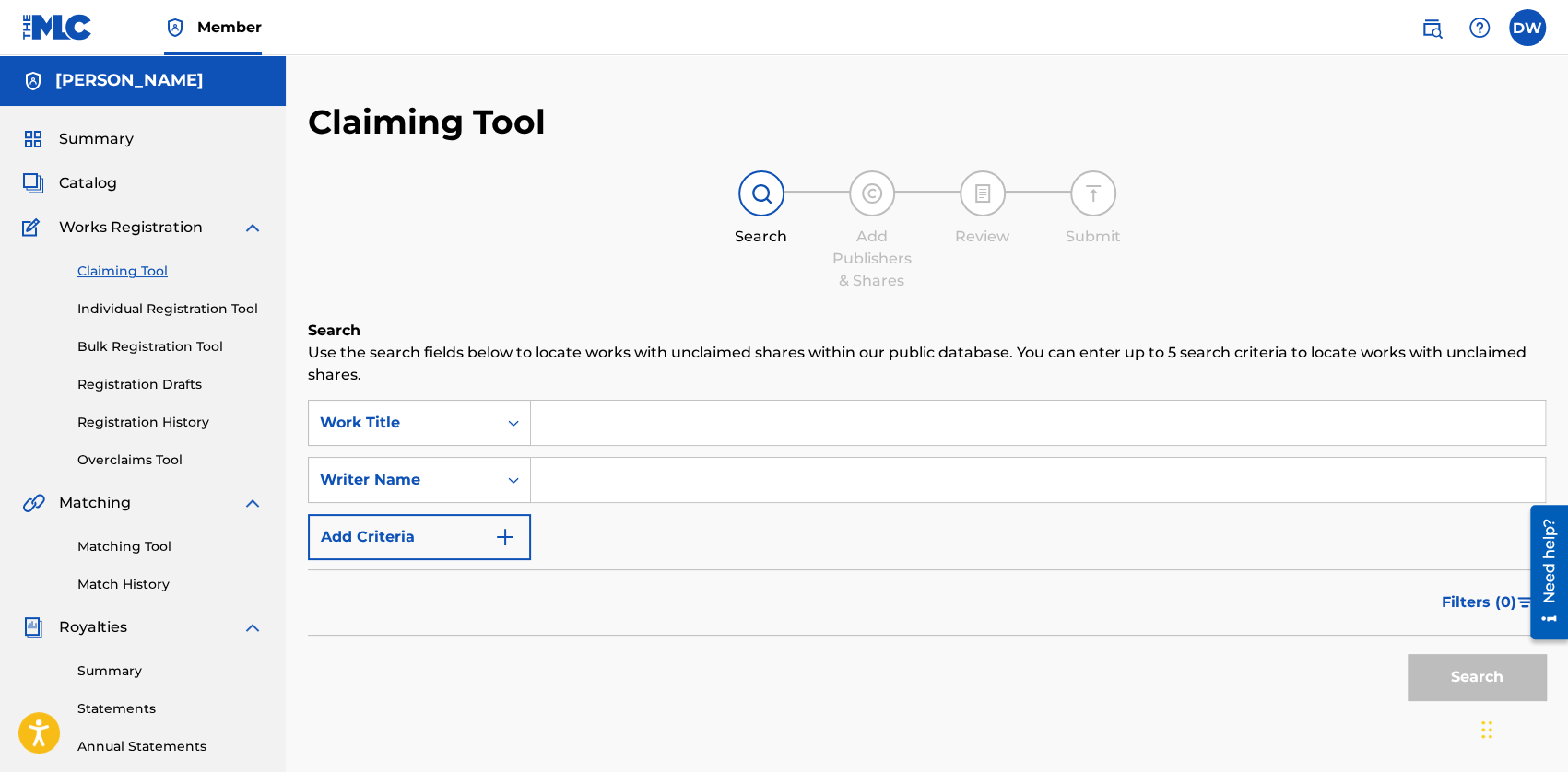
paste input "[PERSON_NAME]"
type input "[PERSON_NAME]"
click at [982, 668] on button "Search" at bounding box center [1476, 676] width 138 height 46
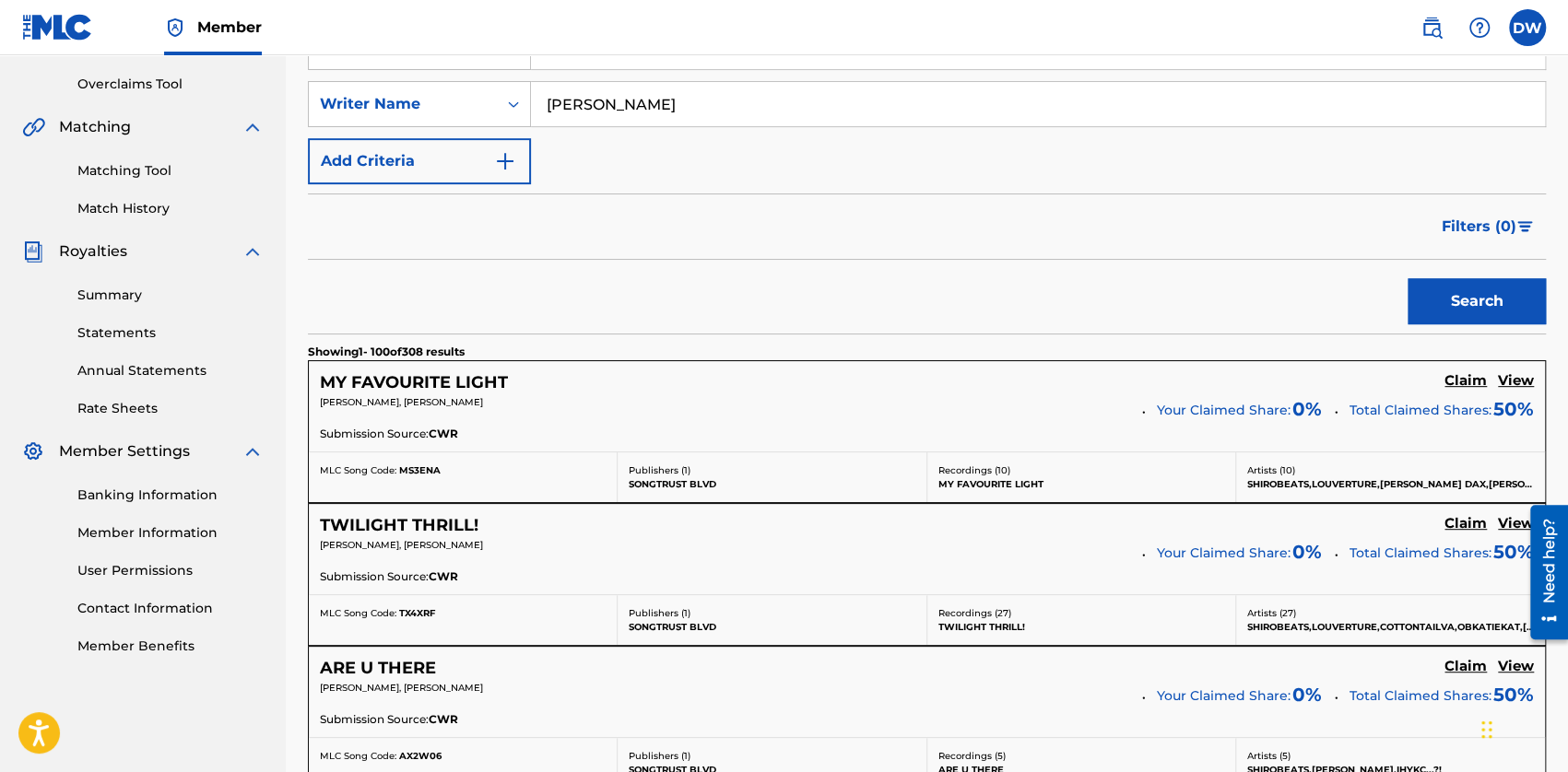
scroll to position [462, 0]
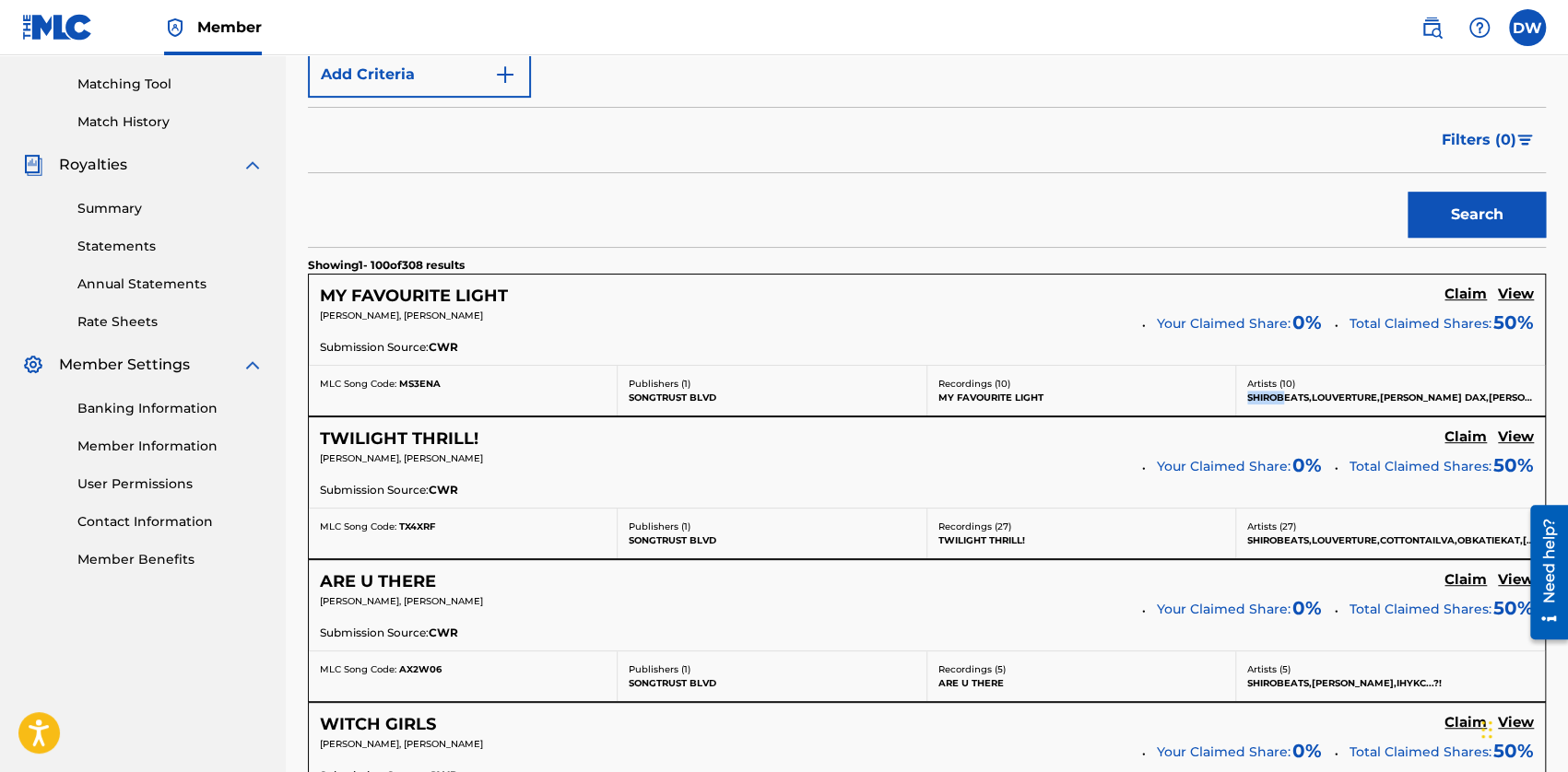
drag, startPoint x: 1286, startPoint y: 397, endPoint x: 1238, endPoint y: 397, distance: 48.0
click at [982, 397] on div "Artists ( 10 ) [PERSON_NAME],[PERSON_NAME],[PERSON_NAME] [PERSON_NAME],[PERSON_…" at bounding box center [1390, 390] width 309 height 50
click at [982, 395] on p "SHIROBEATS,LOUVERTURE,[PERSON_NAME] DAX,[PERSON_NAME]" at bounding box center [1391, 398] width 287 height 14
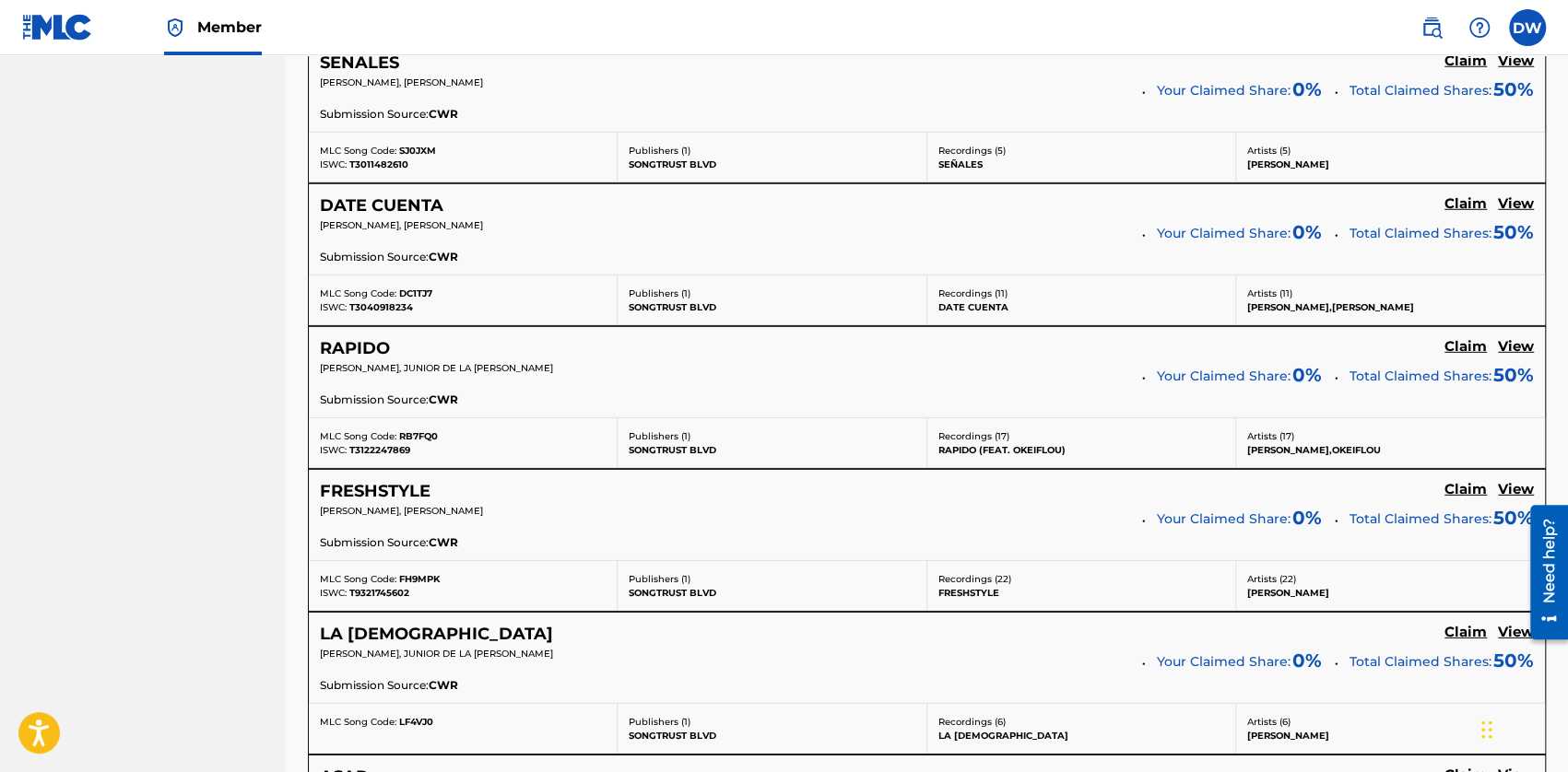
scroll to position [3411, 0]
drag, startPoint x: 674, startPoint y: 428, endPoint x: 627, endPoint y: 424, distance: 47.2
click at [627, 424] on div "Publishers ( 1 ) SONGTRUST BLVD" at bounding box center [771, 441] width 309 height 50
drag, startPoint x: 649, startPoint y: 423, endPoint x: 640, endPoint y: 425, distance: 9.2
click at [640, 442] on p "SONGTRUST BLVD" at bounding box center [771, 448] width 286 height 14
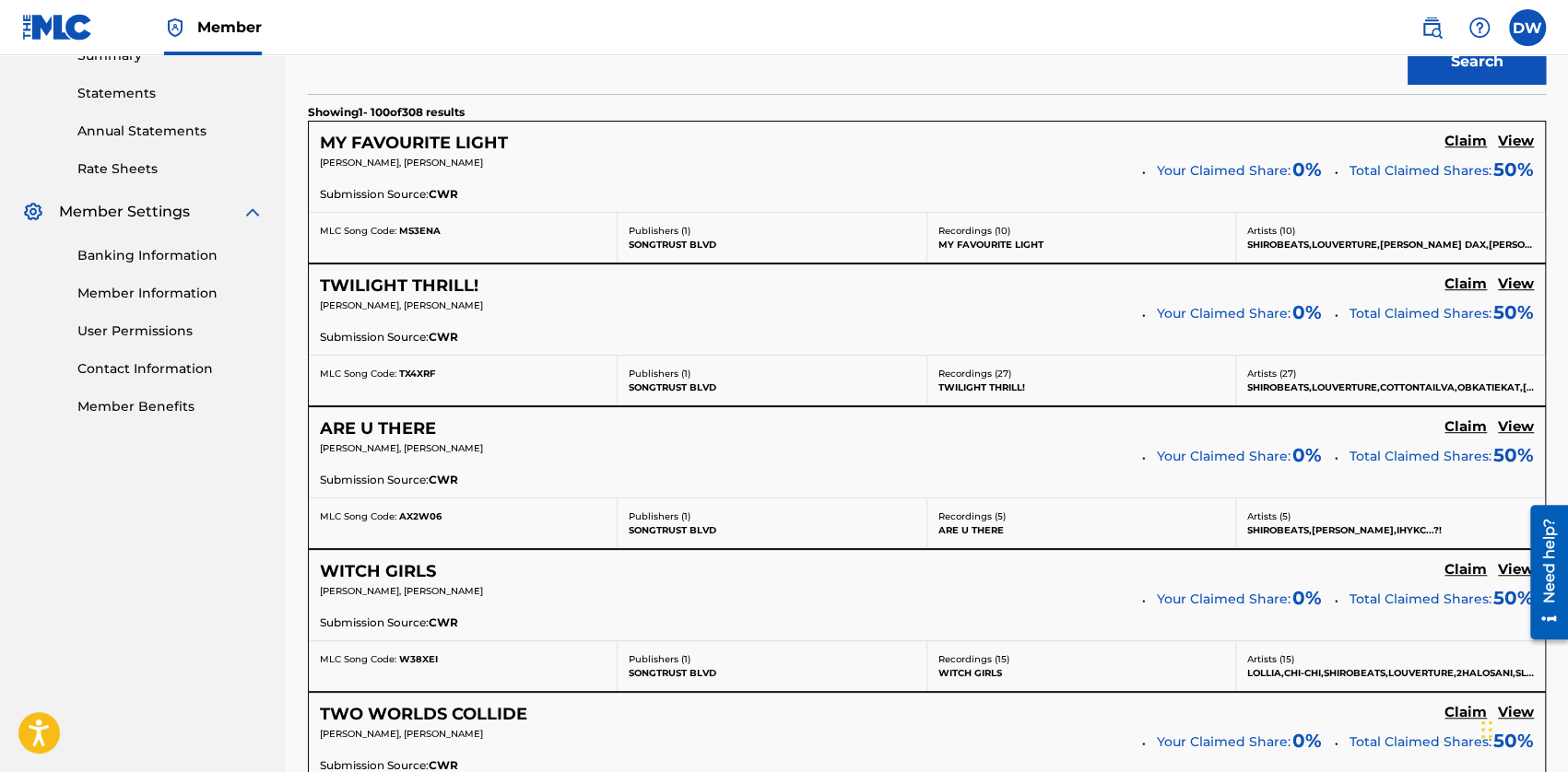
scroll to position [0, 0]
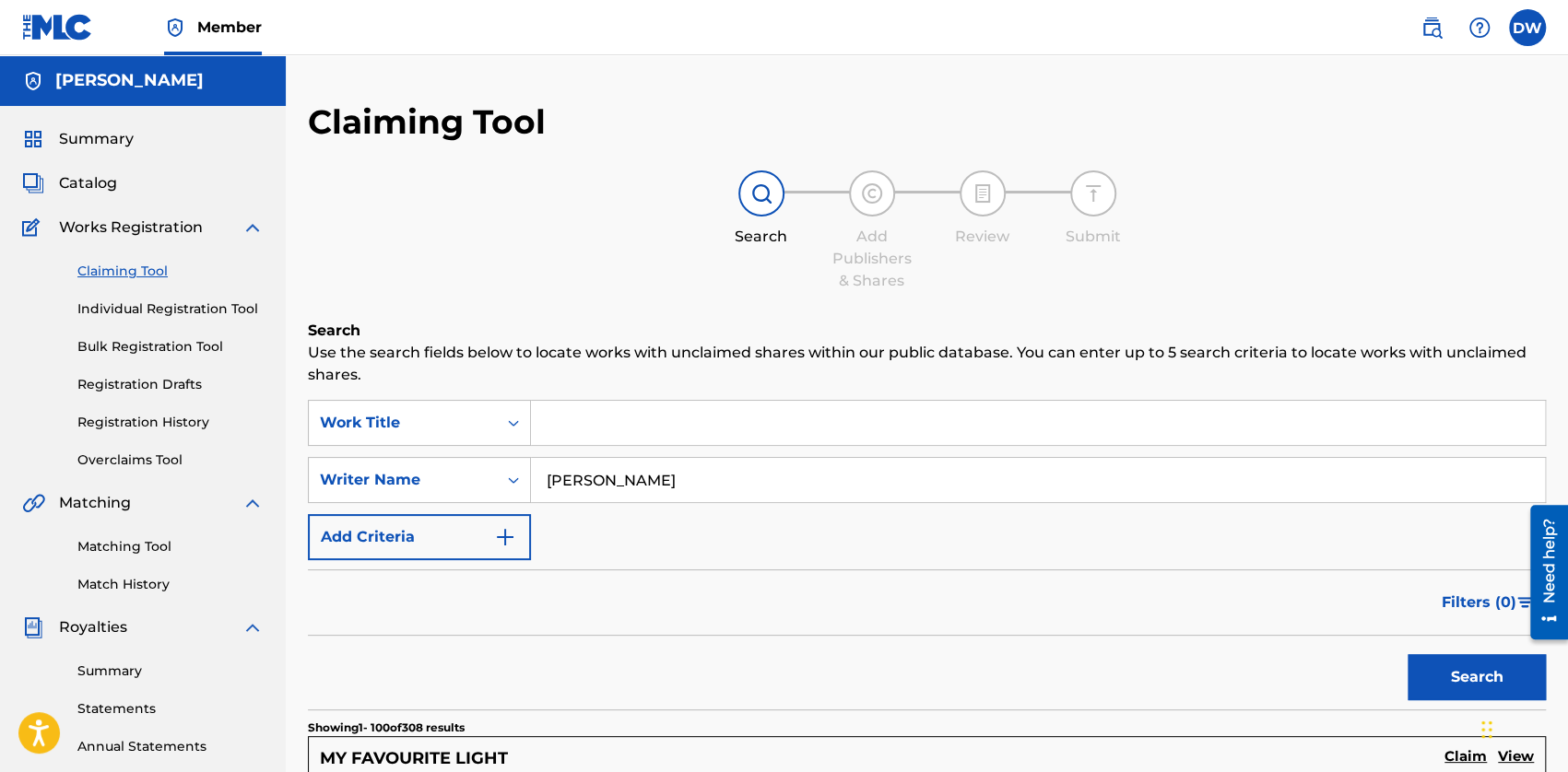
click at [663, 485] on input "[PERSON_NAME]" at bounding box center [1038, 480] width 1014 height 44
type input "[PERSON_NAME]"
click at [982, 668] on button "Search" at bounding box center [1476, 676] width 138 height 46
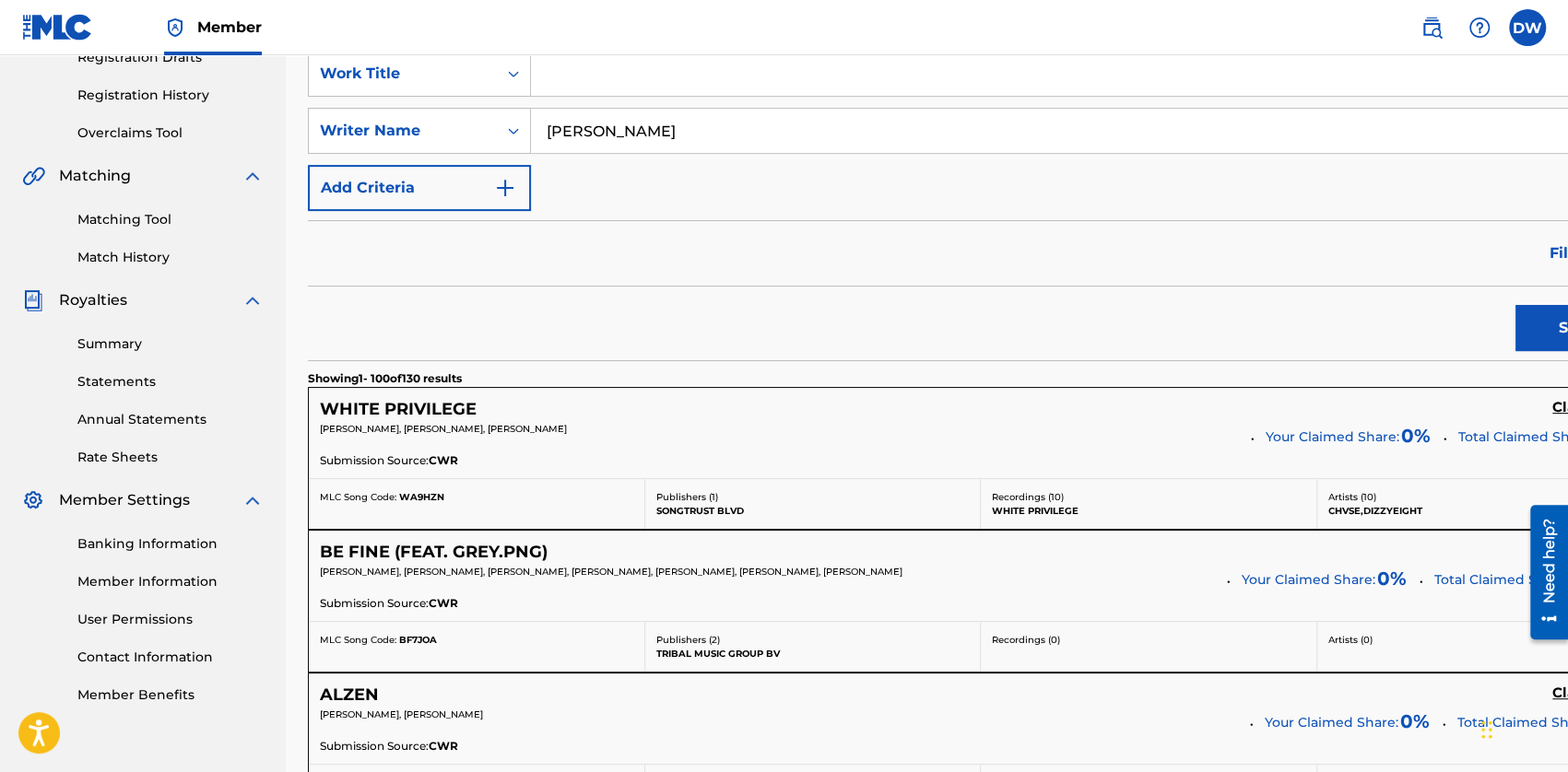
scroll to position [93, 0]
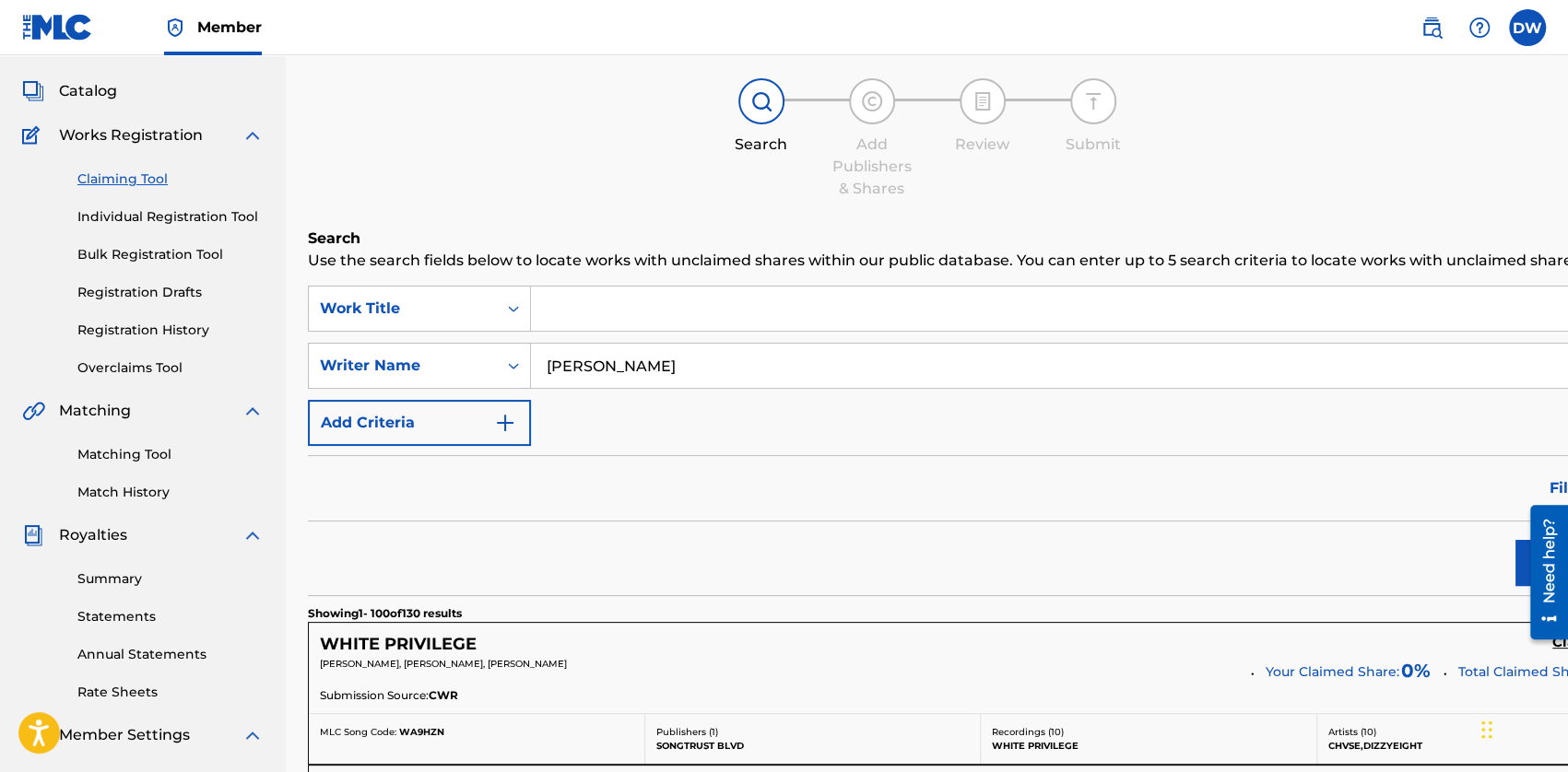
click at [634, 330] on input "Search Form" at bounding box center [1091, 308] width 1121 height 44
type input "TOKYO STICK UP"
click at [982, 540] on button "Search" at bounding box center [1585, 562] width 138 height 46
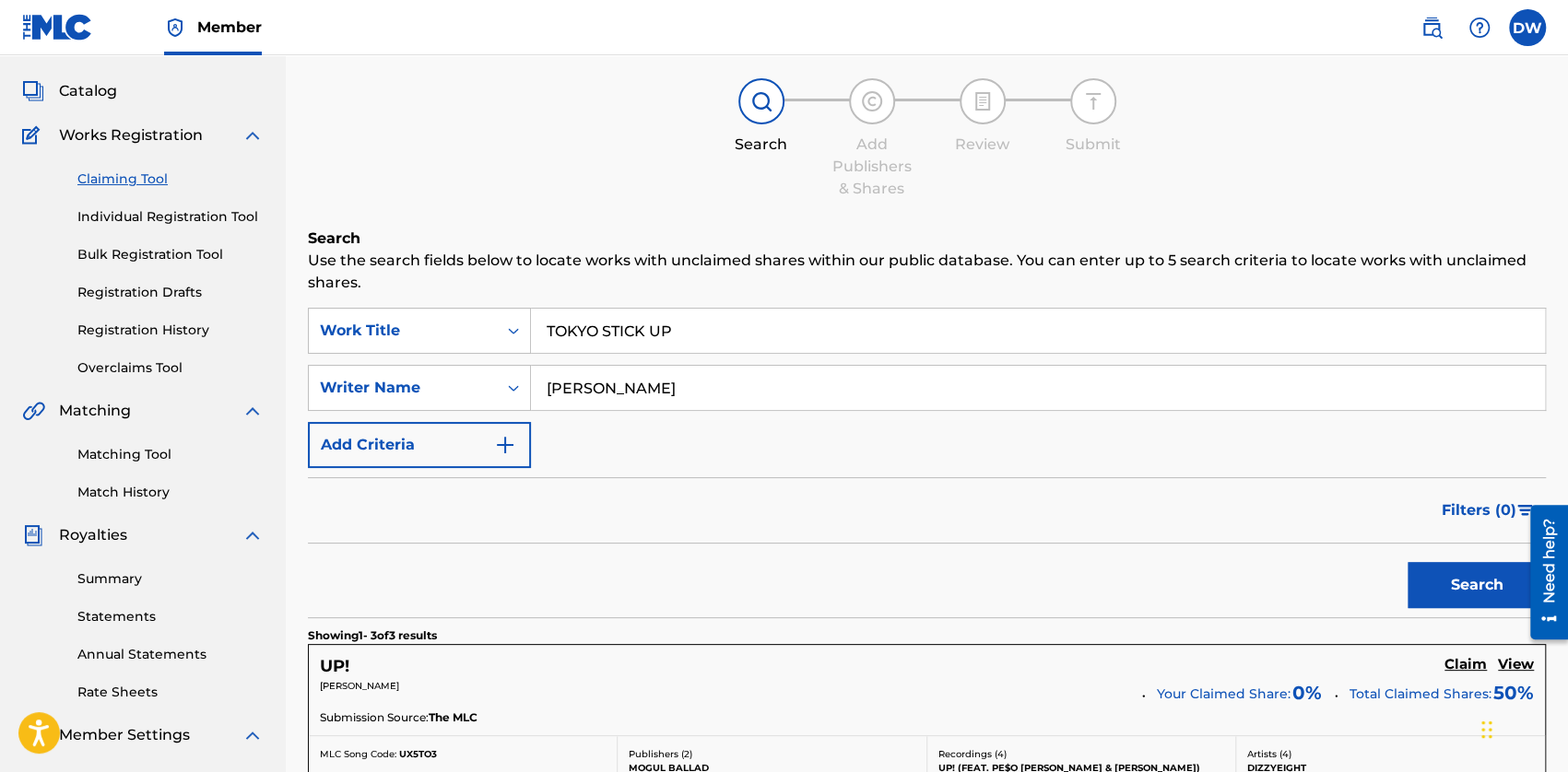
click at [143, 220] on link "Individual Registration Tool" at bounding box center [170, 217] width 186 height 19
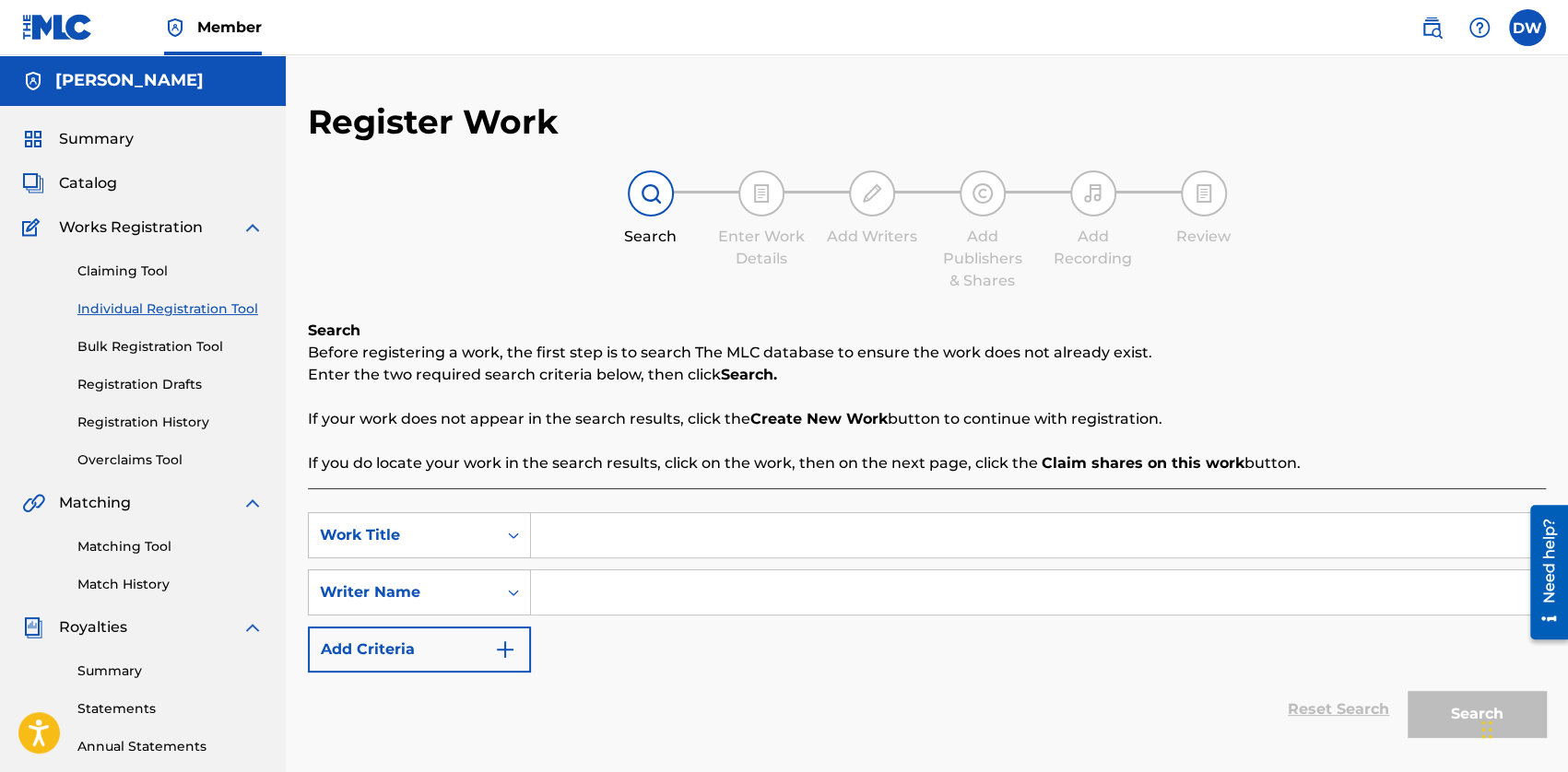
click at [648, 603] on input "Search Form" at bounding box center [1038, 592] width 1014 height 44
type input "[PERSON_NAME]"
click at [603, 528] on input "Search Form" at bounding box center [1038, 534] width 1014 height 44
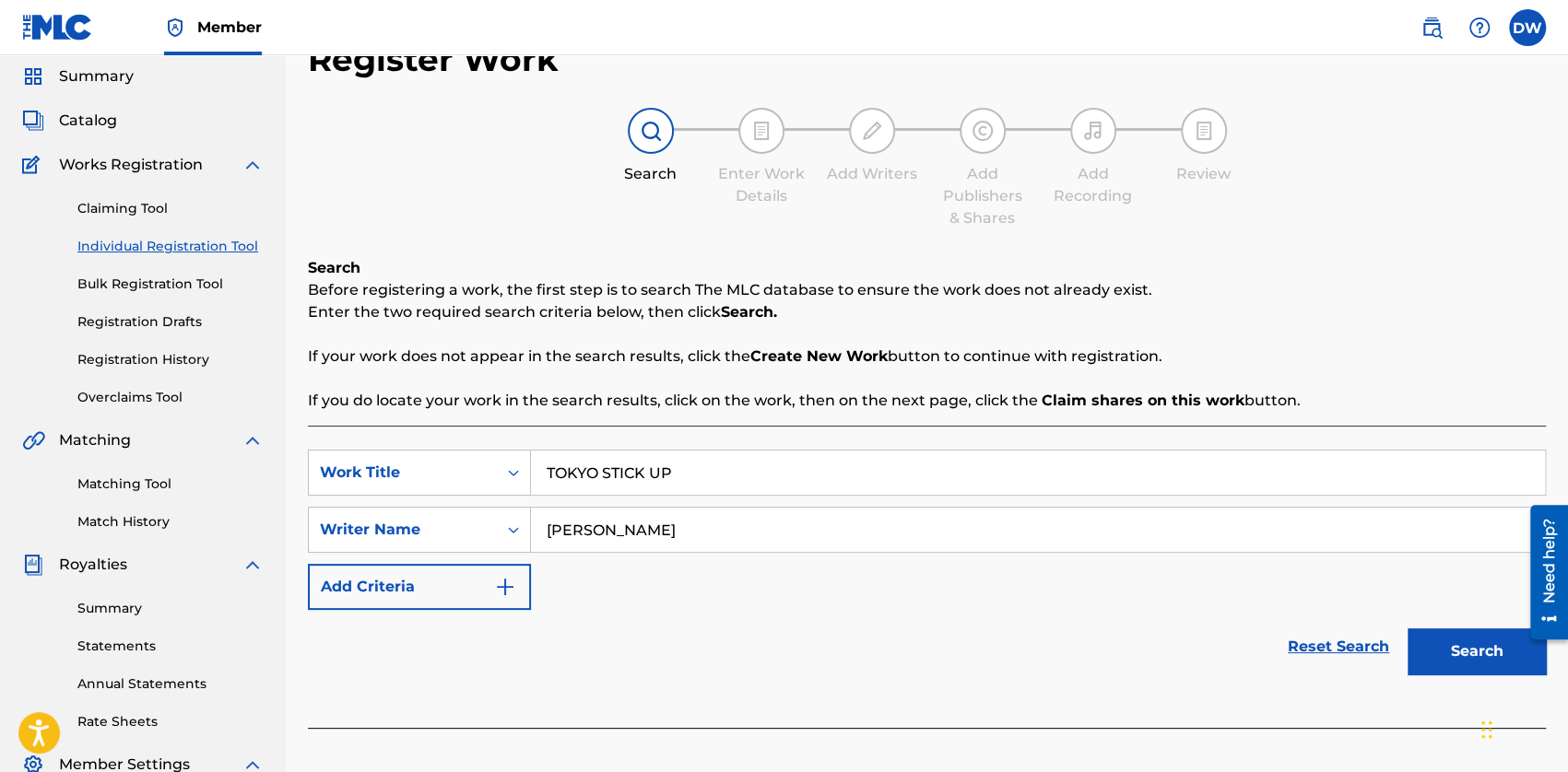
scroll to position [93, 0]
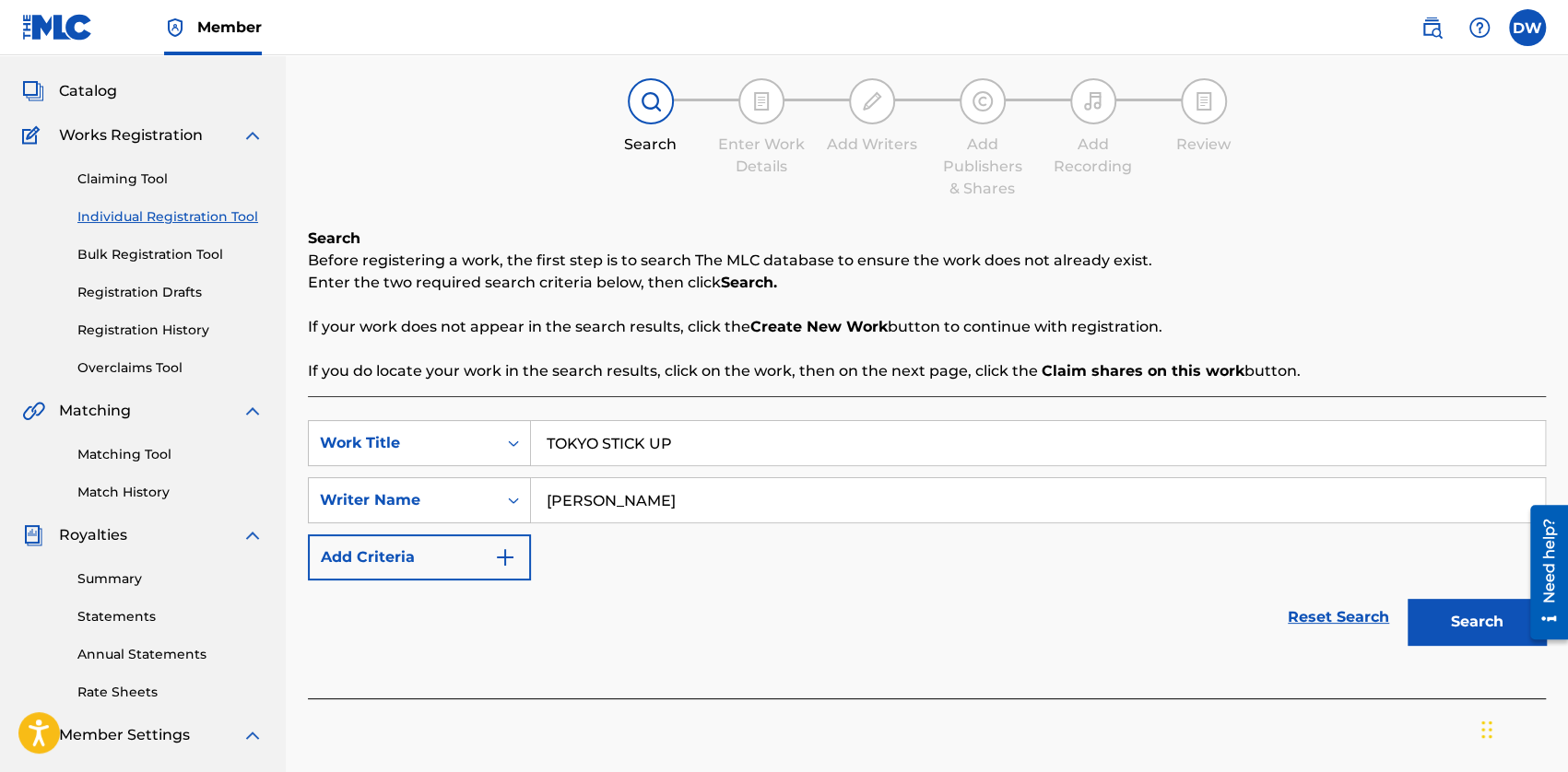
type input "TOKYO STICK UP"
click at [982, 635] on button "Search" at bounding box center [1476, 621] width 138 height 46
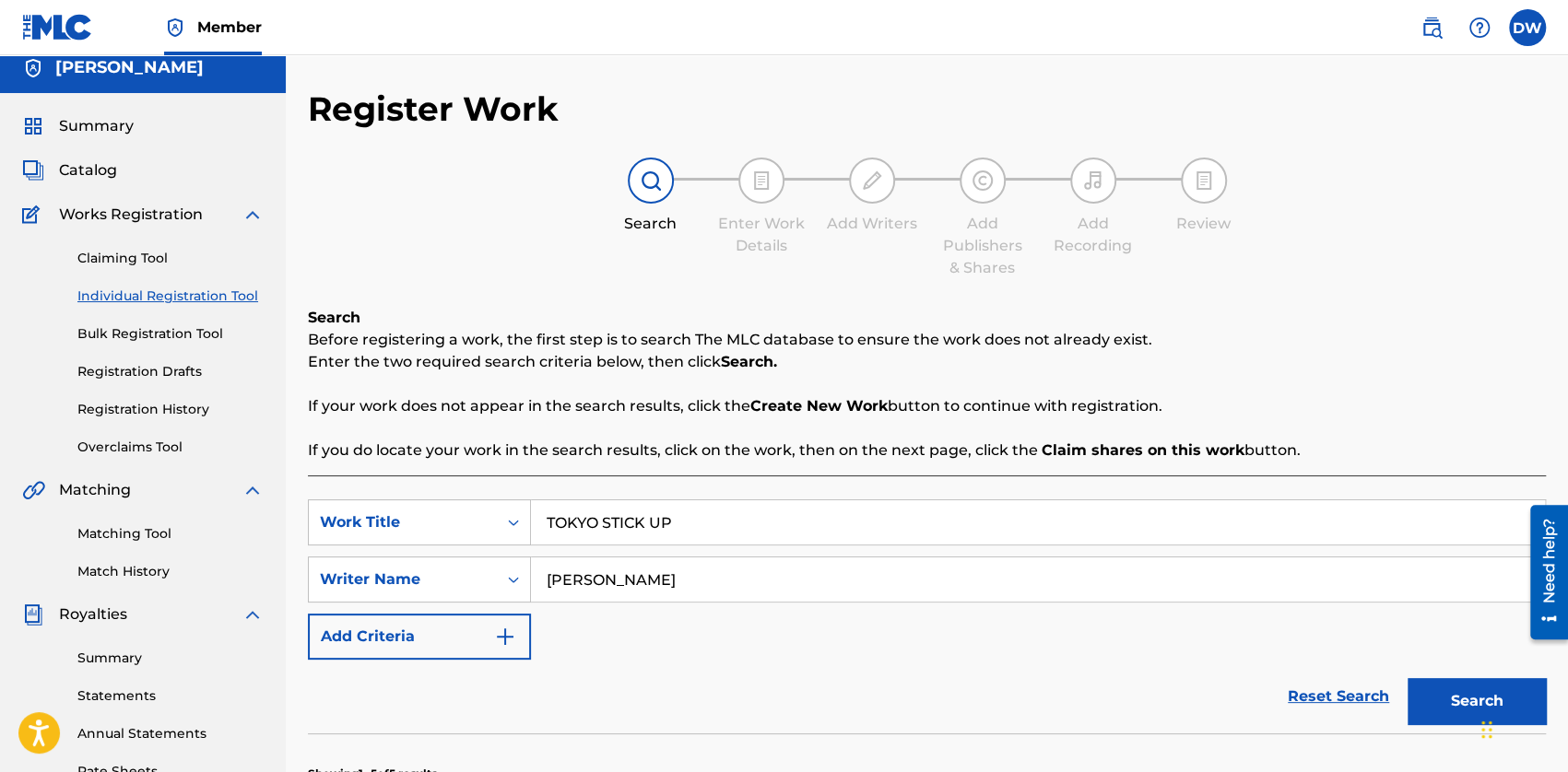
scroll to position [0, 0]
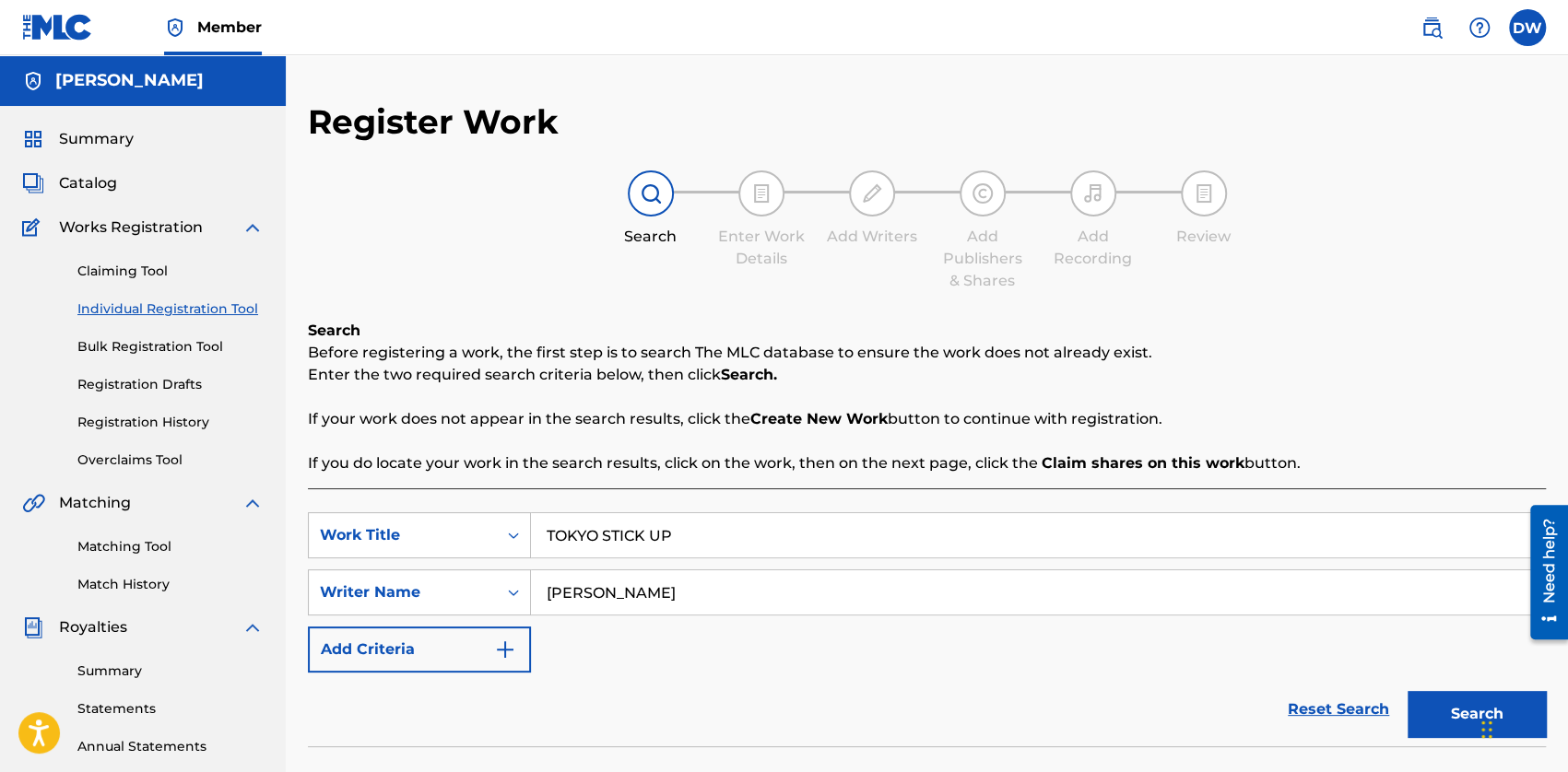
click at [120, 274] on link "Claiming Tool" at bounding box center [170, 271] width 186 height 19
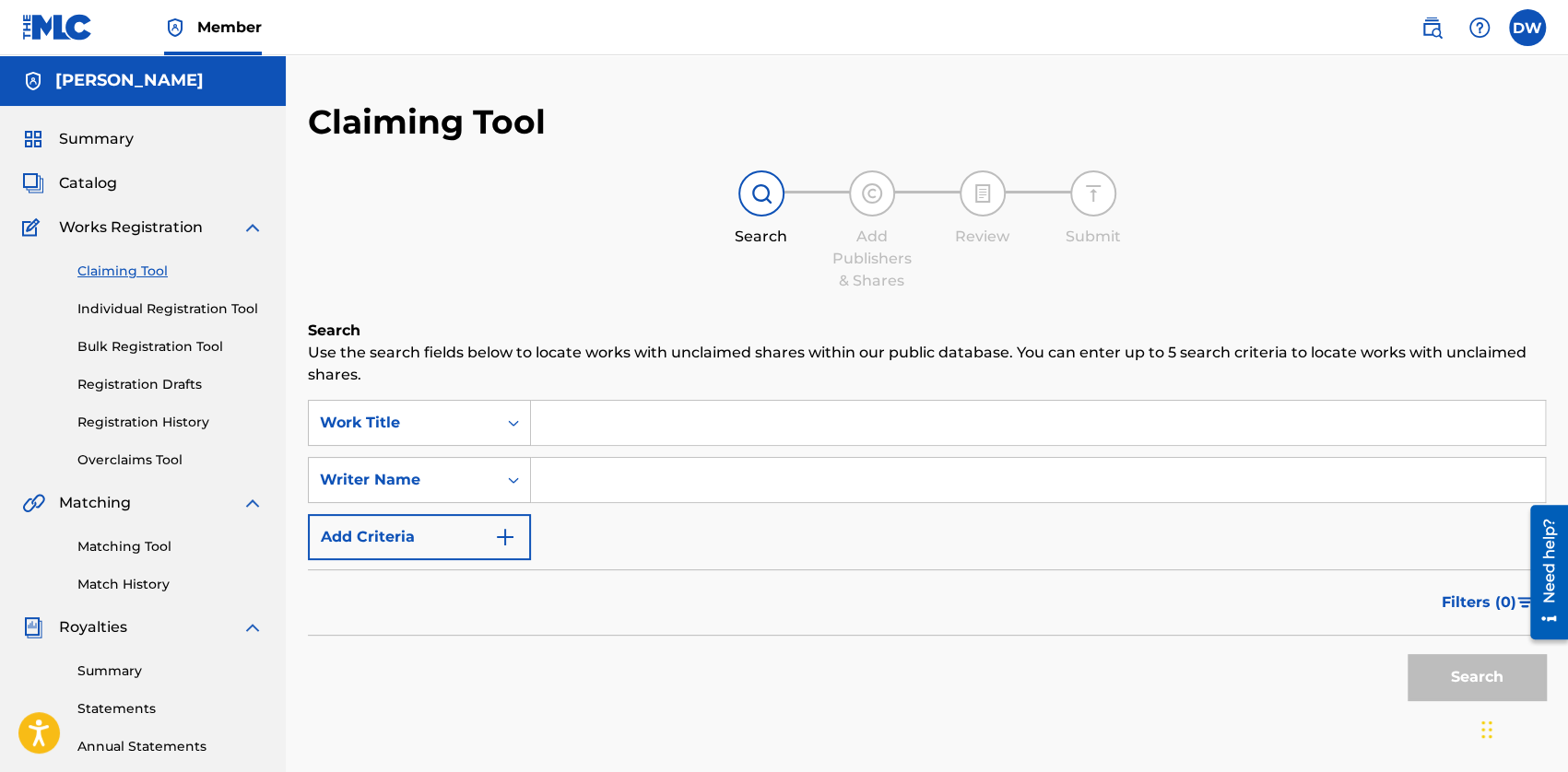
click at [721, 498] on input "Search Form" at bounding box center [1038, 480] width 1014 height 44
type input "[PERSON_NAME]"
click at [622, 434] on input "Search Form" at bounding box center [1038, 422] width 1014 height 44
click at [655, 493] on input "[PERSON_NAME]" at bounding box center [1038, 480] width 1014 height 44
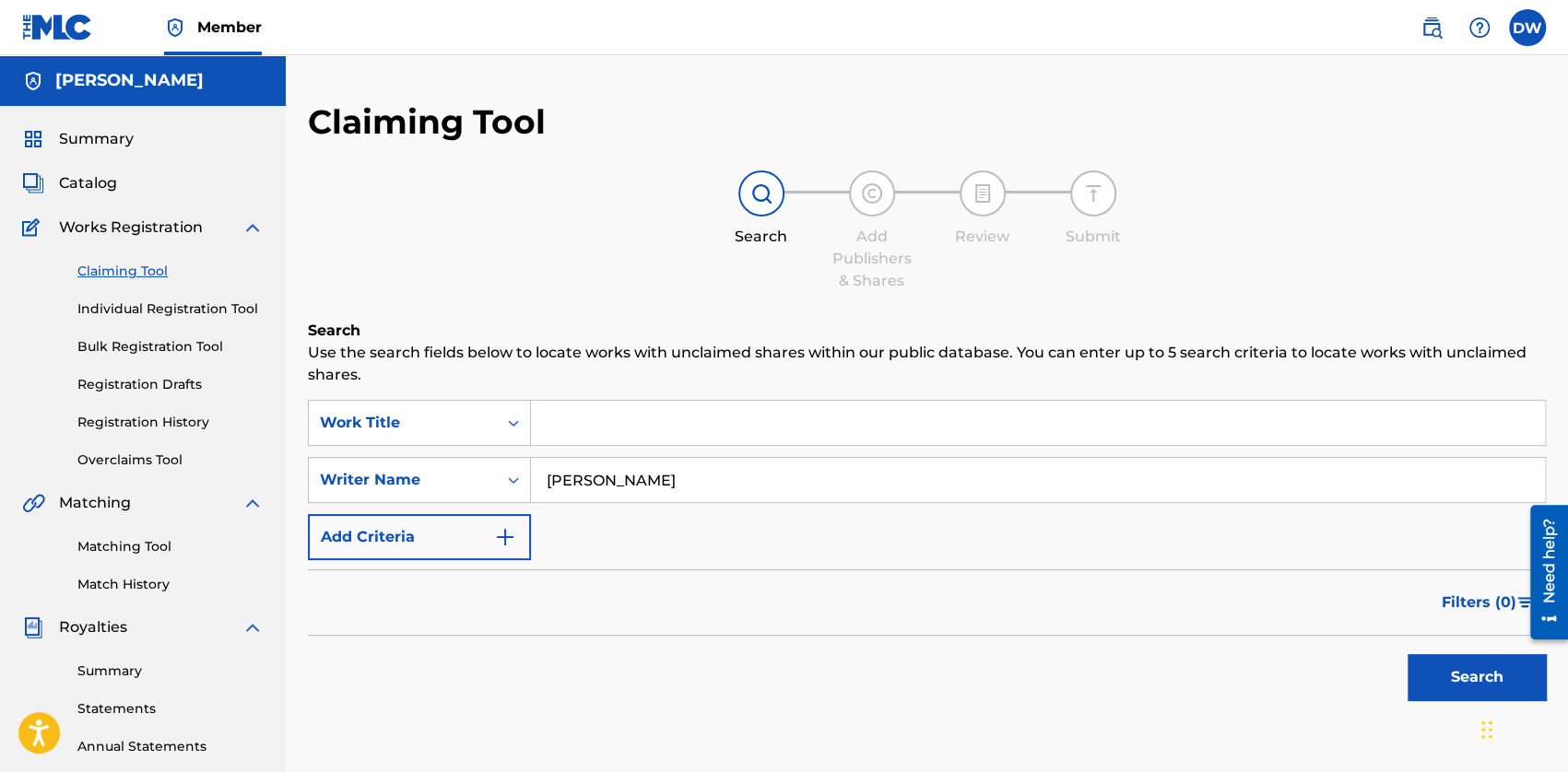
click at [655, 493] on input "[PERSON_NAME]" at bounding box center [1038, 480] width 1014 height 44
type input "[PERSON_NAME]"
click at [589, 430] on input "Search Form" at bounding box center [1038, 422] width 1014 height 44
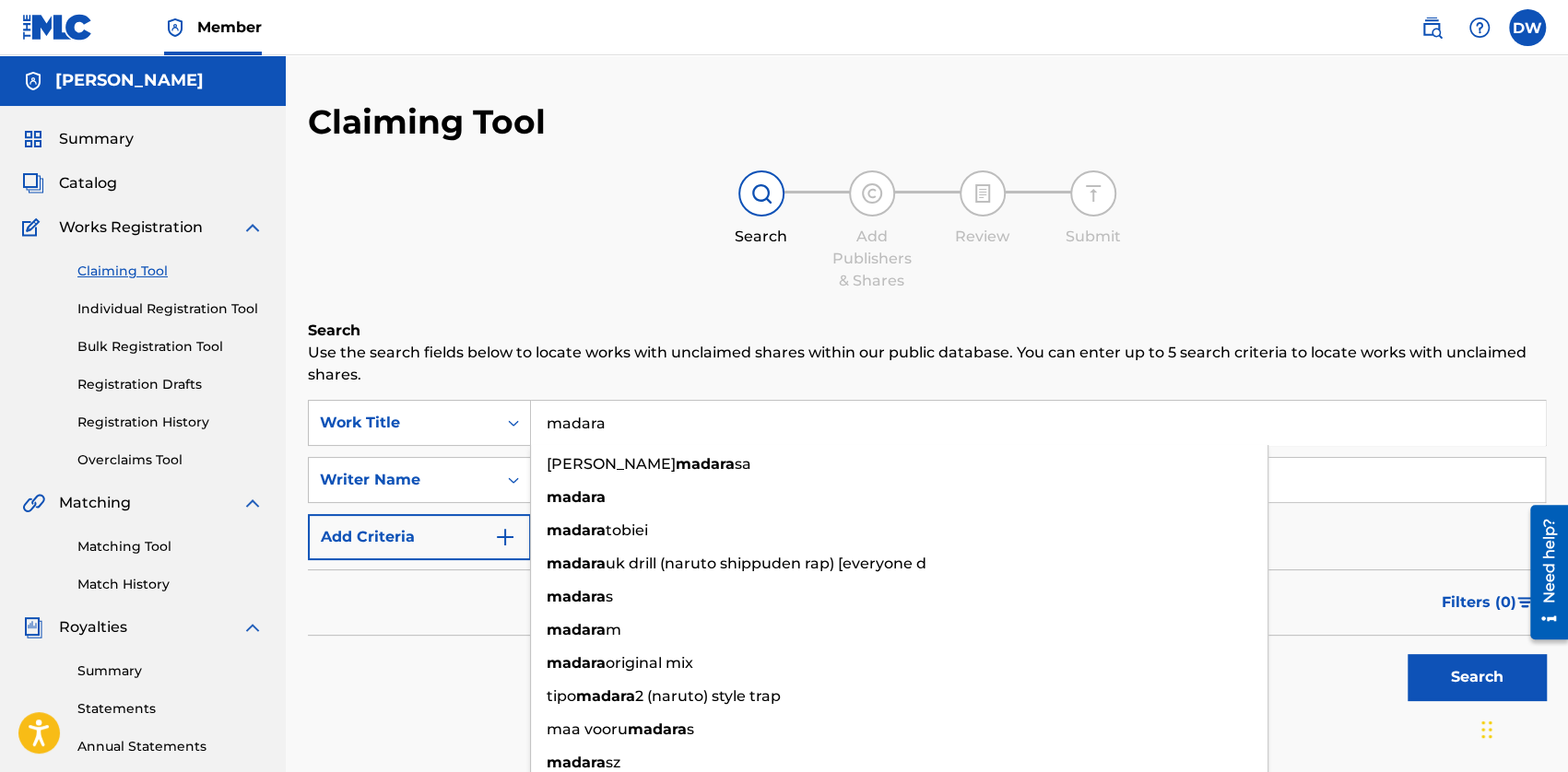
type input "madara"
click at [564, 239] on div "Search Add Publishers & Shares Review Submit" at bounding box center [926, 231] width 1237 height 122
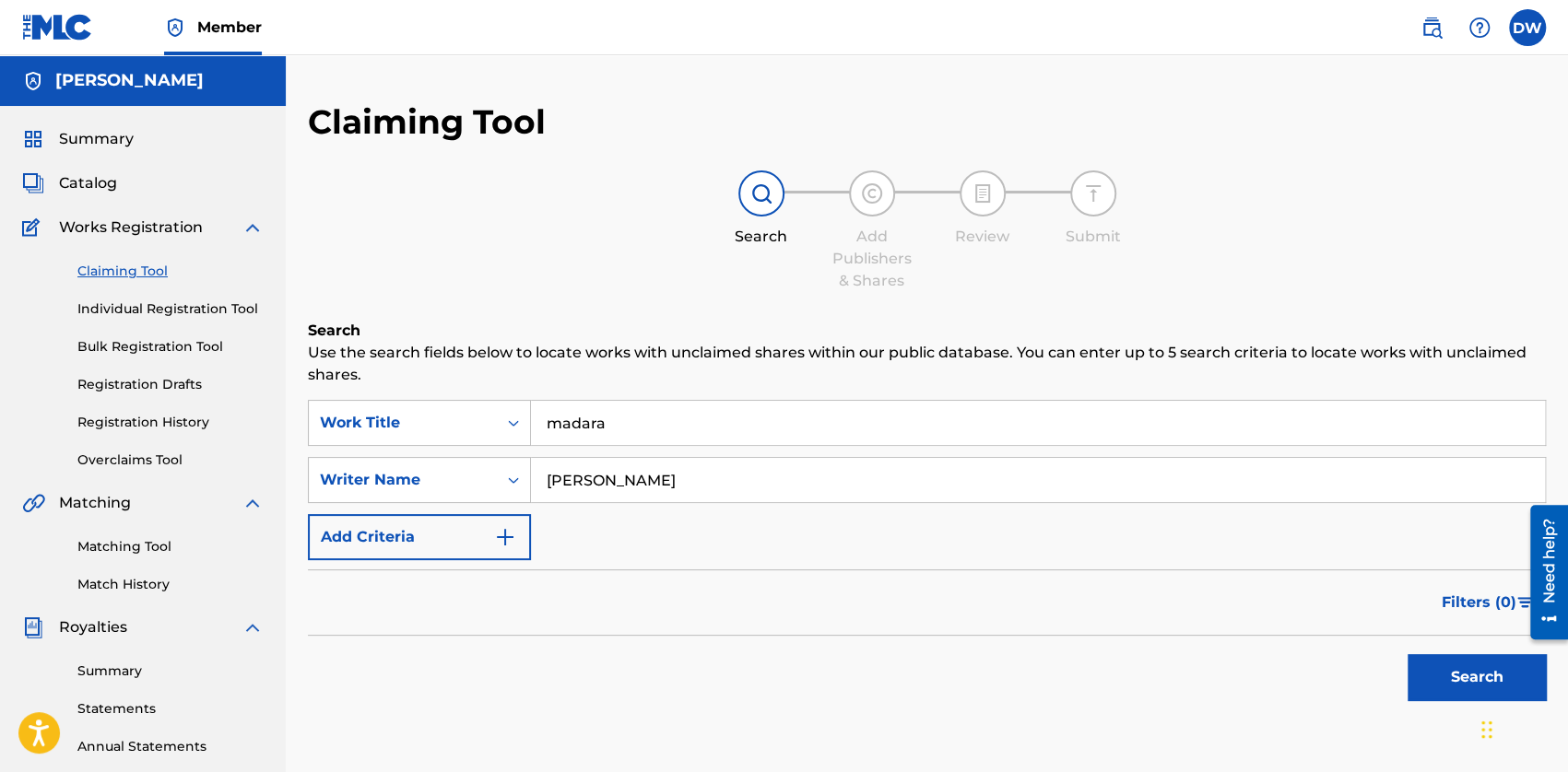
click at [982, 661] on button "Search" at bounding box center [1476, 676] width 138 height 46
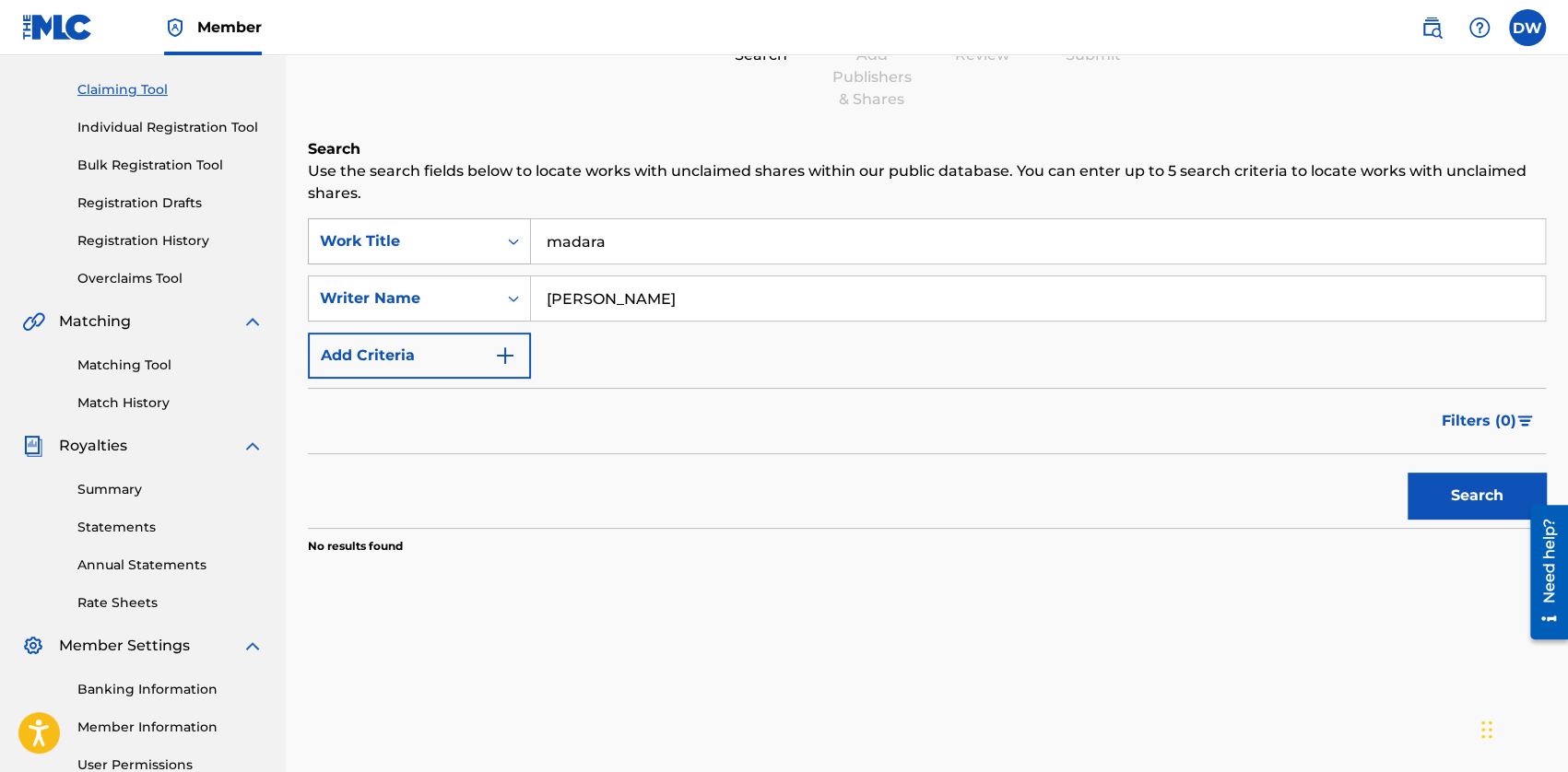
scroll to position [184, 0]
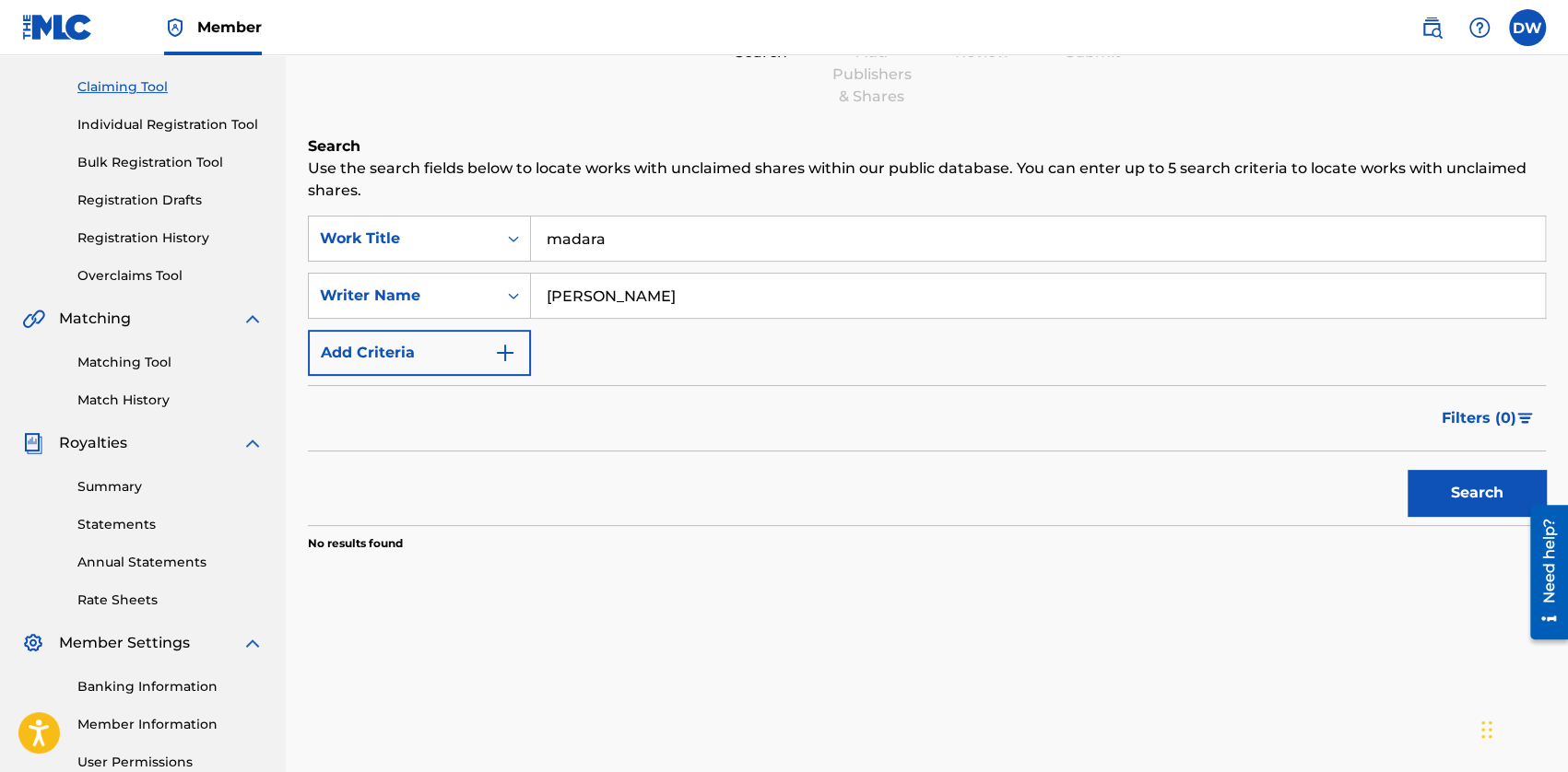
click at [137, 125] on link "Individual Registration Tool" at bounding box center [170, 125] width 186 height 19
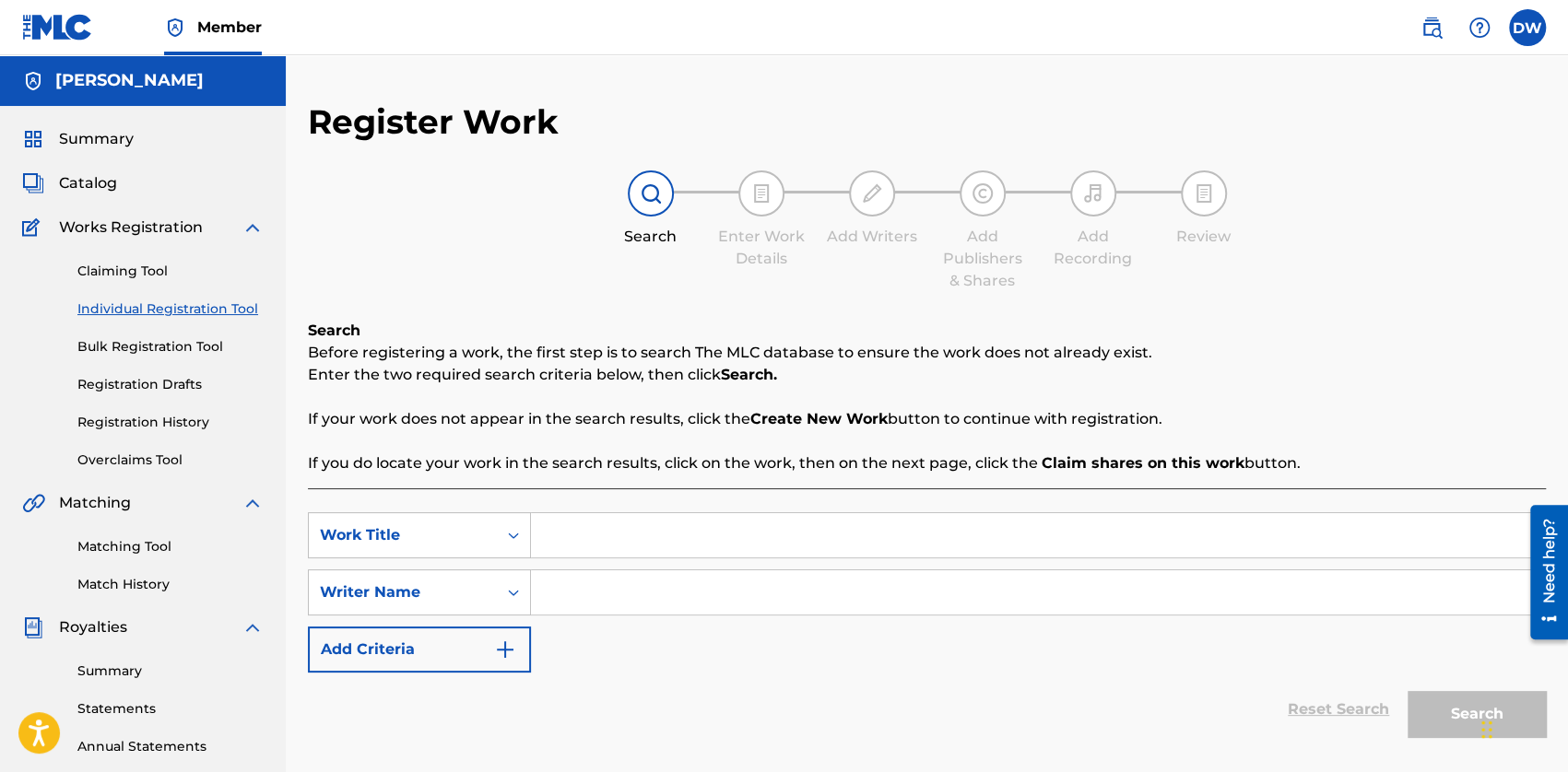
click at [588, 598] on input "Search Form" at bounding box center [1038, 592] width 1014 height 44
type input "[PERSON_NAME]"
click at [633, 554] on input "Search Form" at bounding box center [1038, 534] width 1014 height 44
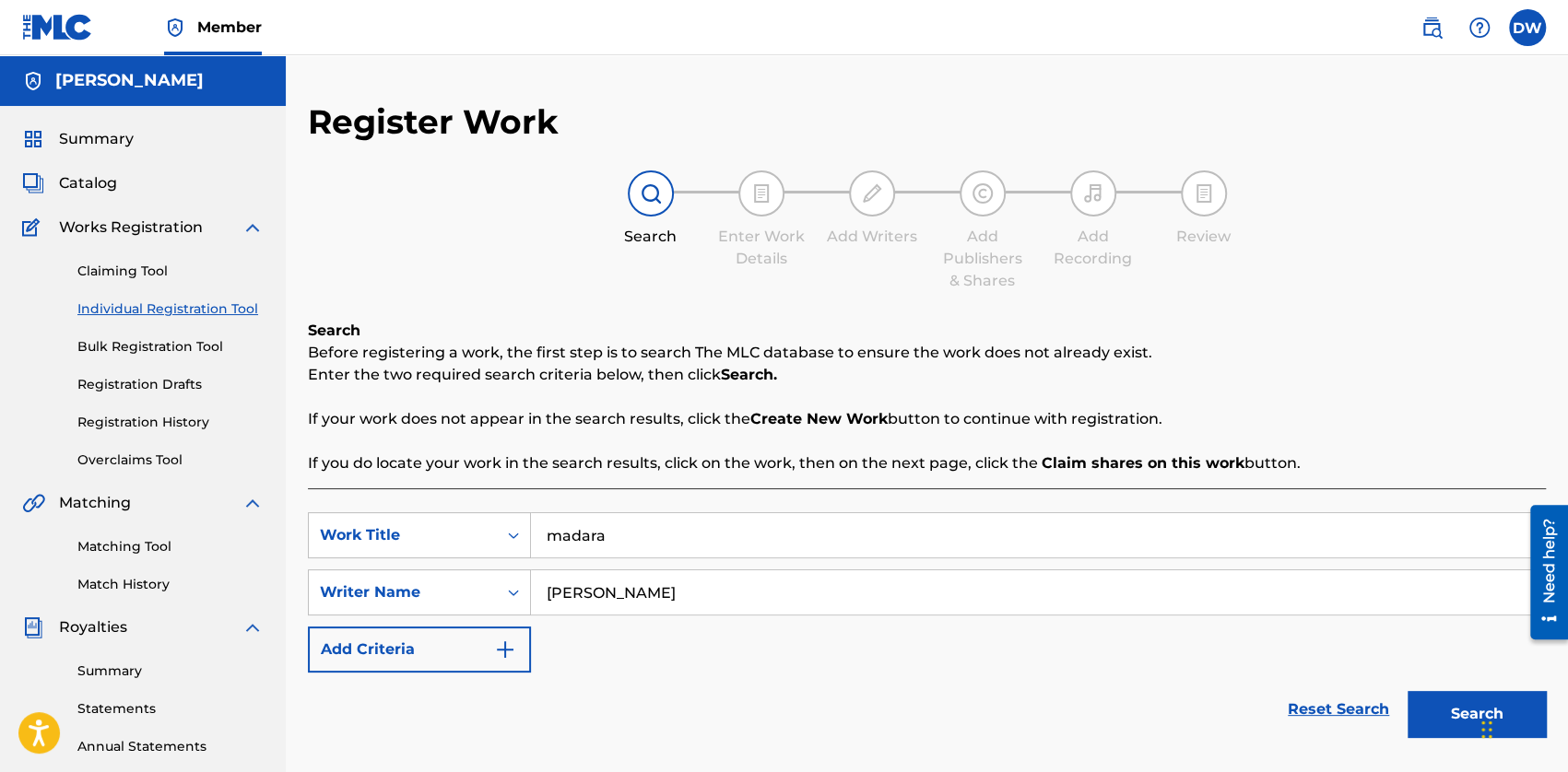
click at [982, 668] on button "Search" at bounding box center [1476, 714] width 138 height 46
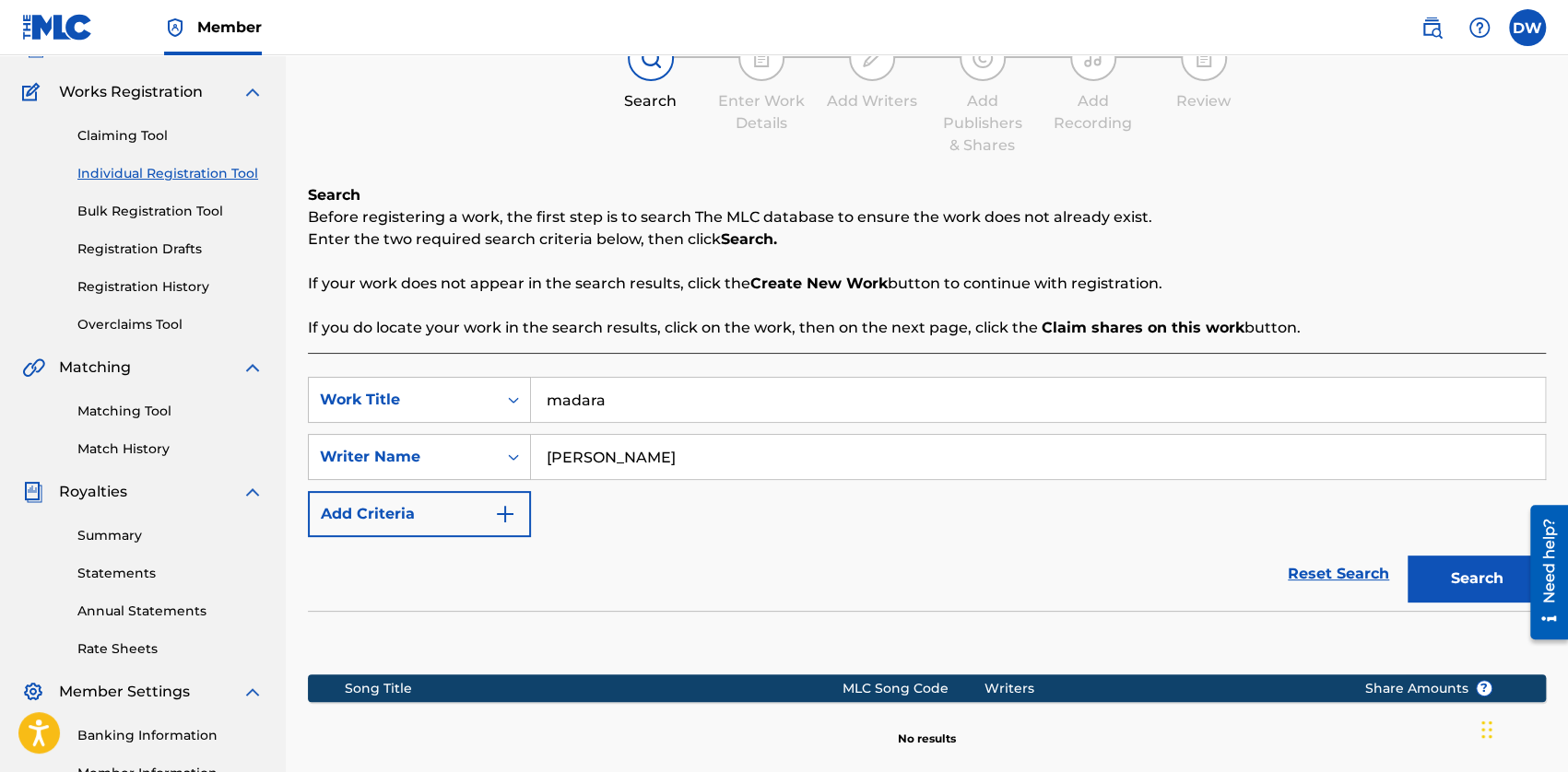
scroll to position [277, 0]
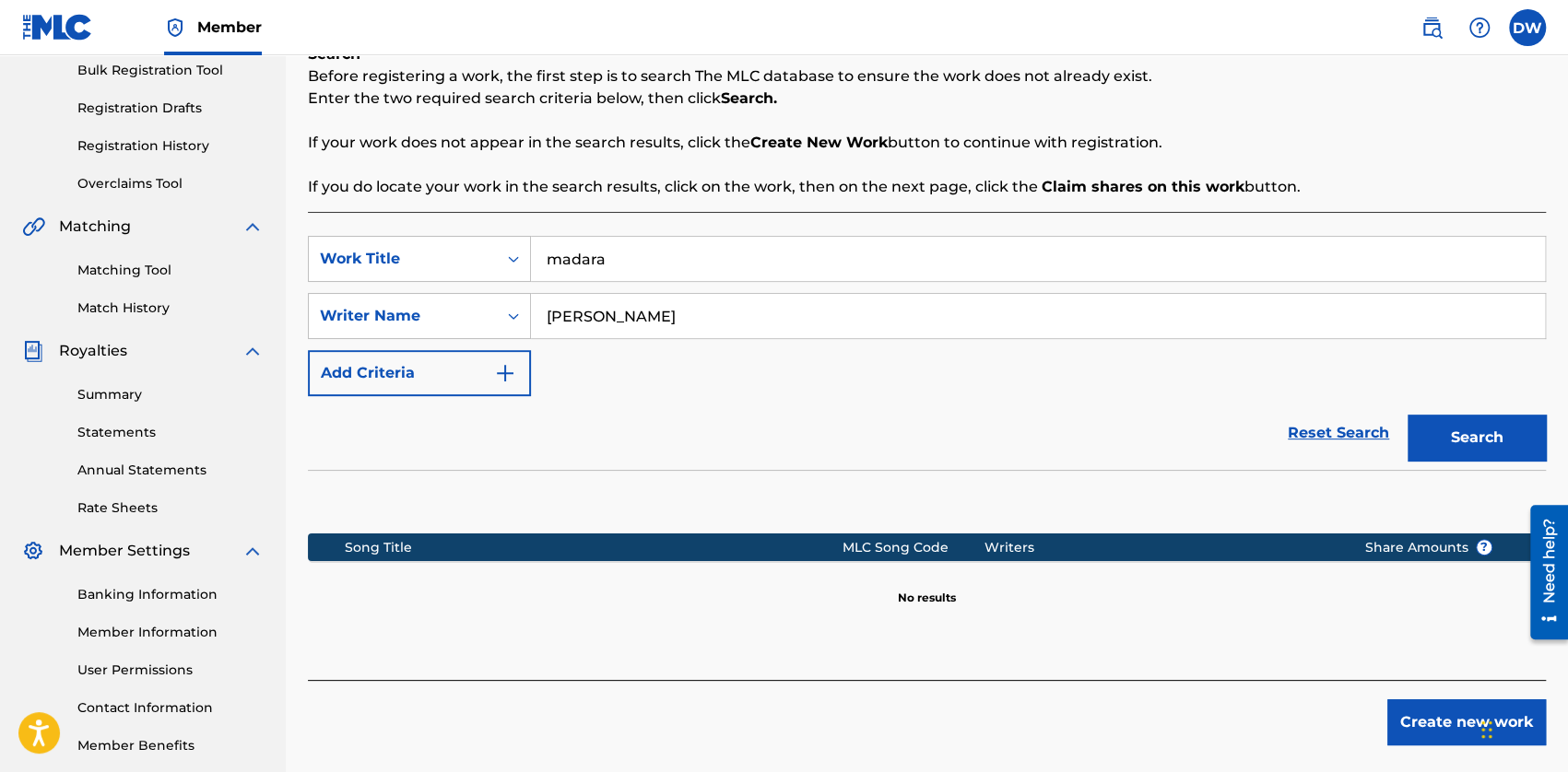
click at [586, 272] on input "madara" at bounding box center [1038, 258] width 1014 height 44
click at [588, 266] on input "madara" at bounding box center [1038, 258] width 1014 height 44
paste input "SHARINGAN"
type input "SHARINGAN"
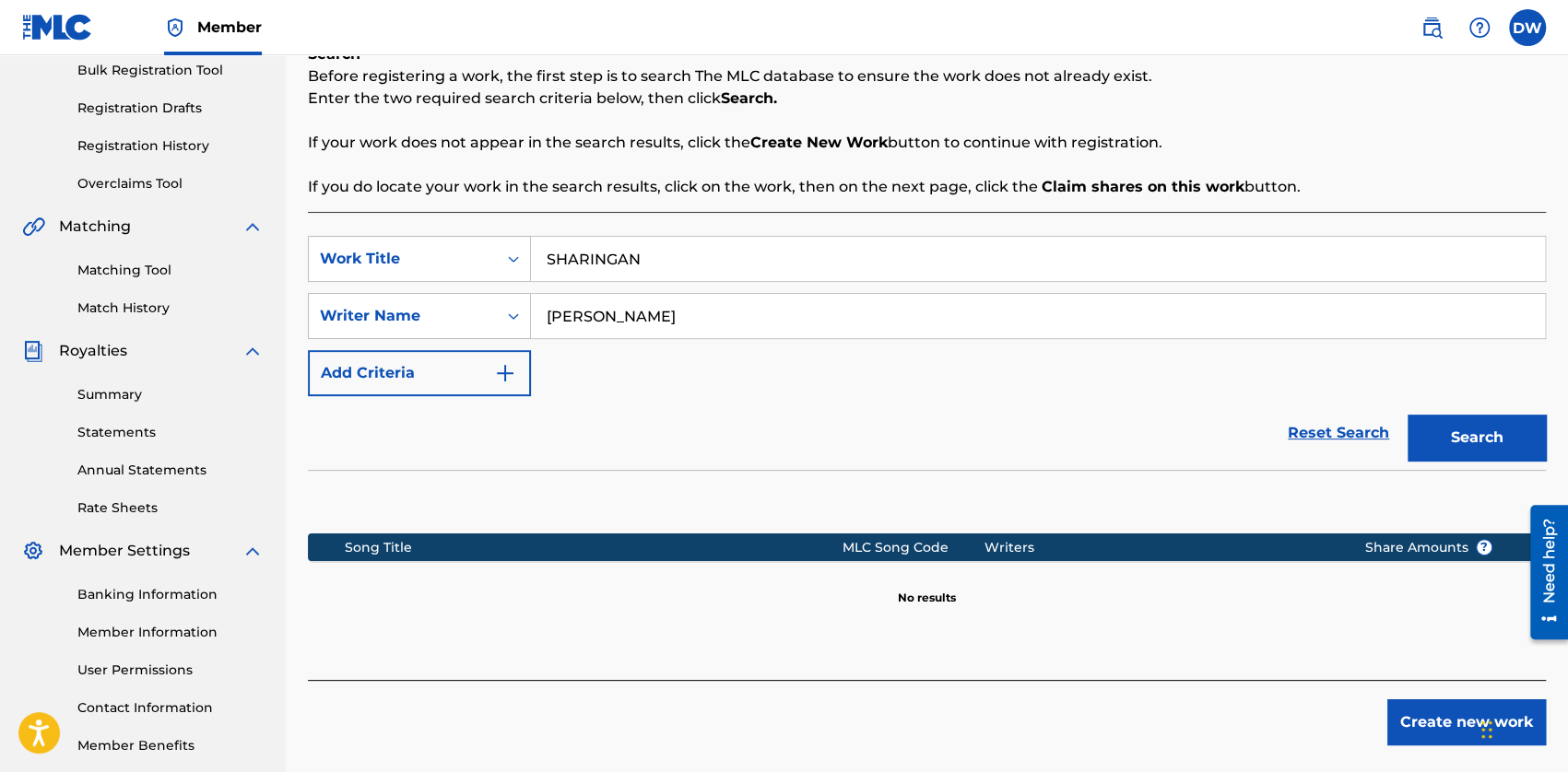
click at [982, 437] on button "Search" at bounding box center [1476, 437] width 138 height 46
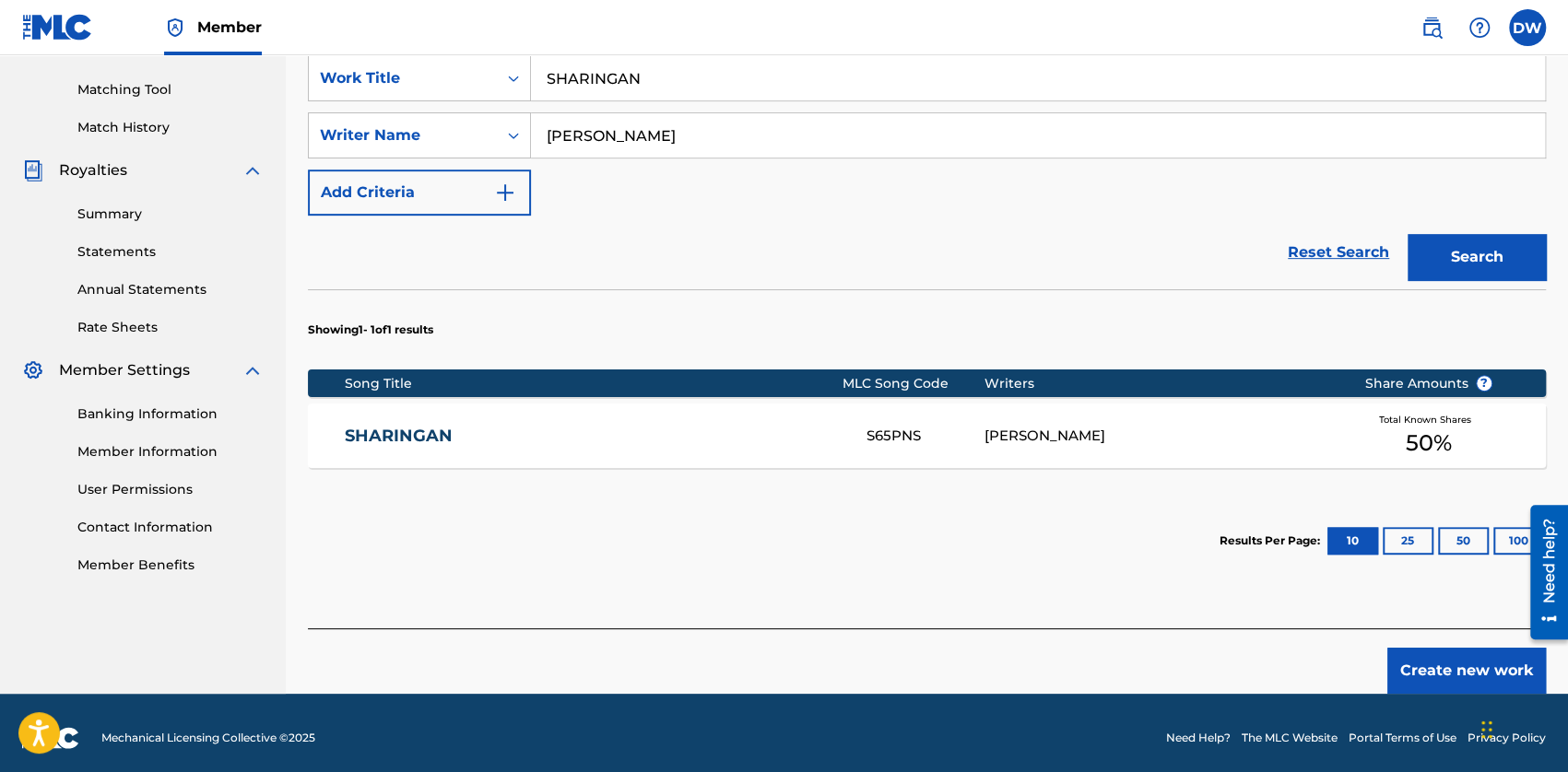
scroll to position [461, 0]
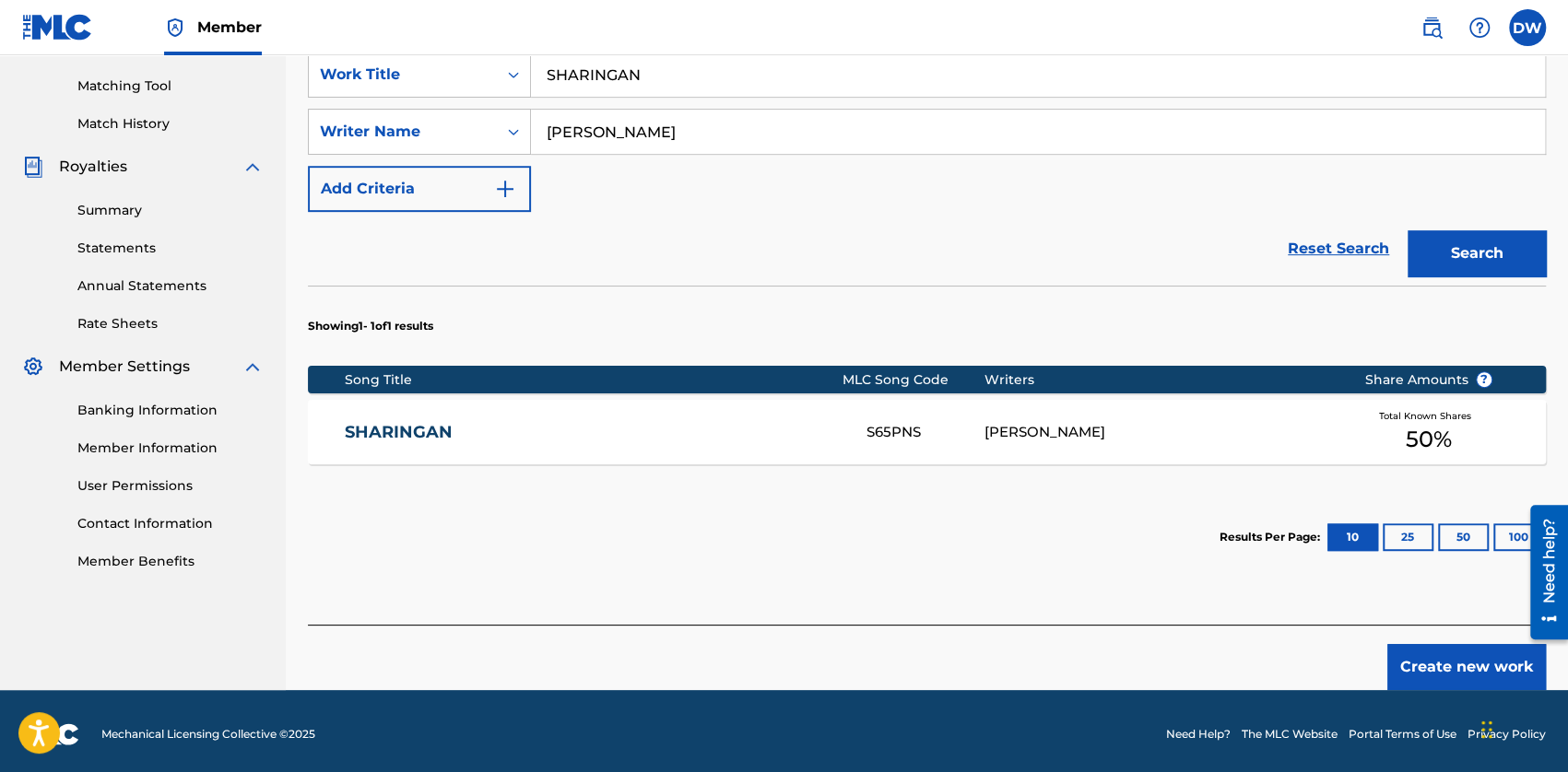
click at [982, 423] on div "[PERSON_NAME]" at bounding box center [1159, 433] width 353 height 21
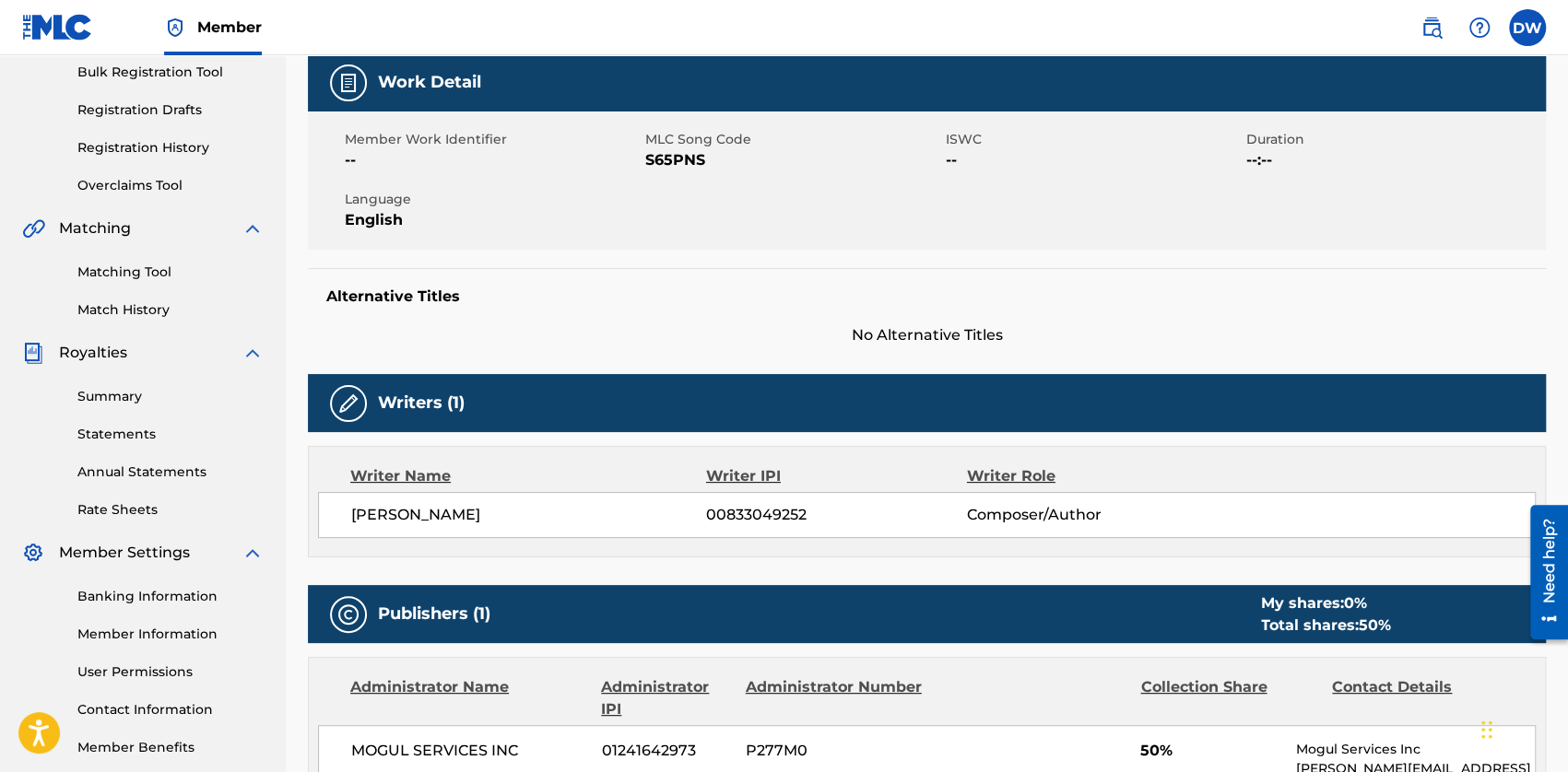
scroll to position [163, 0]
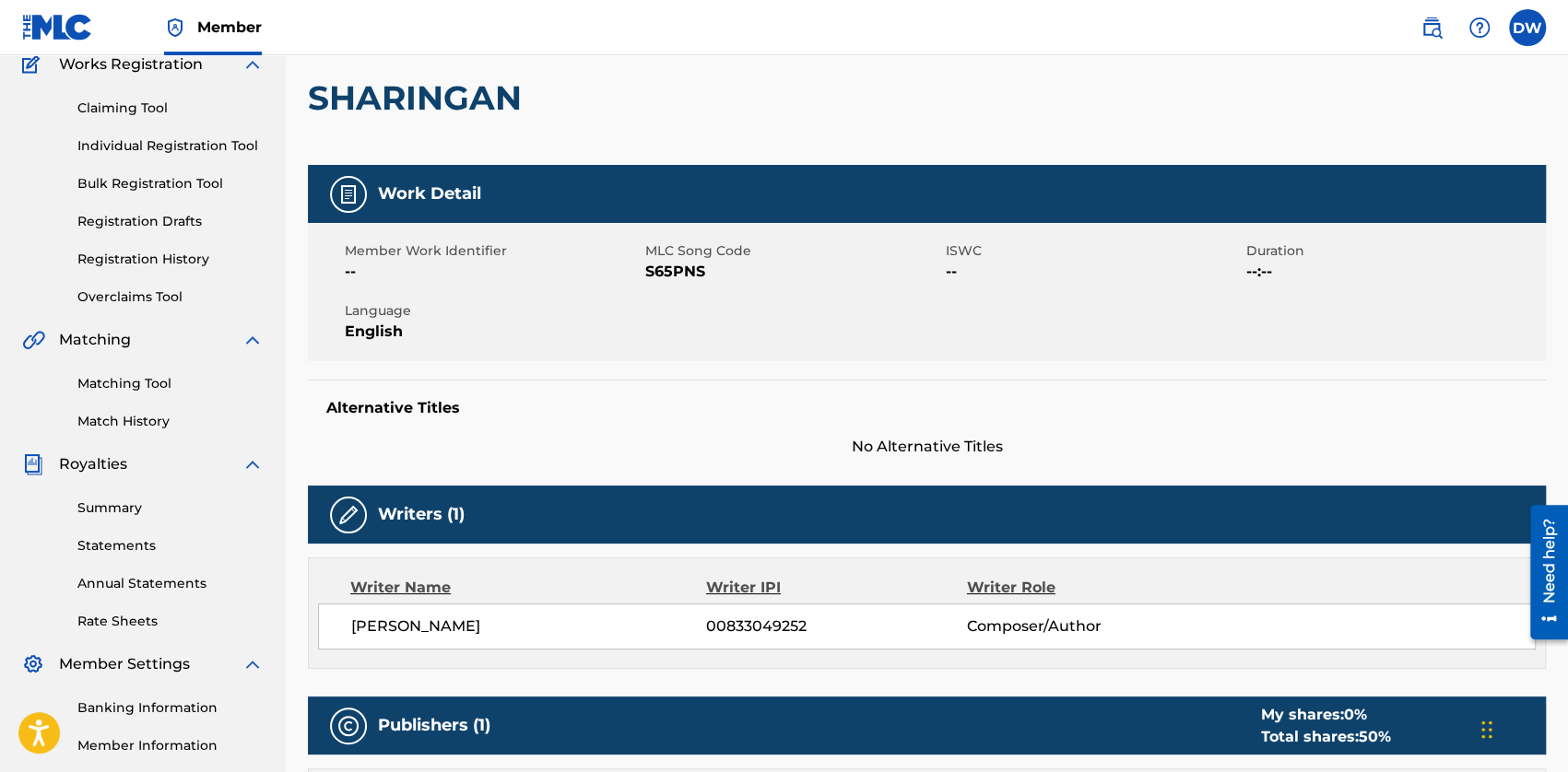
click at [982, 181] on div "Work Detail" at bounding box center [926, 194] width 1237 height 58
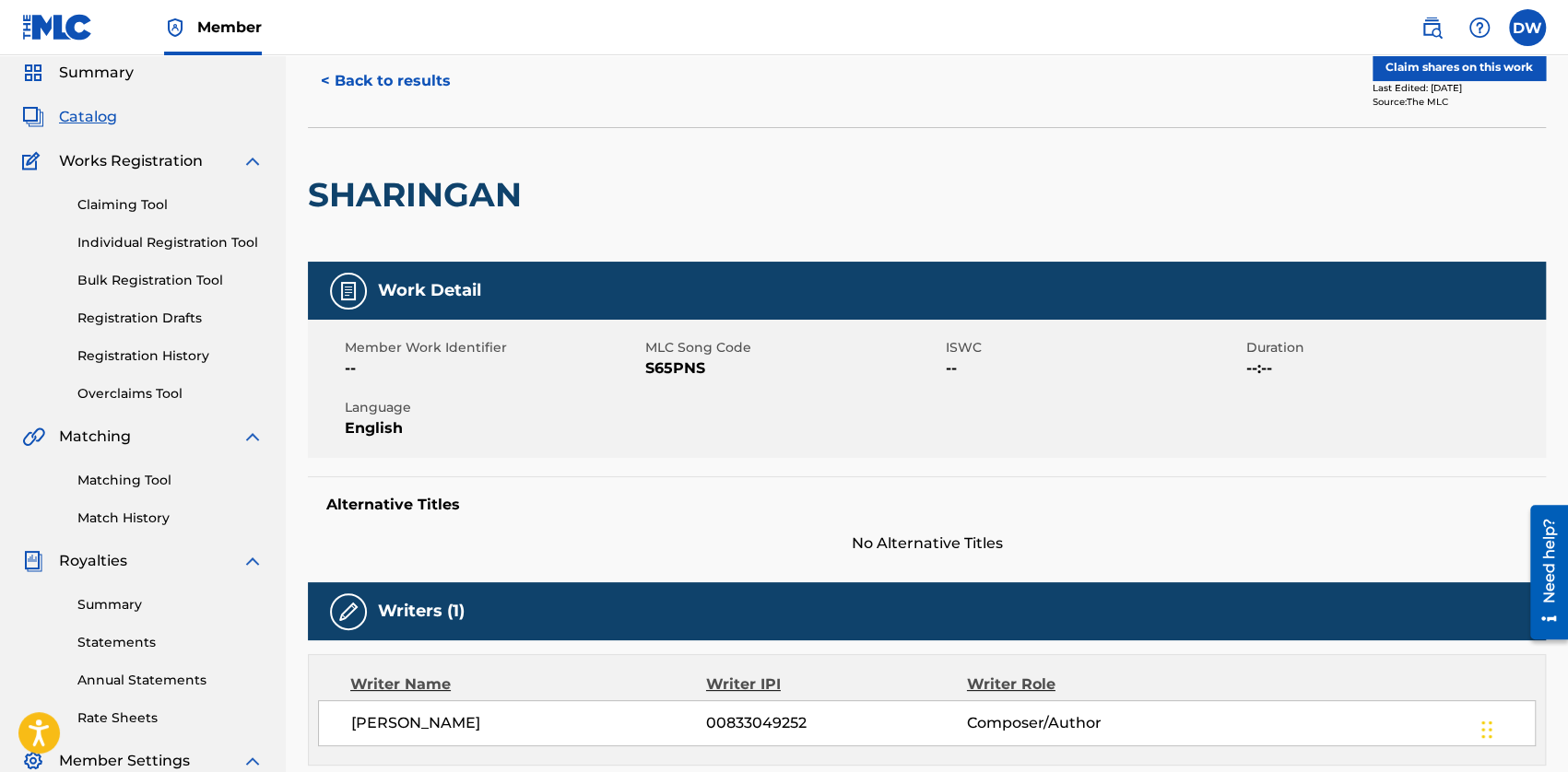
scroll to position [0, 0]
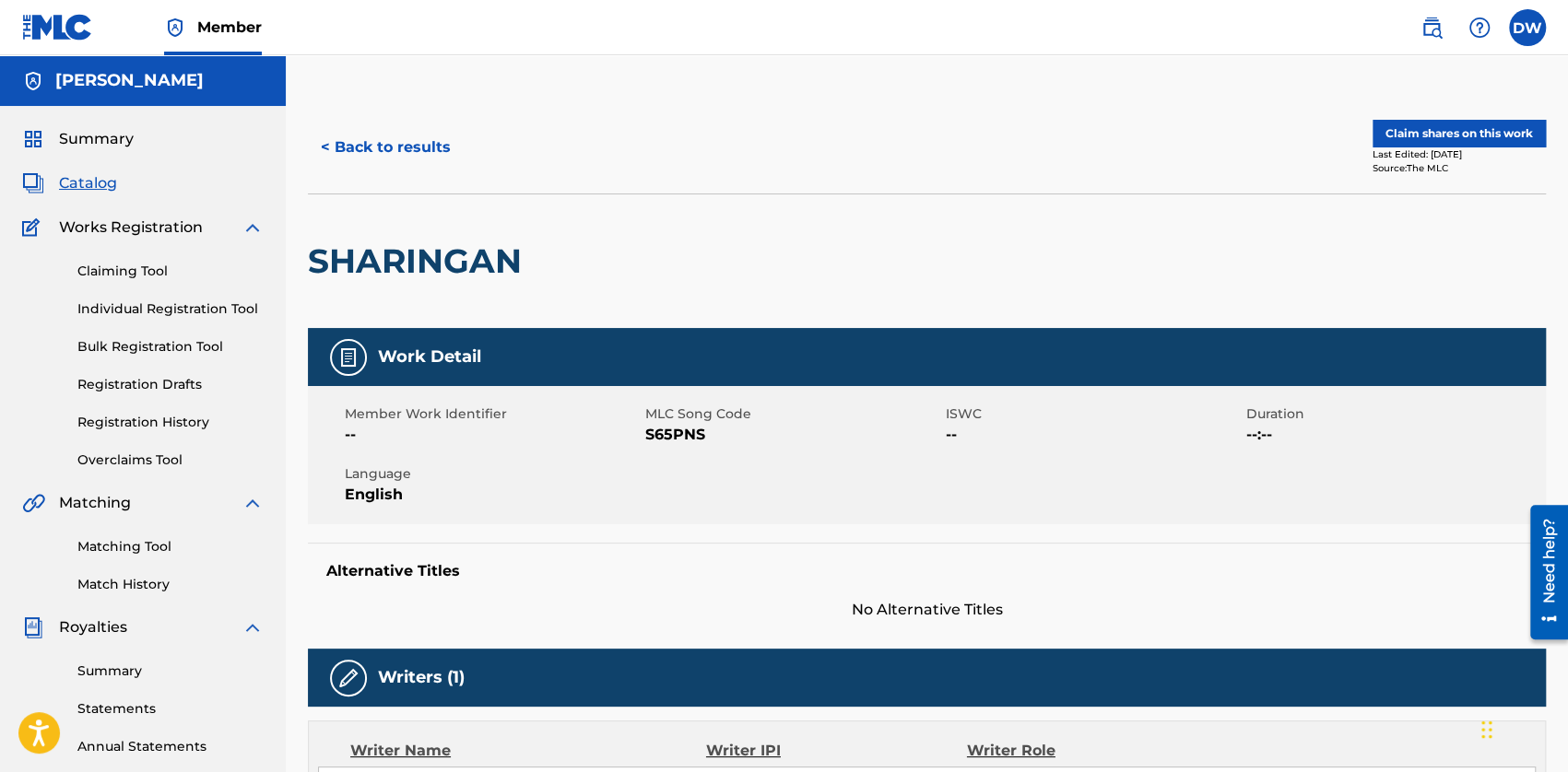
drag, startPoint x: 169, startPoint y: 151, endPoint x: 168, endPoint y: 235, distance: 84.0
click at [169, 151] on div "Summary Catalog Works Registration Claiming Tool Individual Registration Tool B…" at bounding box center [142, 580] width 286 height 948
click at [158, 312] on link "Individual Registration Tool" at bounding box center [170, 309] width 186 height 19
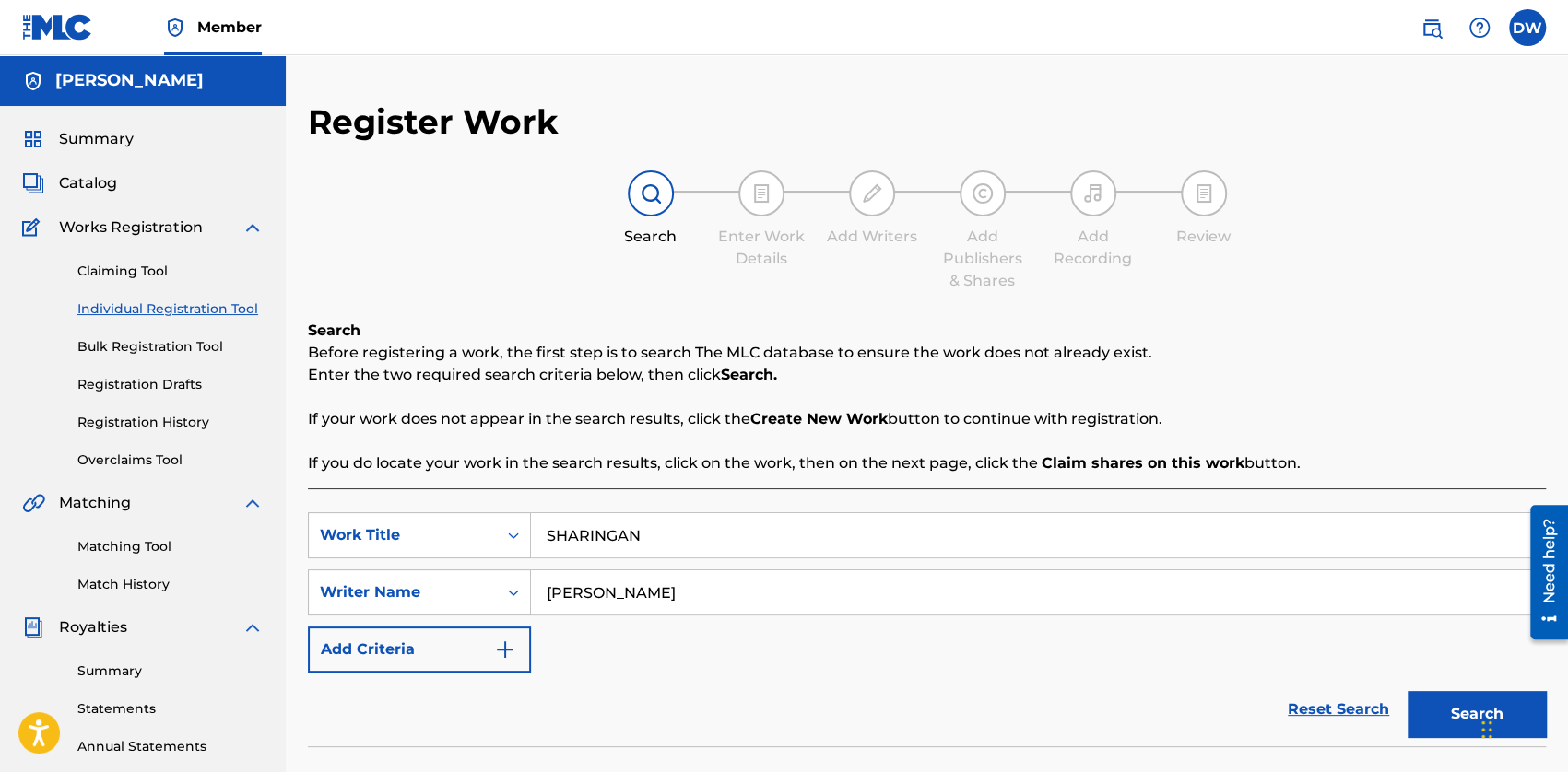
click at [141, 331] on div "Claiming Tool Individual Registration Tool Bulk Registration Tool Registration …" at bounding box center [143, 354] width 242 height 231
click at [139, 337] on link "Bulk Registration Tool" at bounding box center [170, 347] width 186 height 19
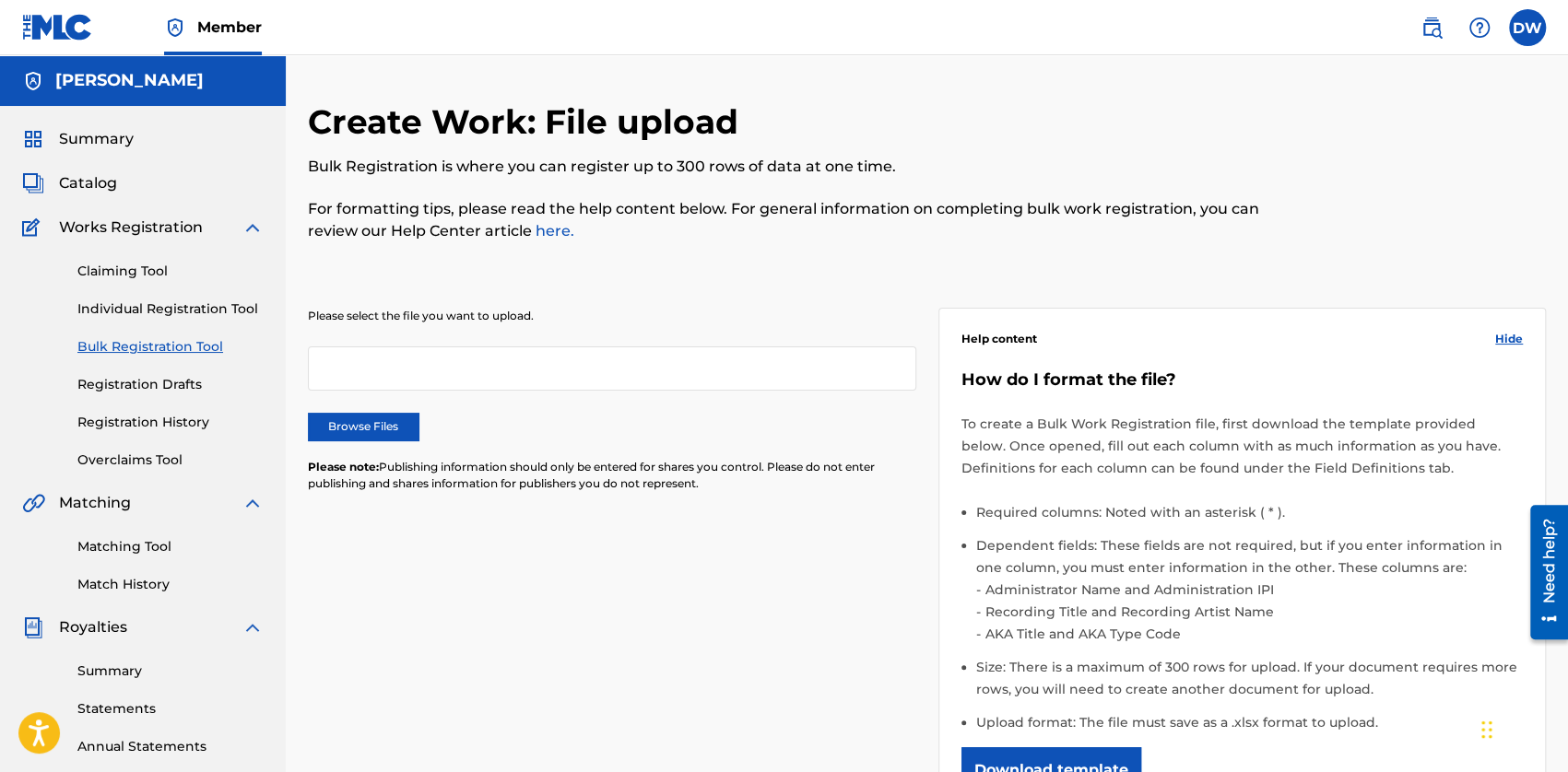
click at [148, 378] on link "Registration Drafts" at bounding box center [170, 385] width 186 height 19
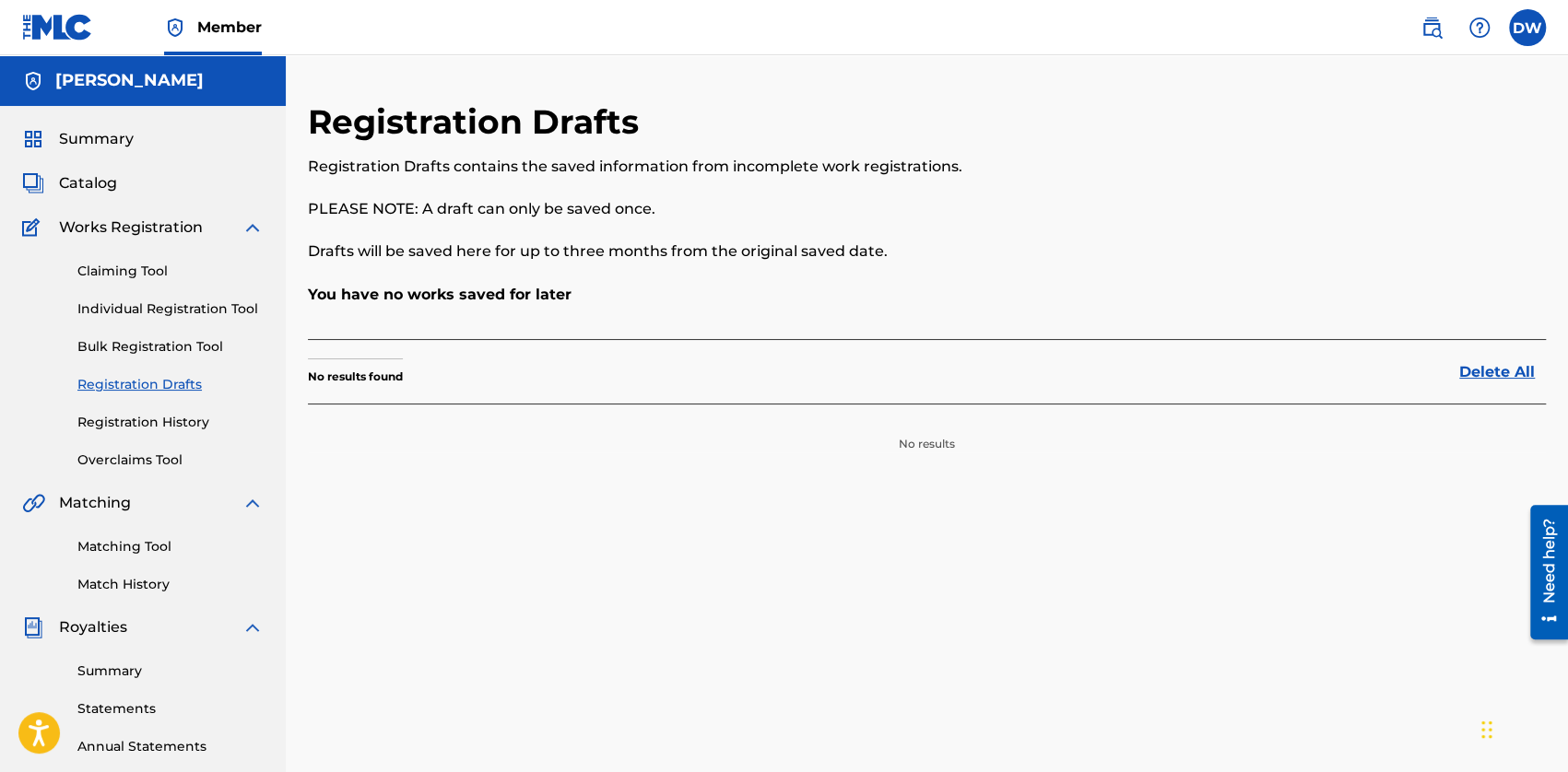
click at [127, 418] on link "Registration History" at bounding box center [170, 422] width 186 height 19
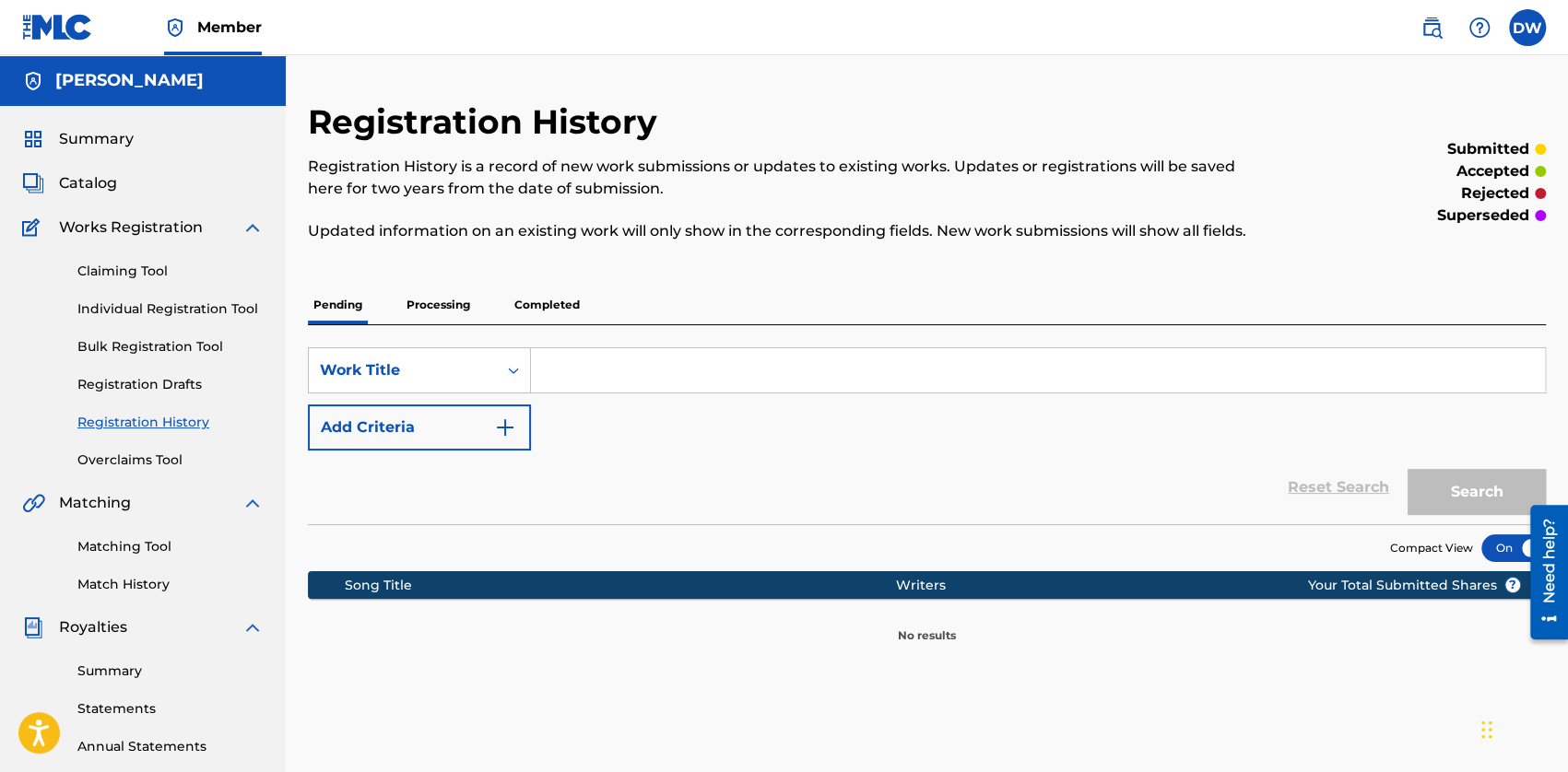
scroll to position [184, 0]
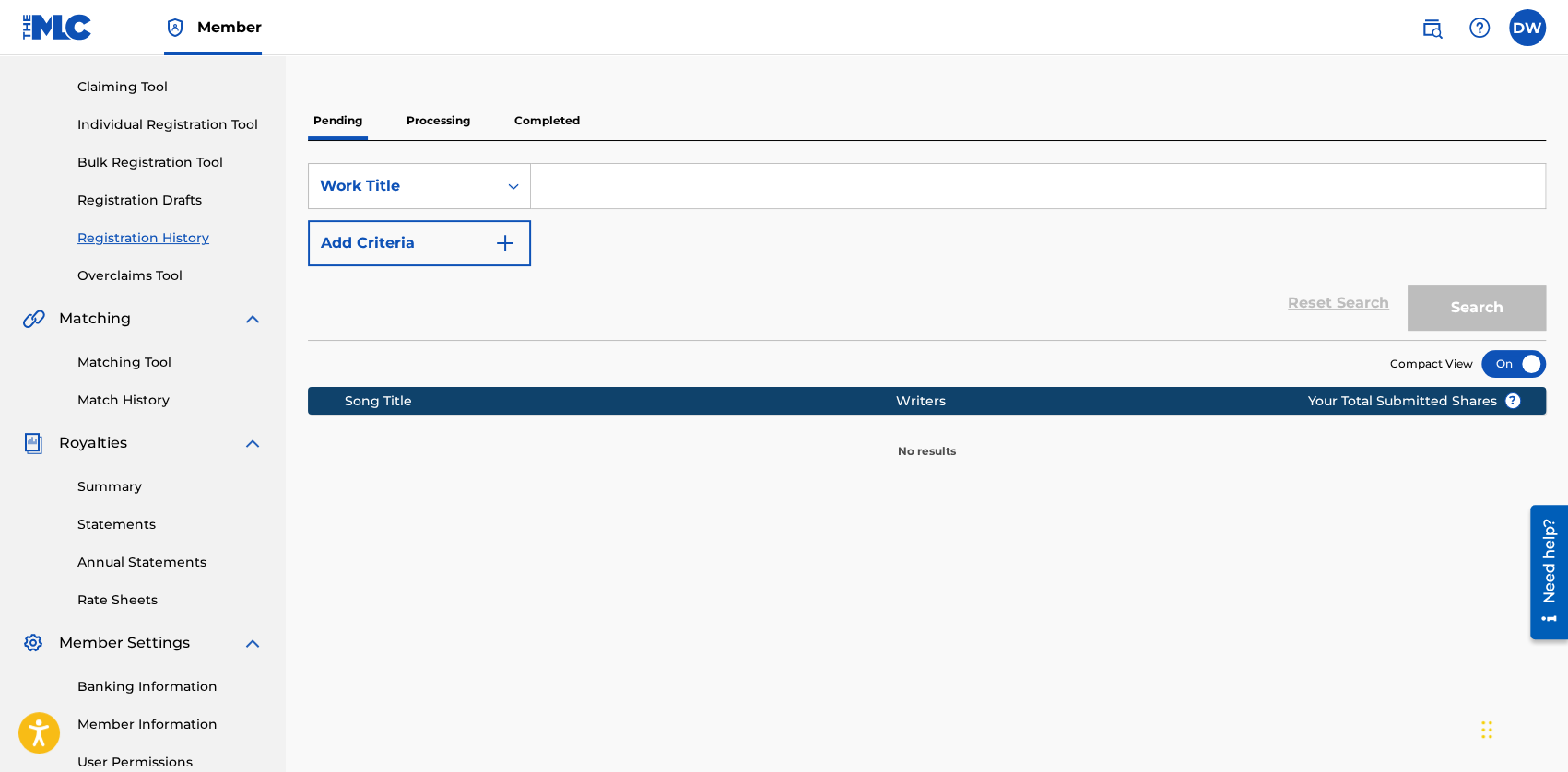
click at [450, 130] on p "Processing" at bounding box center [438, 121] width 75 height 39
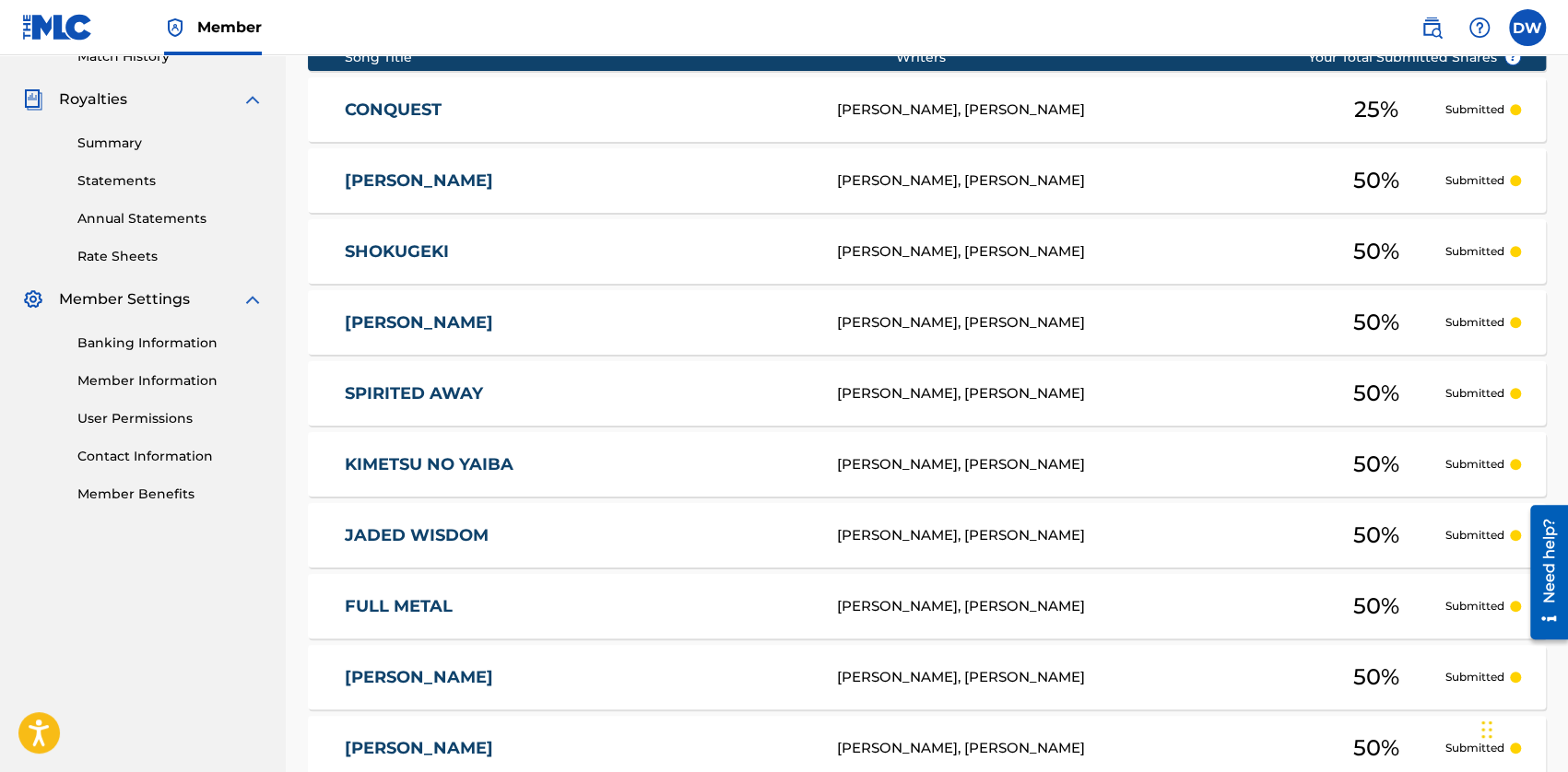
scroll to position [748, 0]
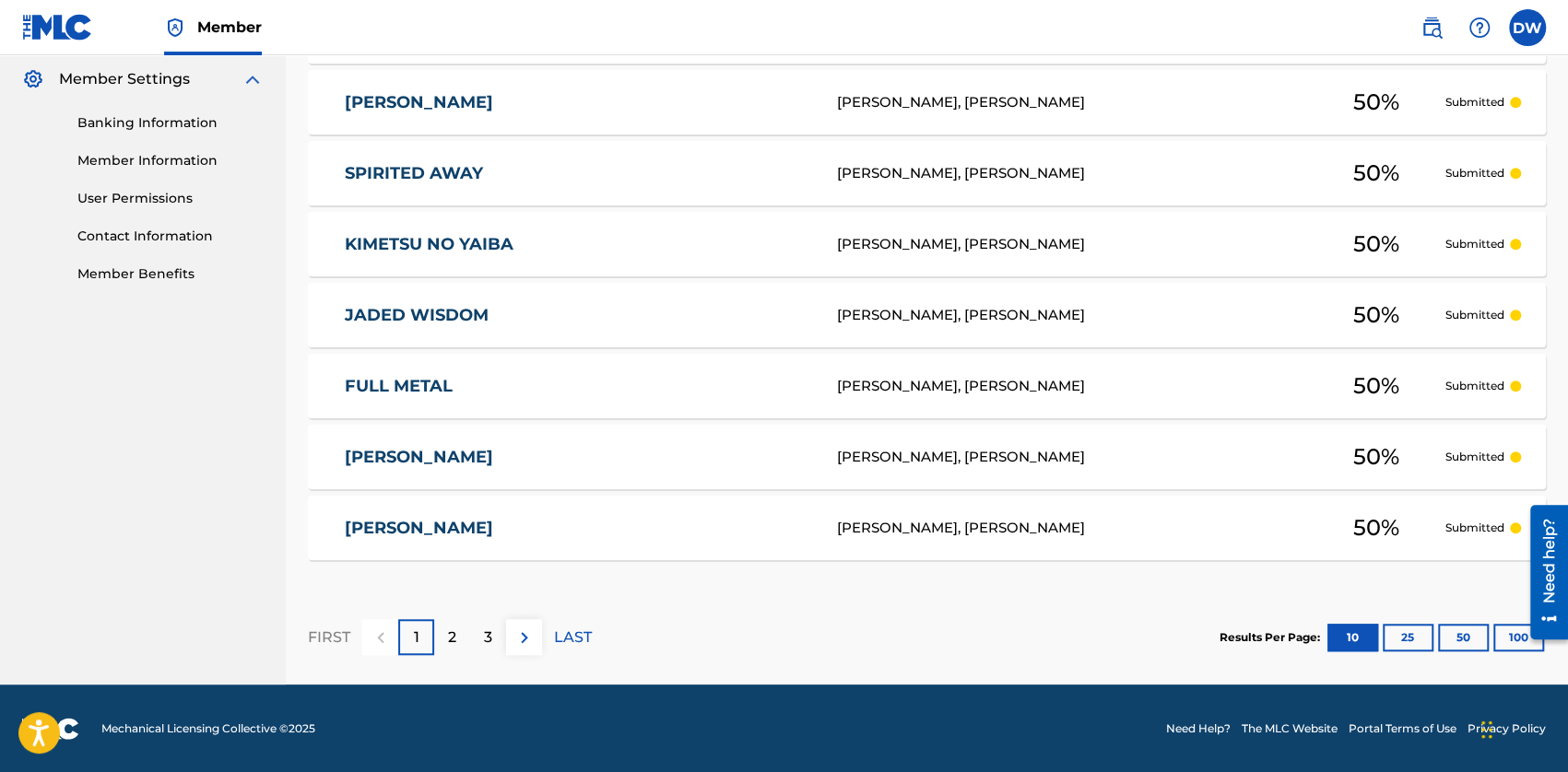
click at [450, 630] on p "2" at bounding box center [451, 637] width 9 height 22
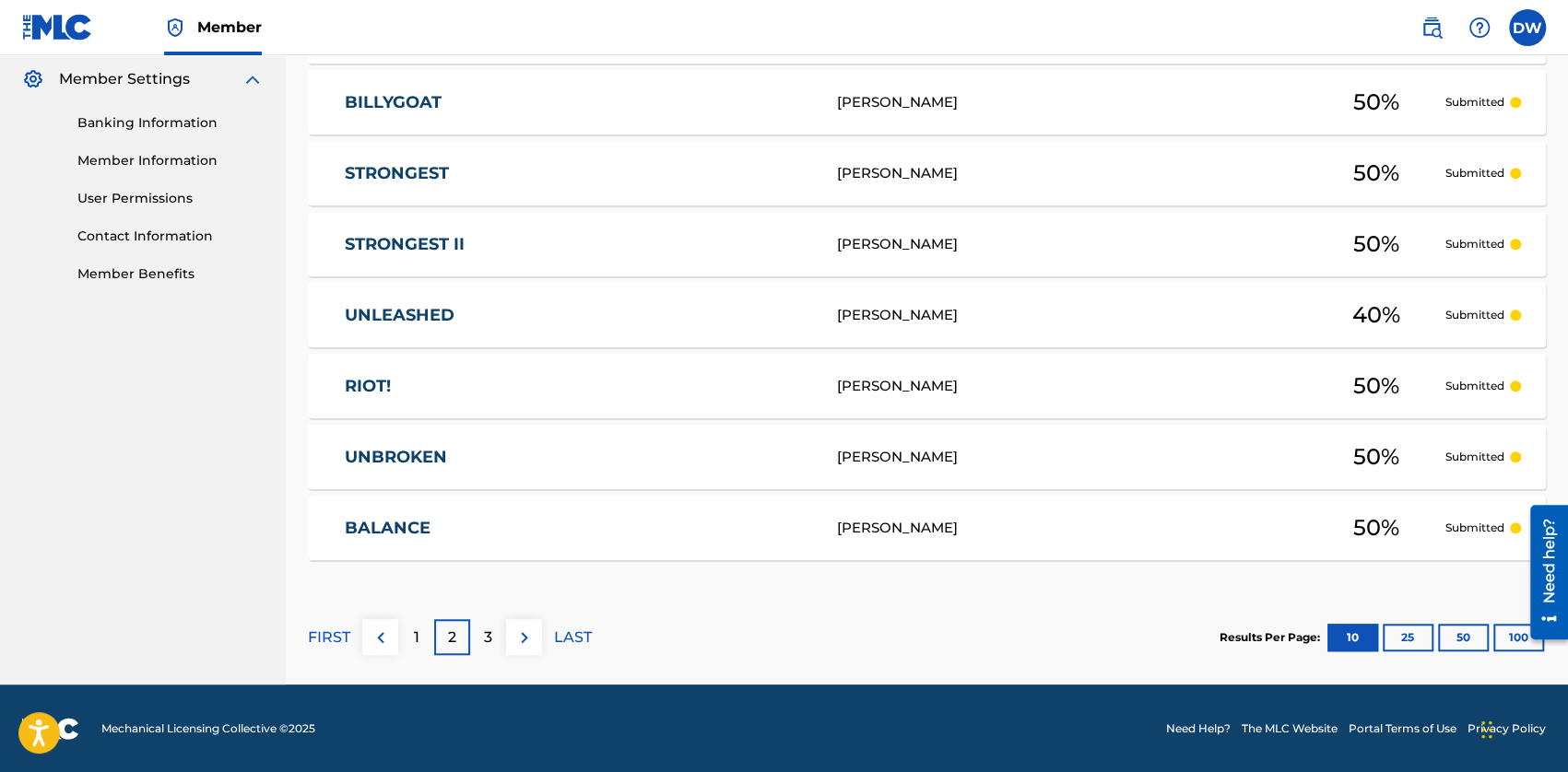
click at [491, 630] on p "3" at bounding box center [488, 637] width 9 height 22
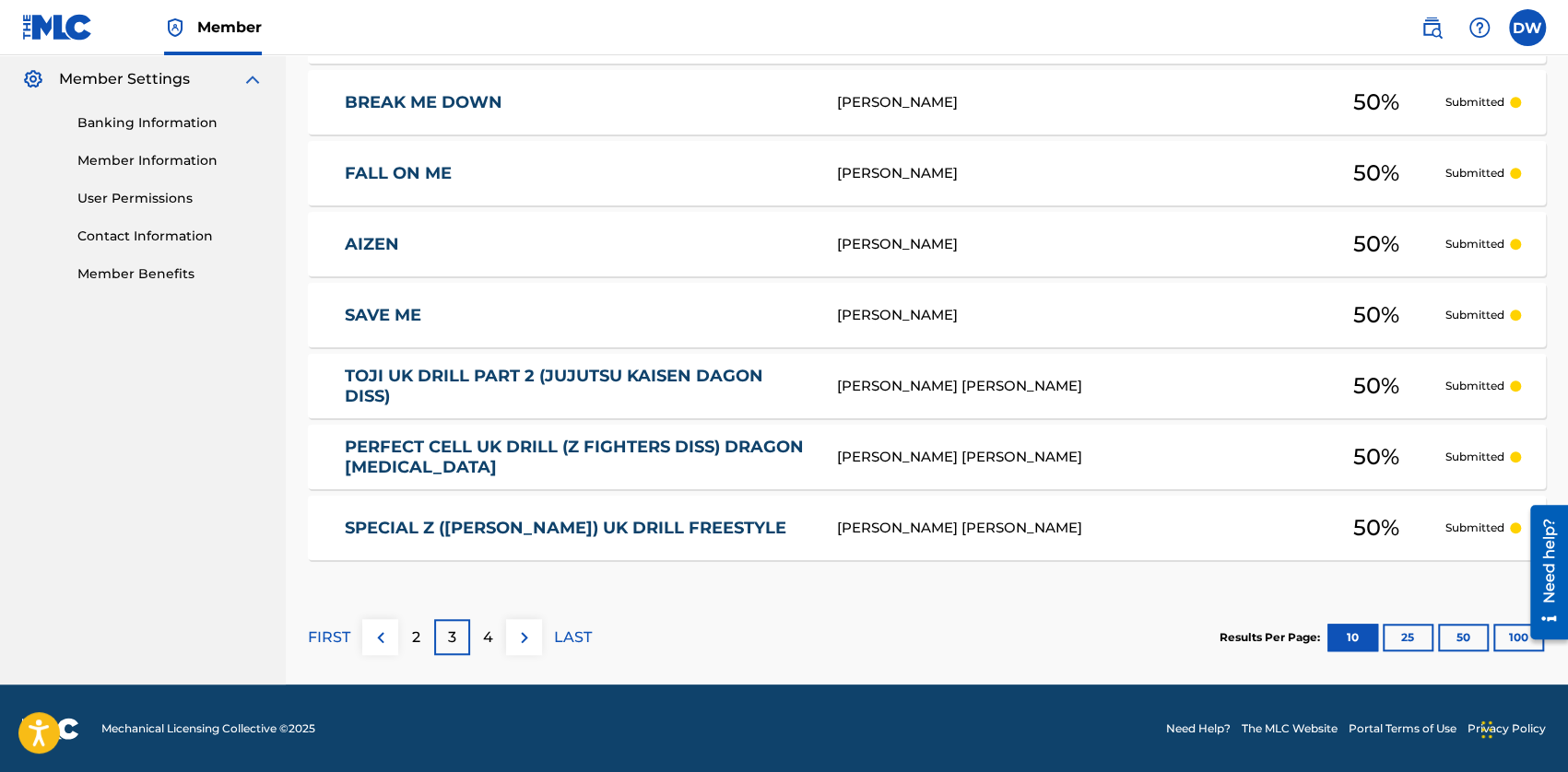
click at [494, 646] on div "4" at bounding box center [488, 637] width 36 height 36
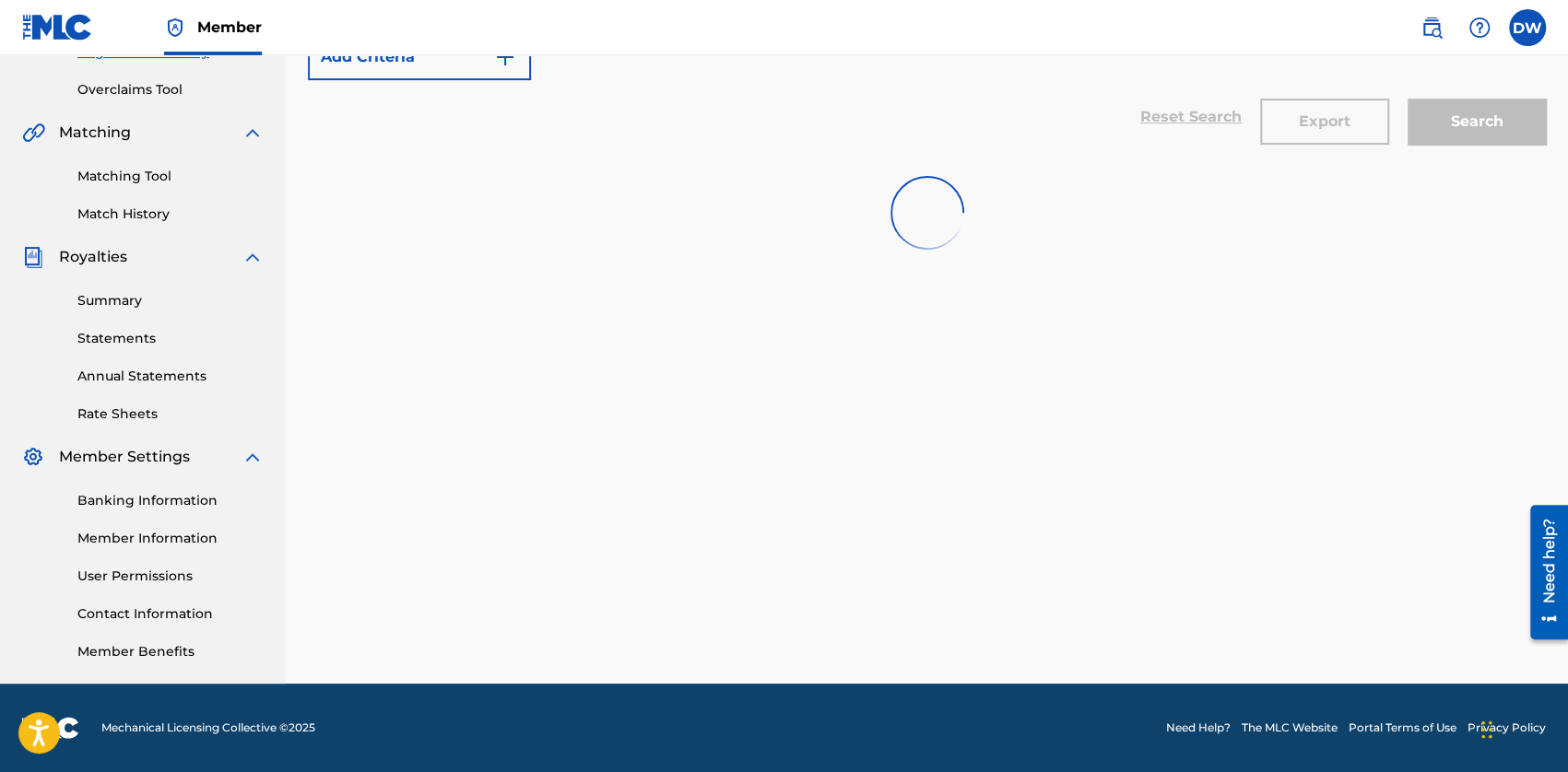
scroll to position [370, 0]
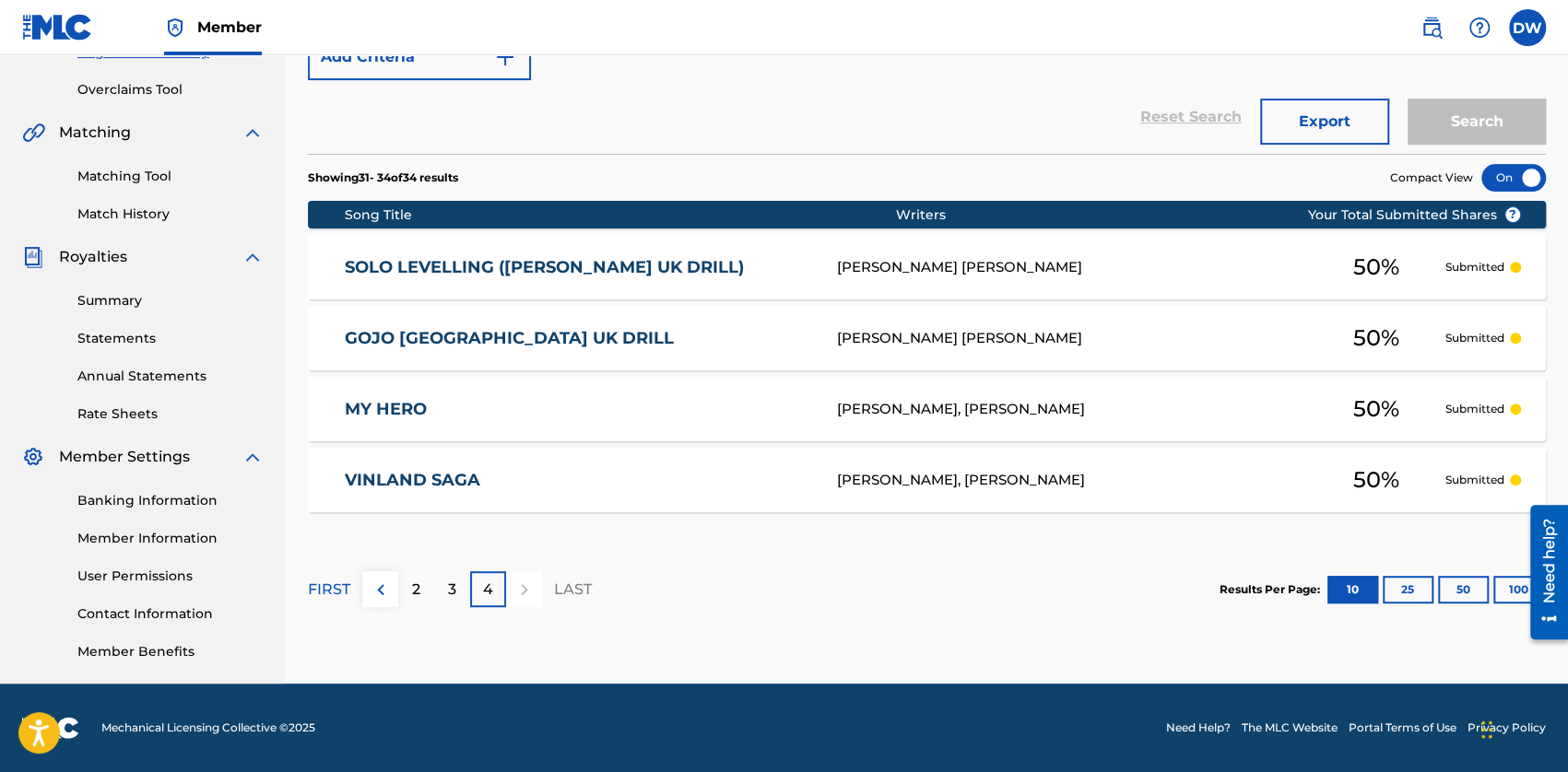
click at [412, 596] on p "2" at bounding box center [415, 590] width 9 height 22
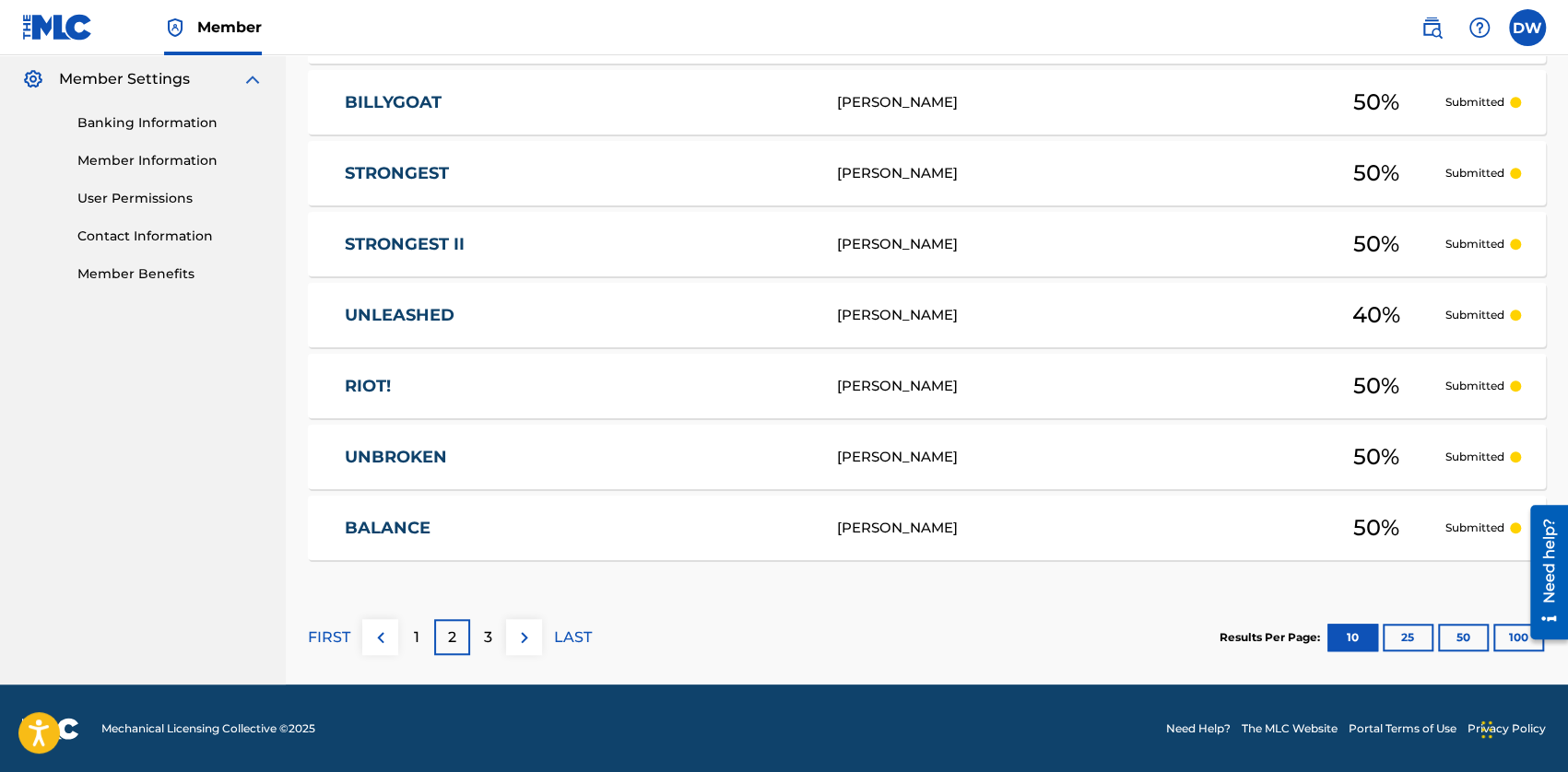
click at [414, 620] on div "1" at bounding box center [415, 637] width 36 height 36
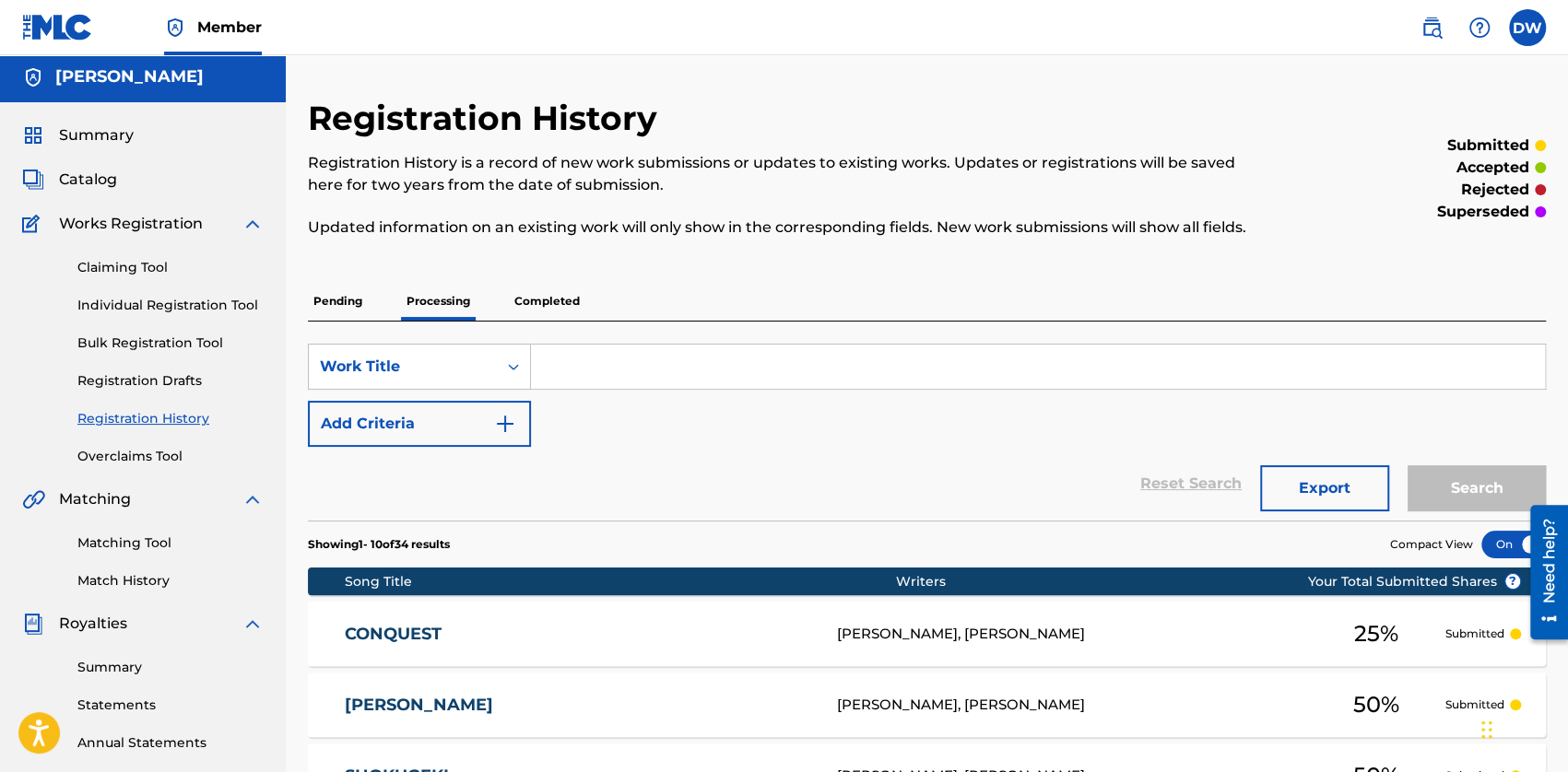
scroll to position [0, 0]
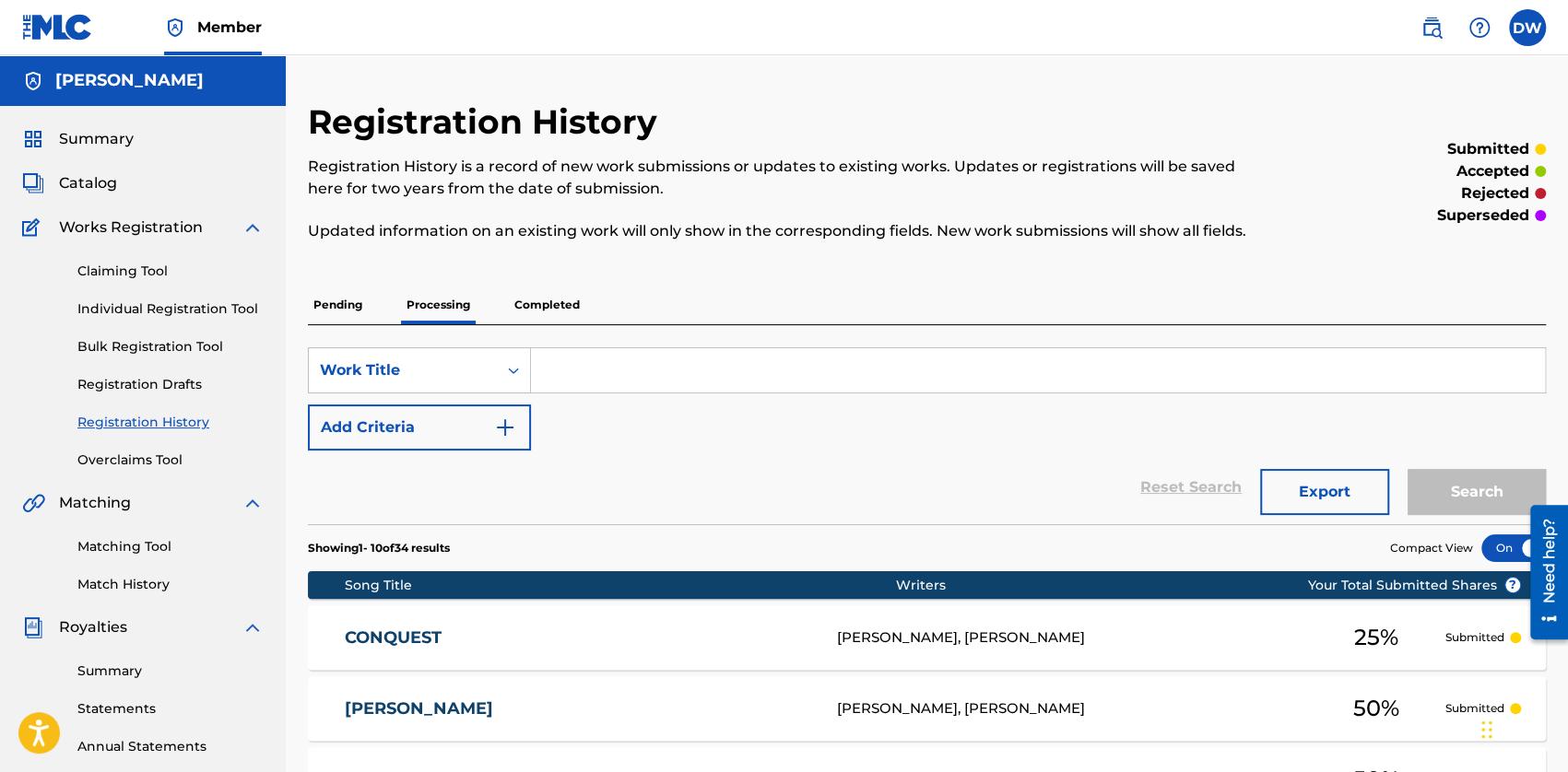
click at [75, 179] on span "Catalog" at bounding box center [88, 183] width 59 height 22
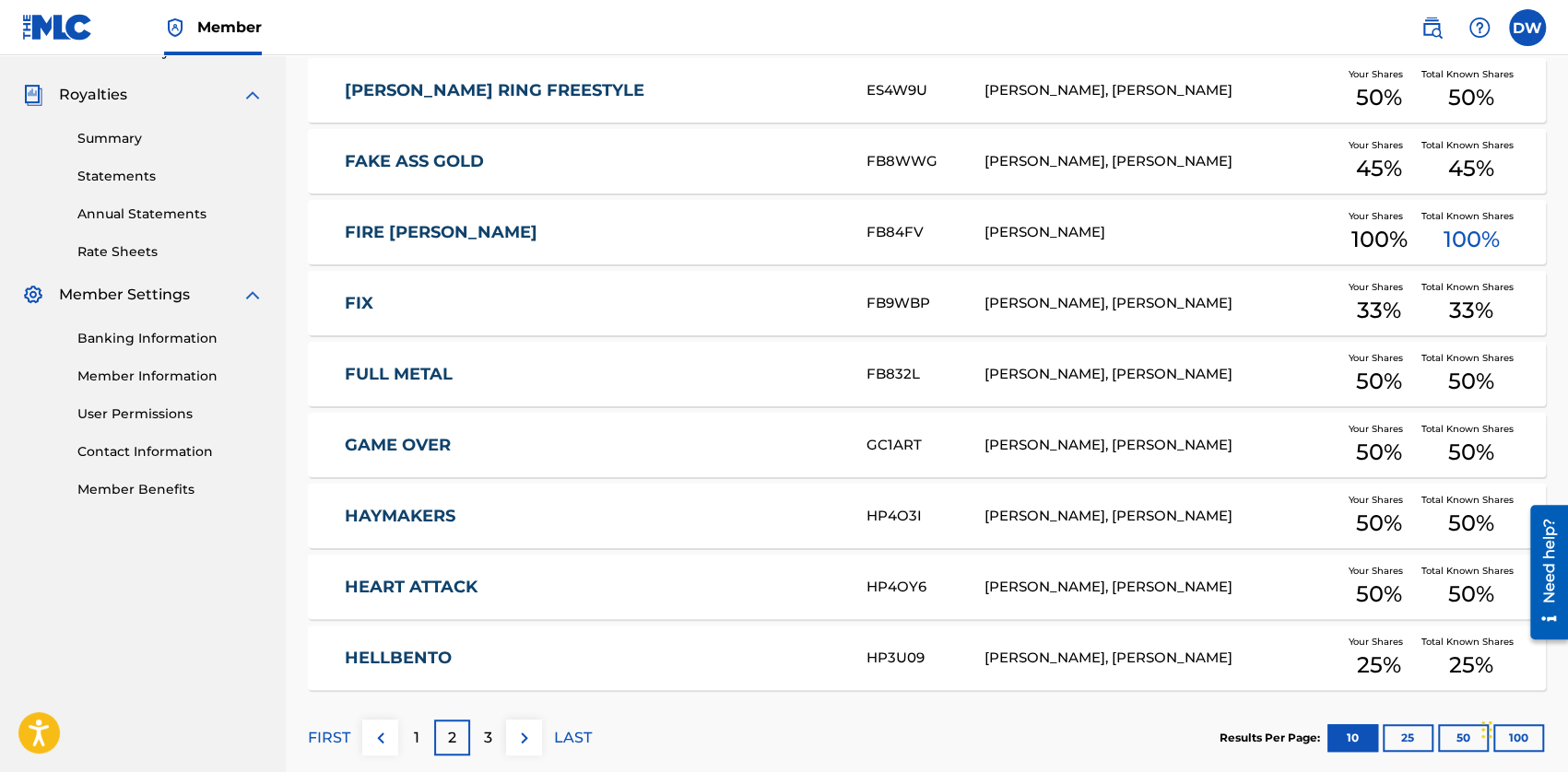
scroll to position [633, 0]
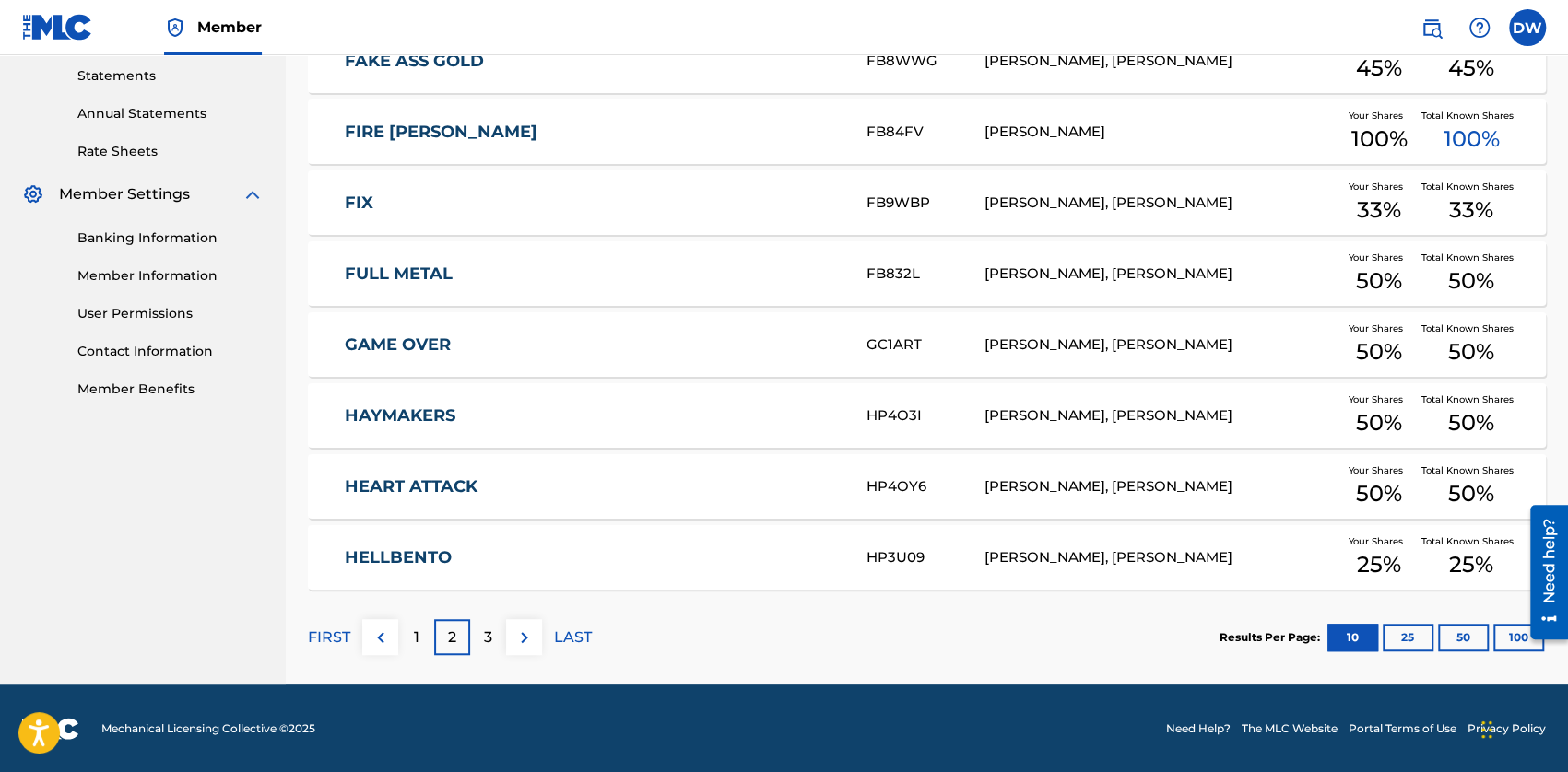
click at [420, 633] on div "1" at bounding box center [415, 637] width 36 height 36
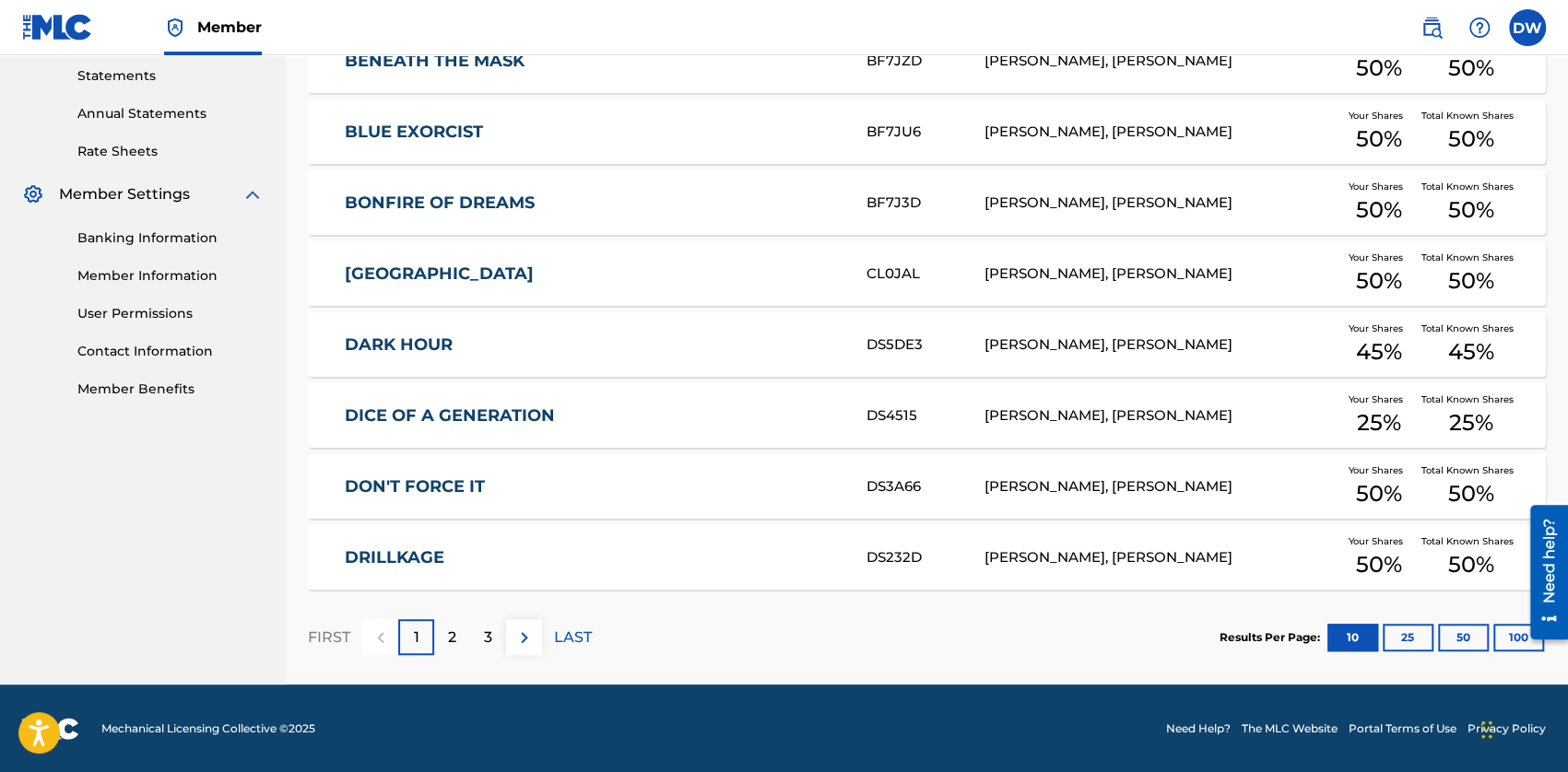
click at [455, 635] on p "2" at bounding box center [451, 637] width 9 height 22
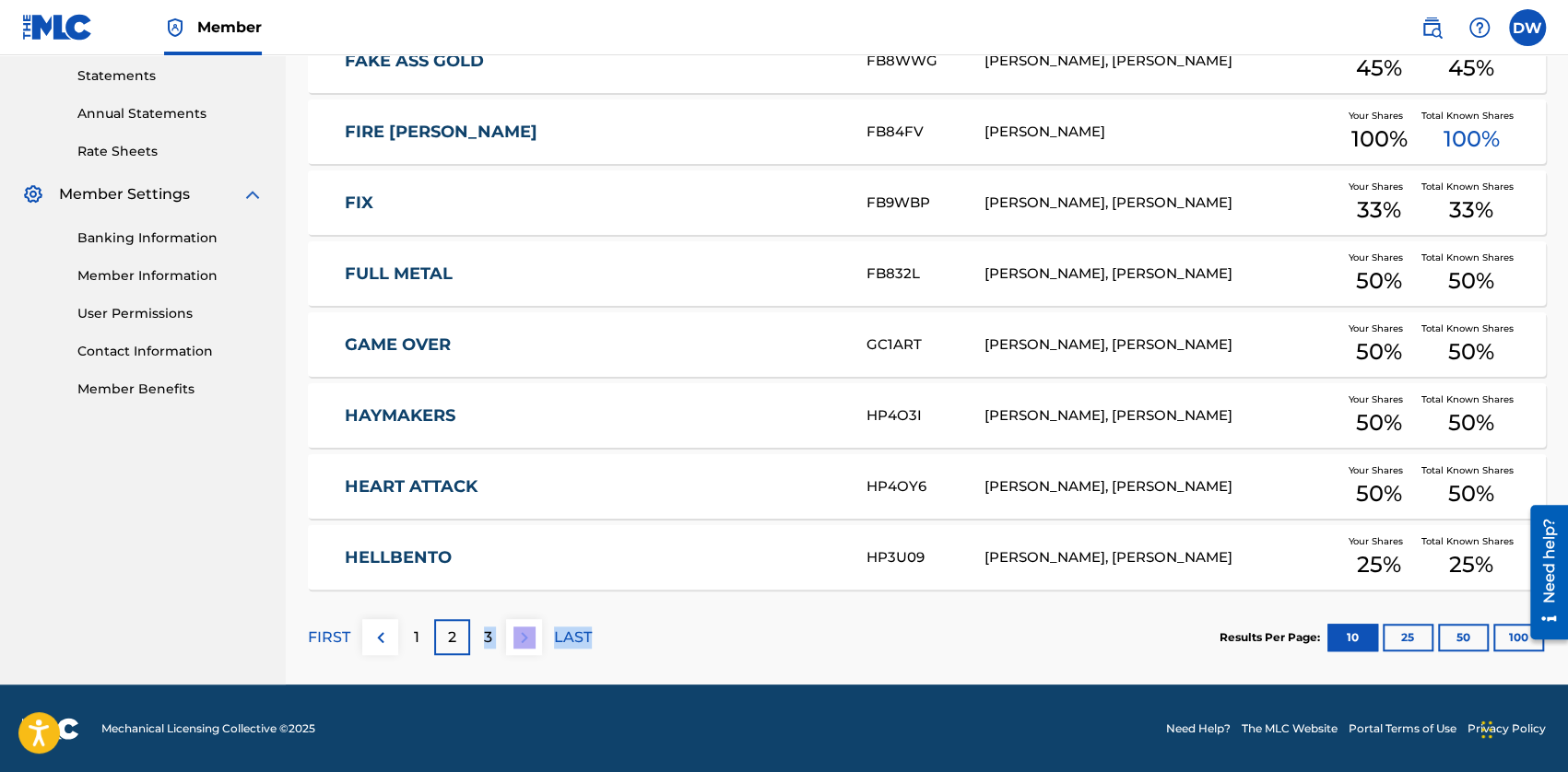
drag, startPoint x: 478, startPoint y: 637, endPoint x: 596, endPoint y: 652, distance: 118.9
click at [596, 652] on section "FIRST 1 2 3 LAST Results Per Page: 10 25 50 100" at bounding box center [926, 637] width 1237 height 95
click at [629, 663] on section "FIRST 1 2 3 LAST Results Per Page: 10 25 50 100" at bounding box center [926, 637] width 1237 height 95
click at [497, 644] on div "3" at bounding box center [488, 637] width 36 height 36
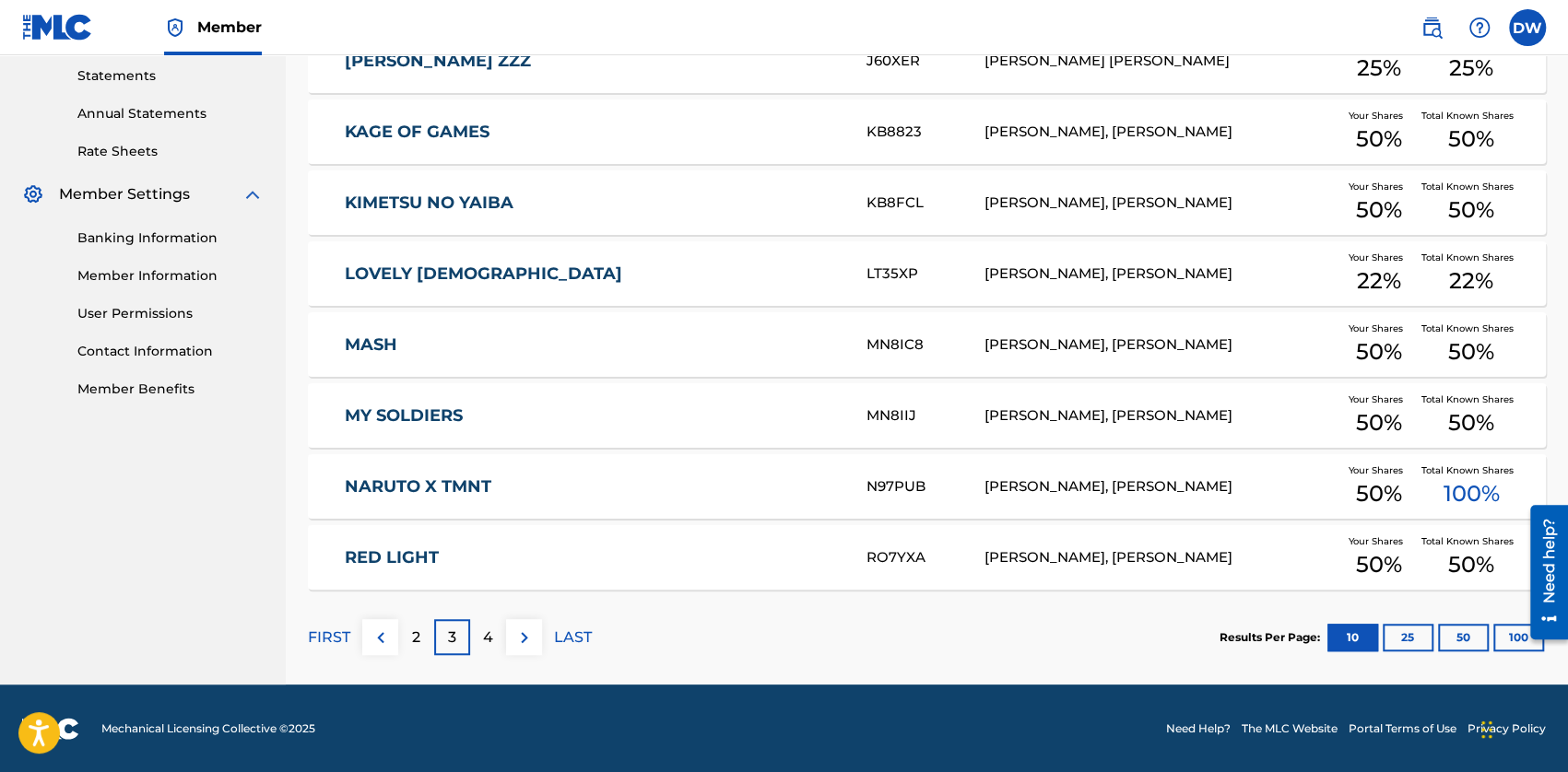
click at [487, 638] on p "4" at bounding box center [488, 637] width 10 height 22
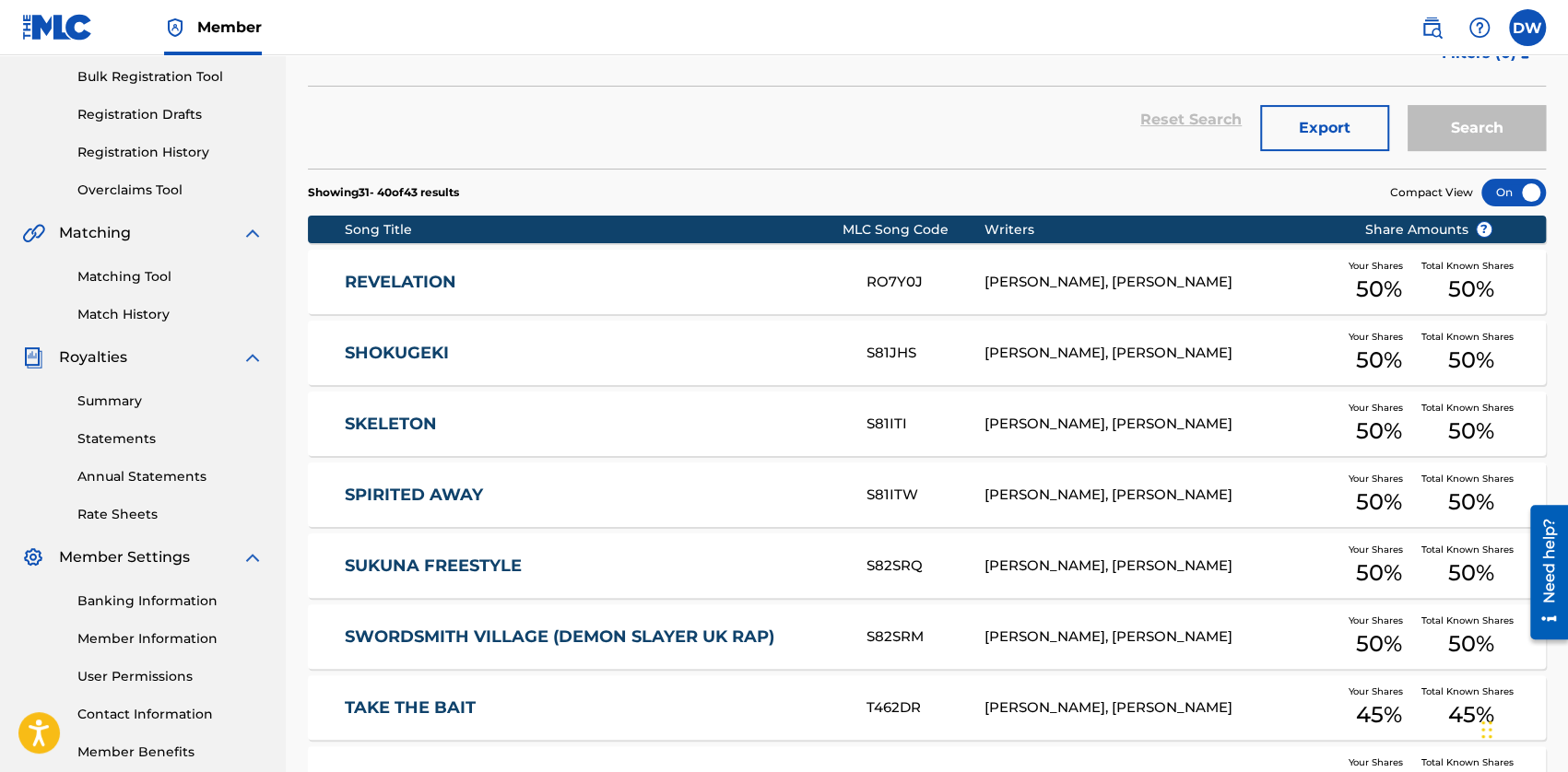
scroll to position [264, 0]
